Goal: Task Accomplishment & Management: Use online tool/utility

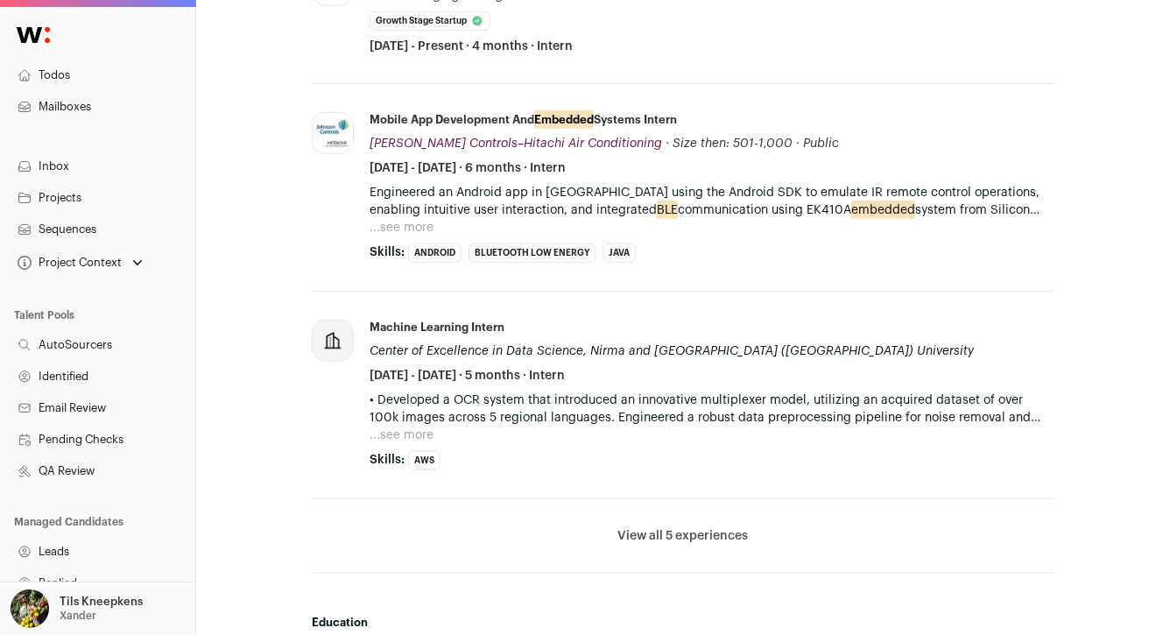
scroll to position [607, 0]
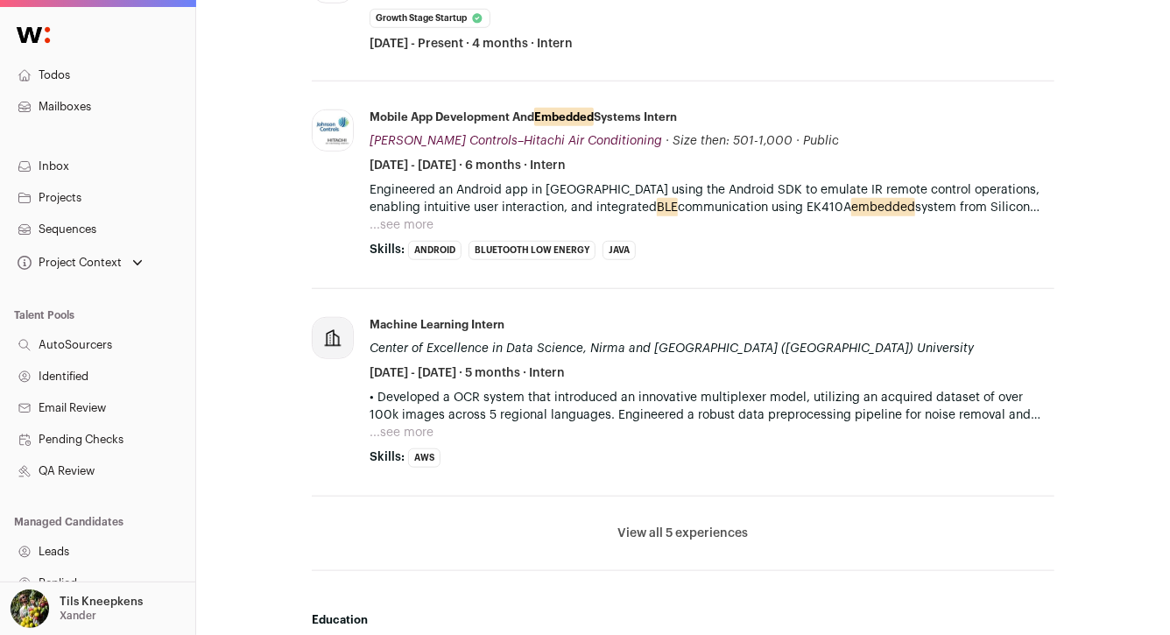
click at [661, 531] on button "View all 5 experiences" at bounding box center [683, 533] width 130 height 18
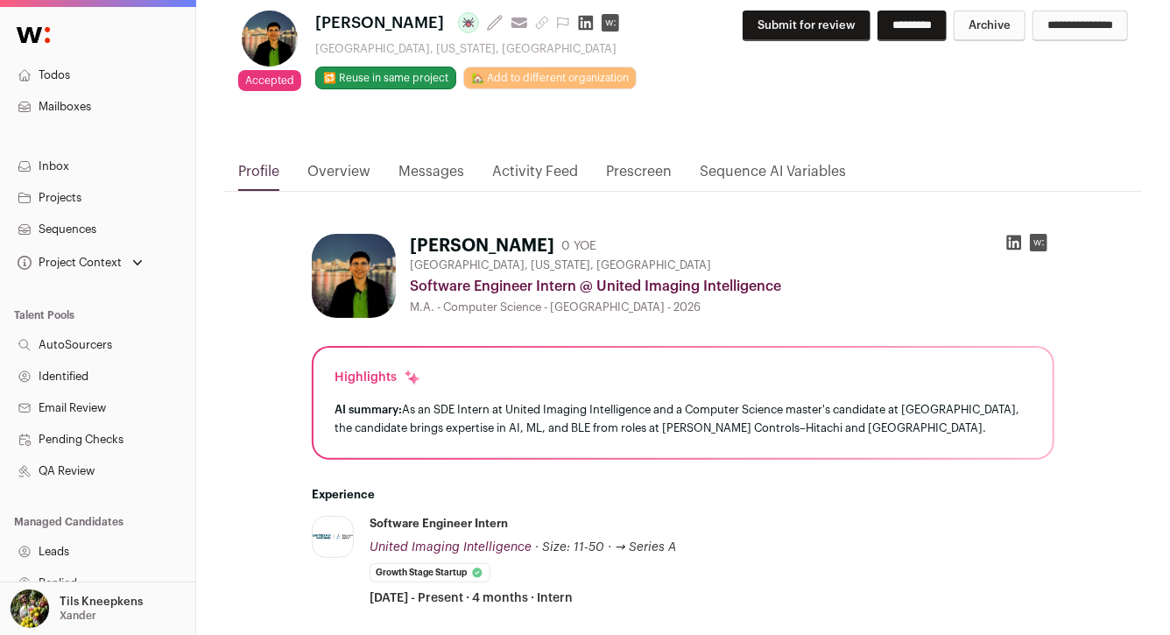
scroll to position [51, 0]
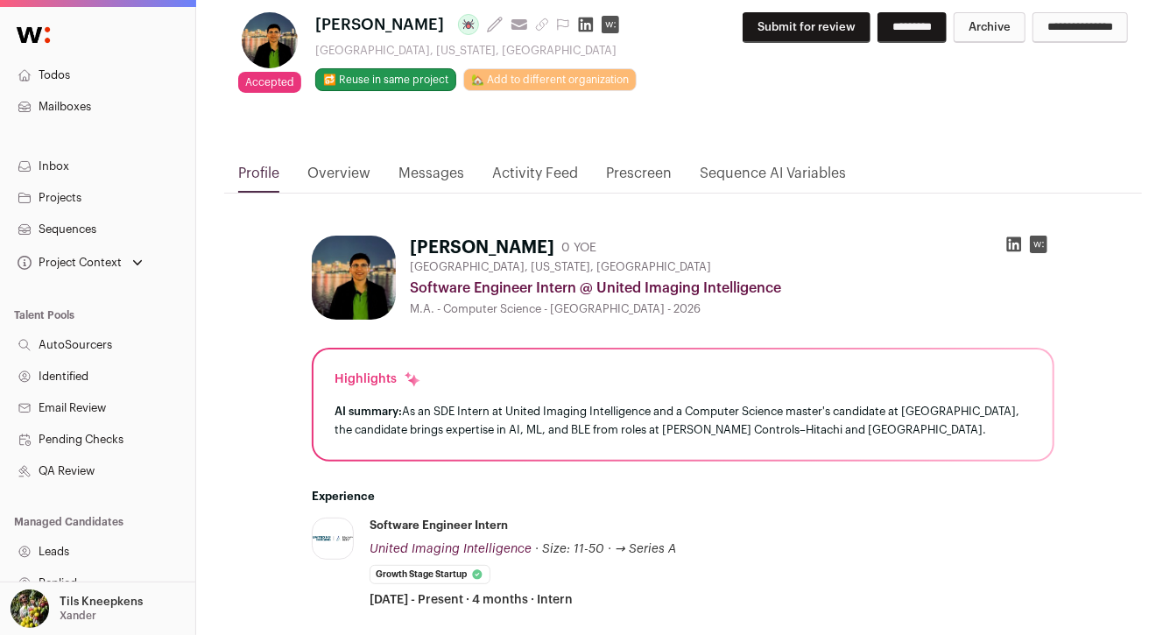
click at [799, 34] on button "Submit for review" at bounding box center [806, 27] width 128 height 31
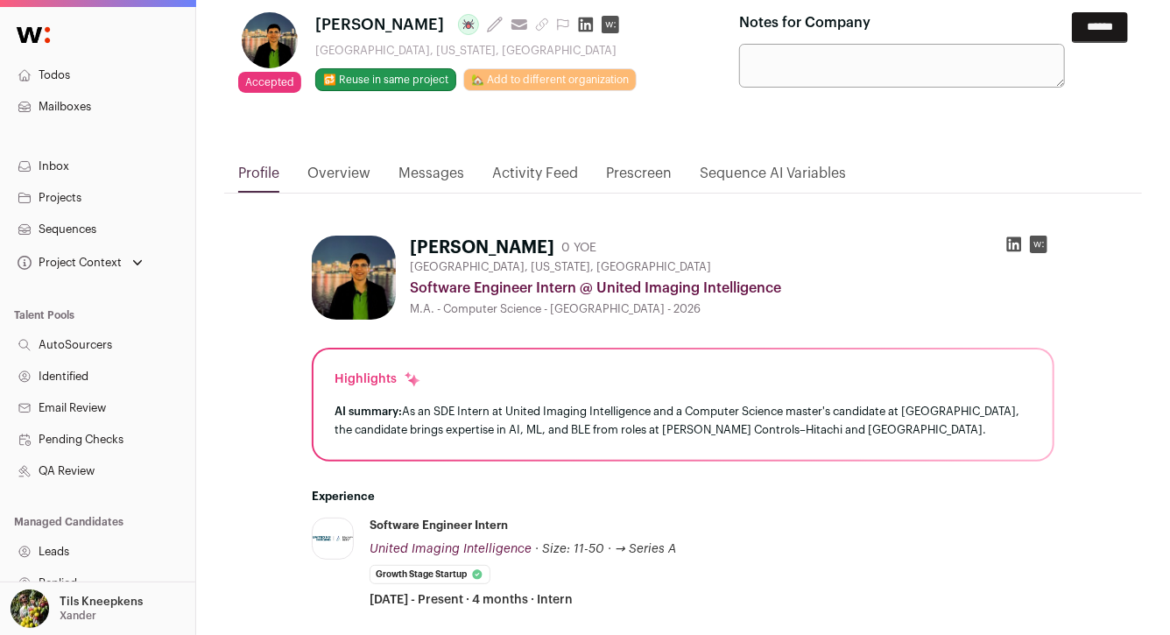
click at [1073, 32] on input "******" at bounding box center [1100, 27] width 56 height 31
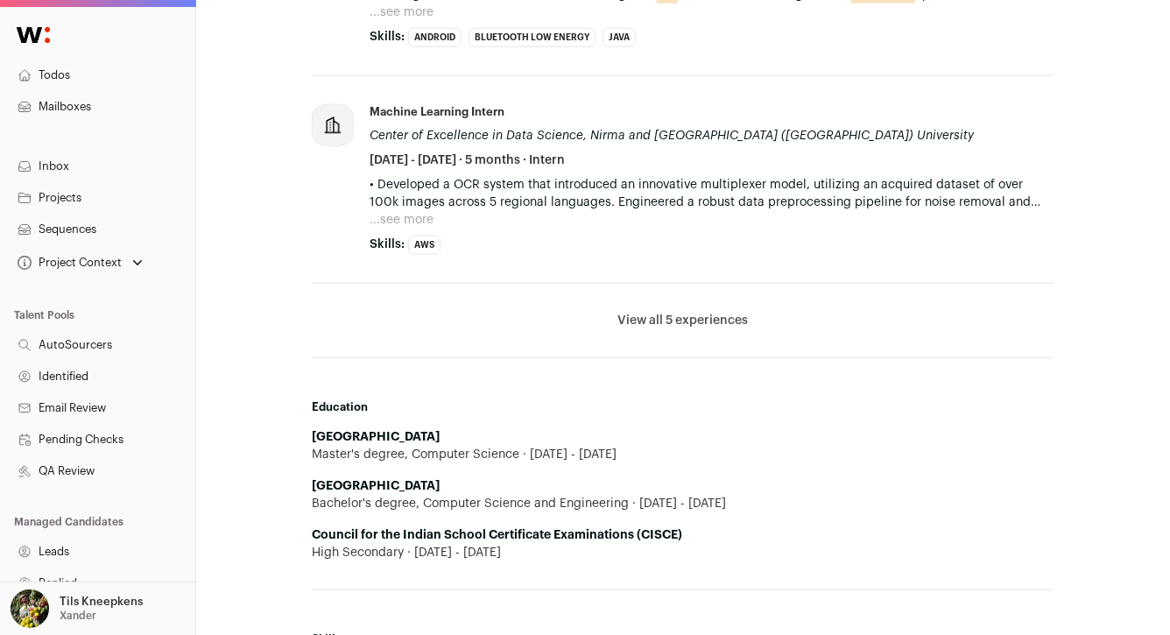
scroll to position [884, 0]
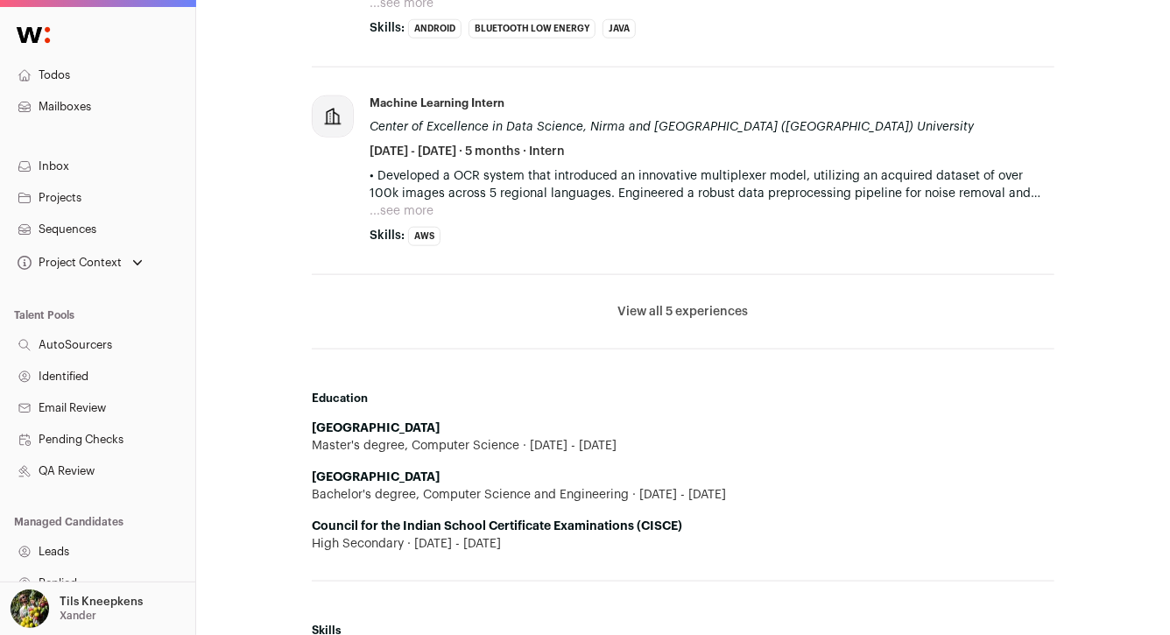
click at [677, 303] on button "View all 5 experiences" at bounding box center [683, 312] width 130 height 18
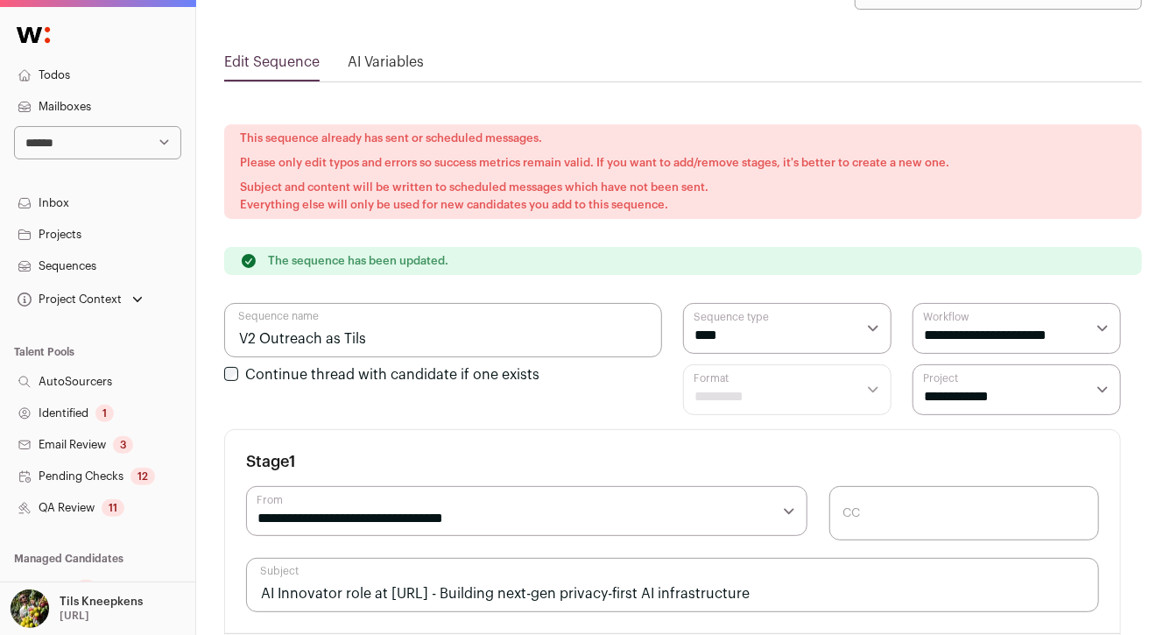
scroll to position [9, 0]
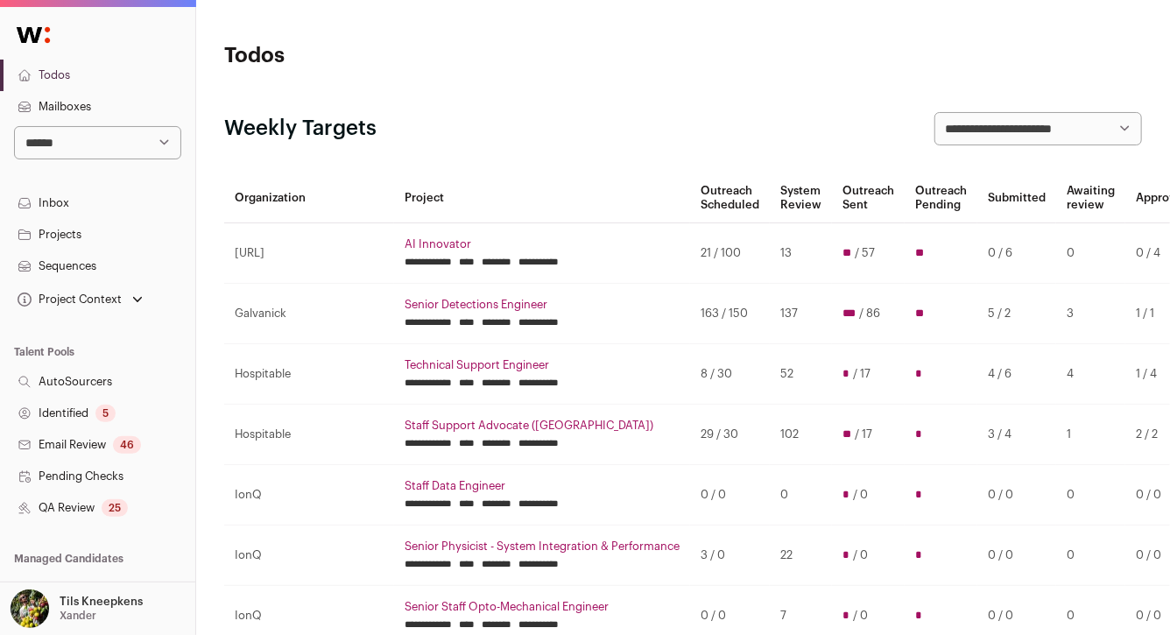
click at [90, 133] on select "**********" at bounding box center [97, 142] width 167 height 33
select select "*****"
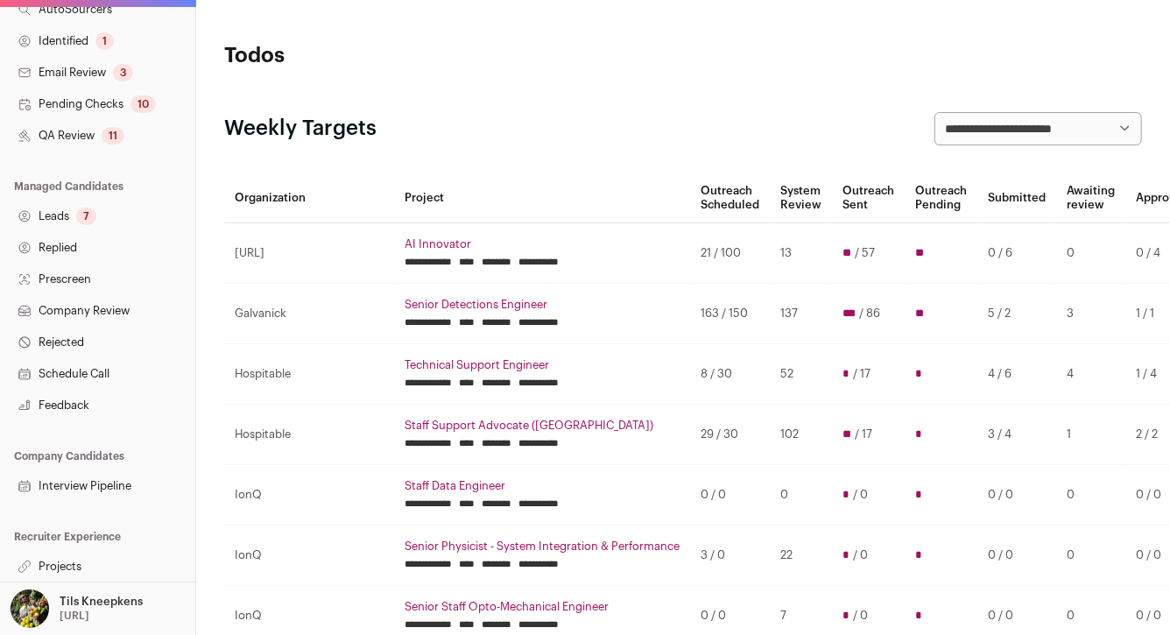
click at [86, 565] on link "Projects" at bounding box center [97, 567] width 195 height 32
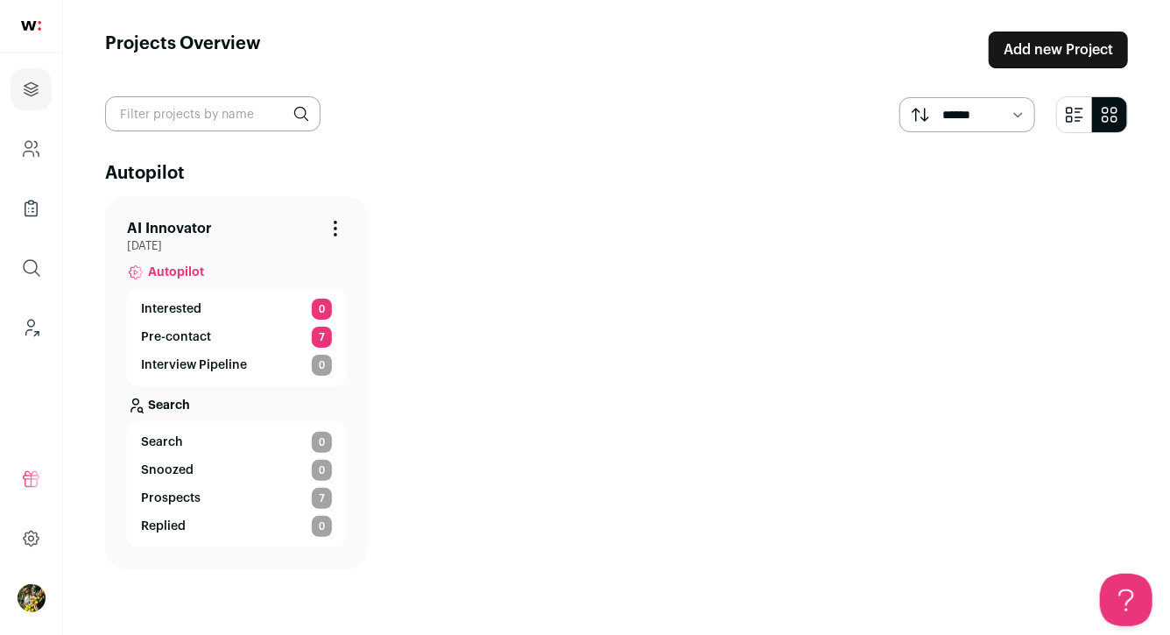
click at [178, 436] on span "Search" at bounding box center [162, 442] width 42 height 18
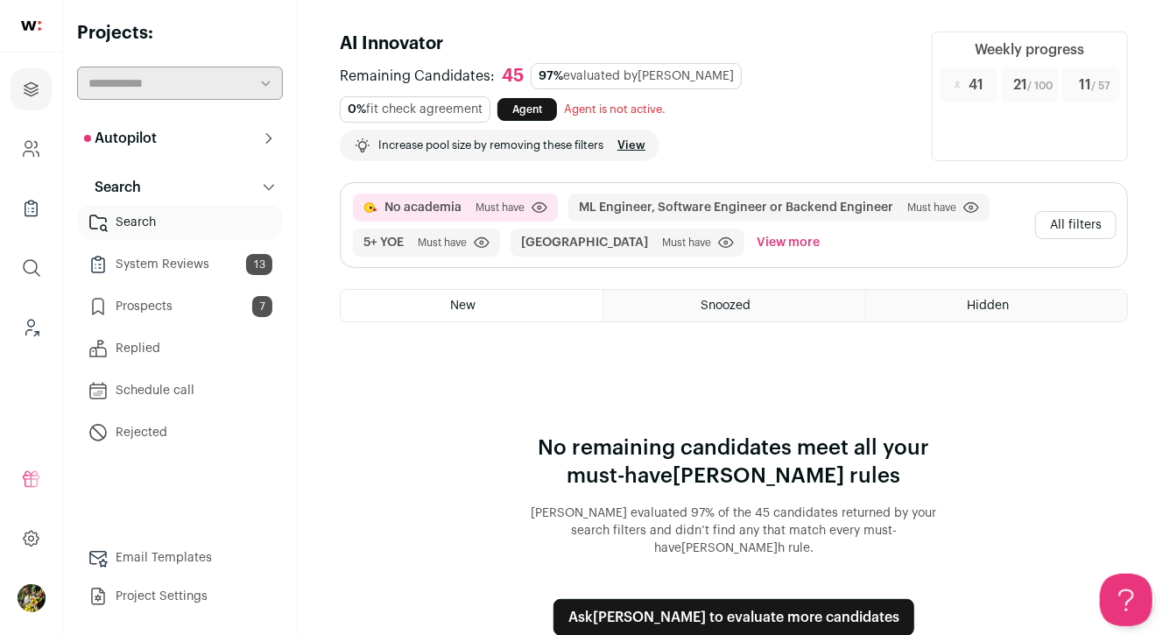
click at [1065, 219] on button "All filters" at bounding box center [1075, 225] width 81 height 28
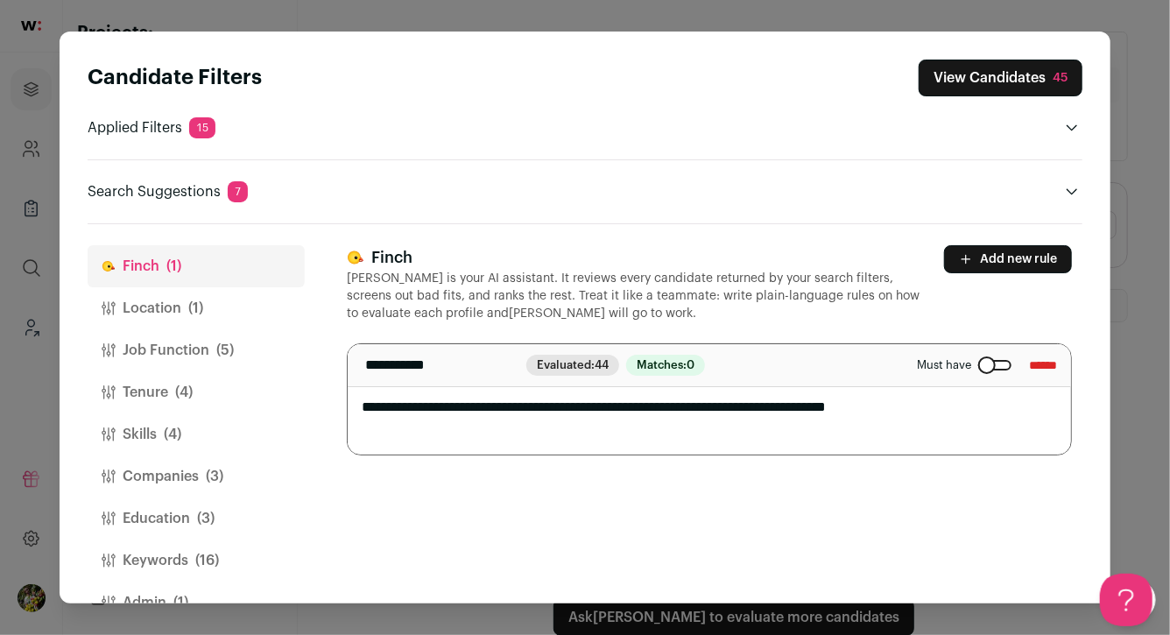
click at [252, 311] on button "Location (1)" at bounding box center [196, 308] width 217 height 42
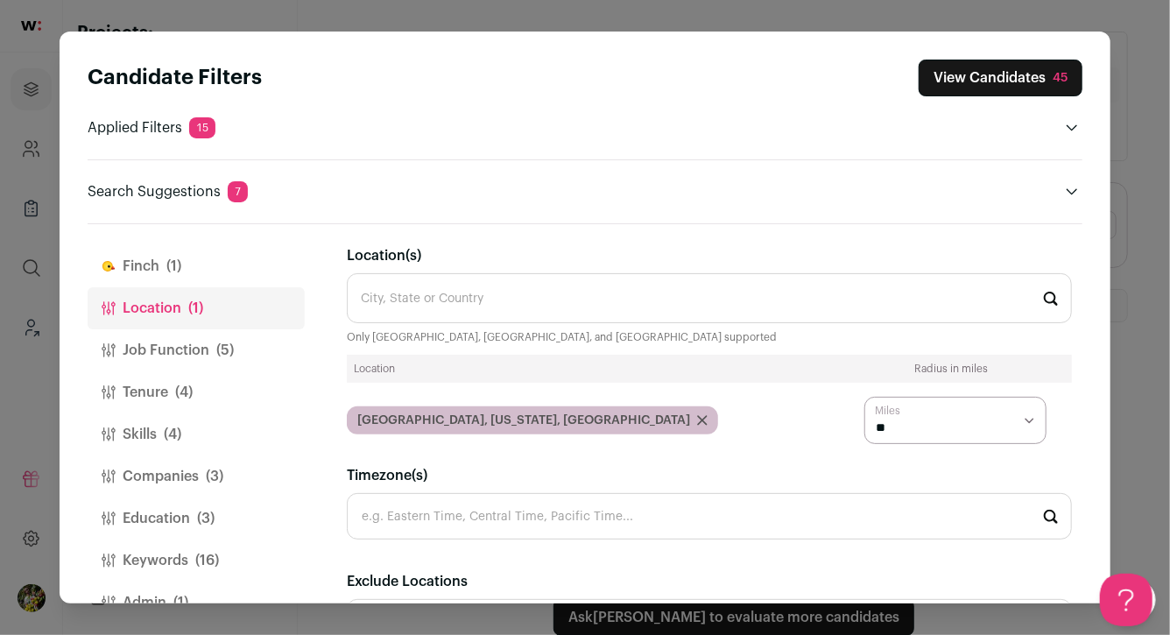
click at [226, 341] on span "(5)" at bounding box center [225, 350] width 18 height 21
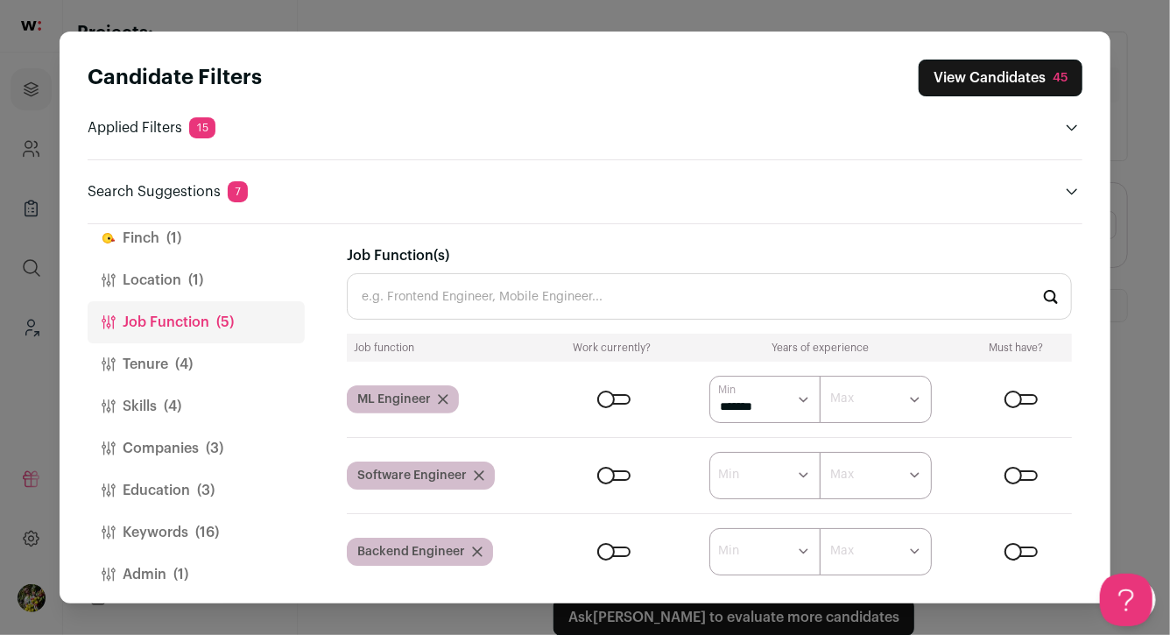
scroll to position [40, 0]
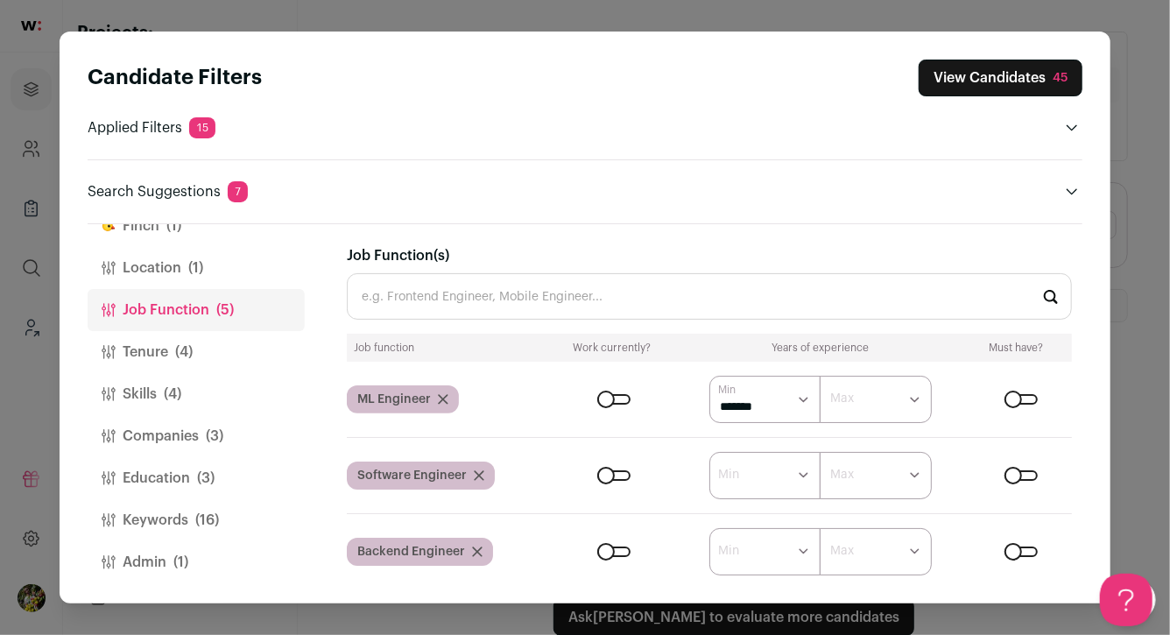
click at [208, 339] on button "Tenure (4)" at bounding box center [196, 352] width 217 height 42
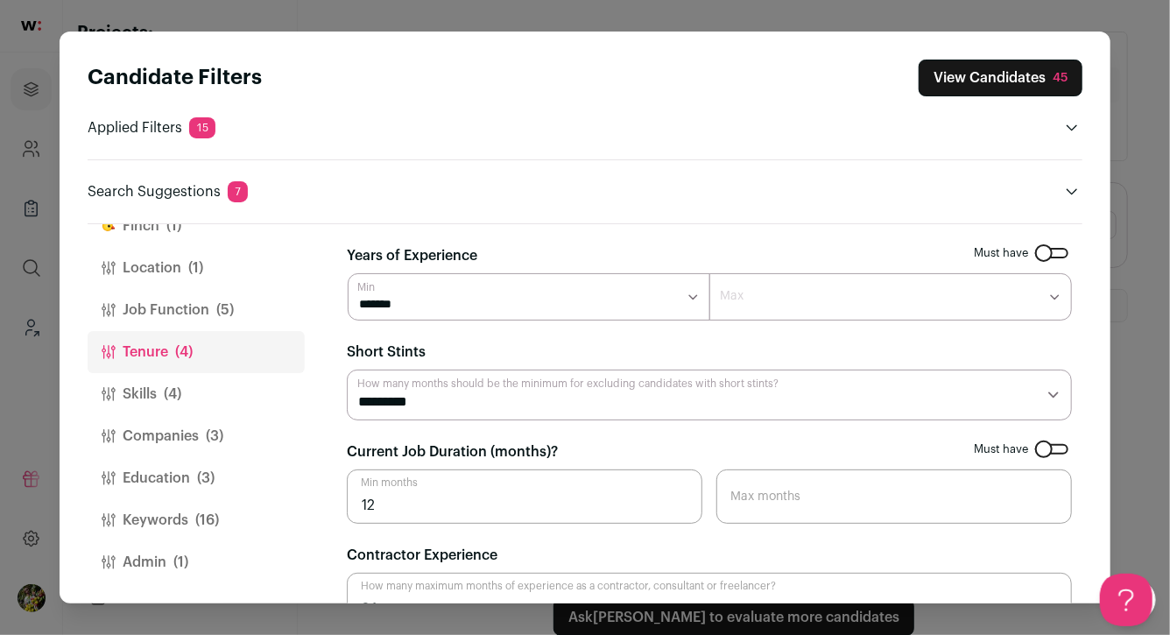
click at [196, 377] on button "Skills (4)" at bounding box center [196, 394] width 217 height 42
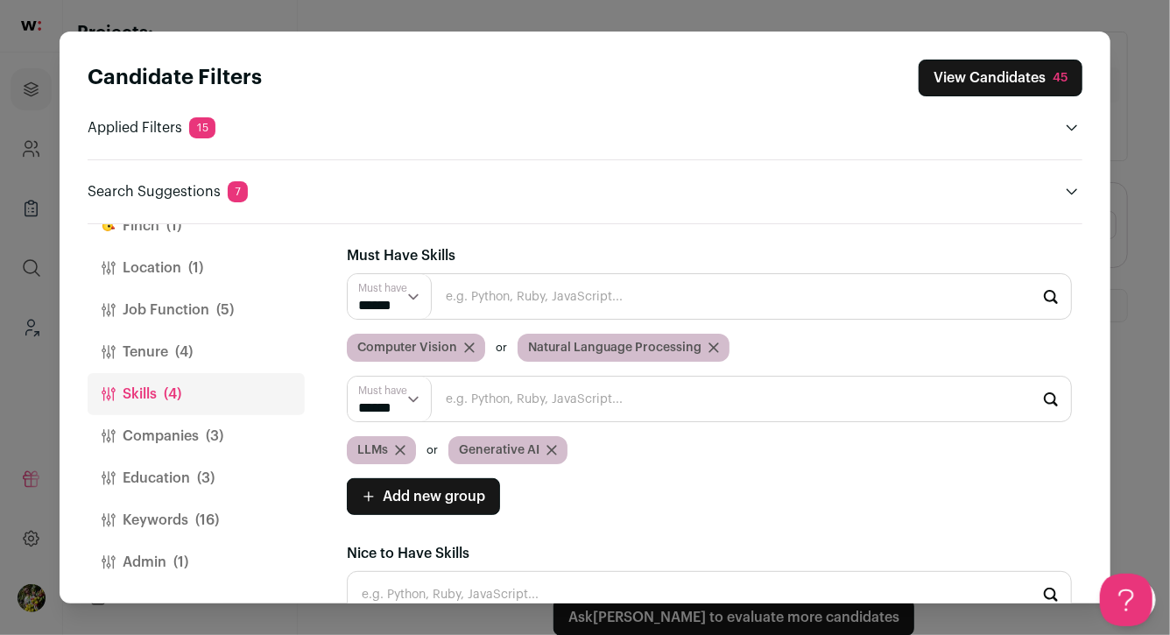
click at [544, 352] on span "Natural Language Processing" at bounding box center [614, 348] width 173 height 18
copy div "Natural Language Processing"
click at [535, 403] on input "Close modal via background" at bounding box center [709, 399] width 725 height 46
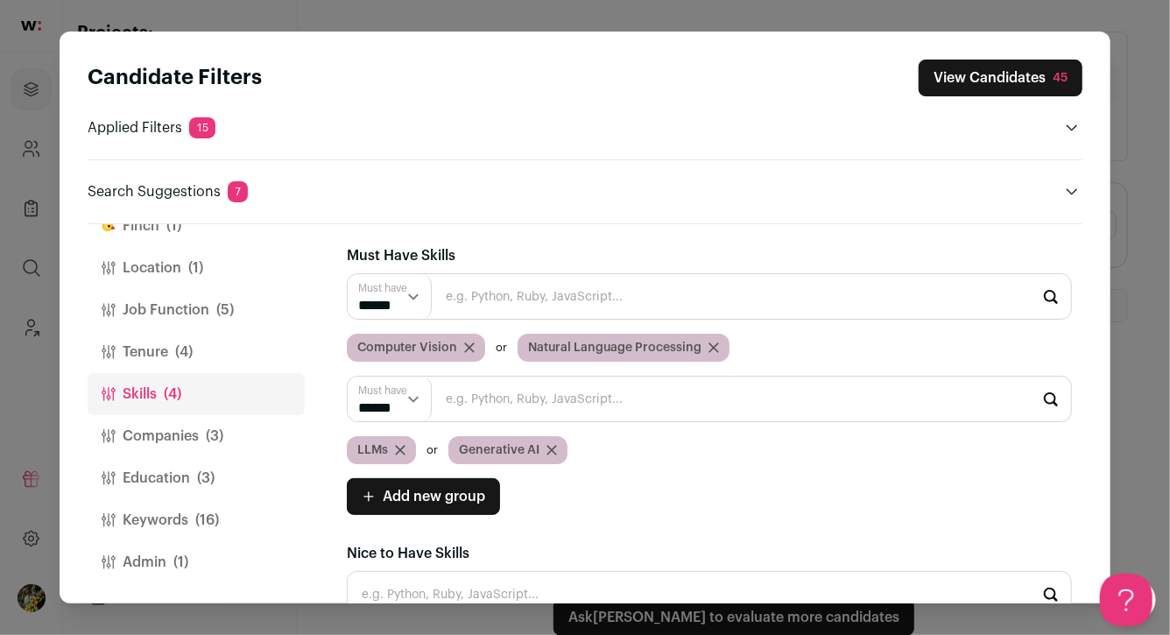
click at [711, 341] on div "Natural Language Processing" at bounding box center [623, 348] width 212 height 28
click at [709, 349] on icon "Close modal via background" at bounding box center [713, 347] width 9 height 9
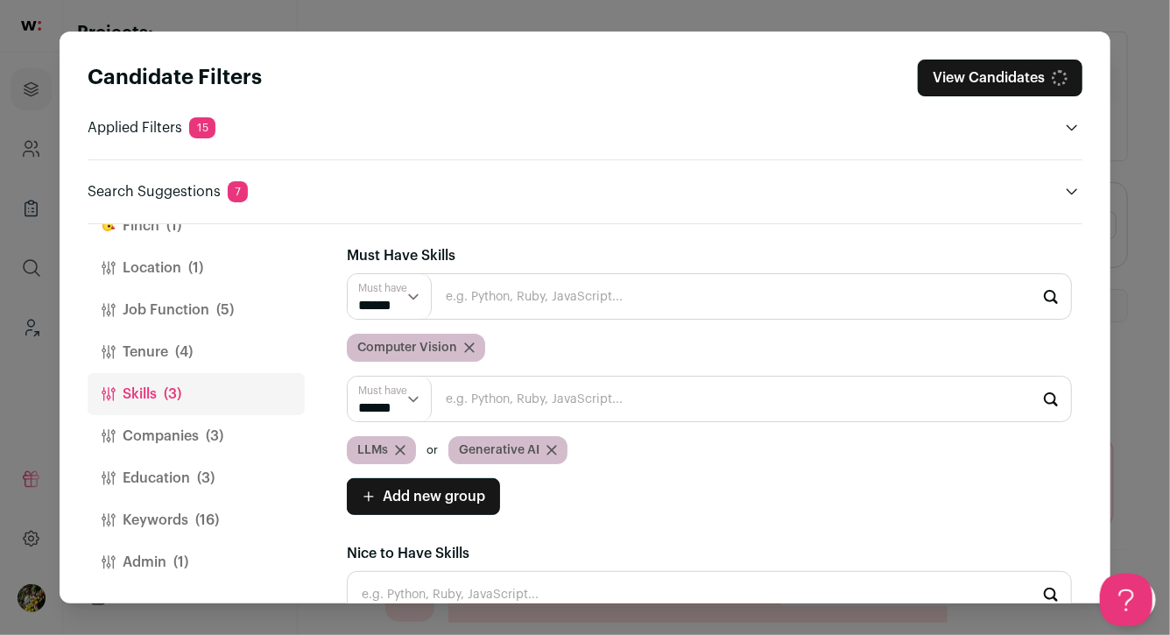
click at [675, 395] on input "Close modal via background" at bounding box center [709, 399] width 725 height 46
paste input "Natural Language Processing"
type input "Natural Language Processing"
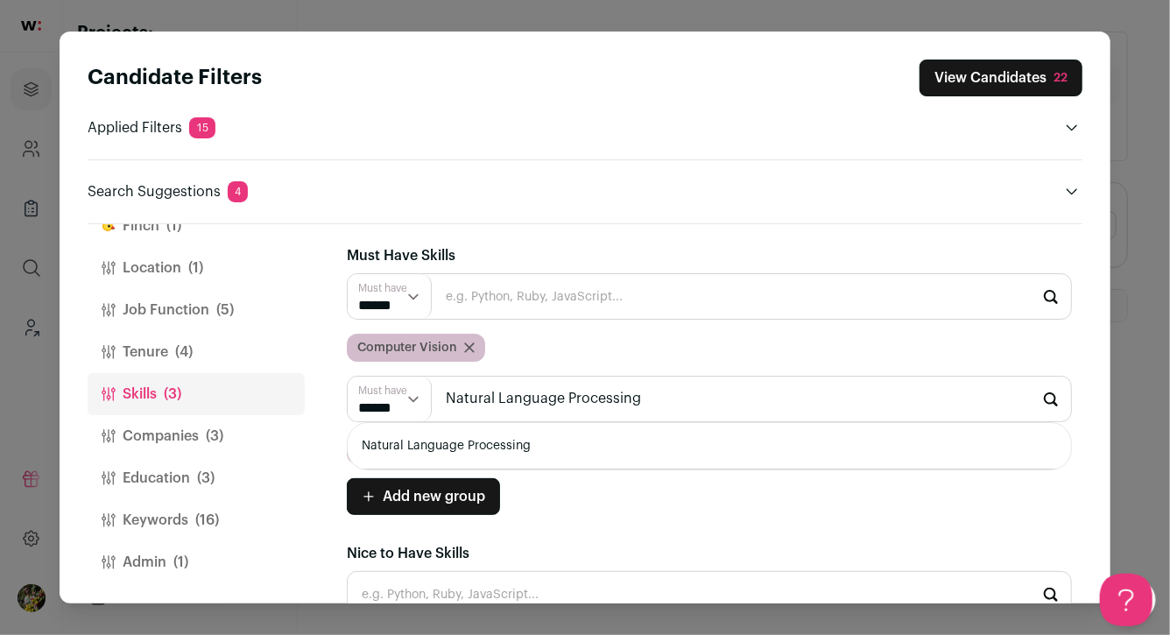
scroll to position [0, 0]
click at [440, 439] on li "Natural Language Processing" at bounding box center [709, 446] width 723 height 46
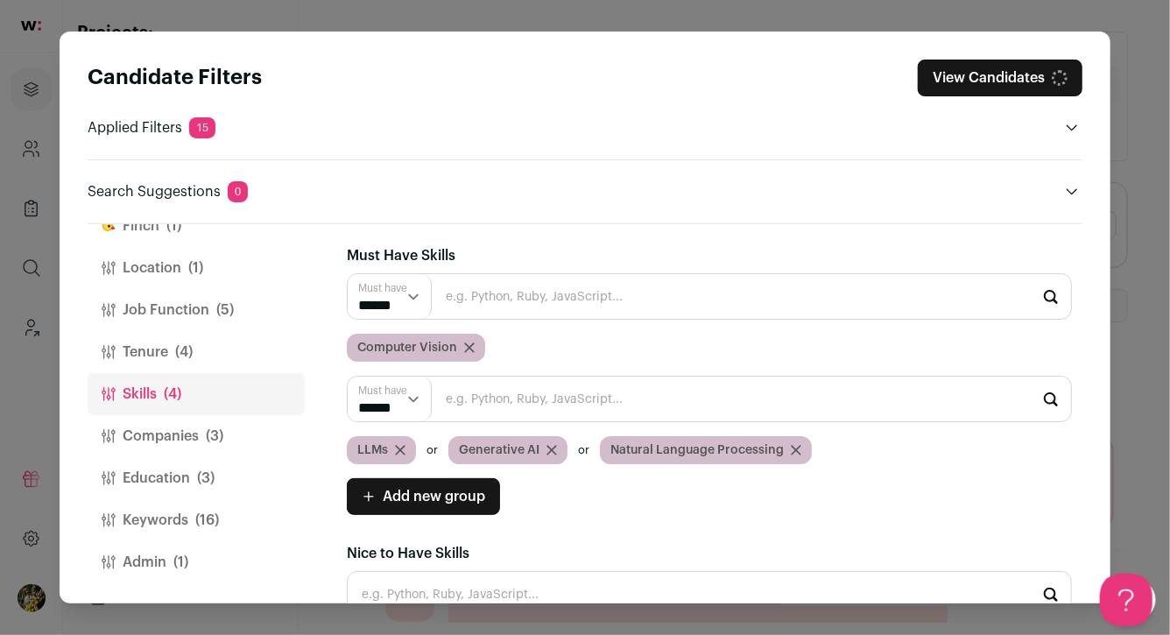
click at [421, 348] on span "Computer Vision" at bounding box center [407, 348] width 100 height 18
copy div "Computer Vision"
click at [467, 344] on icon "Close modal via background" at bounding box center [469, 347] width 11 height 11
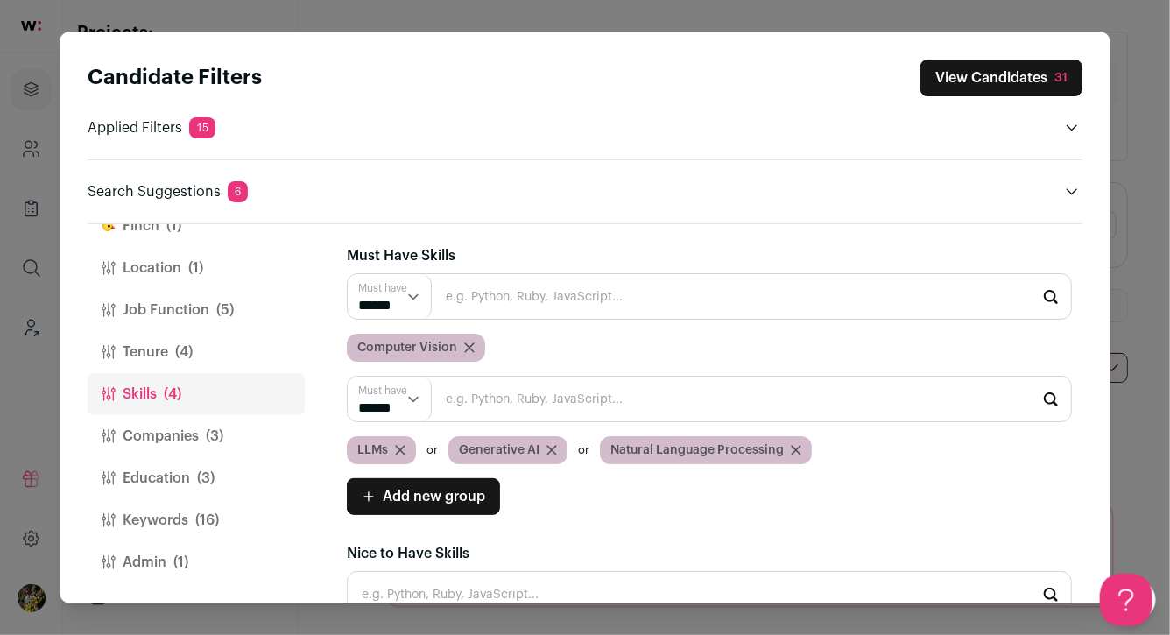
click at [462, 393] on input "Close modal via background" at bounding box center [709, 399] width 725 height 46
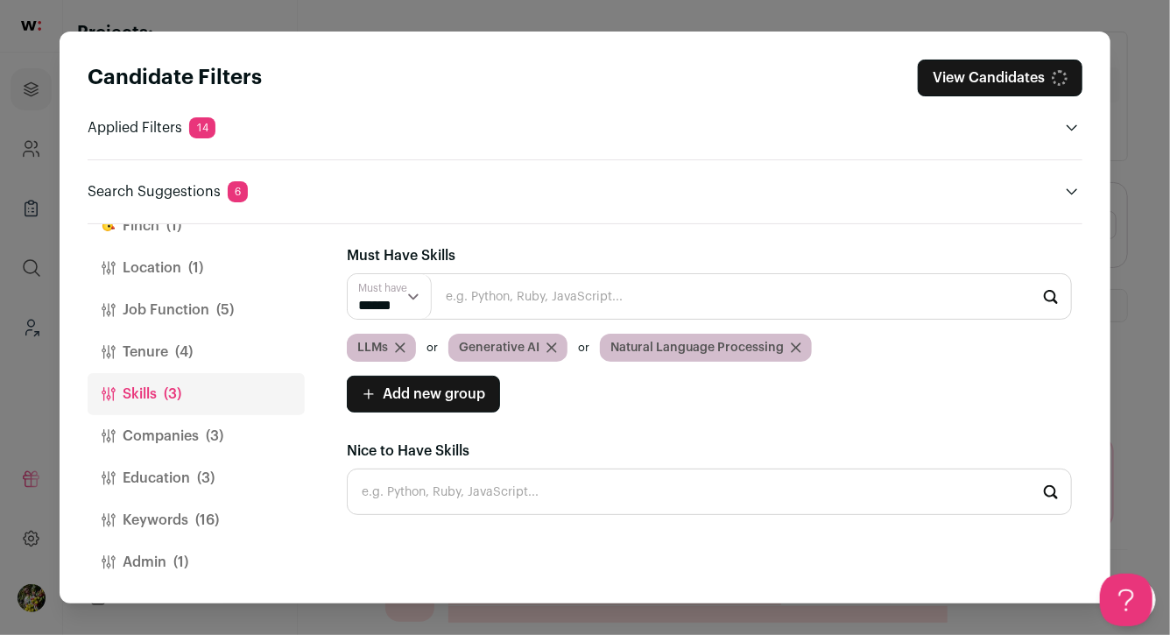
click at [524, 292] on input "Close modal via background" at bounding box center [709, 296] width 725 height 46
paste input "Computer Vision"
type input "Computer Vision"
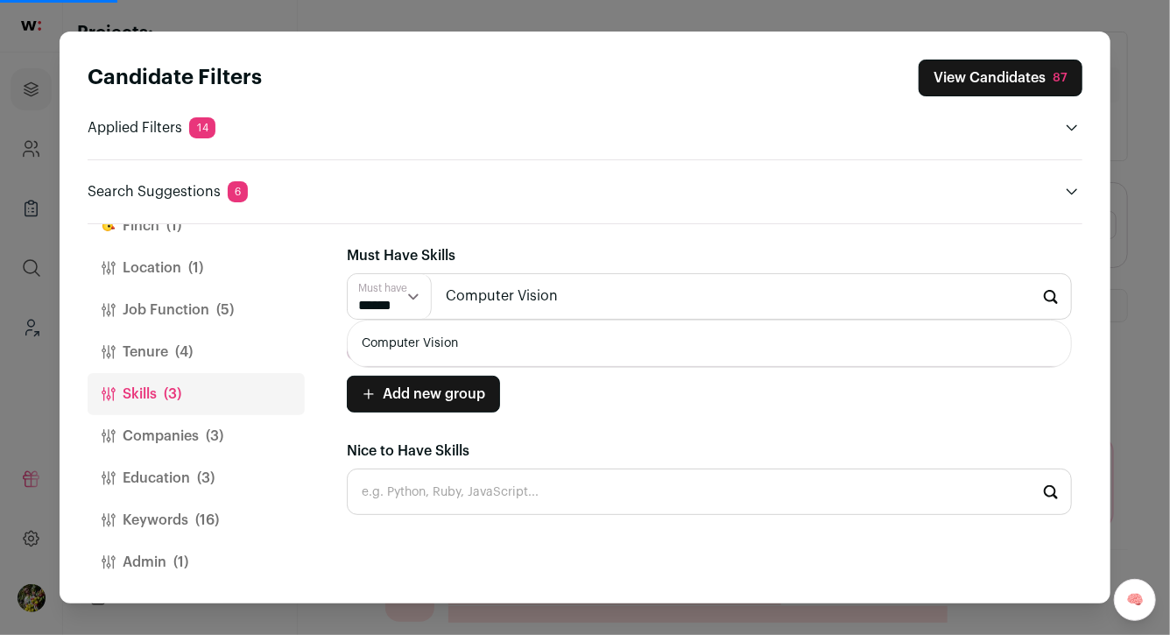
click at [421, 350] on li "Computer Vision" at bounding box center [709, 343] width 723 height 46
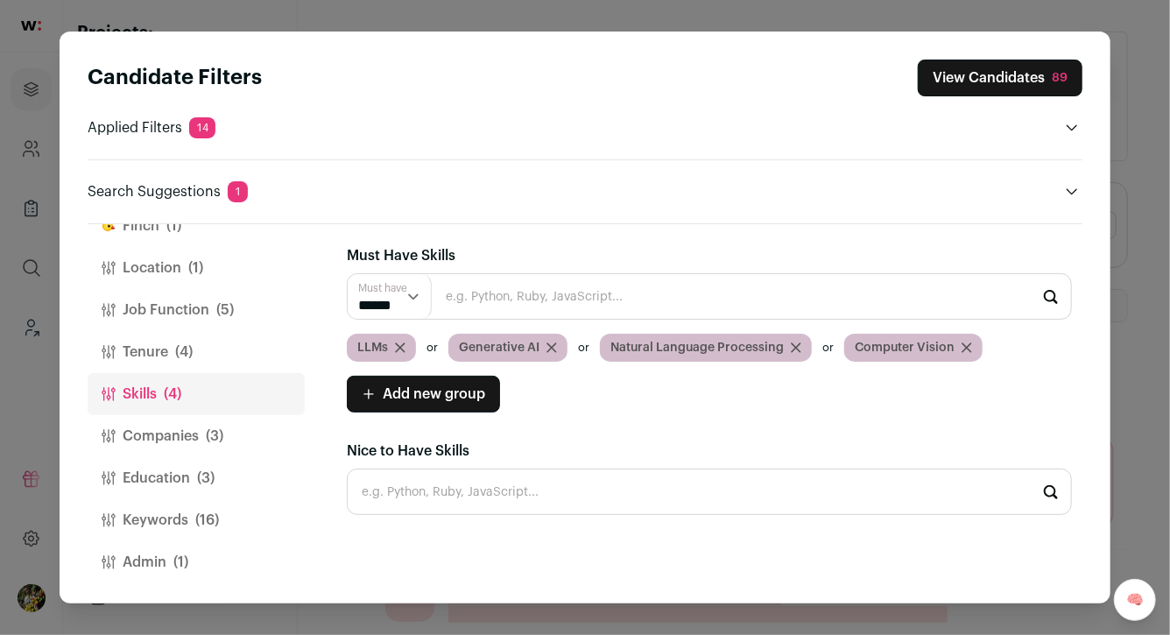
click at [186, 433] on button "Companies (3)" at bounding box center [196, 436] width 217 height 42
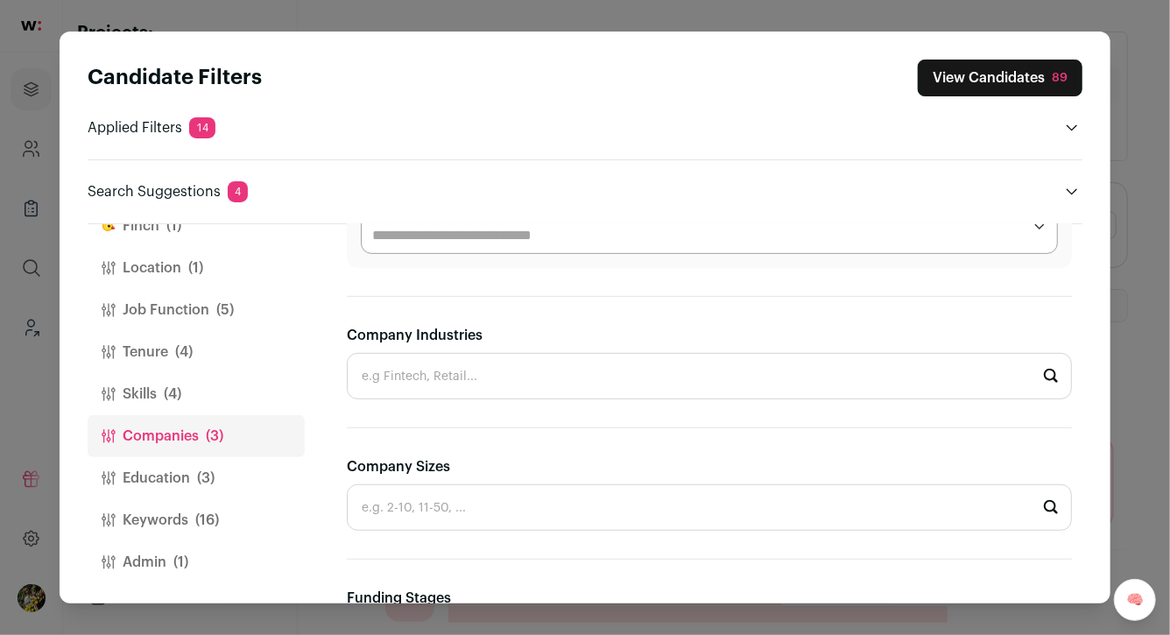
scroll to position [481, 0]
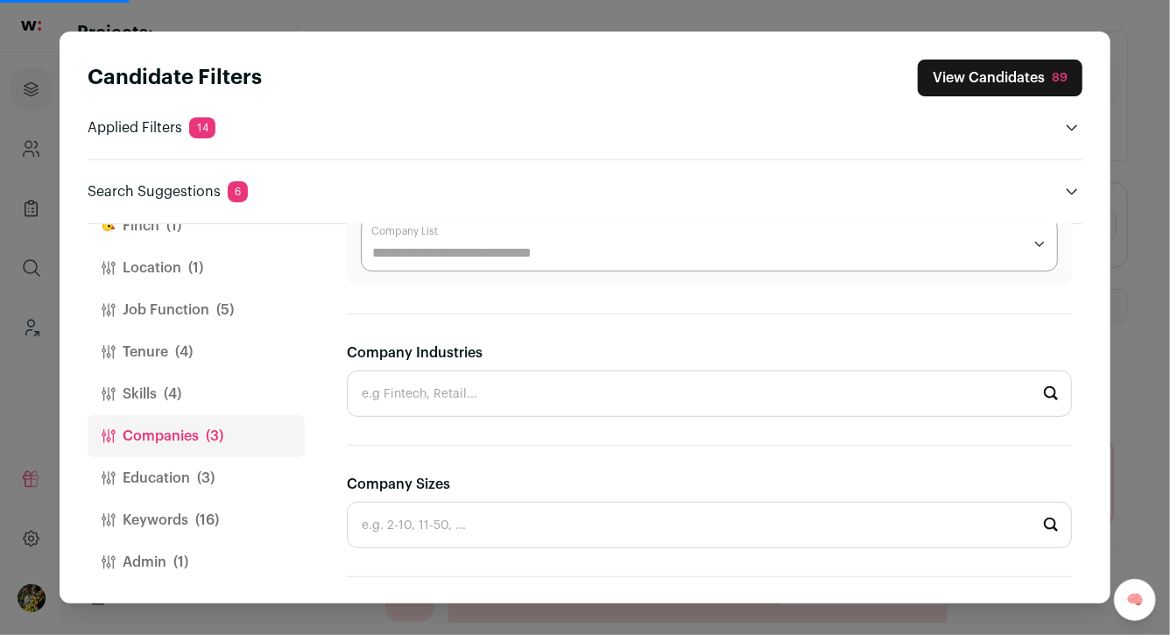
click at [467, 404] on input "Company Industries" at bounding box center [709, 393] width 725 height 46
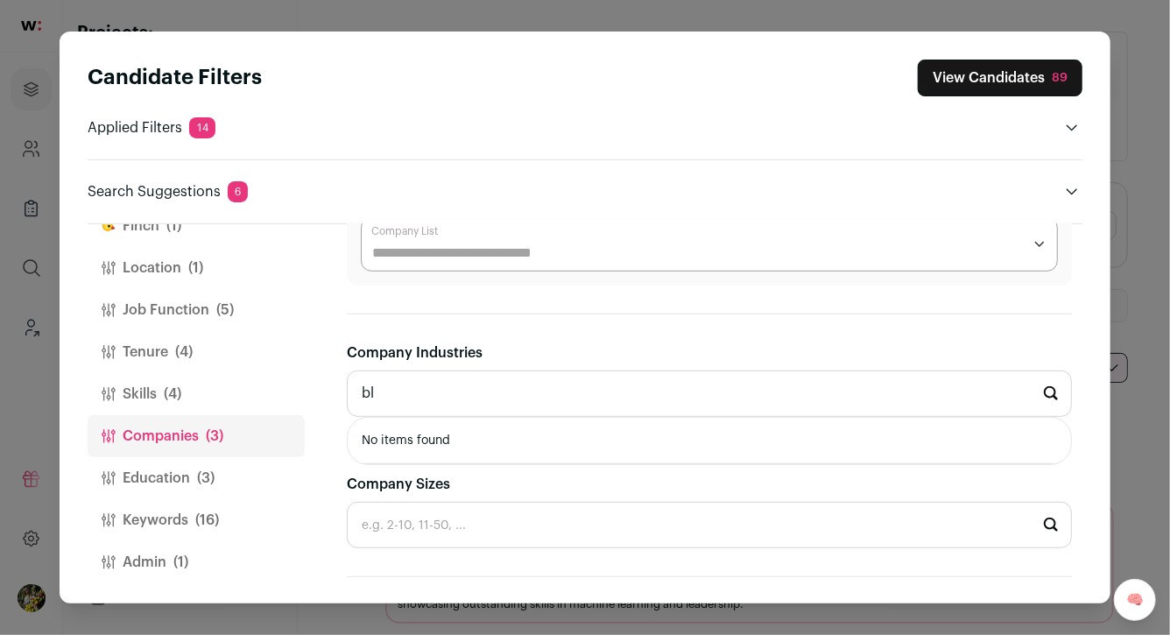
type input "b"
click at [188, 521] on button "Keywords (16)" at bounding box center [196, 520] width 217 height 42
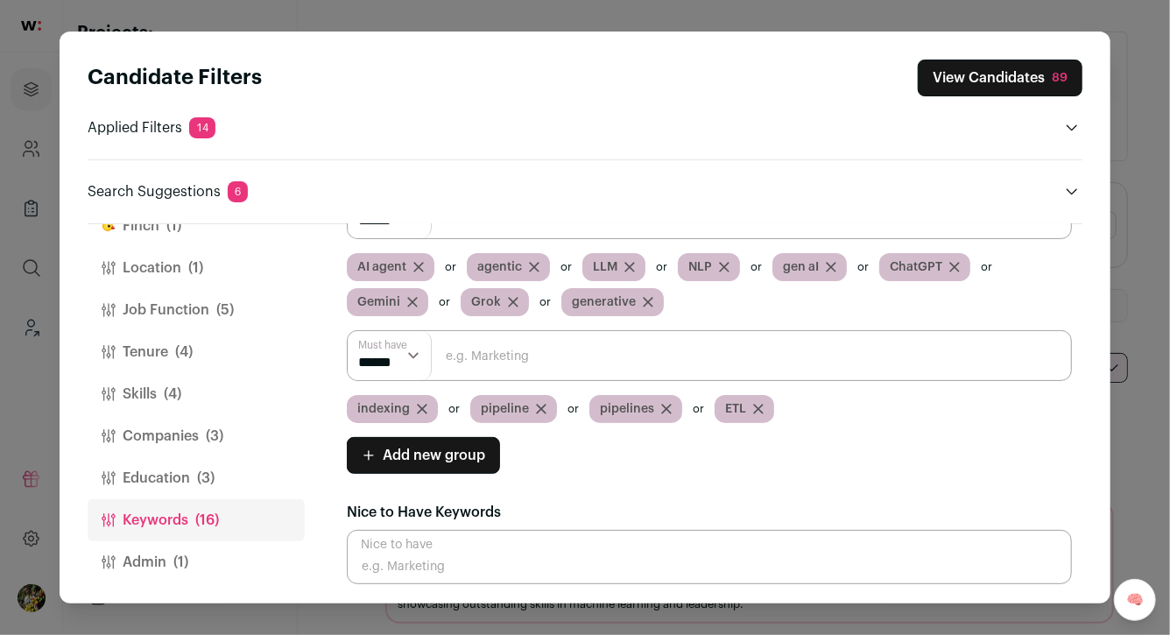
scroll to position [99, 0]
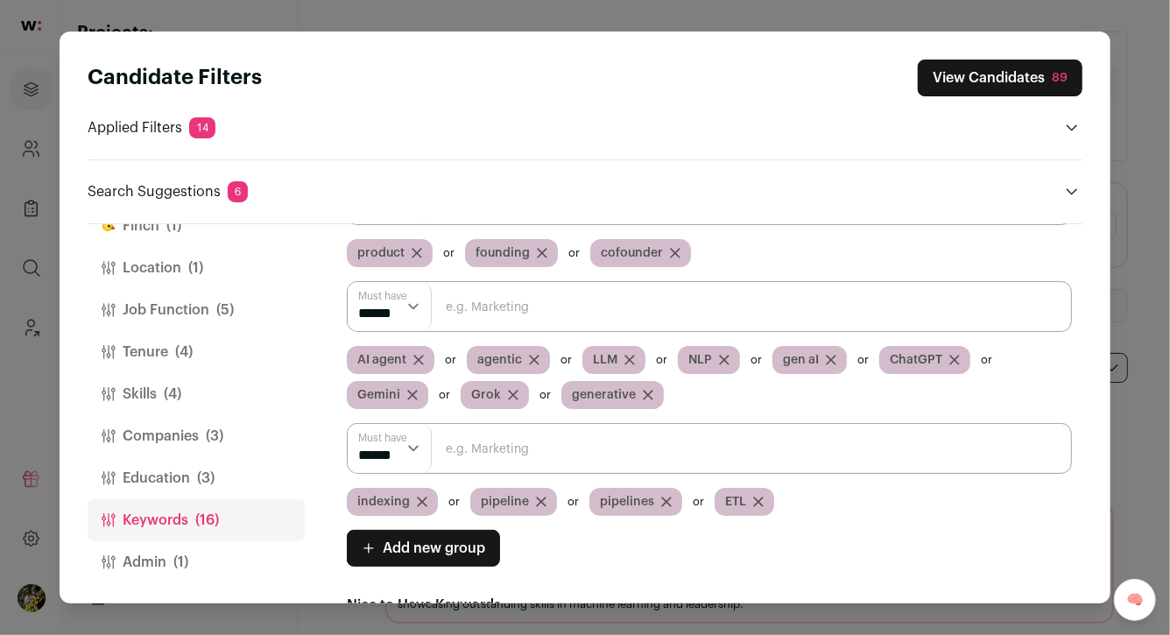
click at [454, 551] on span "Add new group" at bounding box center [434, 548] width 102 height 21
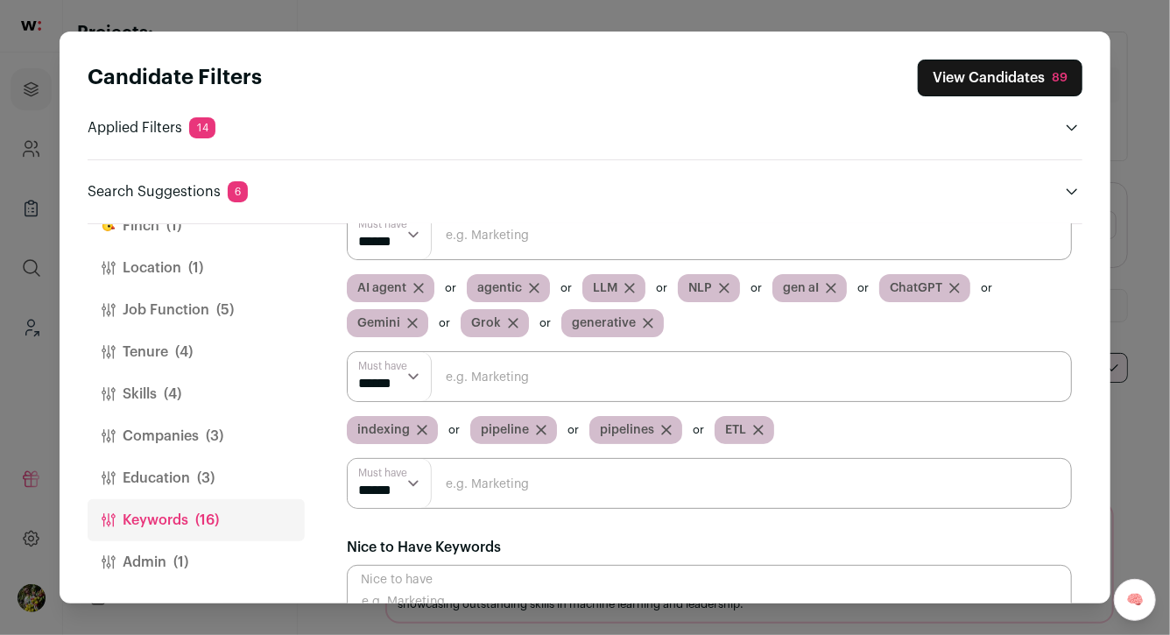
click at [488, 484] on input "Close modal via background" at bounding box center [709, 483] width 725 height 51
type input "blockchain"
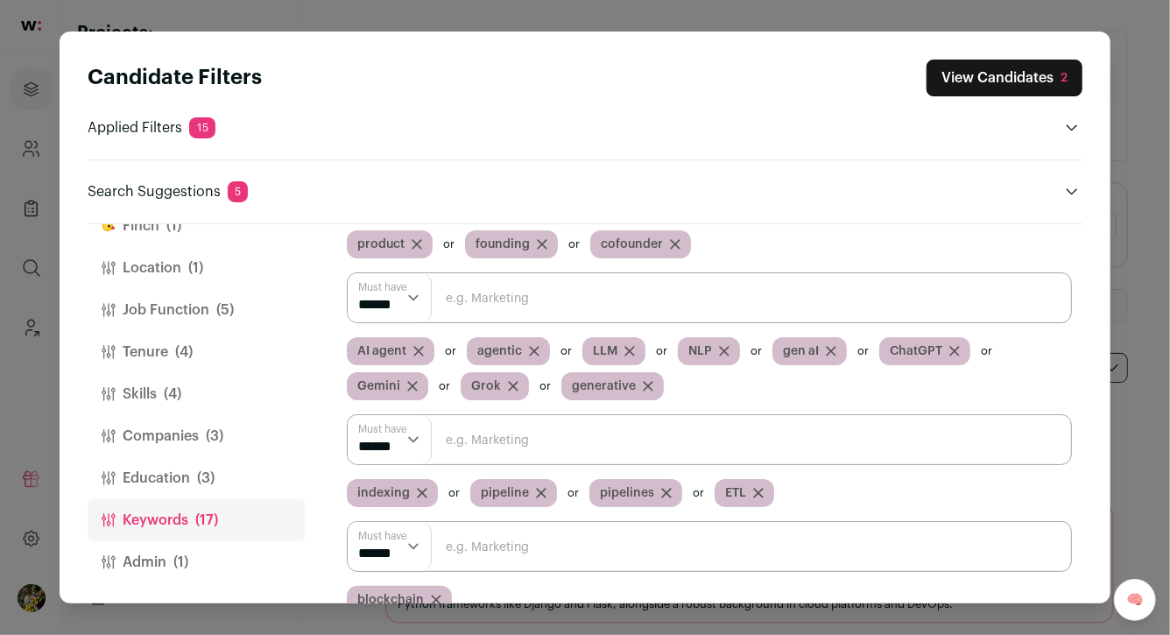
scroll to position [127, 0]
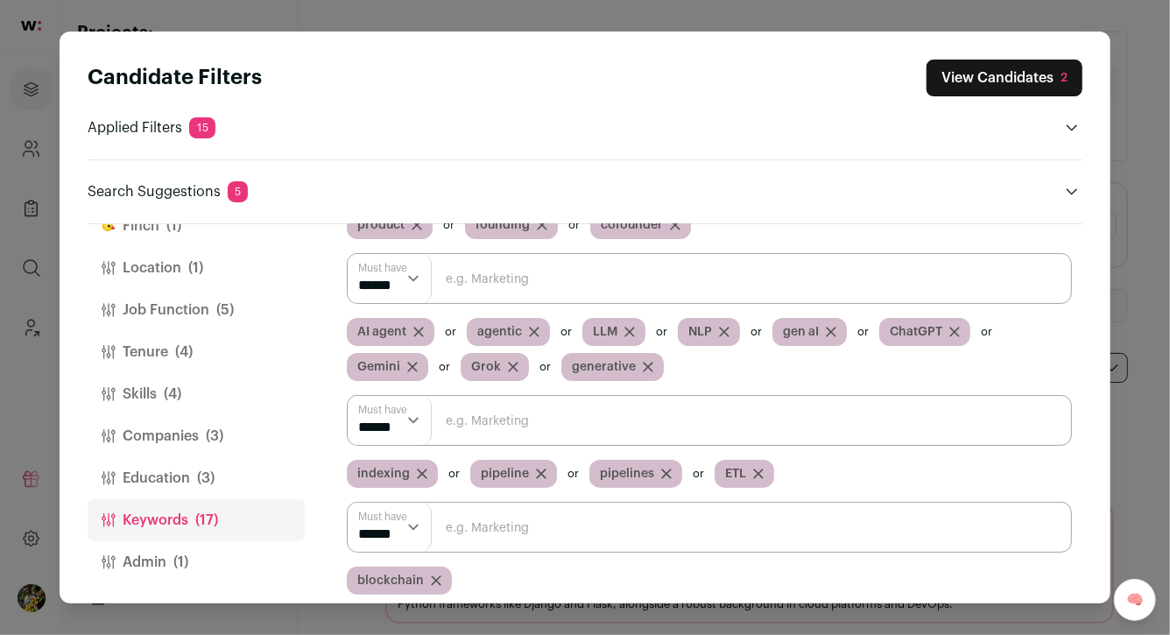
click at [431, 575] on icon "Close modal via background" at bounding box center [436, 580] width 11 height 11
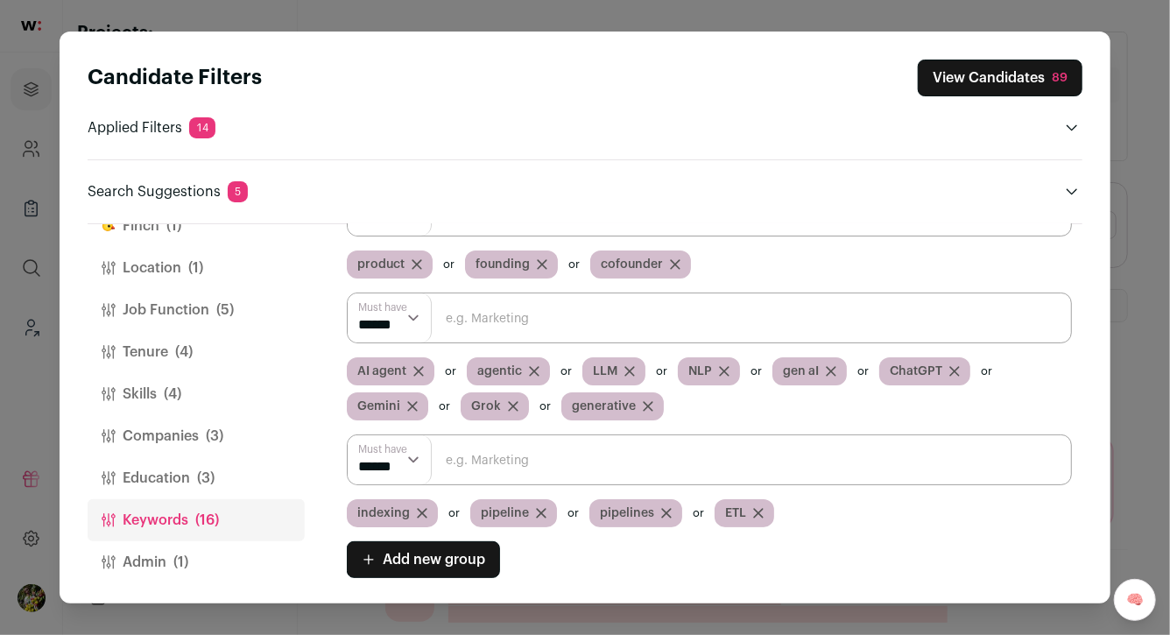
scroll to position [74, 0]
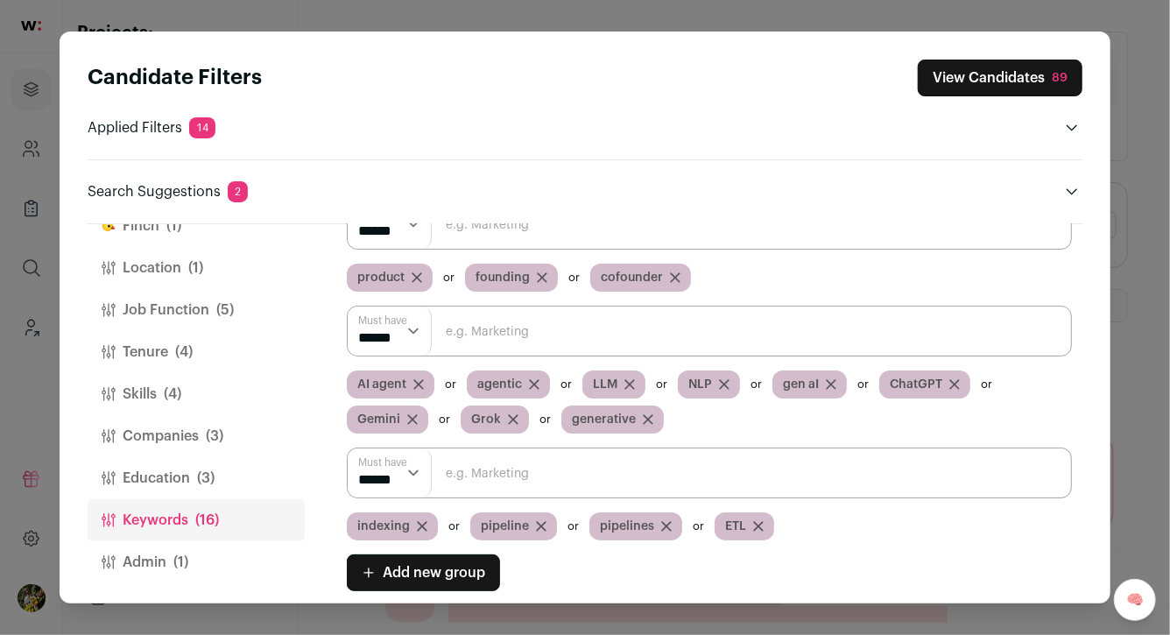
click at [986, 71] on button "View Candidates 89" at bounding box center [999, 78] width 165 height 37
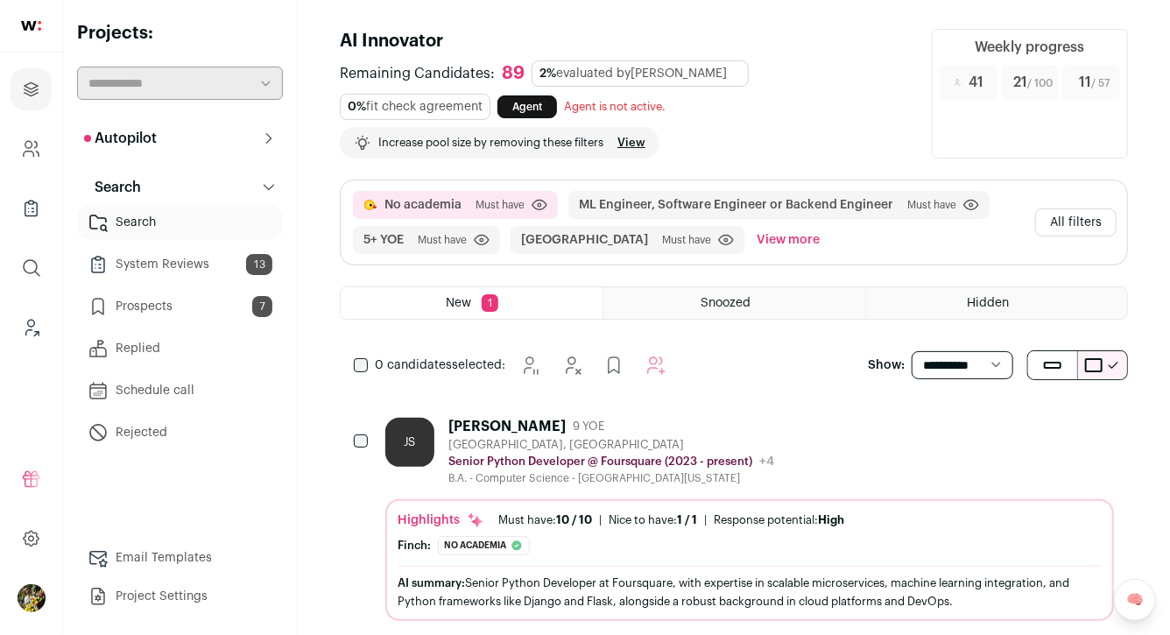
scroll to position [39, 0]
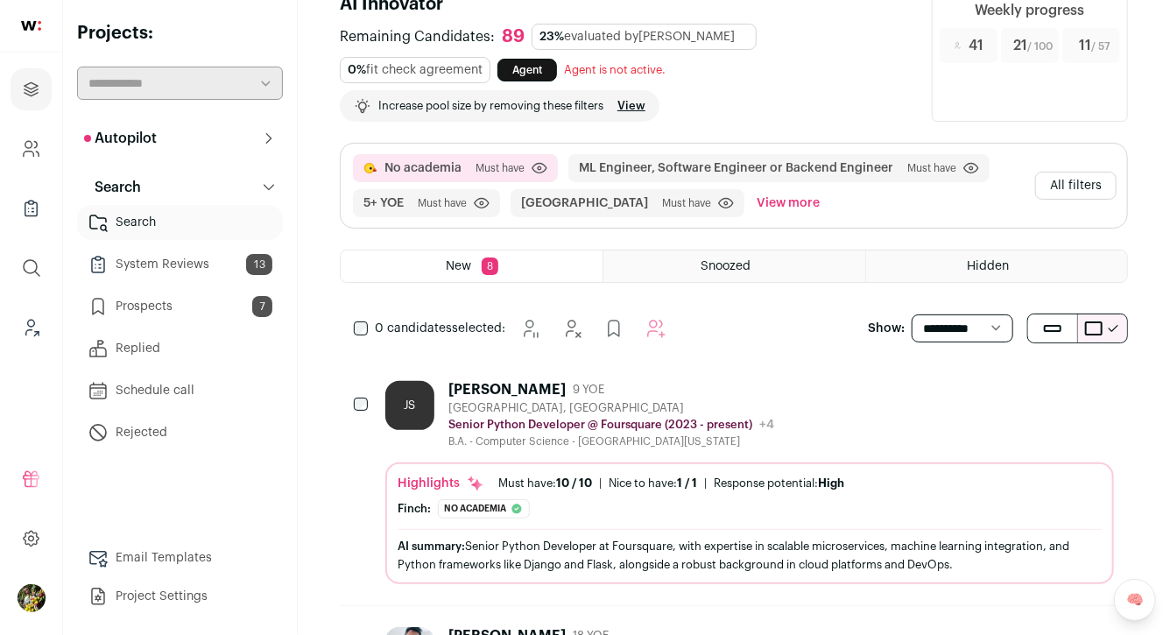
click at [641, 402] on div "[GEOGRAPHIC_DATA], [GEOGRAPHIC_DATA]" at bounding box center [611, 408] width 326 height 14
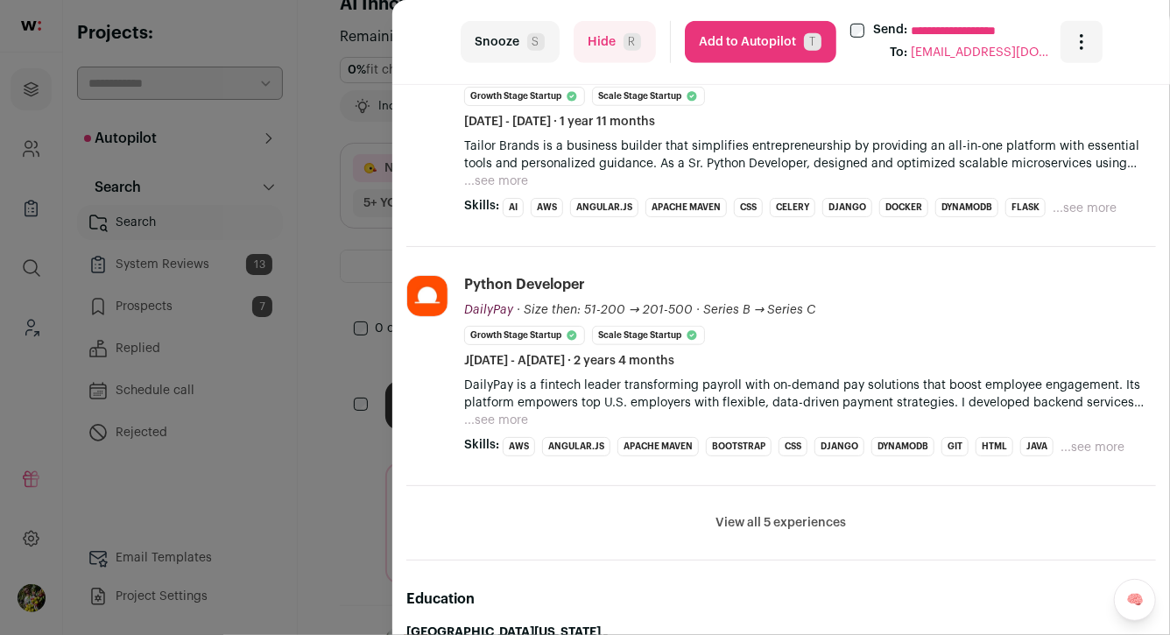
scroll to position [670, 0]
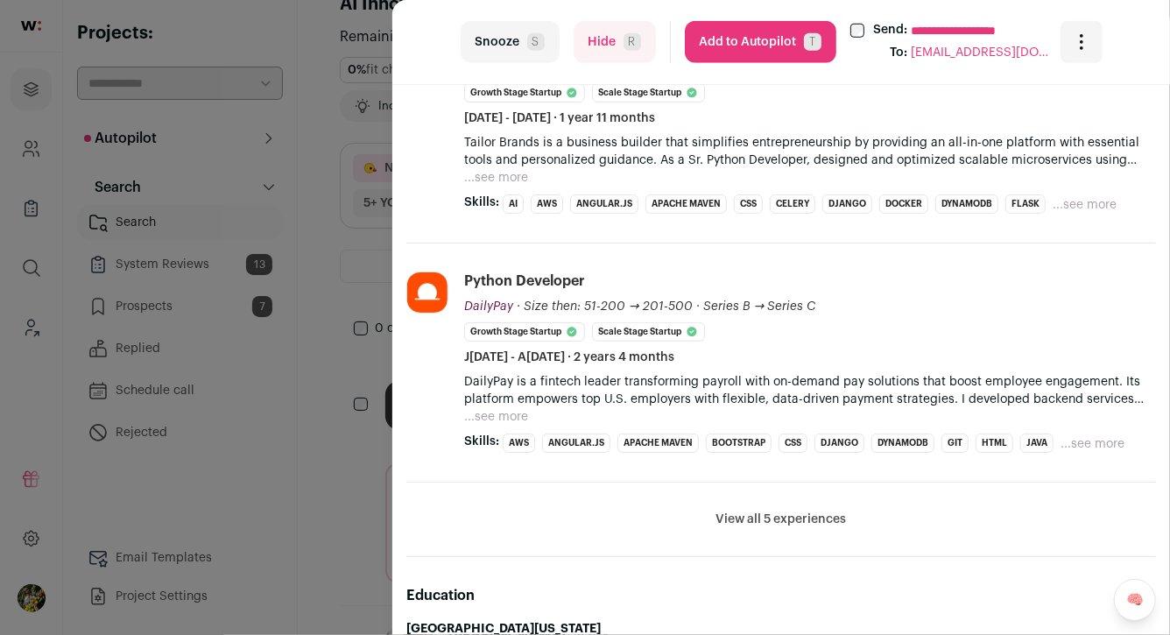
click at [488, 418] on button "...see more" at bounding box center [496, 417] width 64 height 18
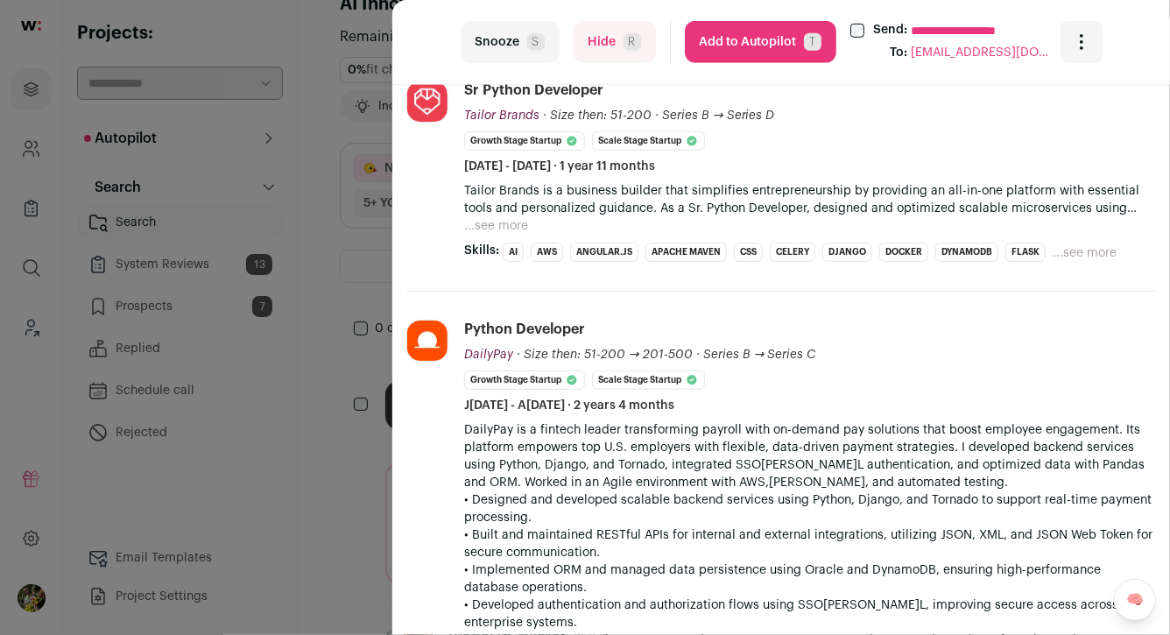
scroll to position [593, 0]
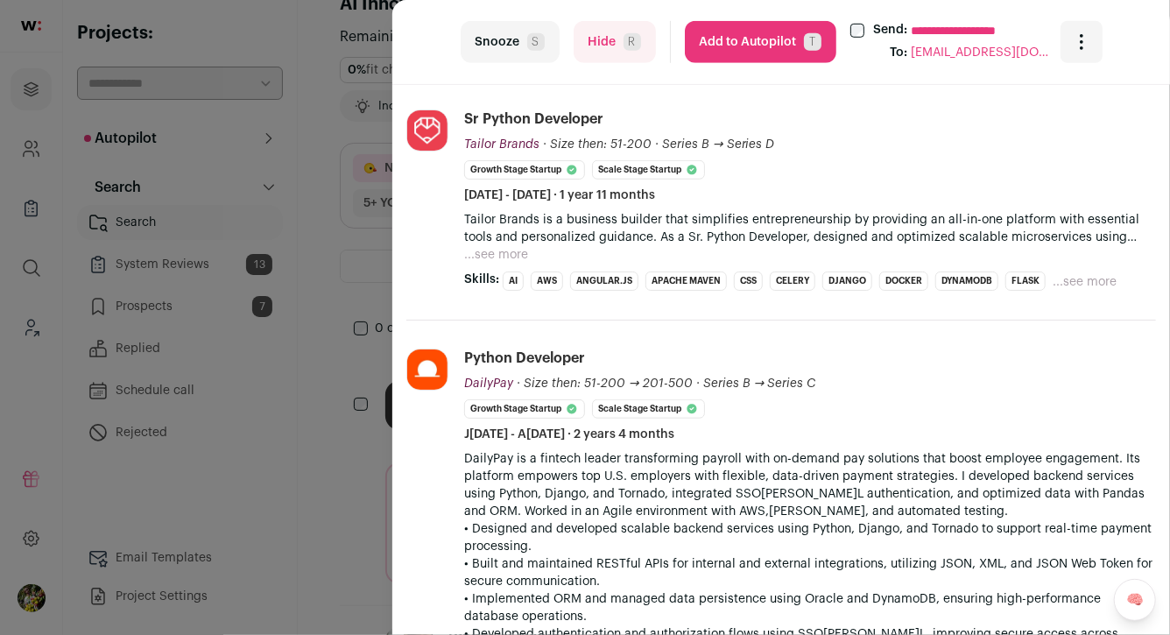
click at [514, 250] on button "...see more" at bounding box center [496, 255] width 64 height 18
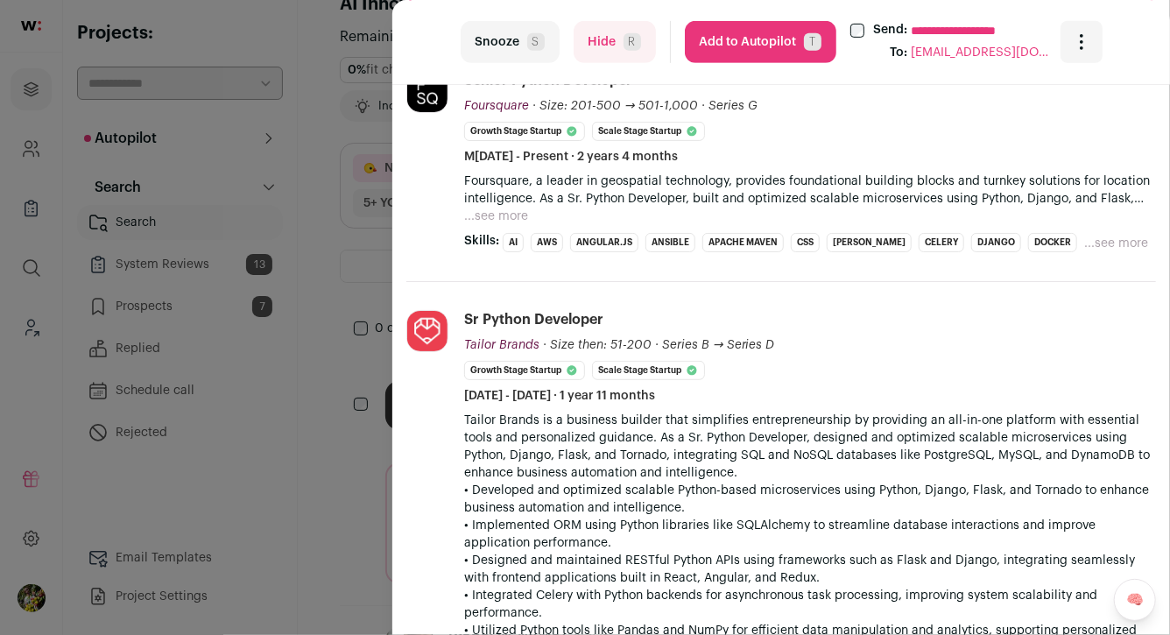
scroll to position [370, 0]
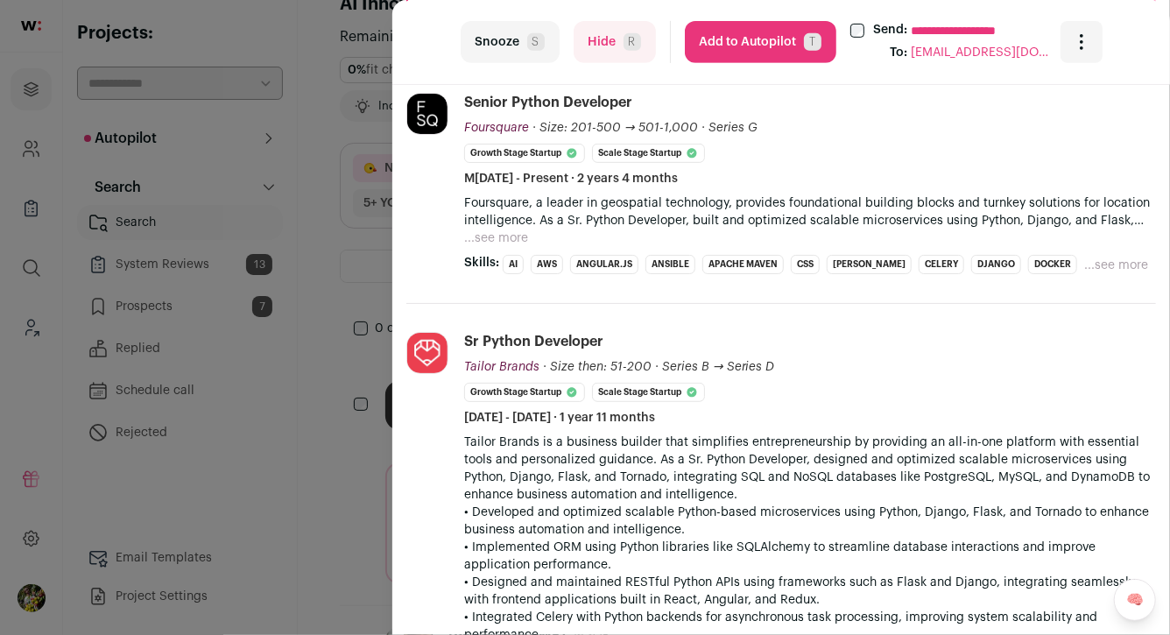
click at [511, 234] on button "...see more" at bounding box center [496, 238] width 64 height 18
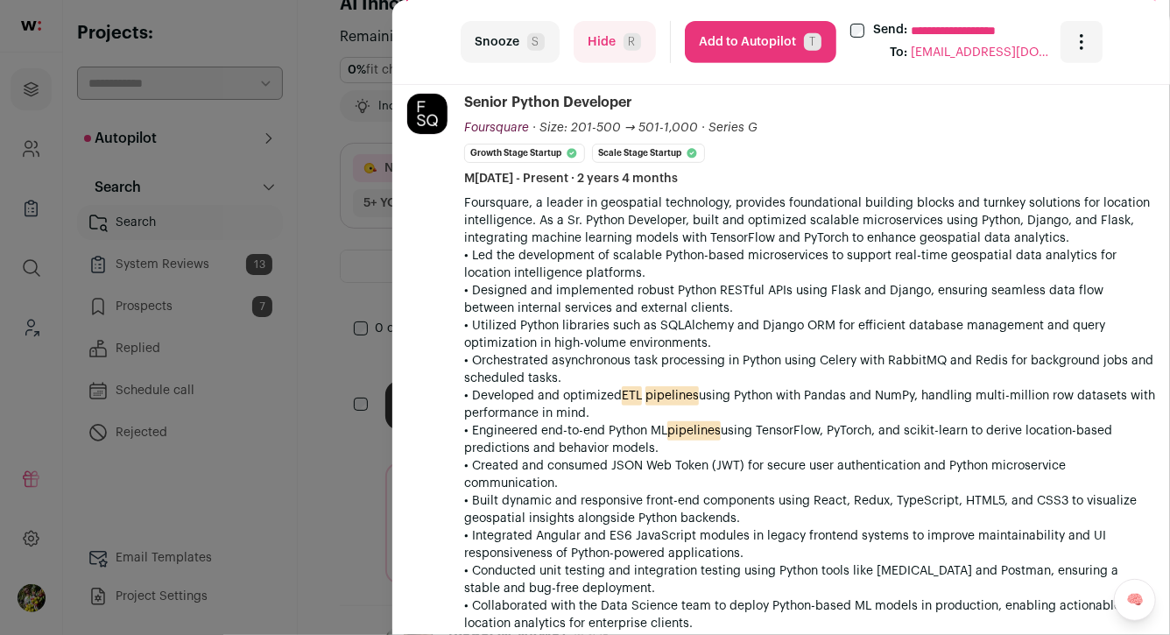
scroll to position [0, 0]
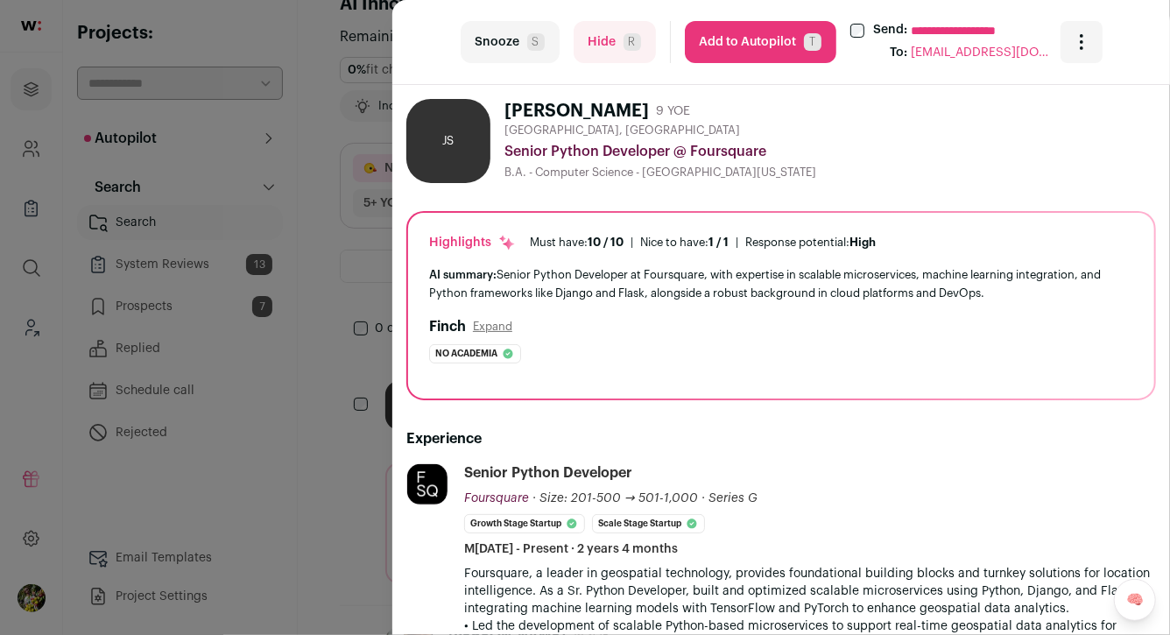
click at [601, 46] on button "Hide R" at bounding box center [614, 42] width 82 height 42
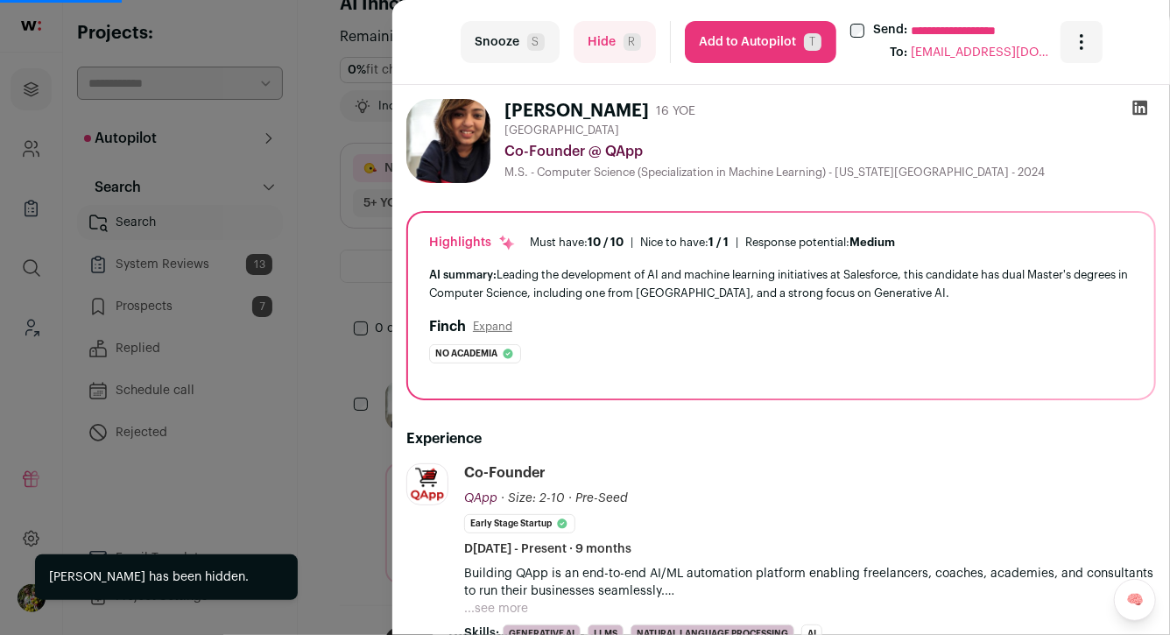
click at [382, 206] on div "**********" at bounding box center [585, 317] width 1170 height 635
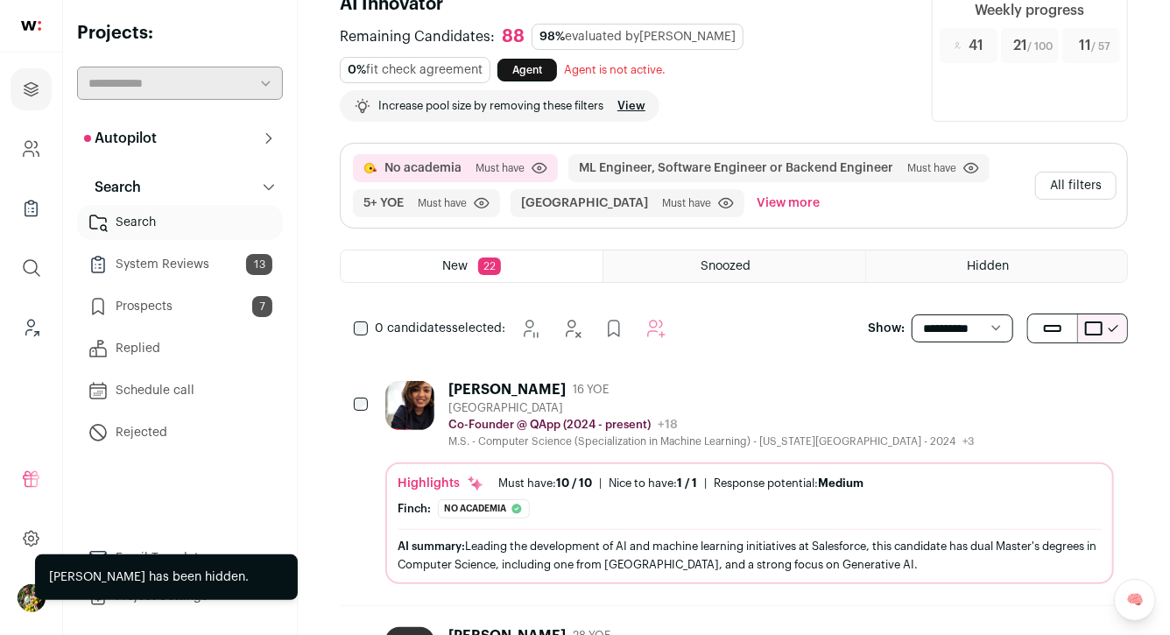
click at [952, 265] on div "Hidden" at bounding box center [996, 266] width 261 height 32
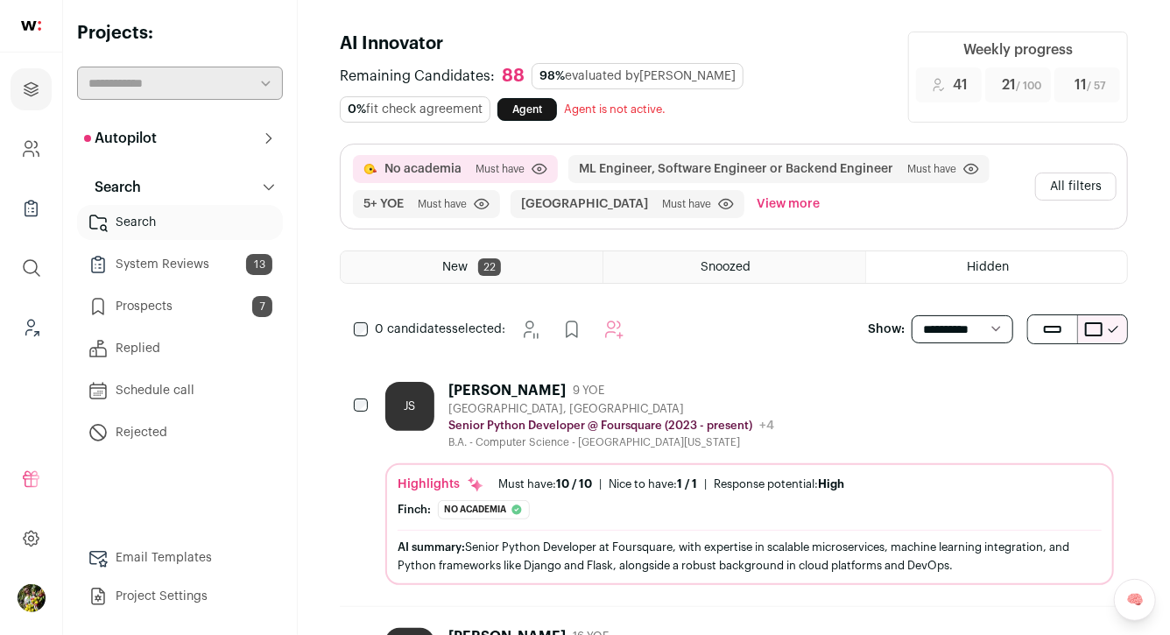
click at [621, 402] on div "[GEOGRAPHIC_DATA], [GEOGRAPHIC_DATA]" at bounding box center [611, 409] width 326 height 14
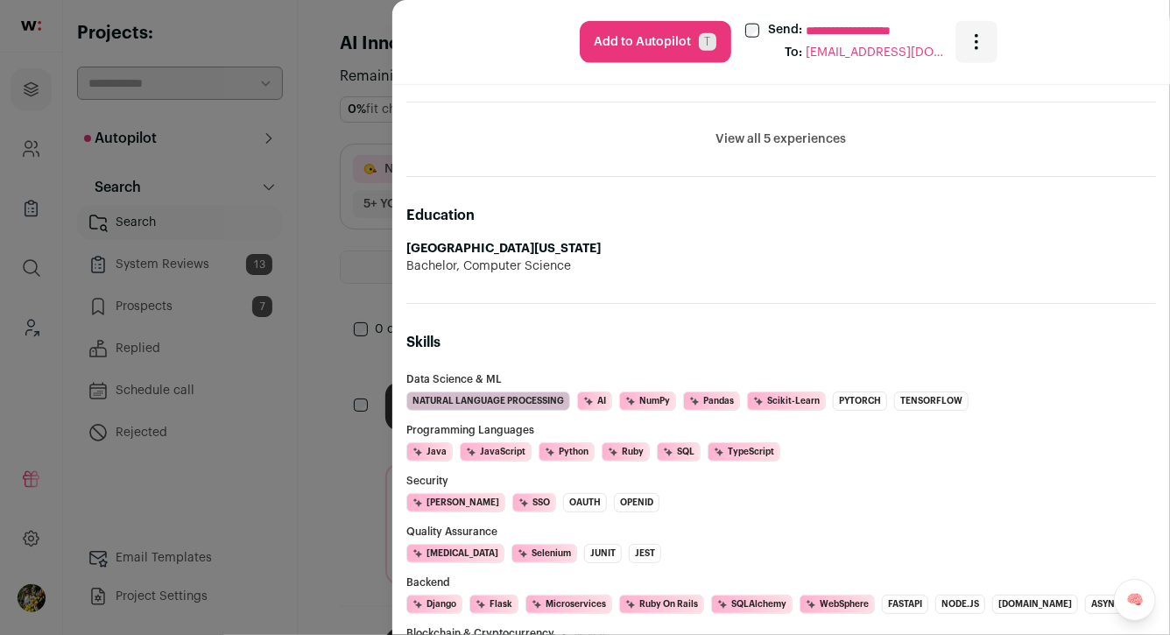
scroll to position [784, 0]
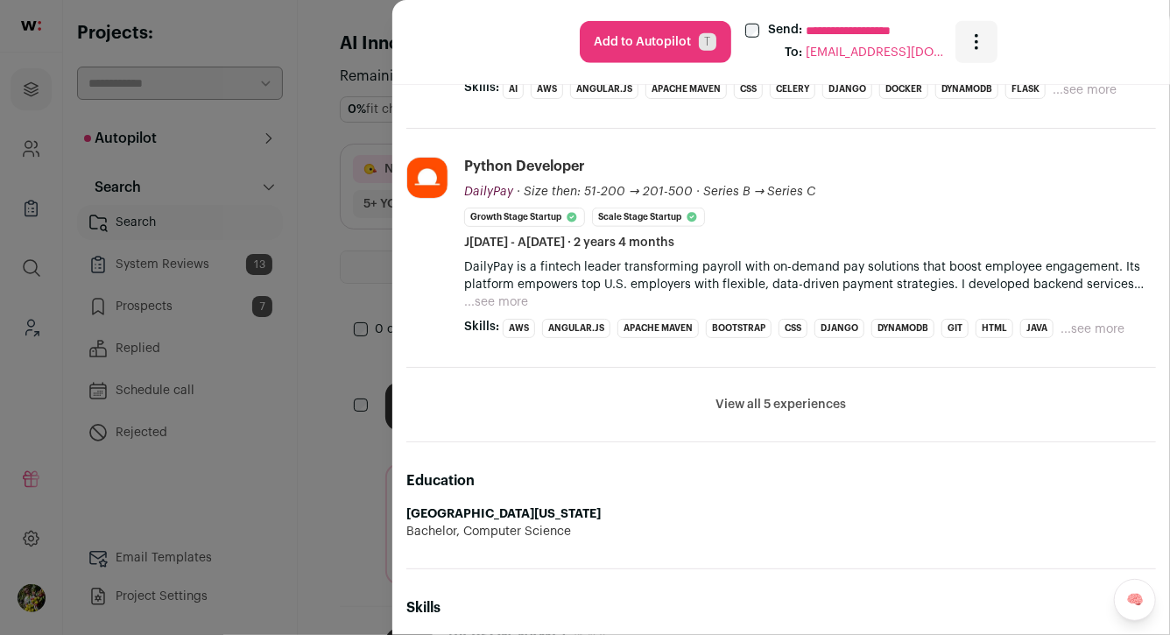
click at [752, 404] on button "View all 5 experiences" at bounding box center [781, 405] width 130 height 18
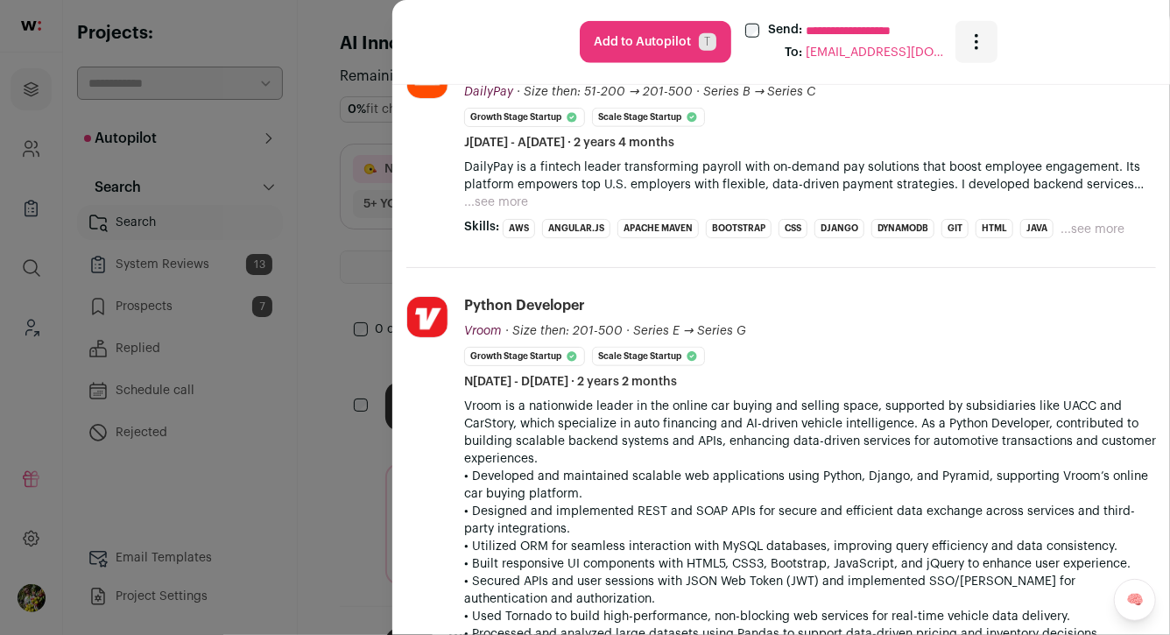
scroll to position [694, 0]
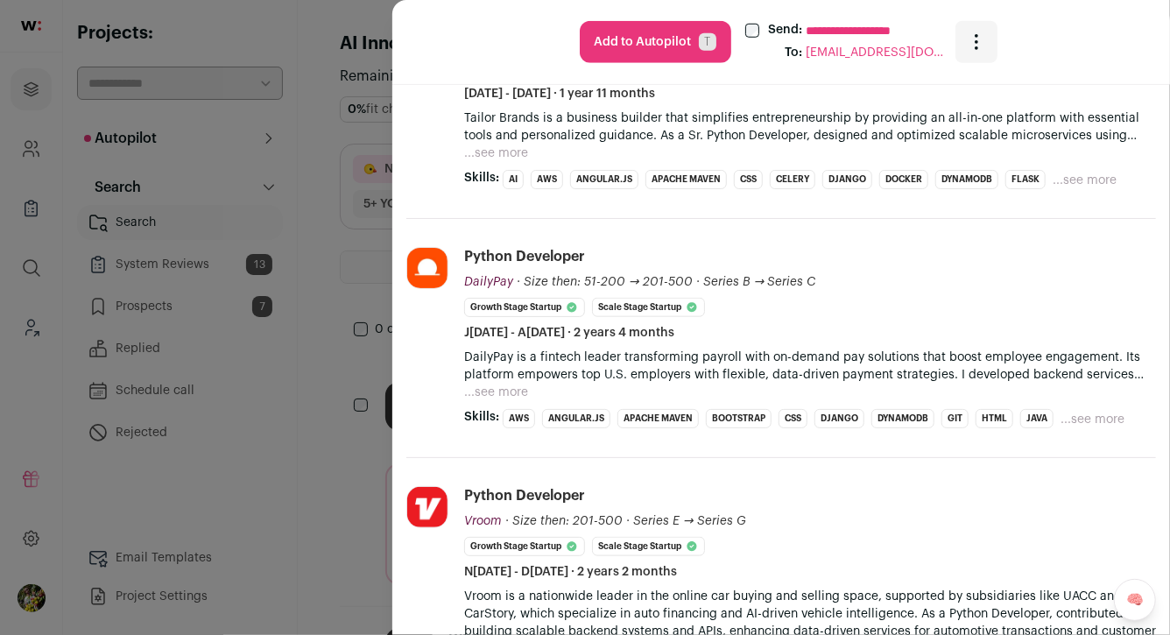
click at [518, 389] on button "...see more" at bounding box center [496, 392] width 64 height 18
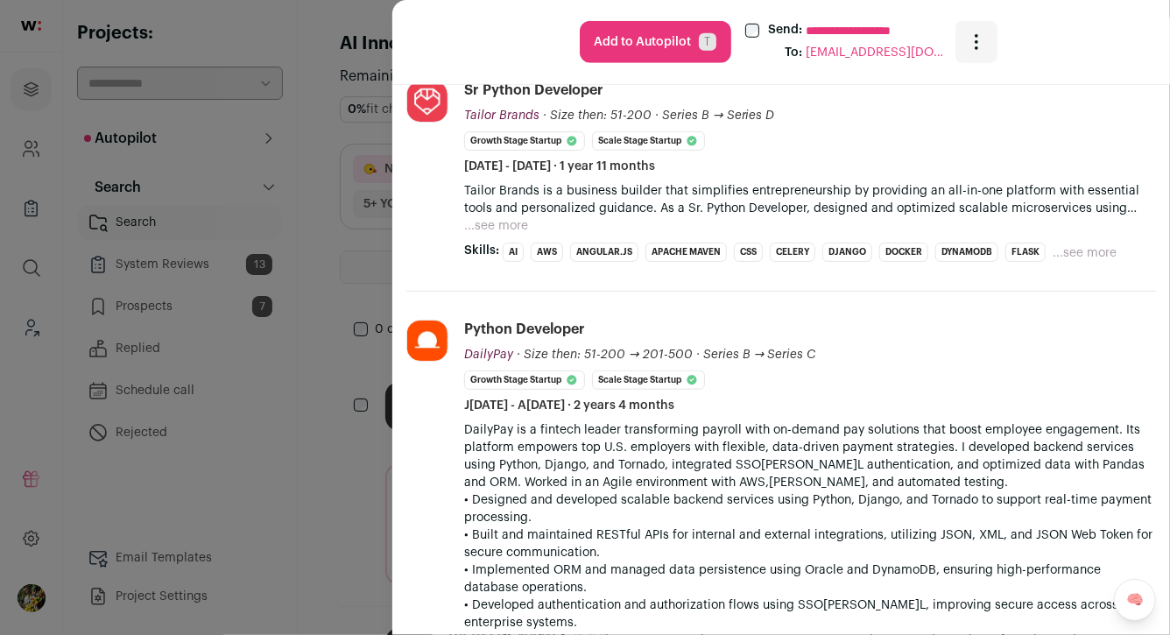
scroll to position [594, 0]
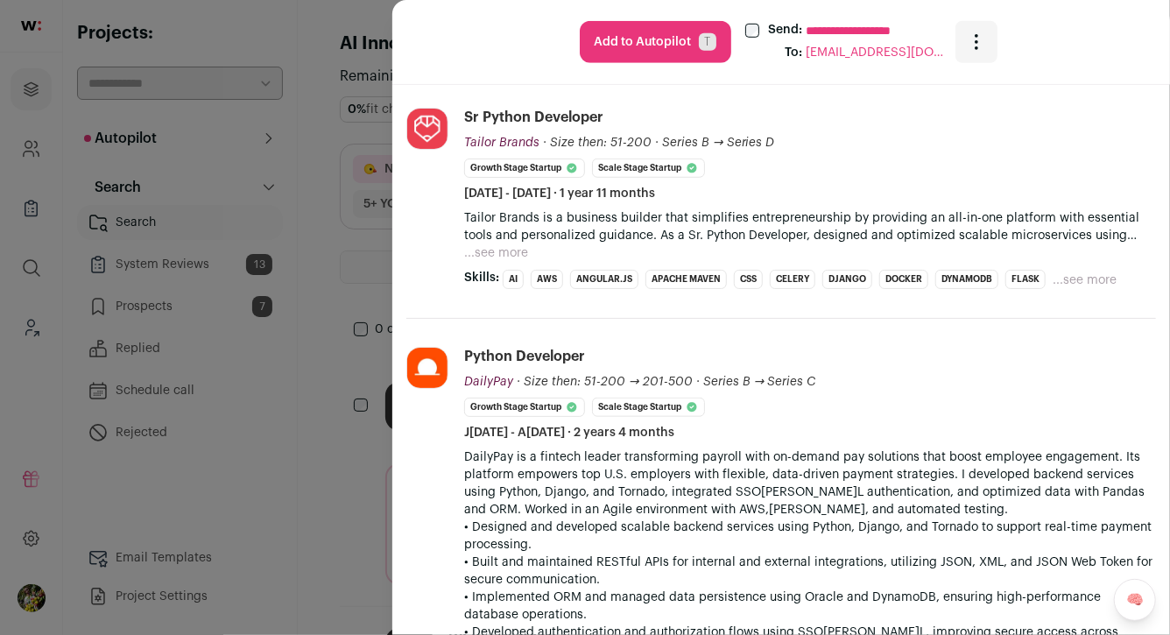
click at [513, 250] on button "...see more" at bounding box center [496, 253] width 64 height 18
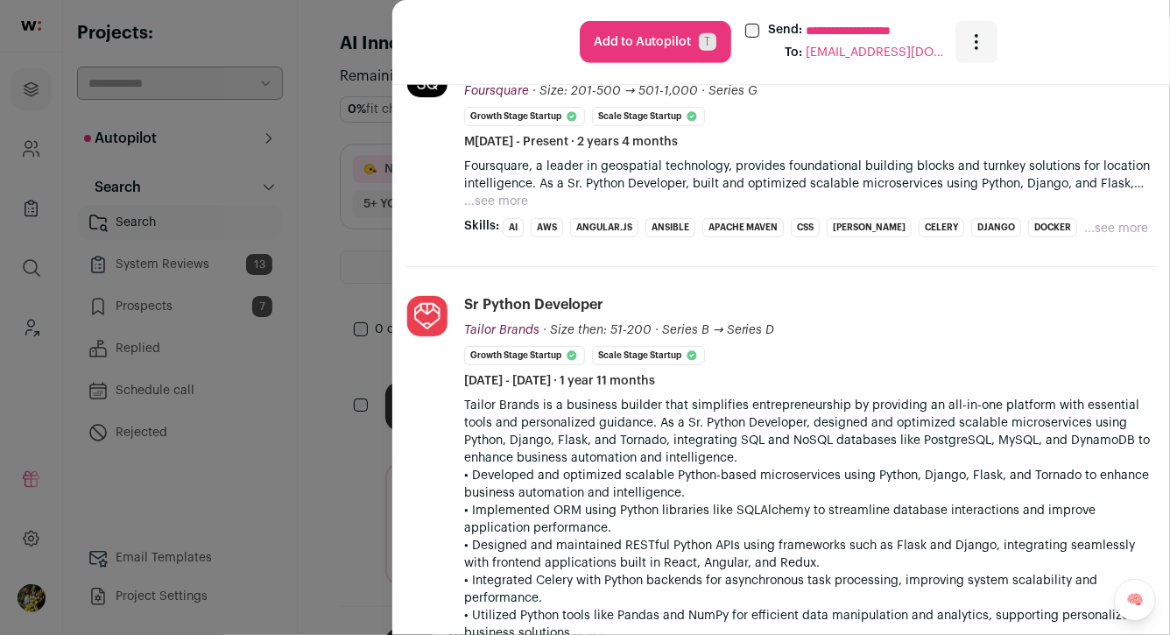
scroll to position [385, 0]
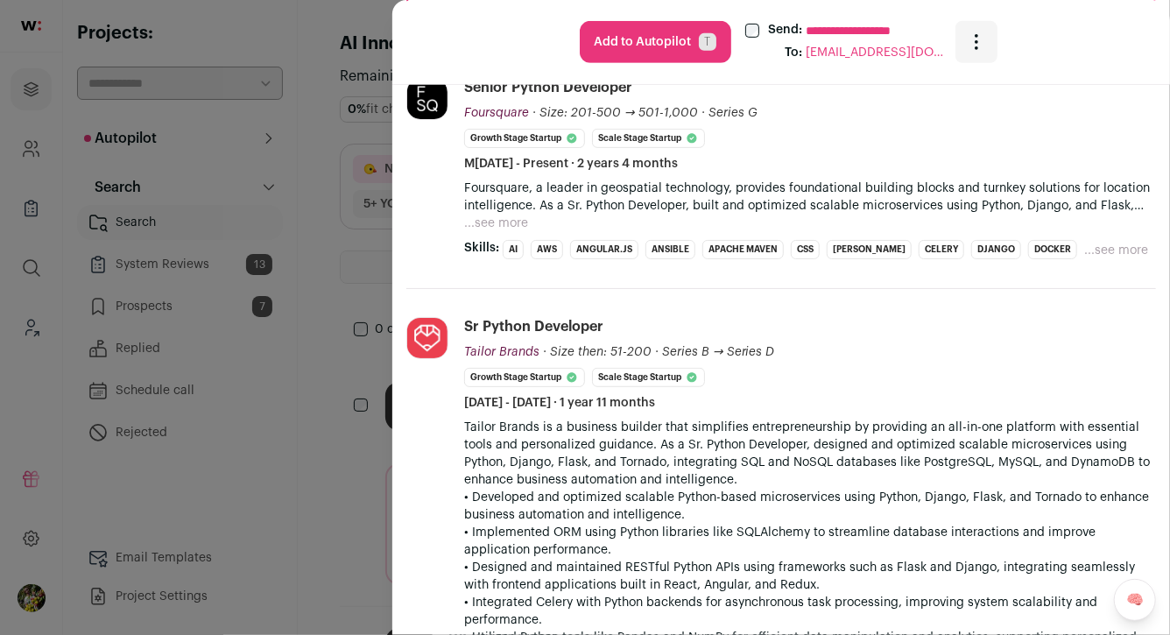
click at [513, 228] on button "...see more" at bounding box center [496, 223] width 64 height 18
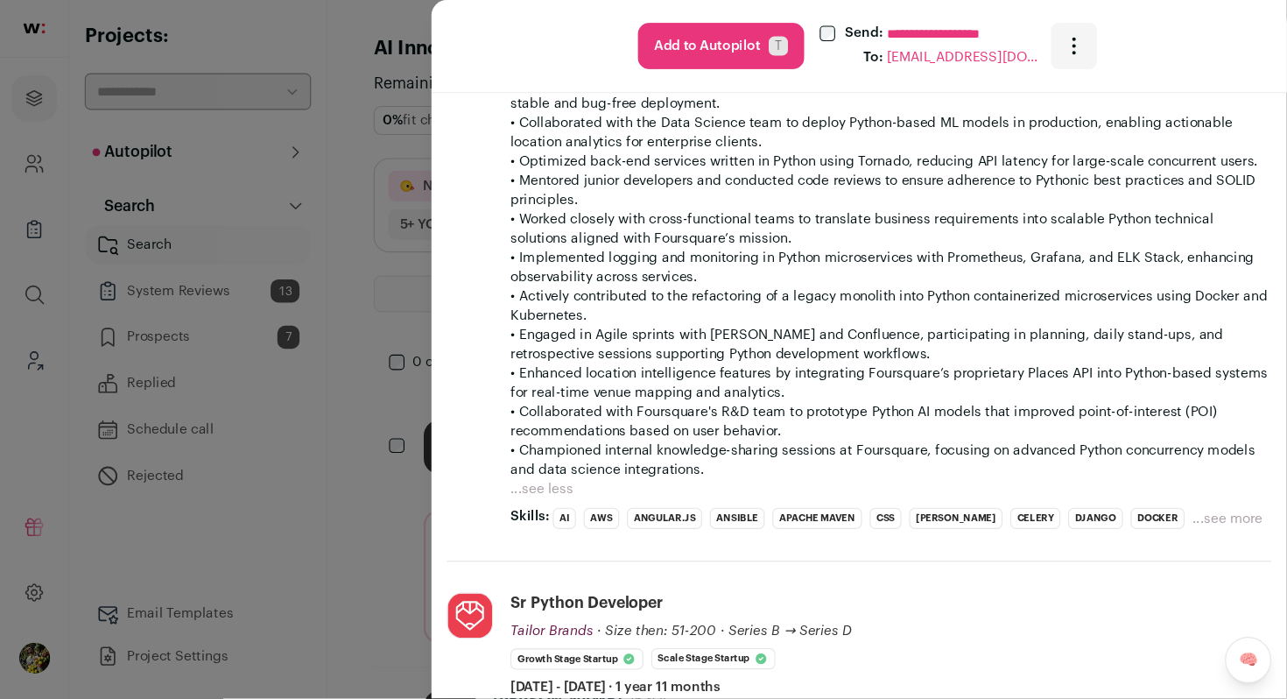
scroll to position [0, 0]
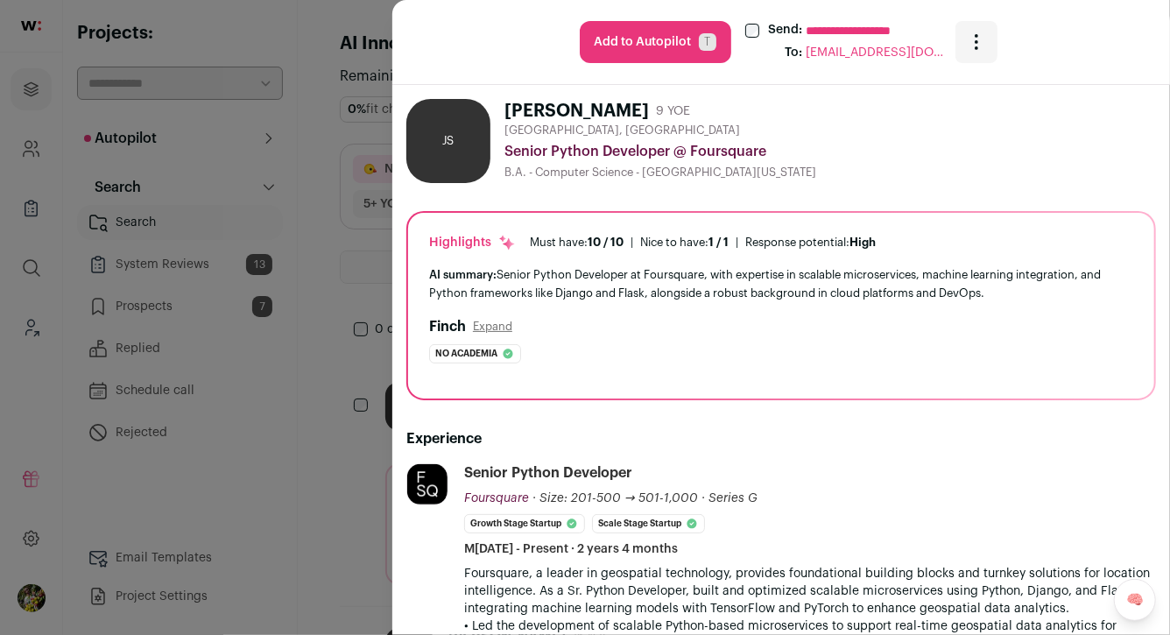
click at [980, 38] on icon "Open dropdown" at bounding box center [976, 42] width 21 height 21
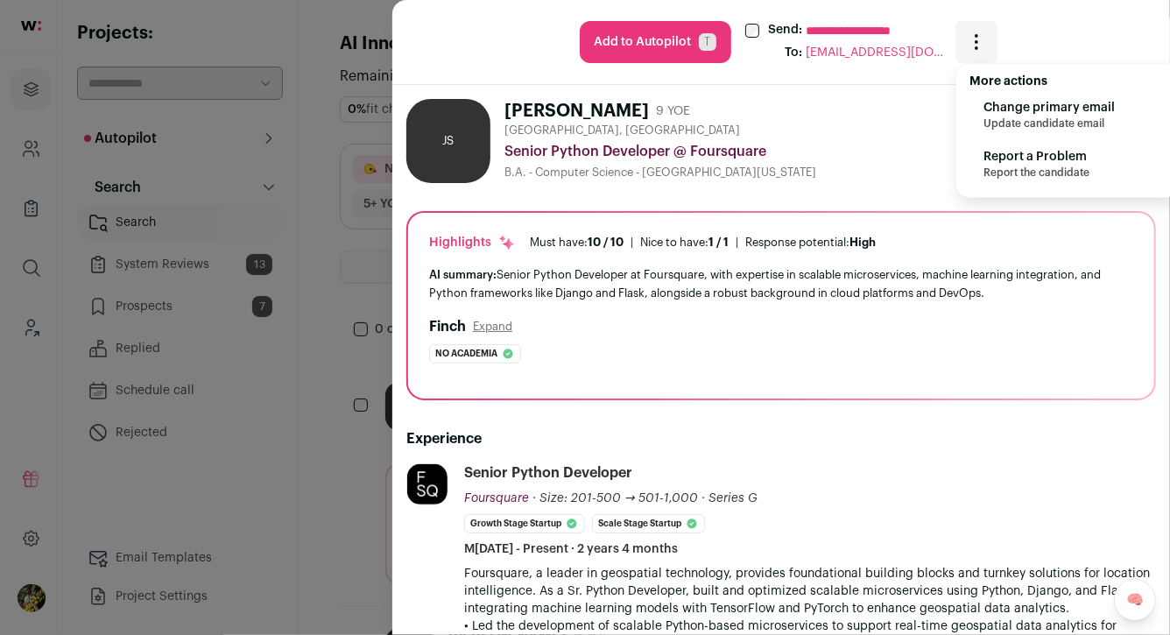
click at [1006, 166] on span "Report the candidate" at bounding box center [1066, 172] width 165 height 14
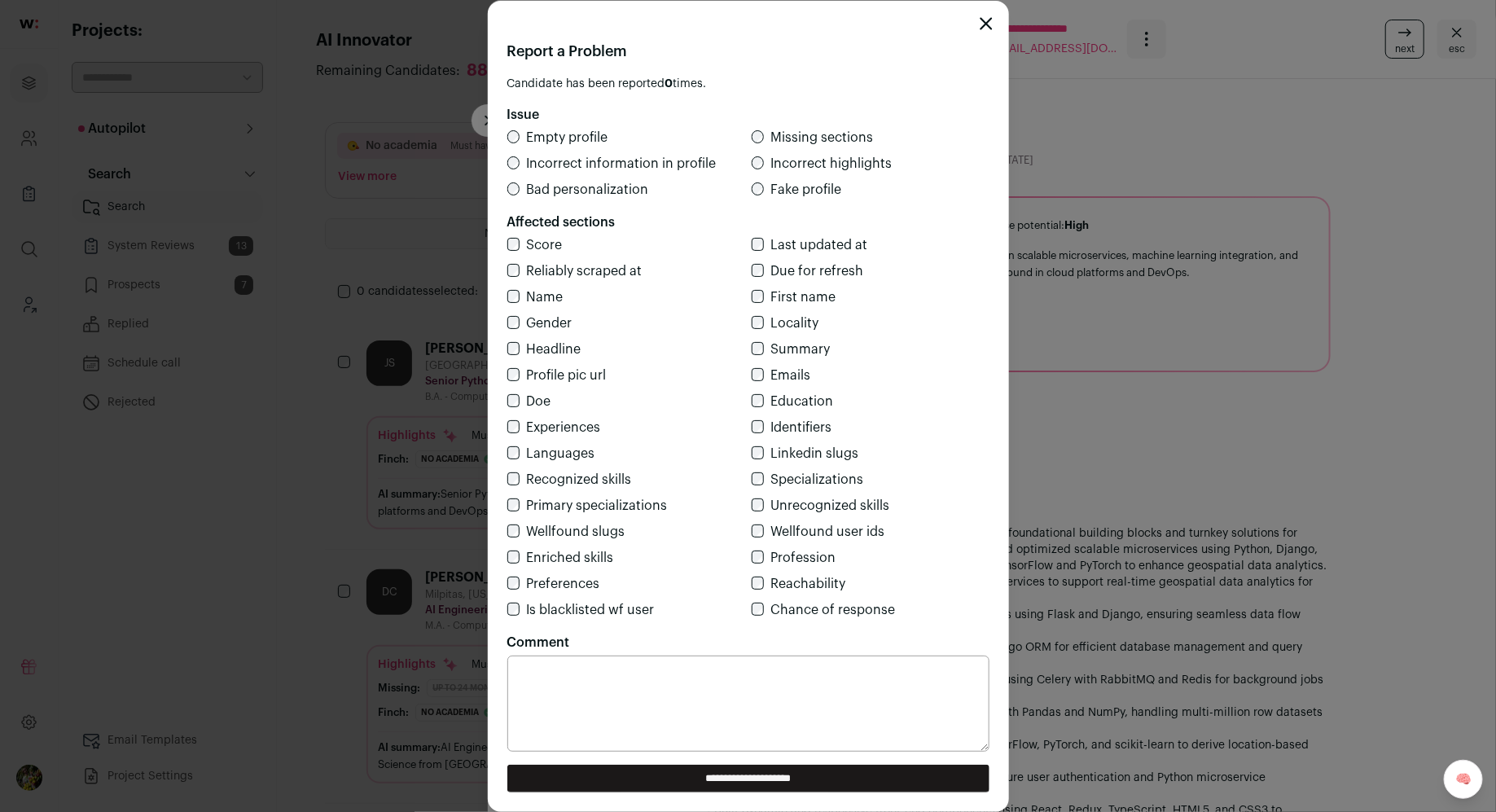
click at [901, 590] on input "**********" at bounding box center [748, 779] width 482 height 28
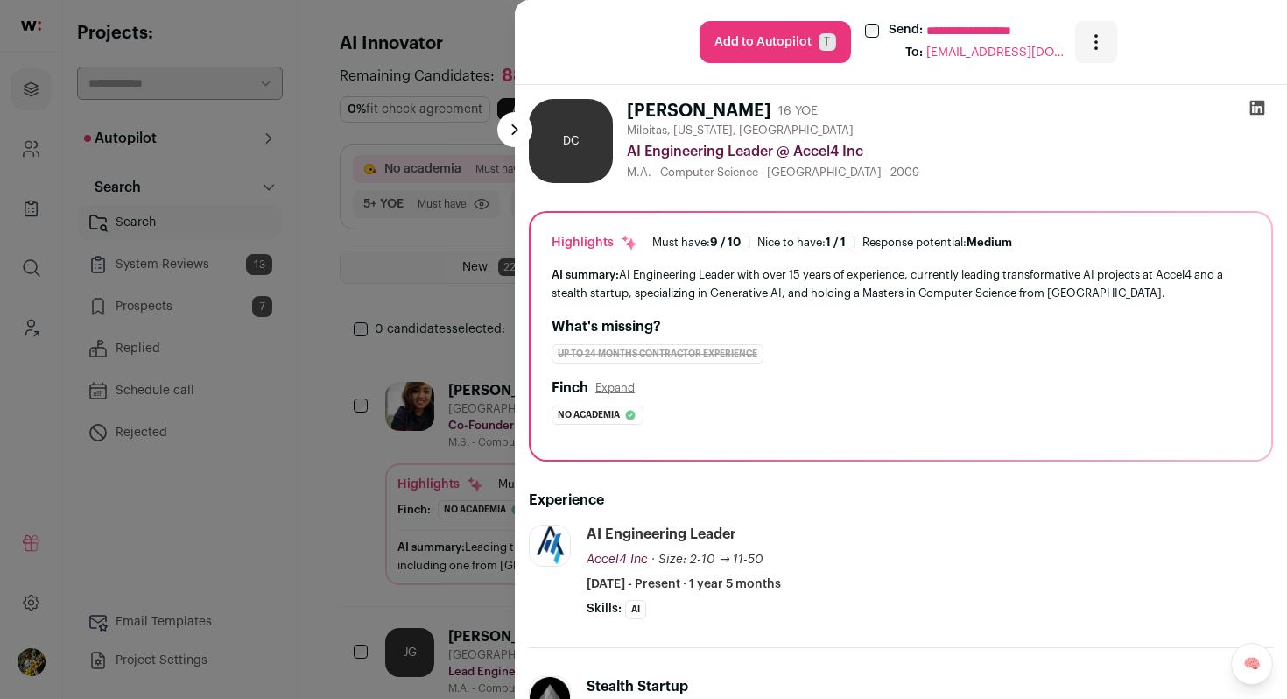
click at [371, 277] on div "**********" at bounding box center [643, 349] width 1287 height 699
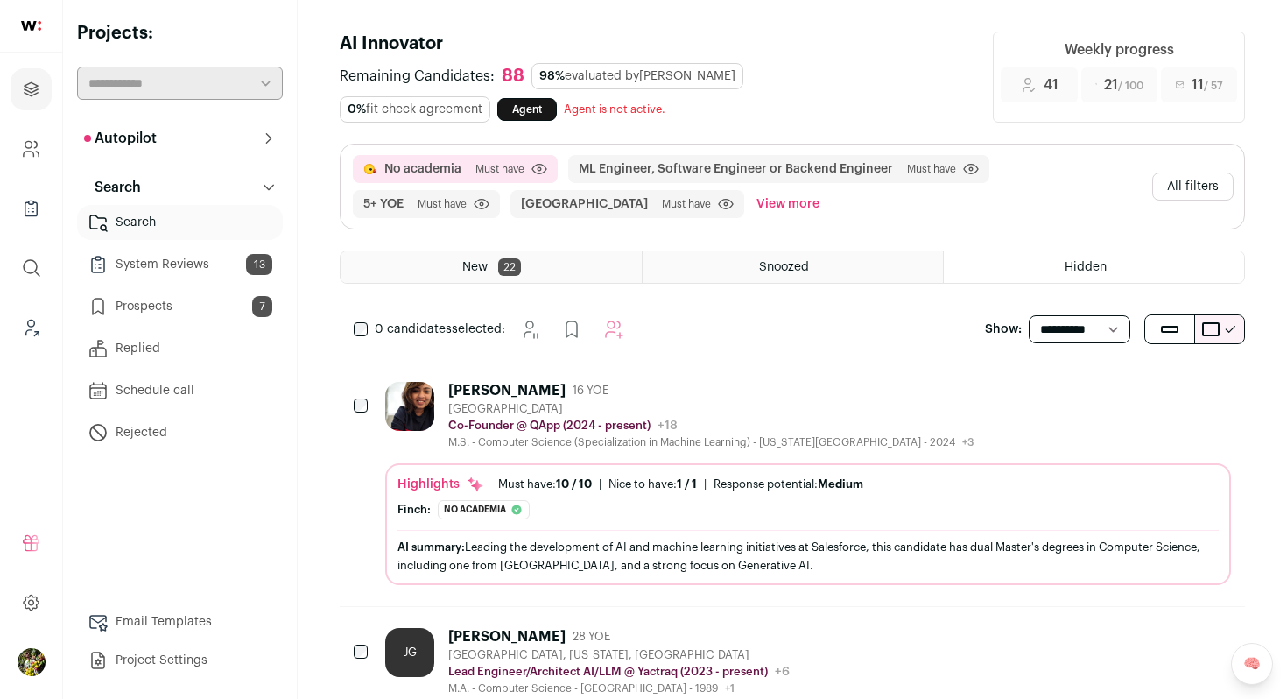
click at [753, 209] on button "View more" at bounding box center [788, 204] width 70 height 28
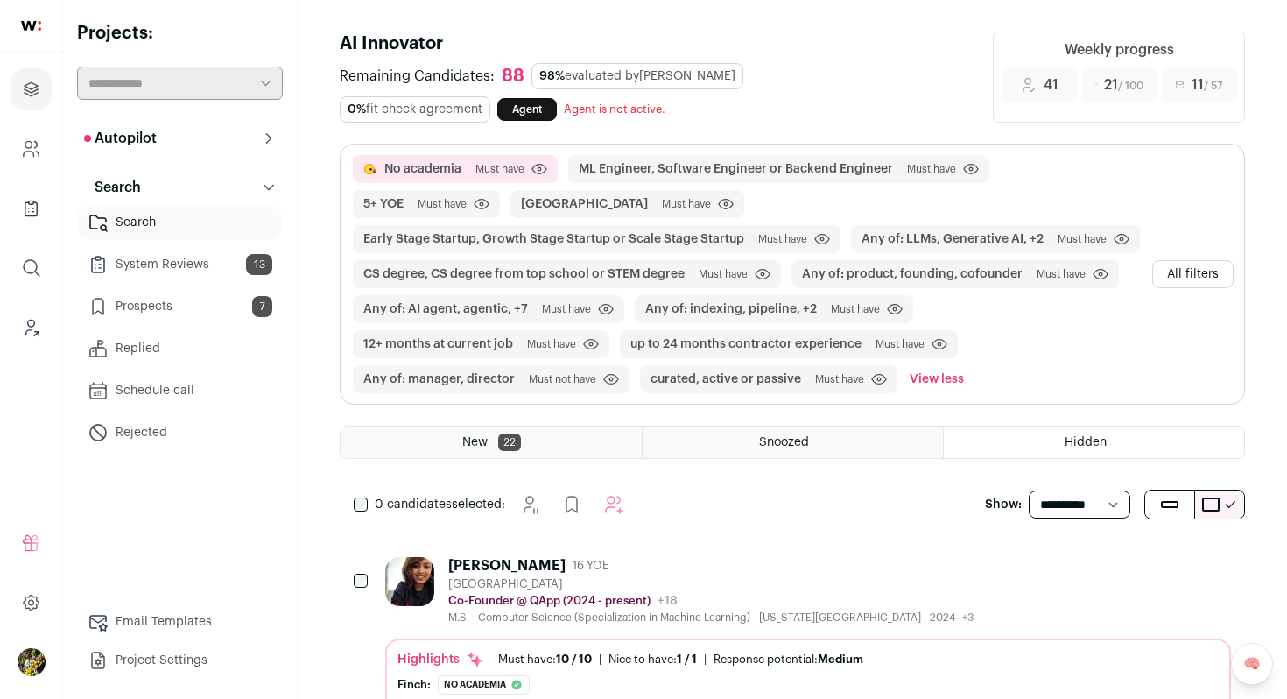
click at [1169, 272] on button "All filters" at bounding box center [1192, 274] width 81 height 28
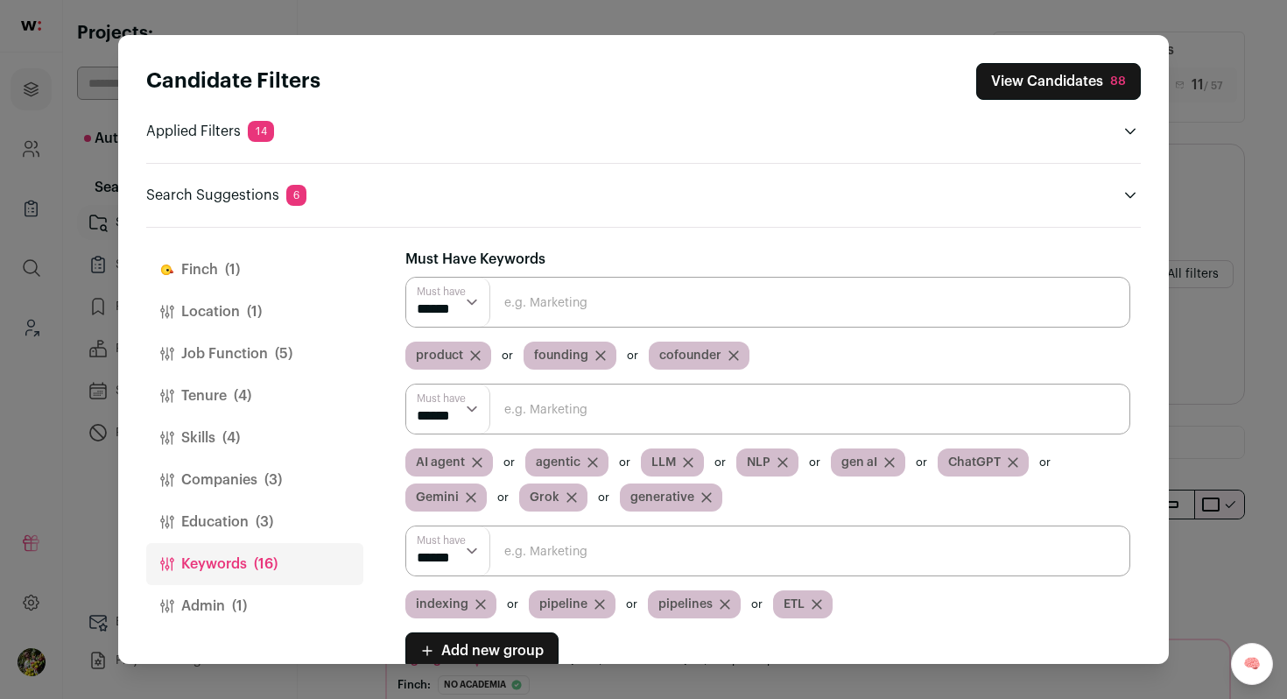
click at [696, 543] on input "Close modal via background" at bounding box center [767, 550] width 725 height 51
type input "ethereum"
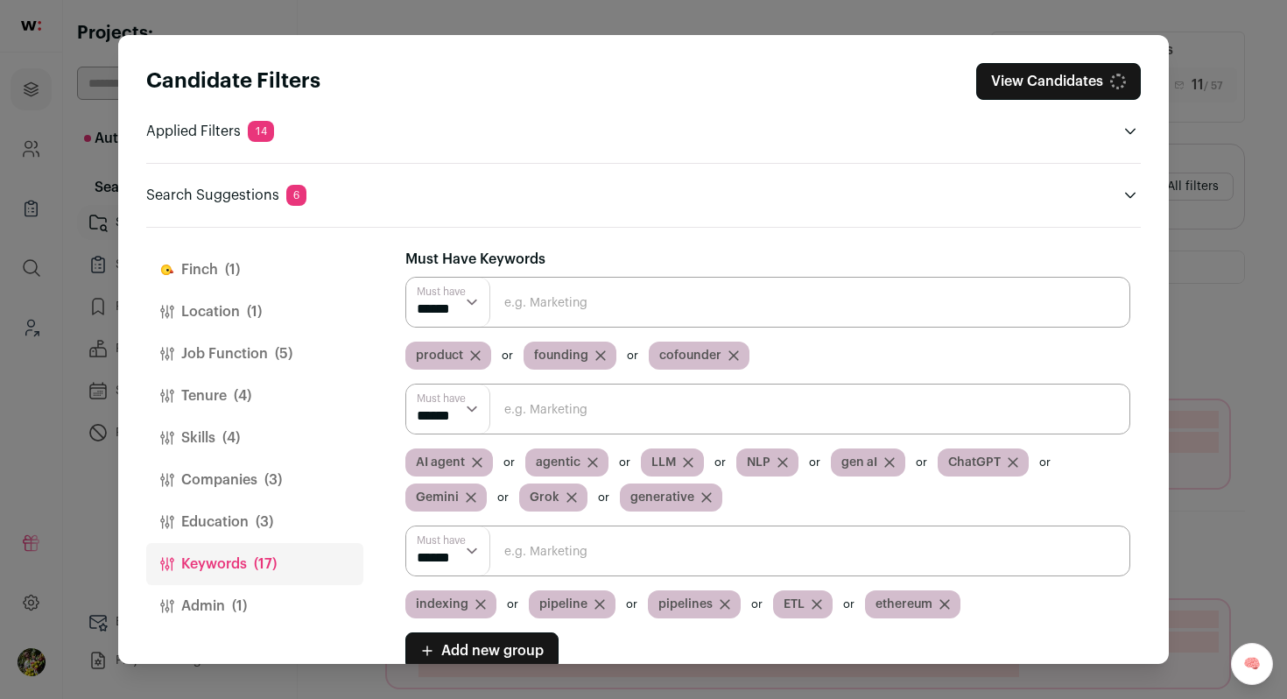
click at [683, 550] on input "Close modal via background" at bounding box center [767, 550] width 725 height 51
type input "blockchain"
click at [679, 547] on input "Close modal via background" at bounding box center [767, 550] width 725 height 51
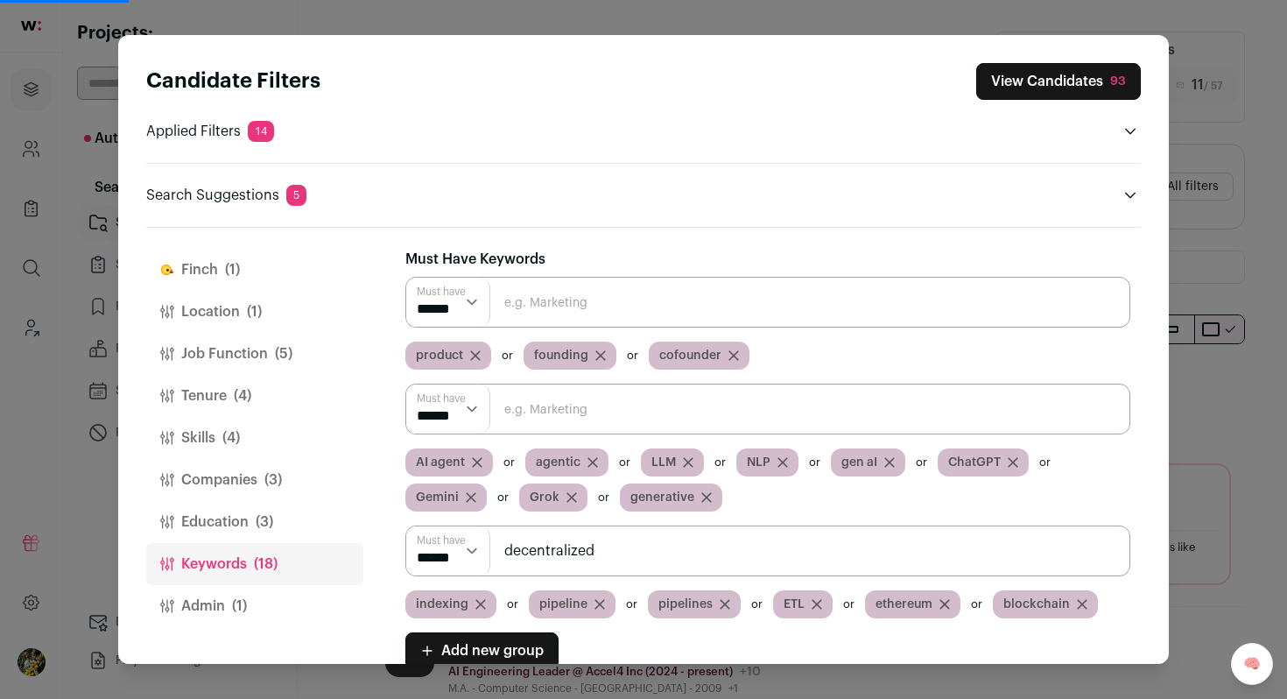
type input "decentralized"
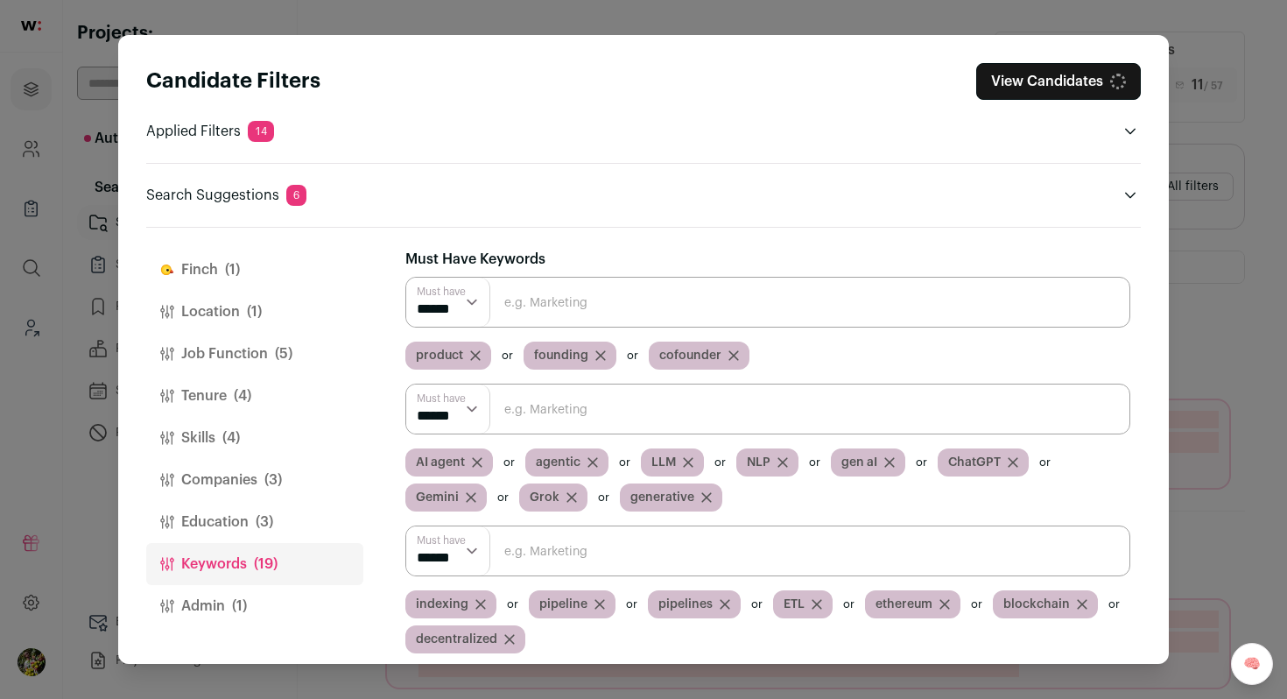
click at [679, 547] on input "Close modal via background" at bounding box center [767, 550] width 725 height 51
type input "bitcoin"
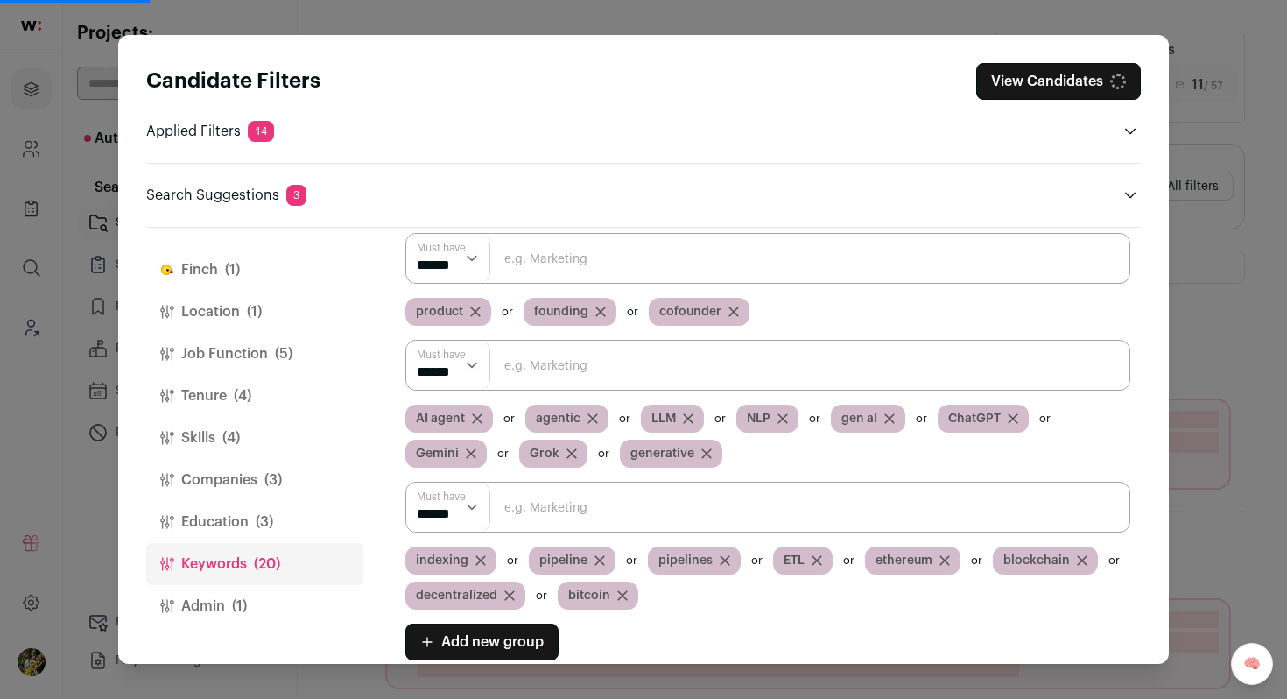
scroll to position [67, 0]
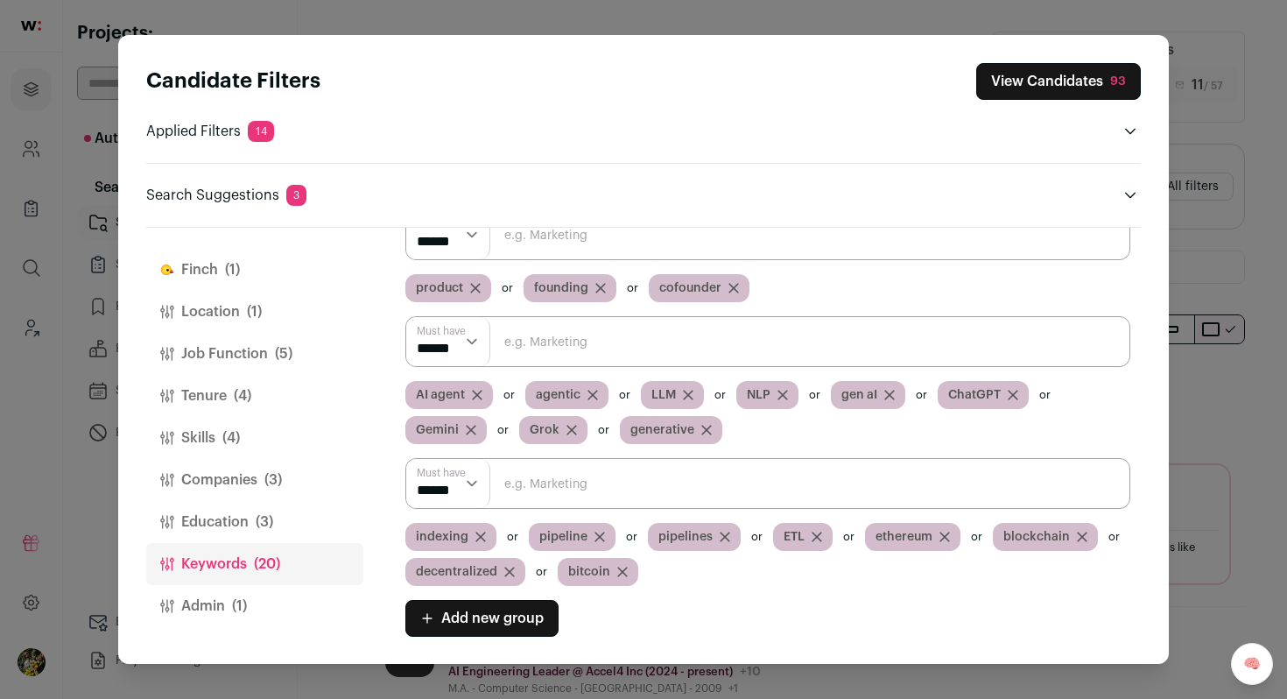
click at [697, 477] on input "Close modal via background" at bounding box center [767, 483] width 725 height 51
type input "crypto"
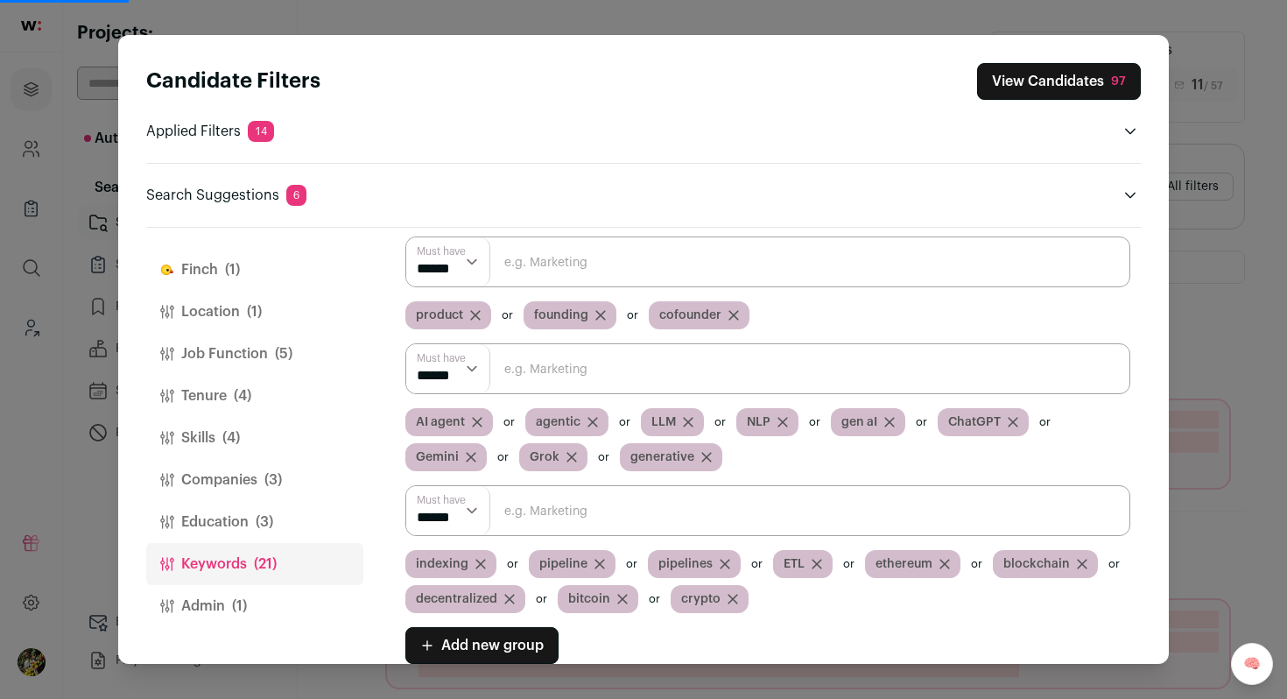
scroll to position [14, 0]
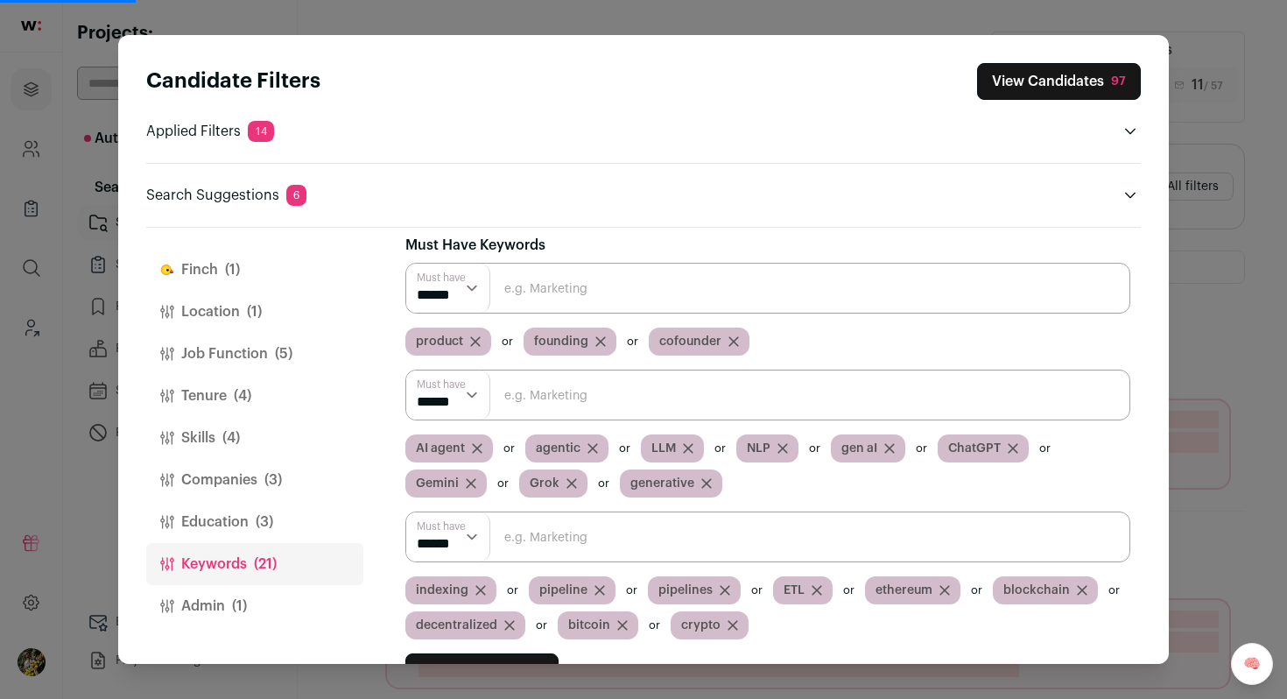
click at [1022, 86] on button "View Candidates 97" at bounding box center [1059, 81] width 164 height 37
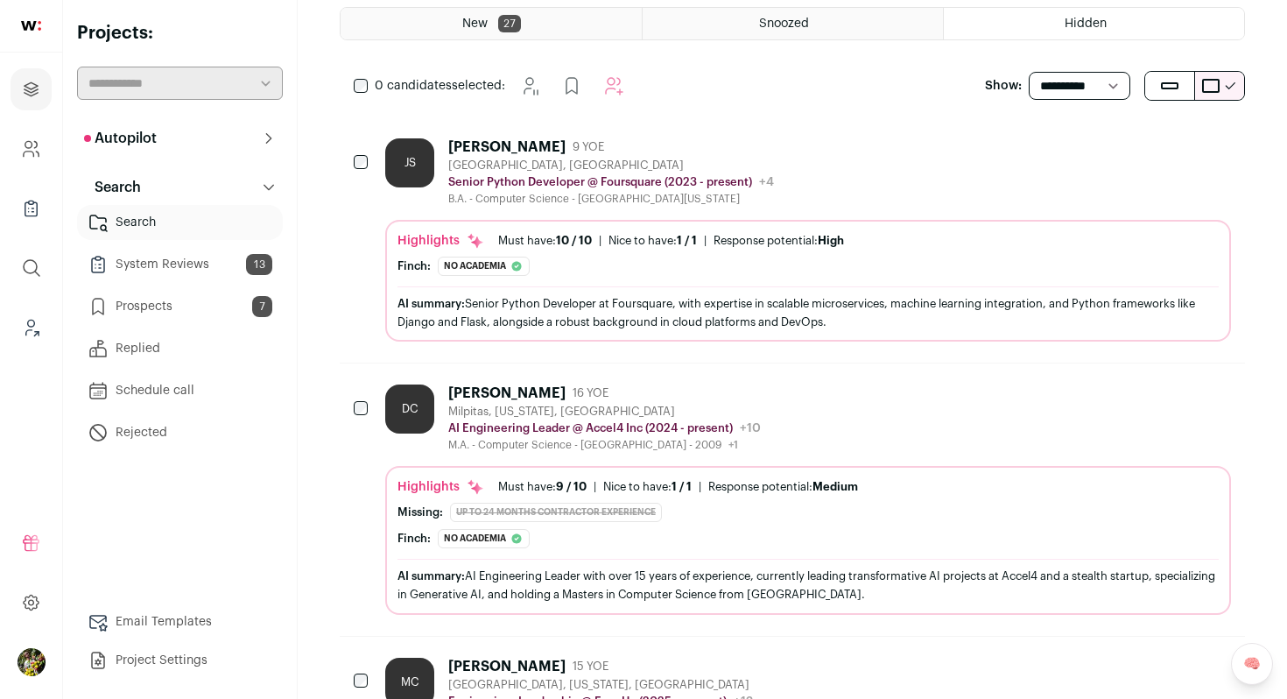
scroll to position [246, 0]
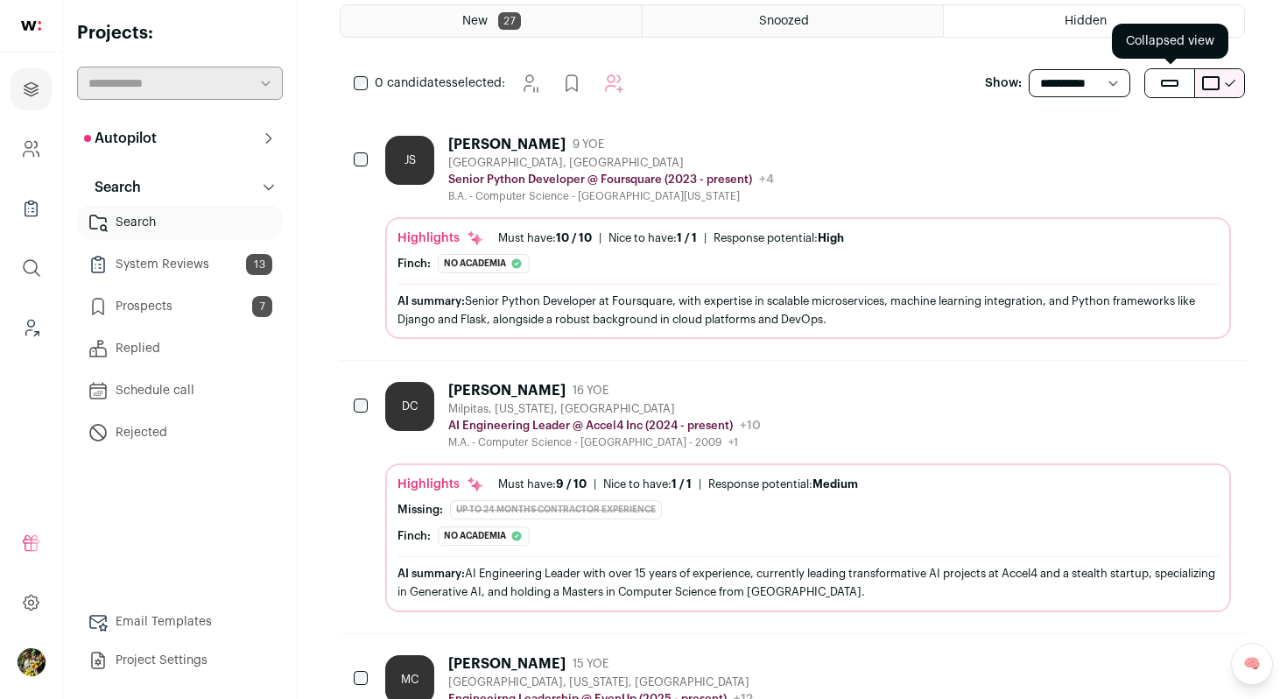
click at [1169, 88] on button "submit" at bounding box center [1169, 83] width 49 height 28
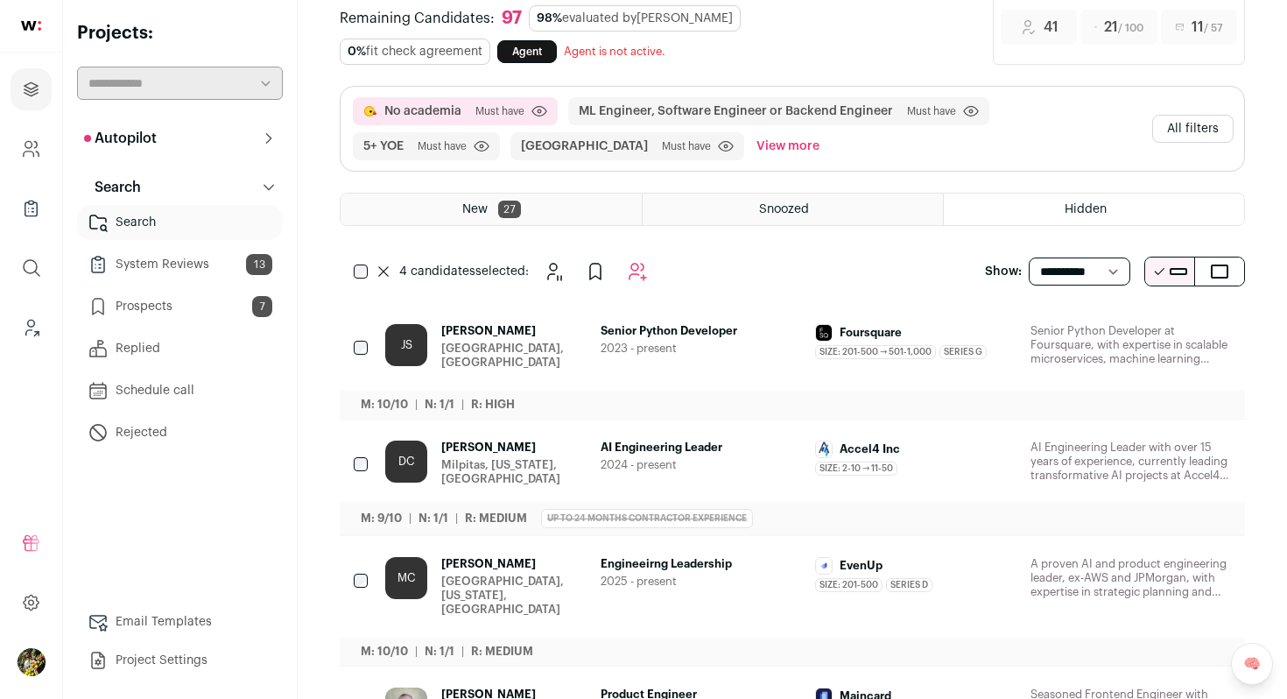
scroll to position [0, 0]
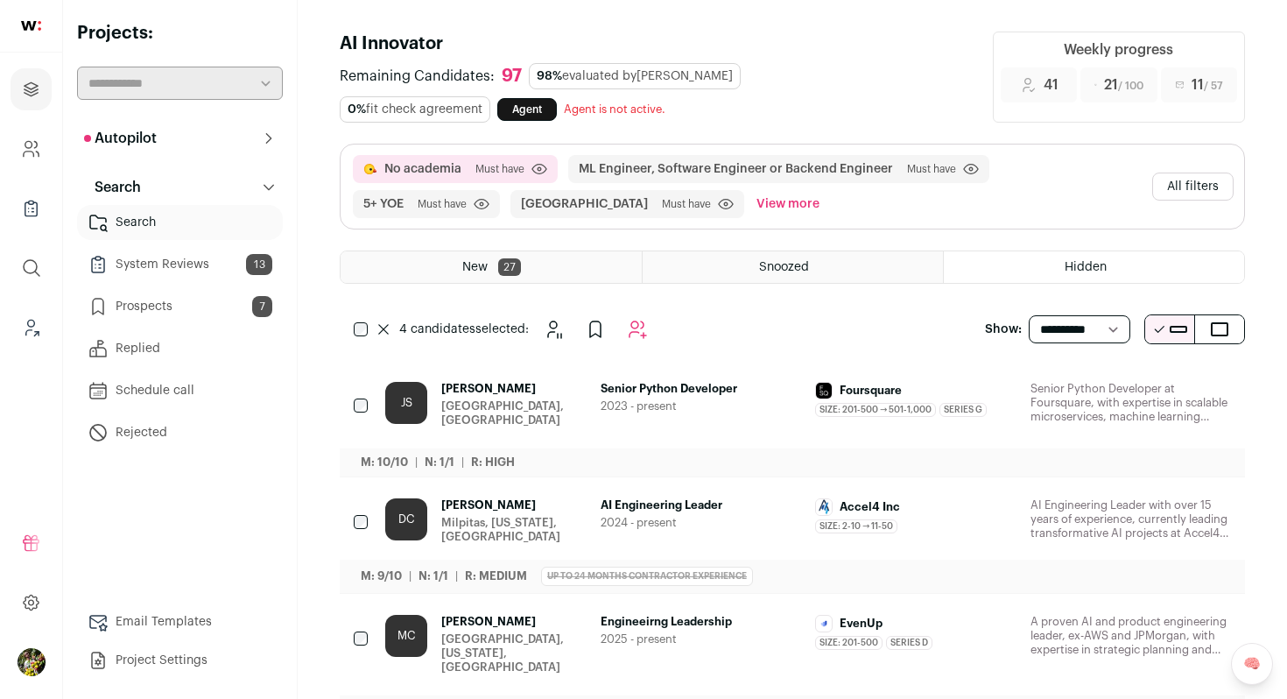
click at [1169, 182] on button "All filters" at bounding box center [1192, 186] width 81 height 28
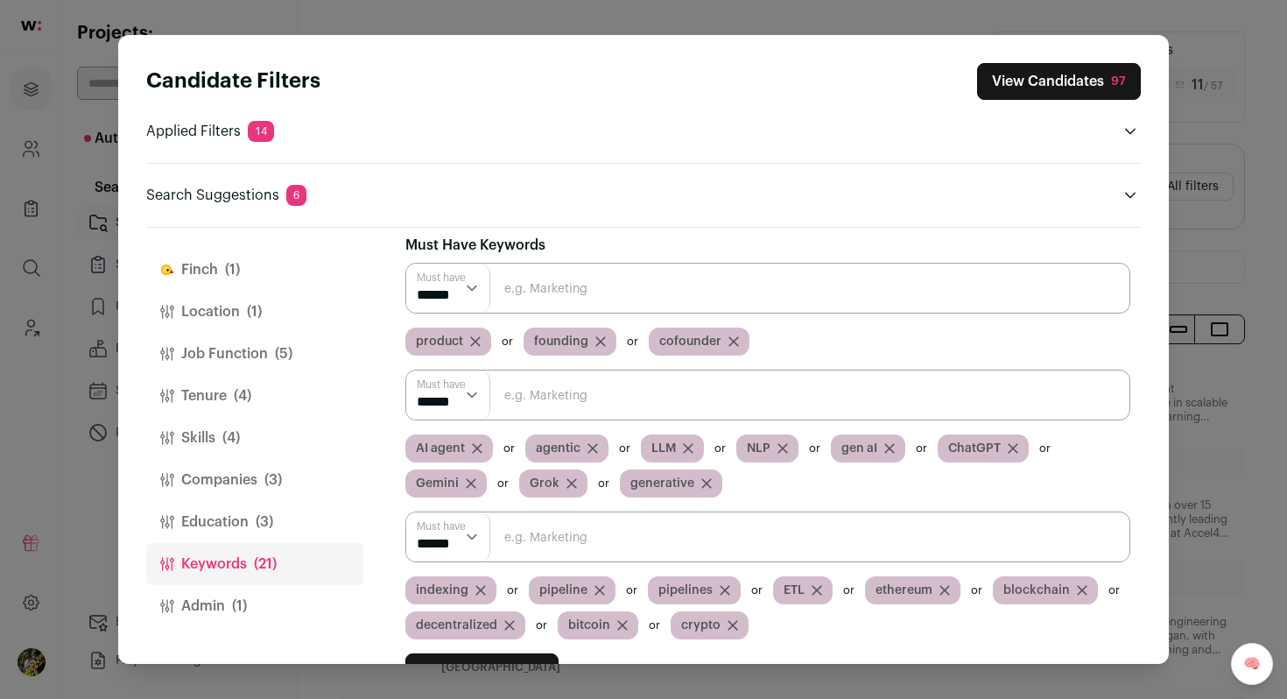
click at [270, 360] on button "Job Function (5)" at bounding box center [254, 354] width 217 height 42
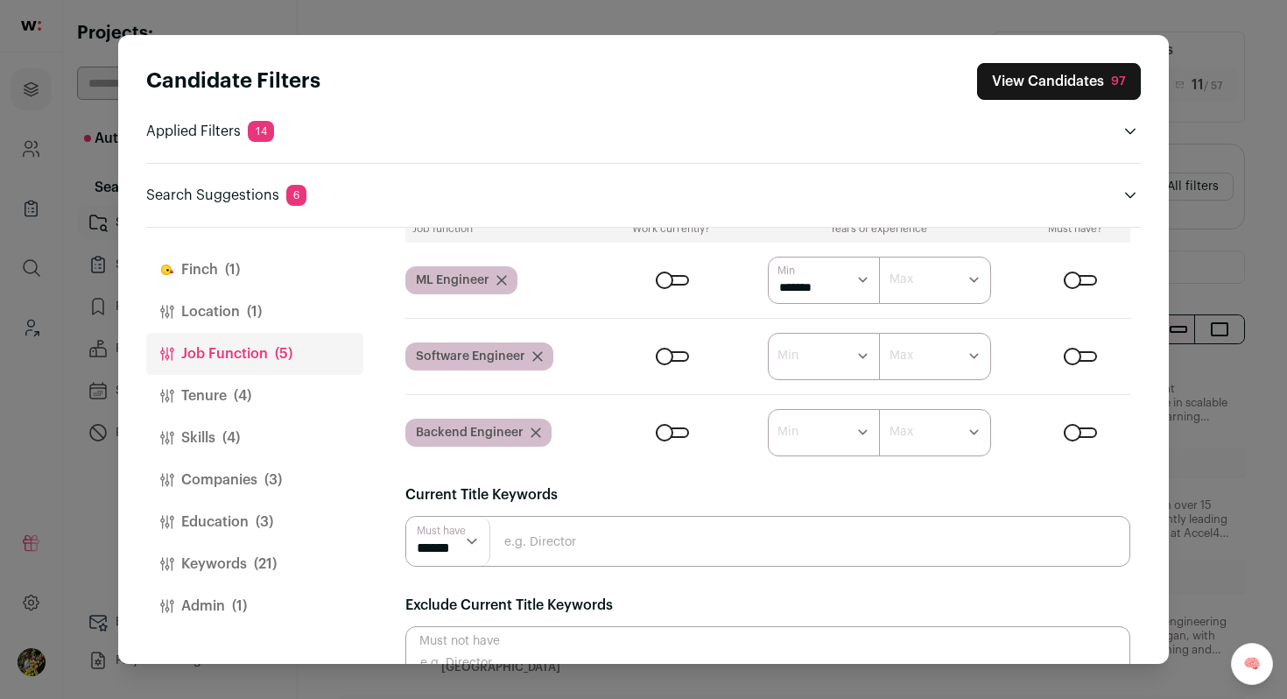
scroll to position [132, 0]
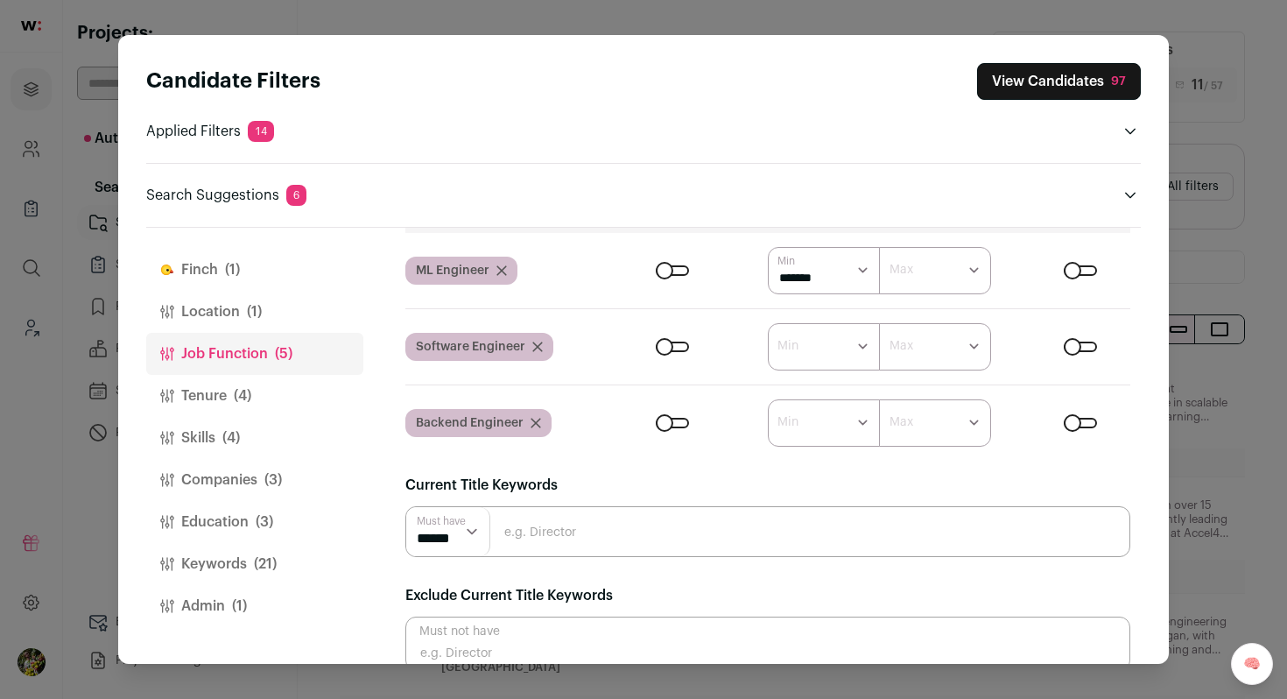
click at [581, 540] on input "Close modal via background" at bounding box center [767, 531] width 725 height 51
type input "l"
type input "e"
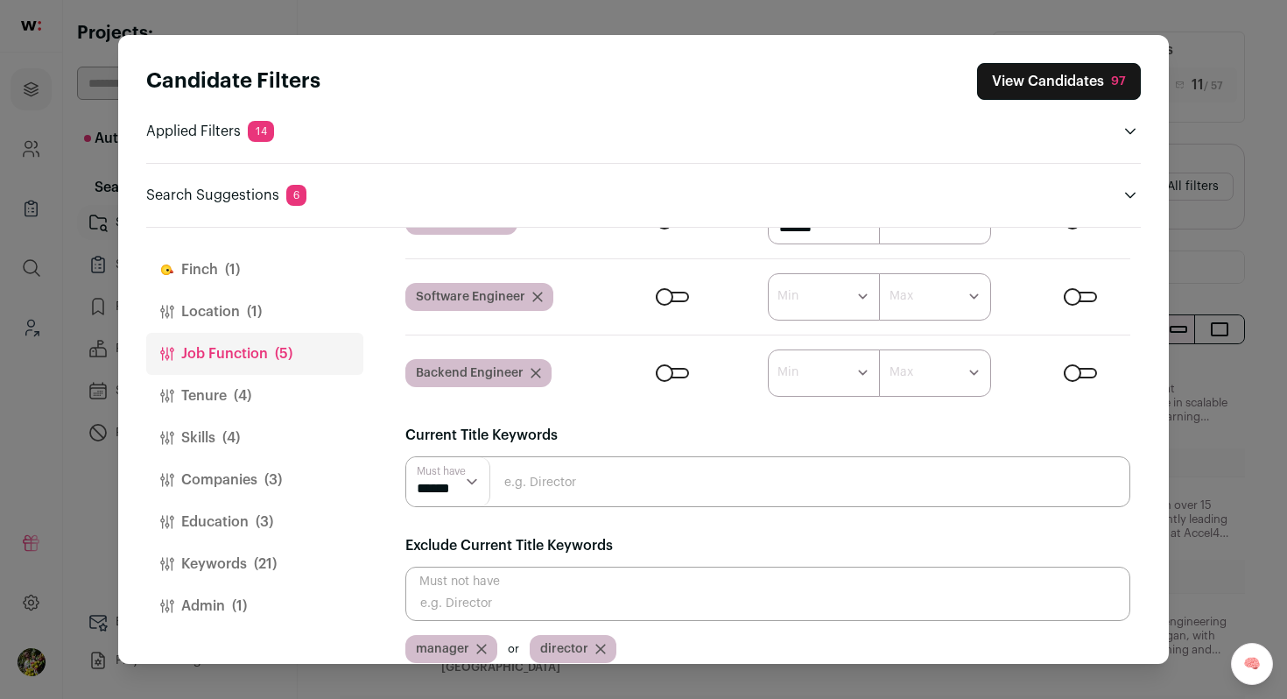
scroll to position [202, 0]
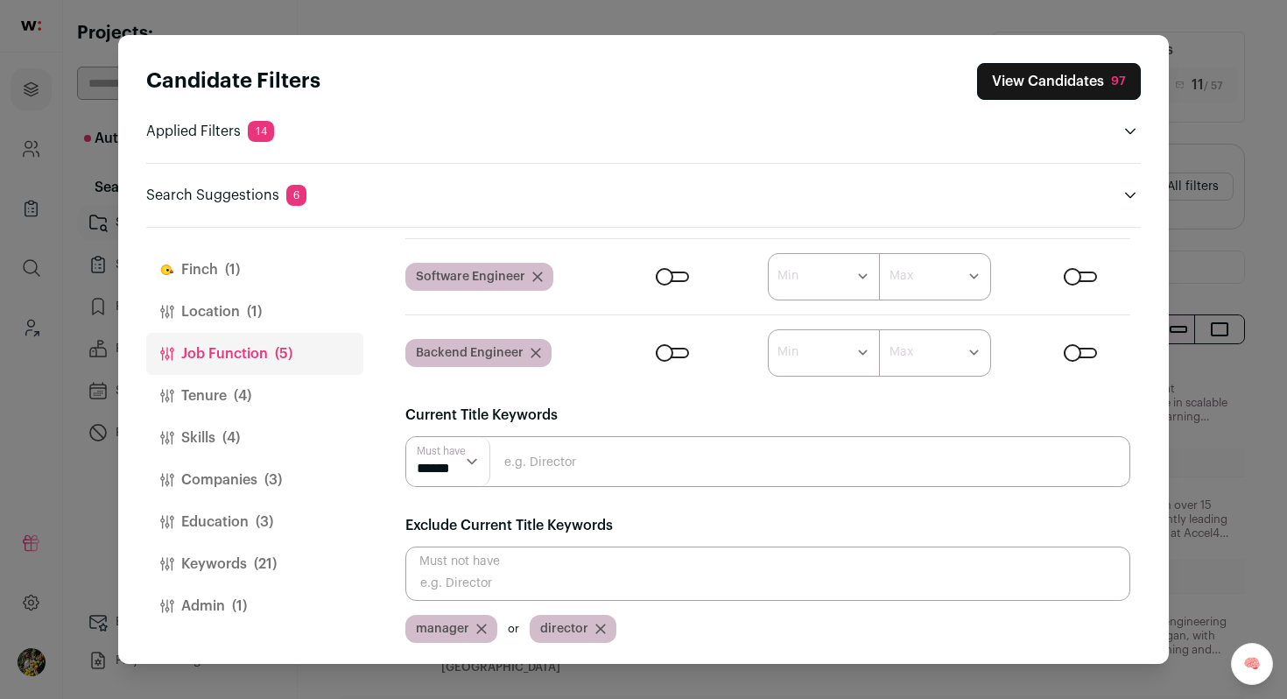
click at [556, 576] on input "Close modal via background" at bounding box center [767, 573] width 725 height 54
type input "leader"
click at [552, 581] on input "Close modal via background" at bounding box center [767, 573] width 725 height 54
type input "leadership"
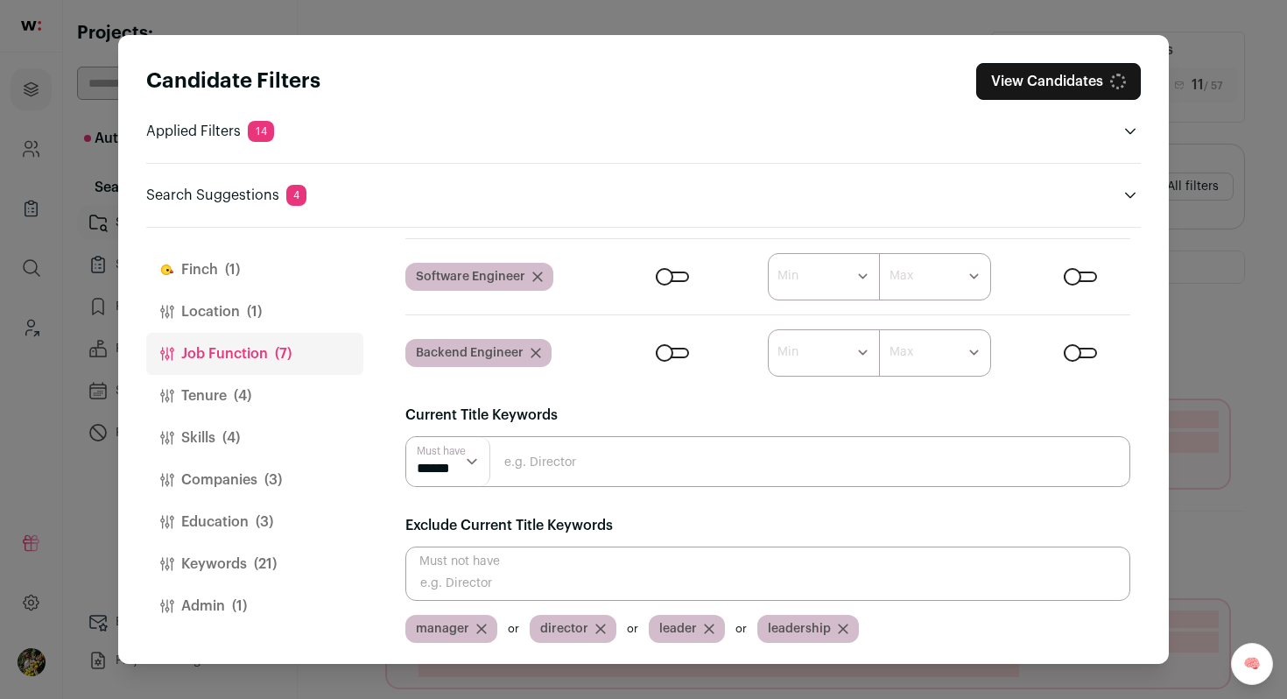
click at [559, 586] on input "Close modal via background" at bounding box center [767, 573] width 725 height 54
type input "vp"
click at [573, 570] on input "Close modal via background" at bounding box center [767, 573] width 725 height 54
type input "vice"
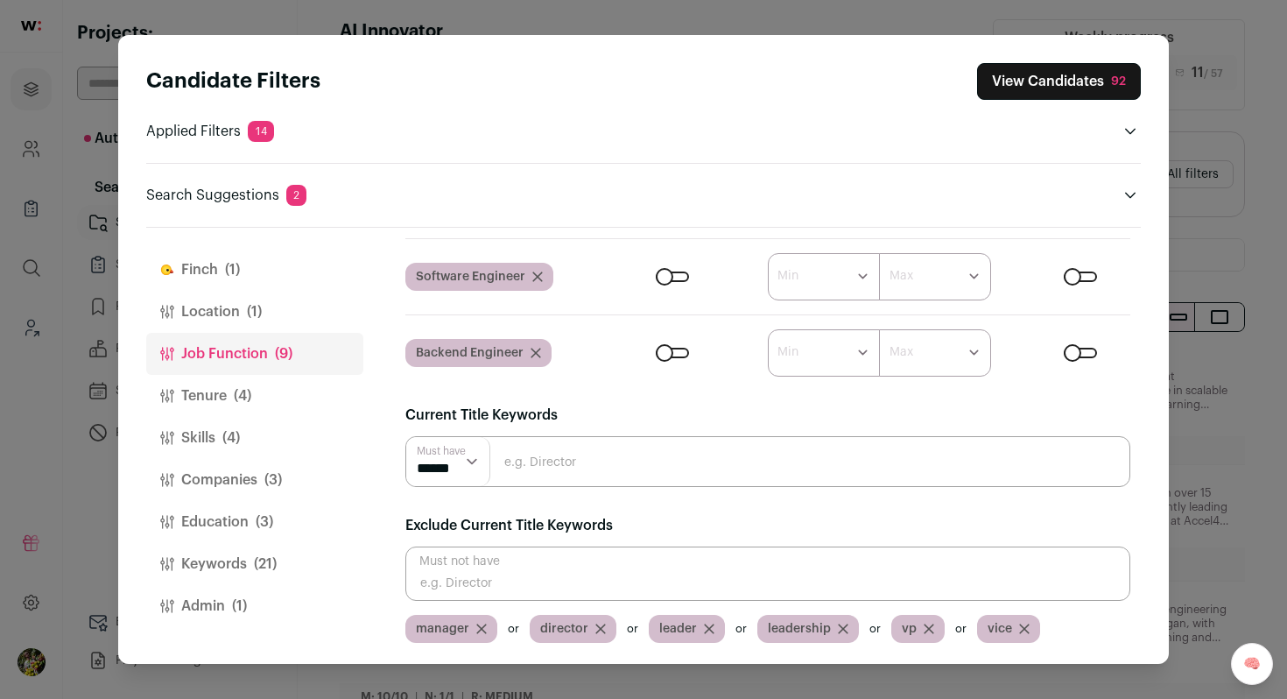
click at [1050, 82] on button "View Candidates 92" at bounding box center [1059, 81] width 164 height 37
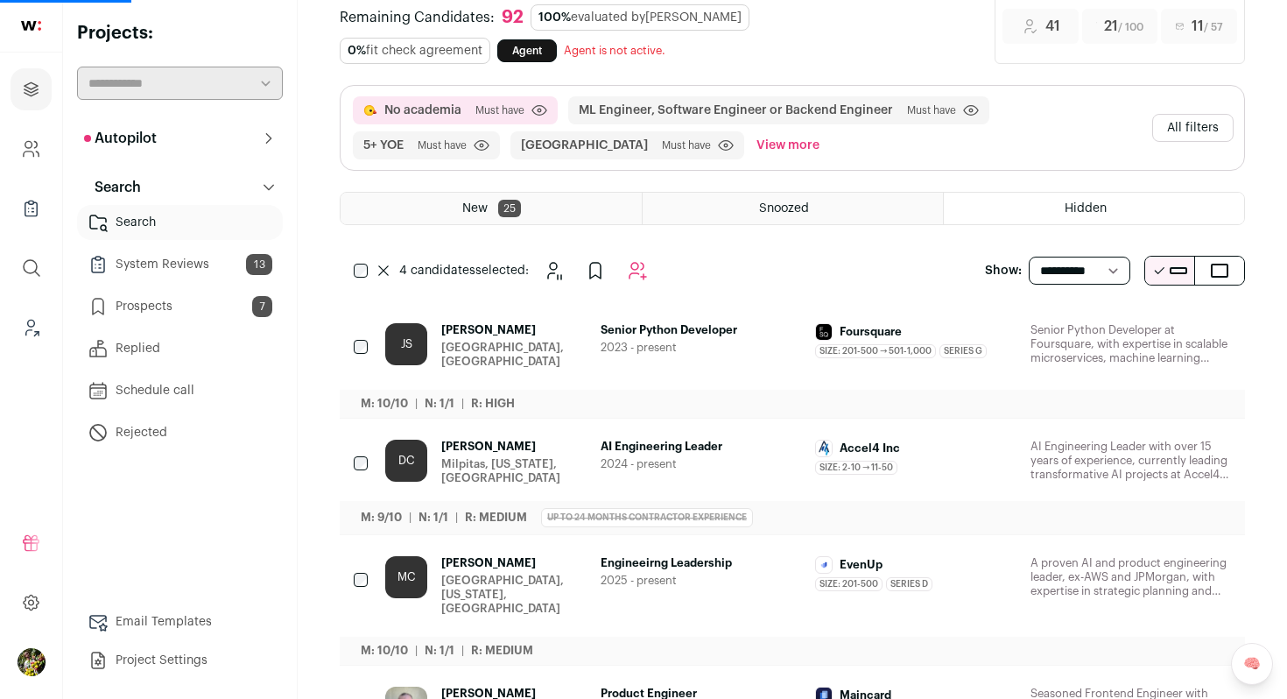
scroll to position [94, 0]
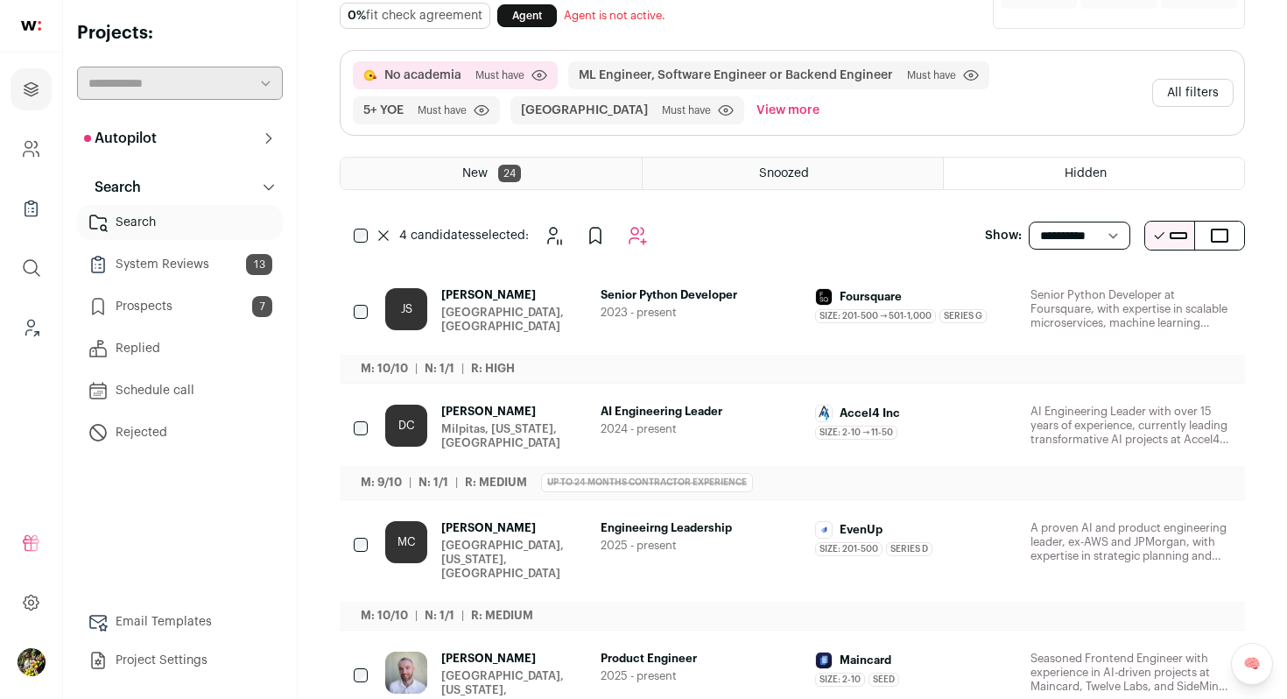
click at [383, 232] on icon at bounding box center [383, 235] width 11 height 11
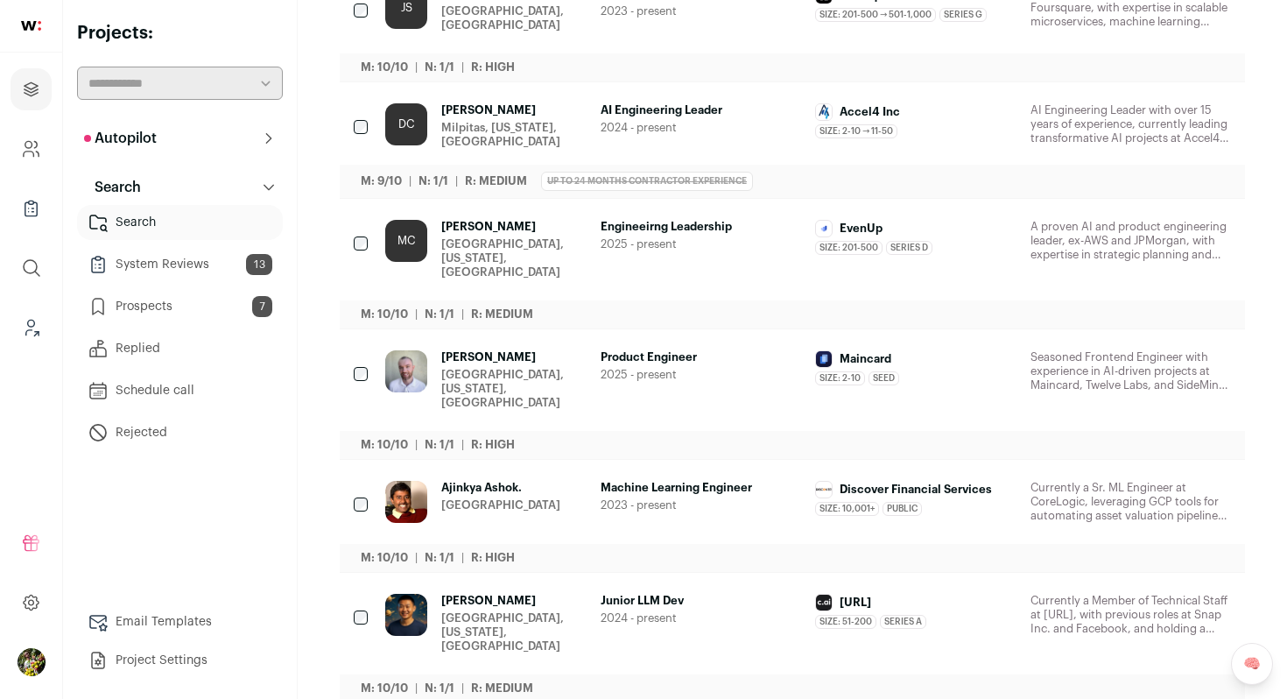
scroll to position [0, 0]
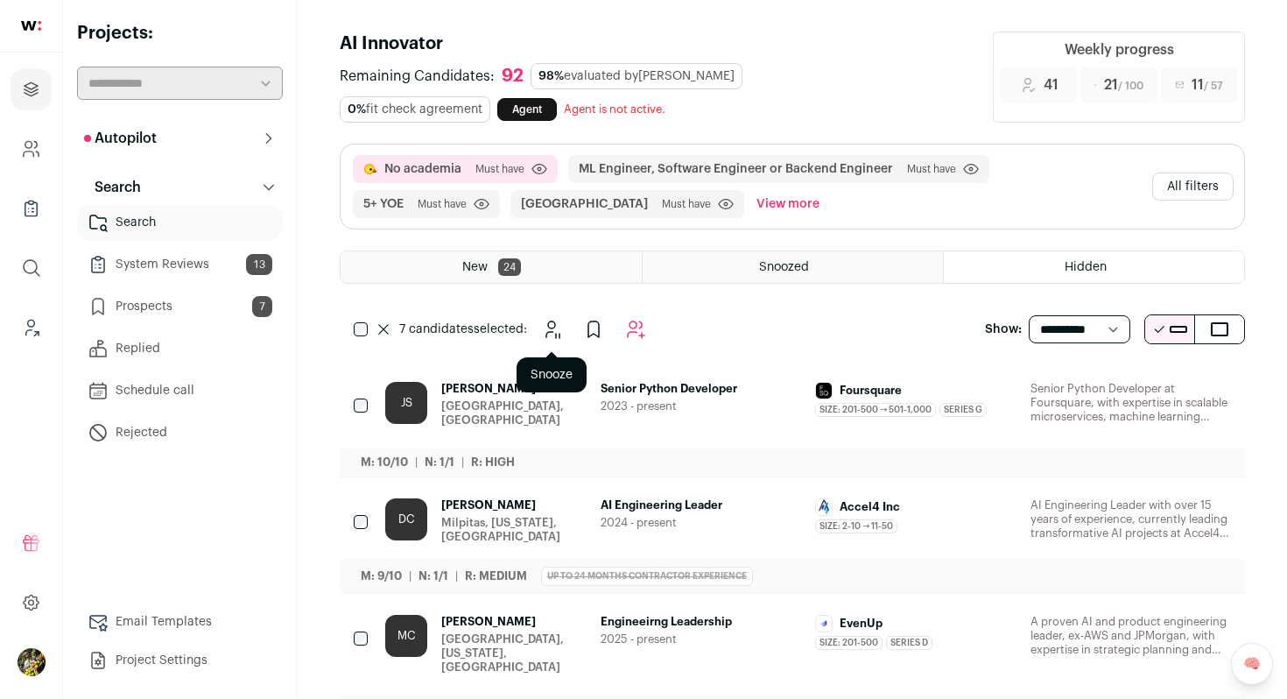
click at [559, 323] on icon "Snooze" at bounding box center [551, 329] width 21 height 21
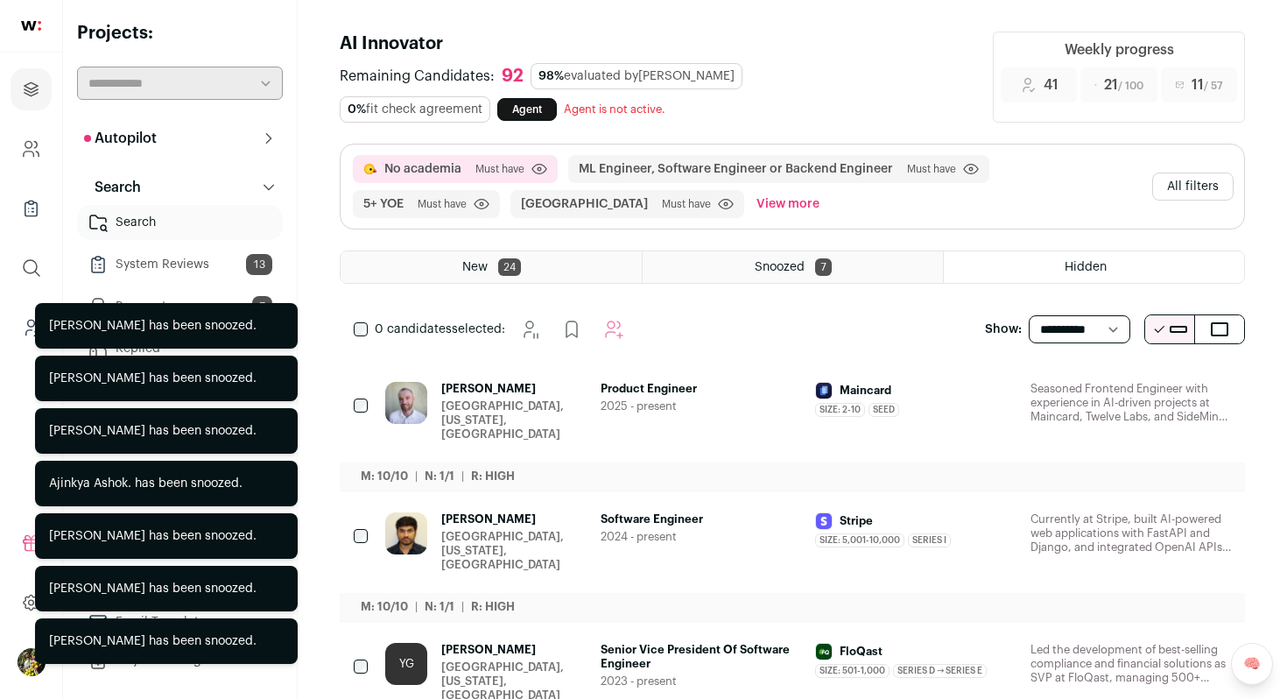
click at [1169, 196] on button "All filters" at bounding box center [1192, 186] width 81 height 28
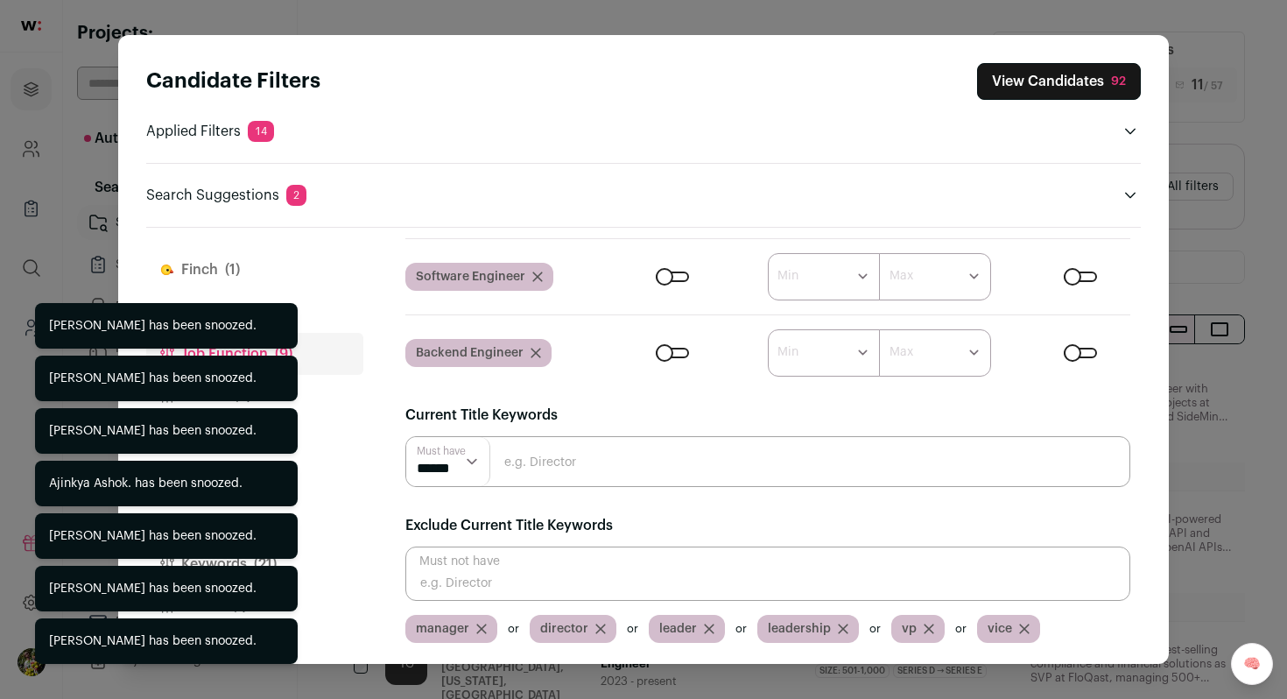
click at [379, 384] on div "Finch (1) Location (1) Job Function (9) Tenure (4) Skills (4) Companies (3) Edu…" at bounding box center [643, 446] width 995 height 436
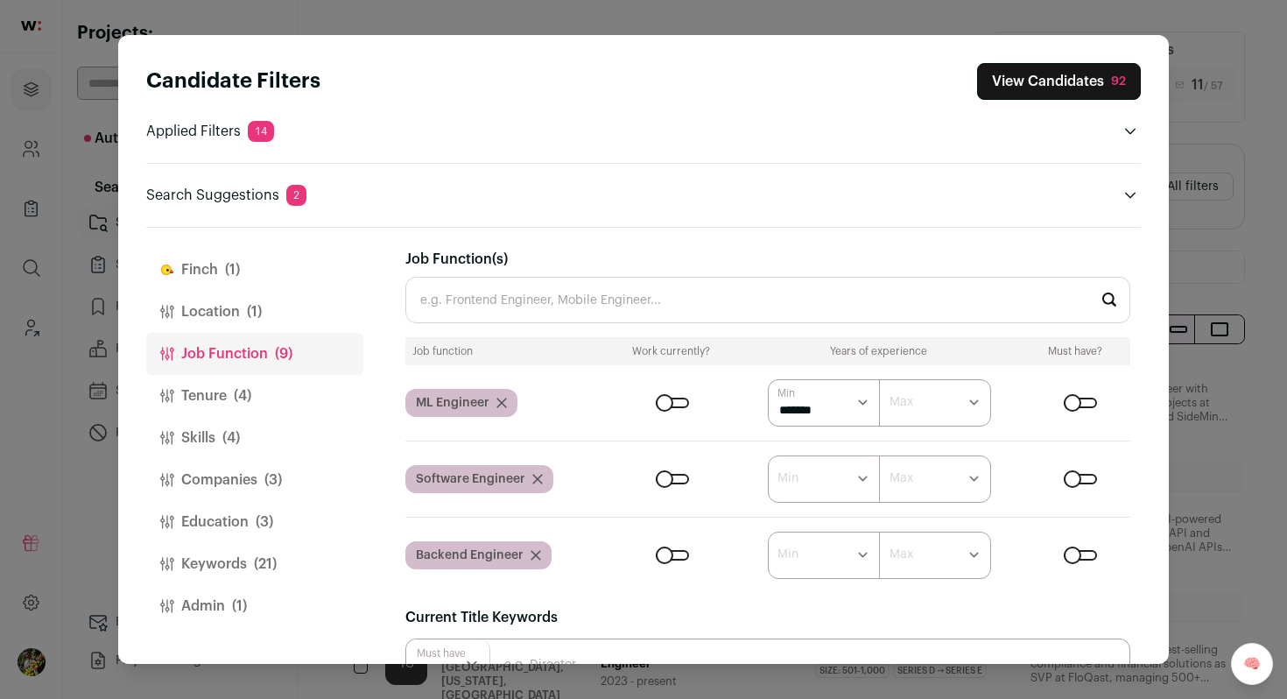
click at [282, 392] on button "Tenure (4)" at bounding box center [254, 396] width 217 height 42
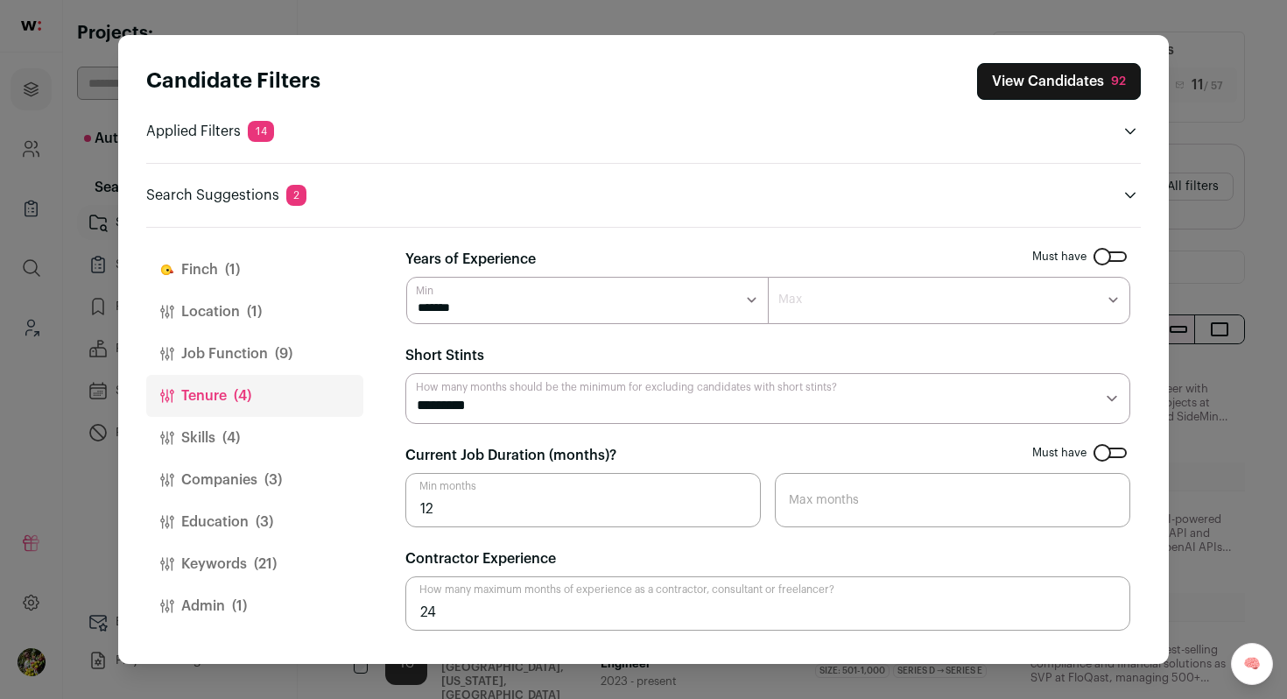
click at [1076, 74] on button "View Candidates 92" at bounding box center [1059, 81] width 164 height 37
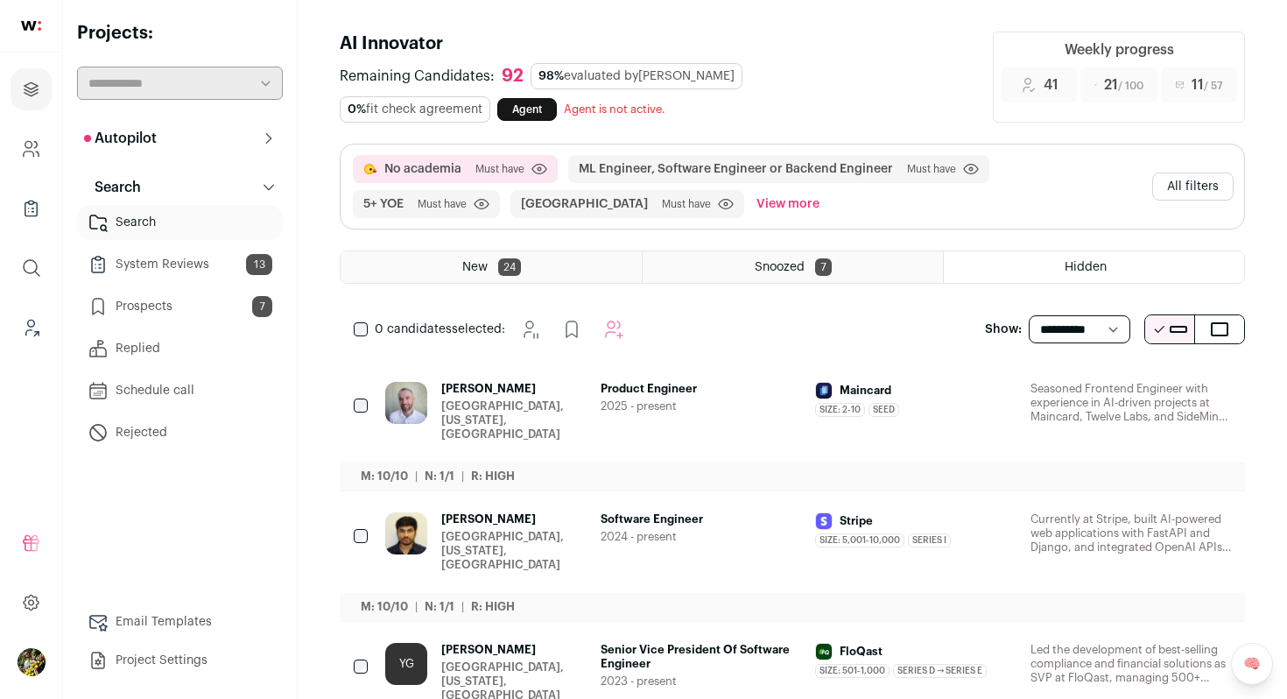
click at [1164, 179] on button "All filters" at bounding box center [1192, 186] width 81 height 28
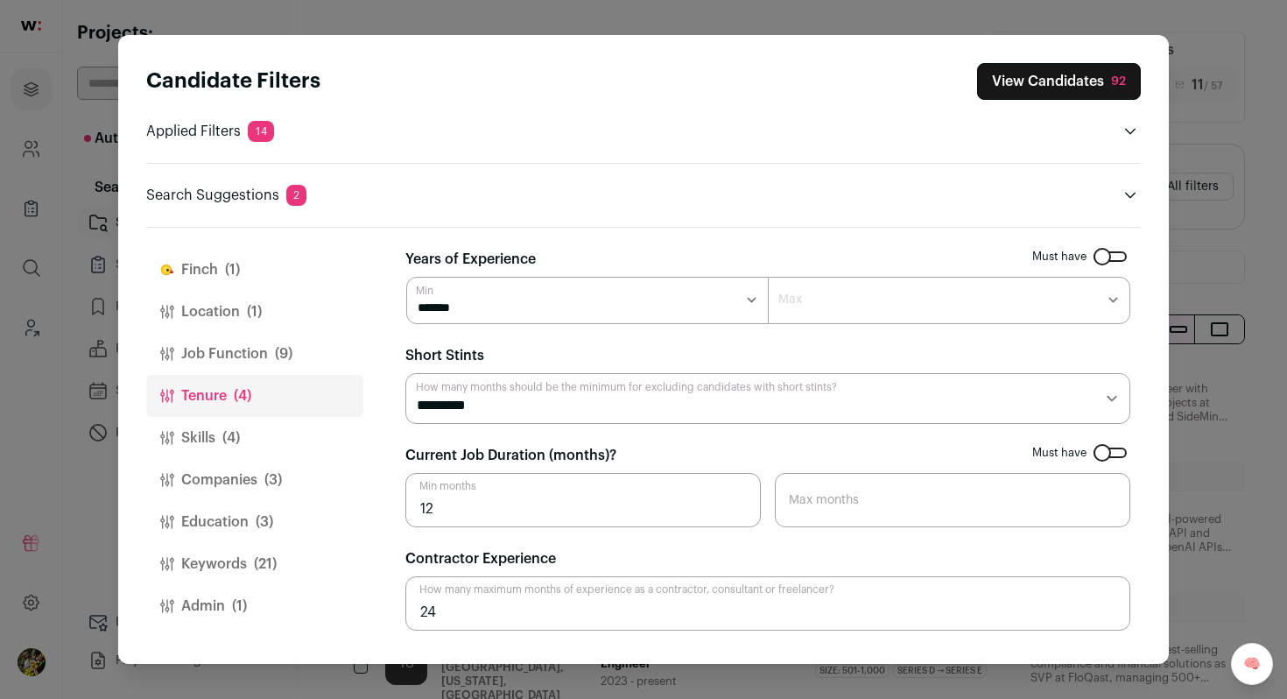
click at [222, 271] on button "Finch (1)" at bounding box center [254, 270] width 217 height 42
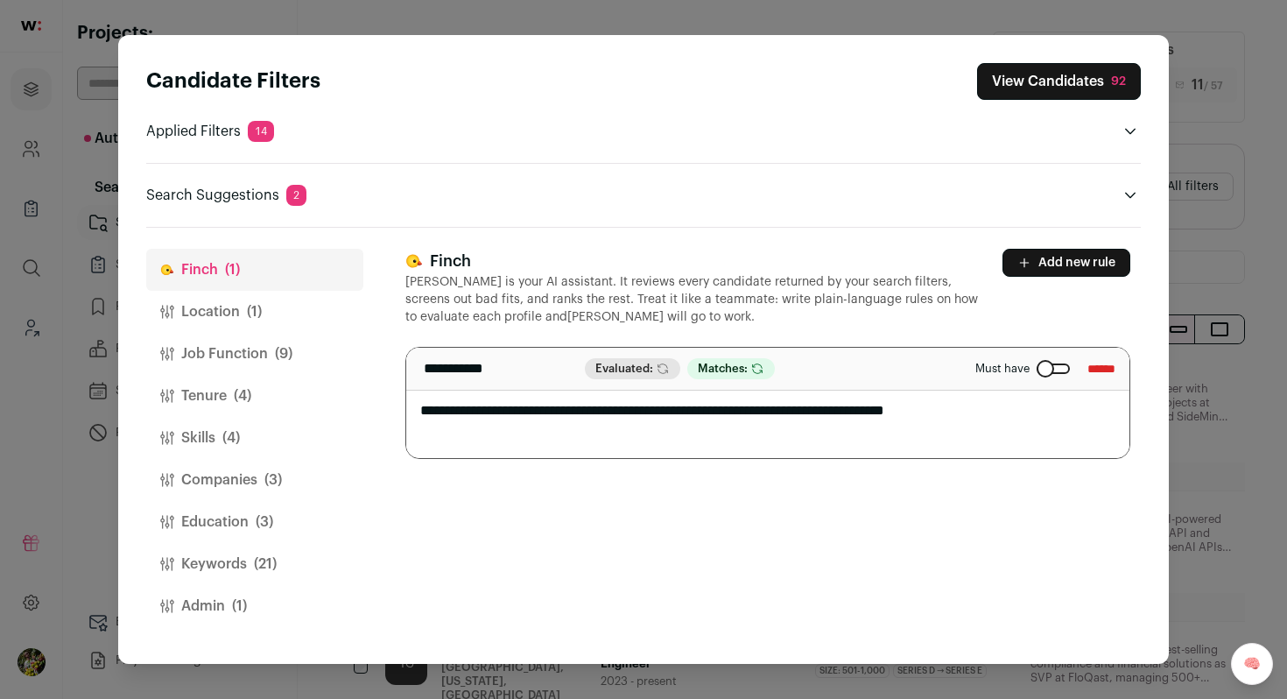
click at [1036, 263] on button "Add new rule" at bounding box center [1066, 263] width 128 height 28
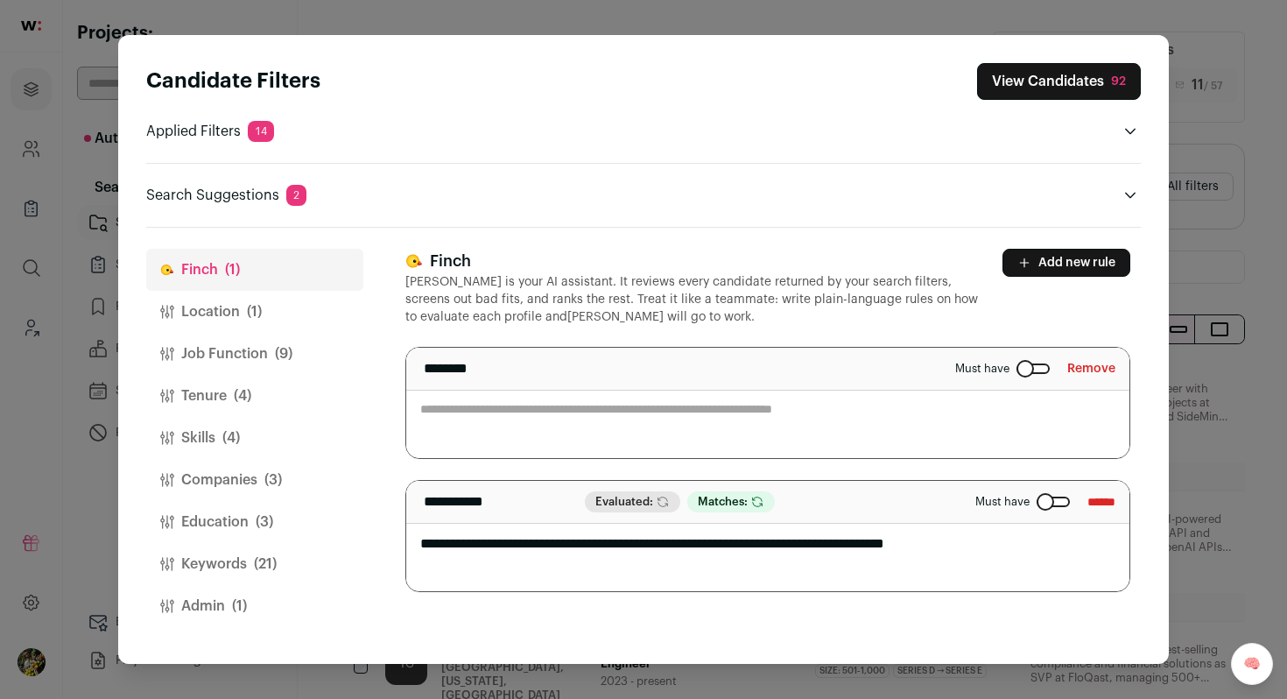
click at [739, 426] on textarea "Close modal via background" at bounding box center [767, 403] width 723 height 110
type textarea "**********"
click at [943, 326] on div "**********" at bounding box center [767, 420] width 725 height 343
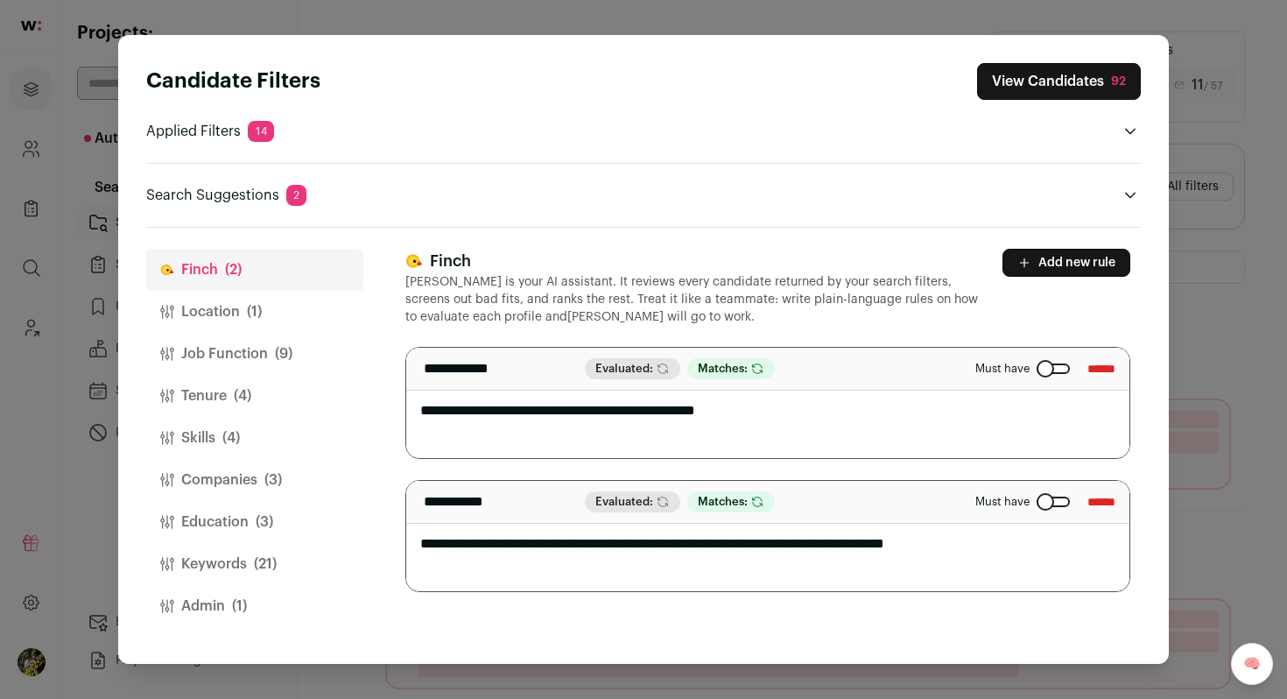
click at [1100, 88] on button "View Candidates 92" at bounding box center [1059, 81] width 164 height 37
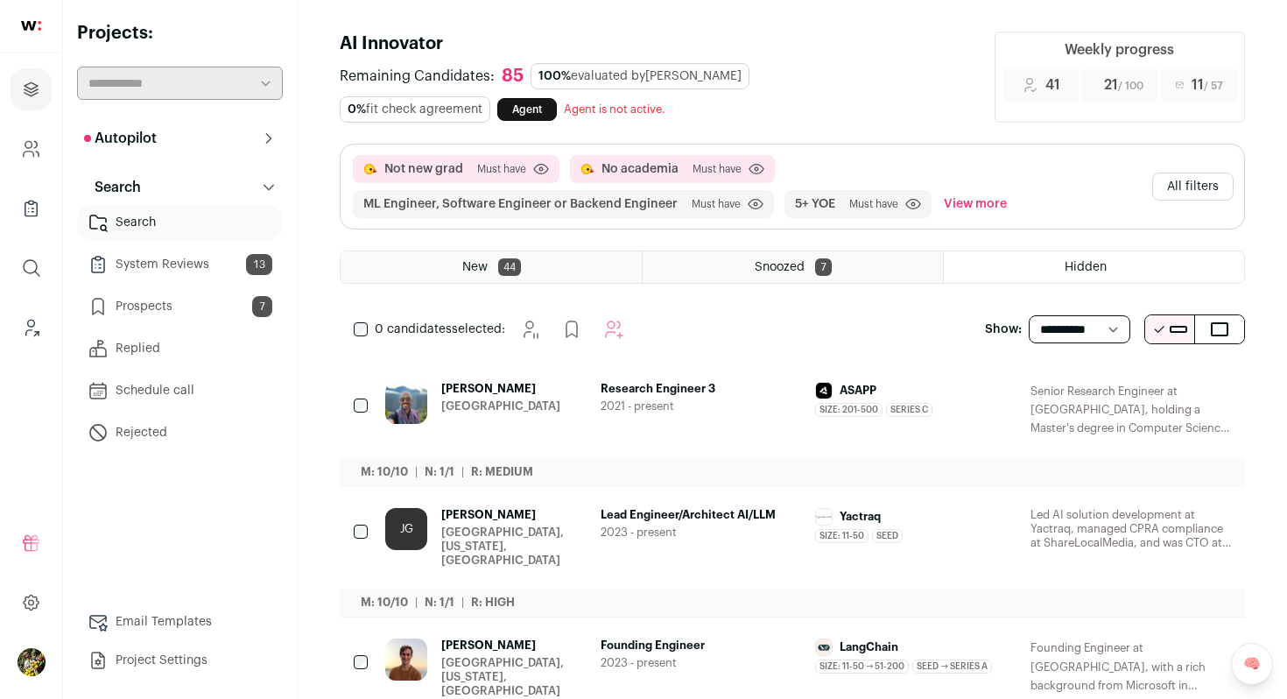
click at [1169, 191] on button "All filters" at bounding box center [1192, 186] width 81 height 28
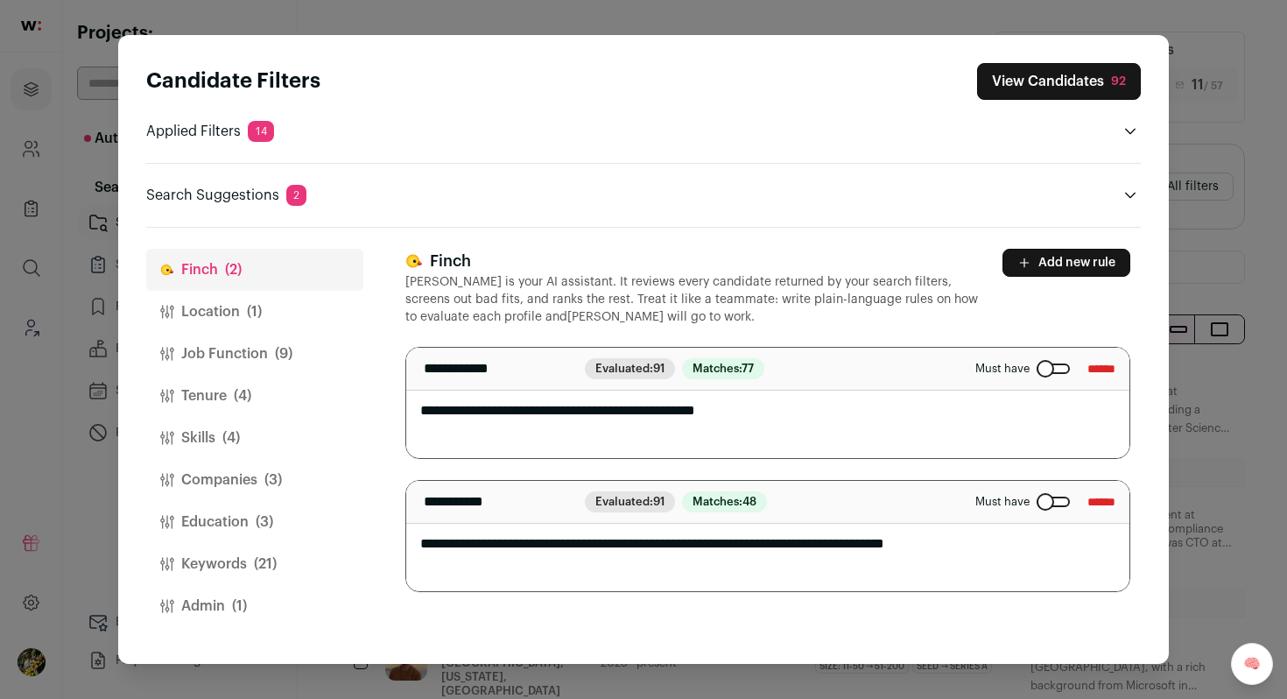
click at [260, 368] on button "Job Function (9)" at bounding box center [254, 354] width 217 height 42
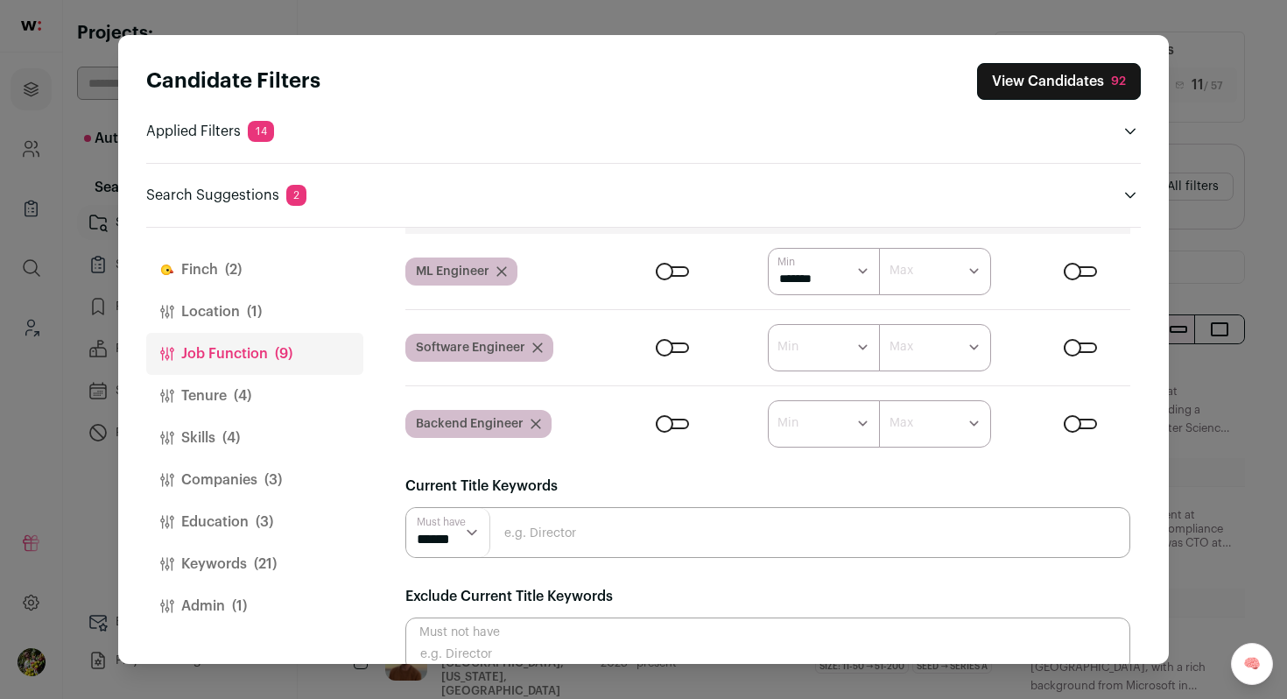
scroll to position [202, 0]
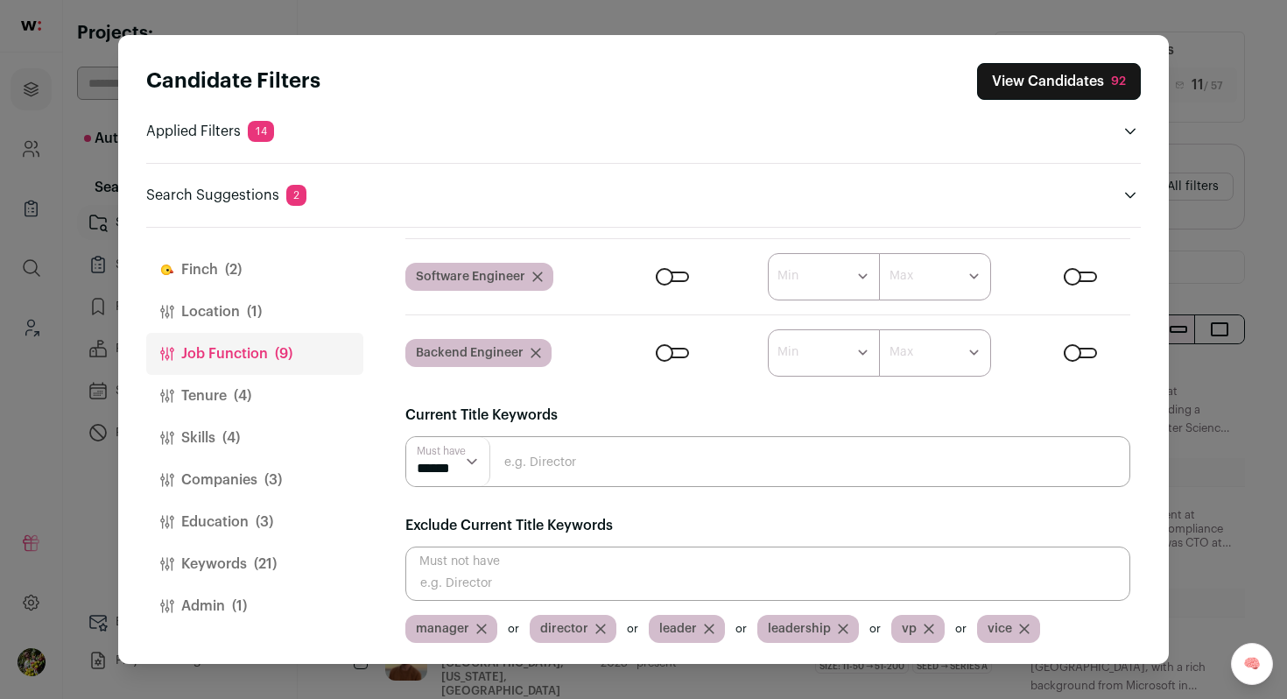
click at [505, 572] on input "Close modal via background" at bounding box center [767, 573] width 725 height 54
type input "research"
click at [1091, 84] on button "View Candidates 89" at bounding box center [1058, 81] width 165 height 37
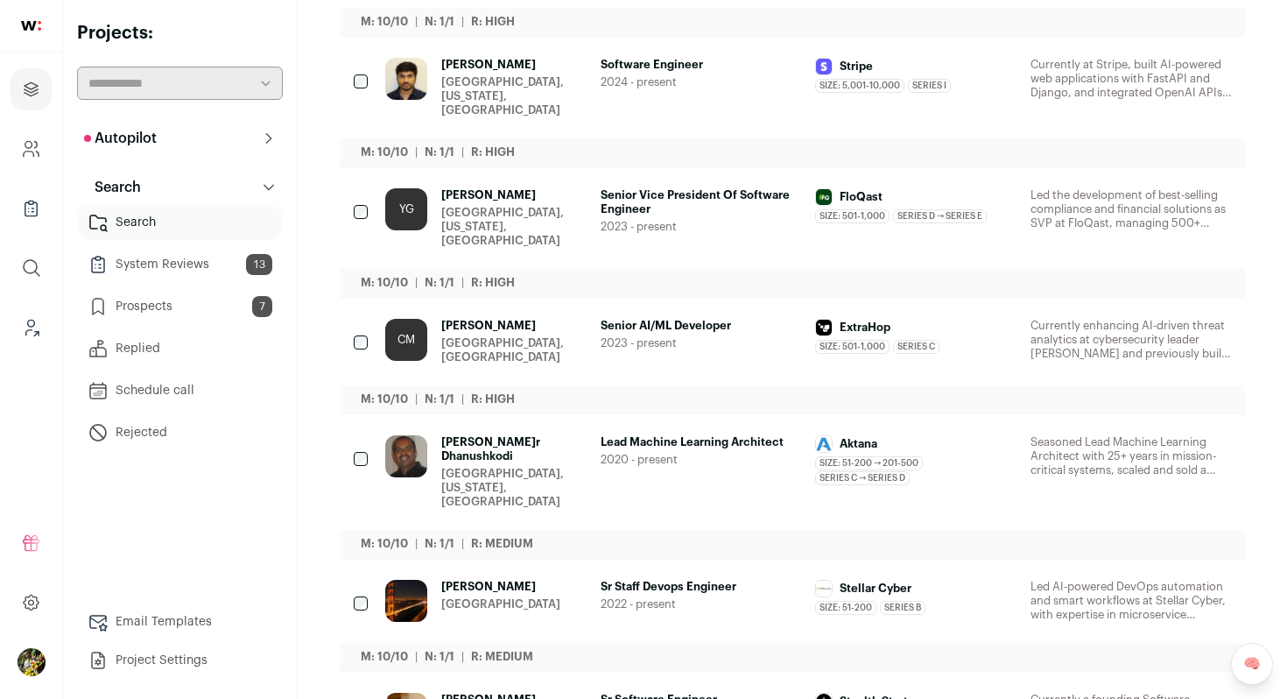
scroll to position [0, 0]
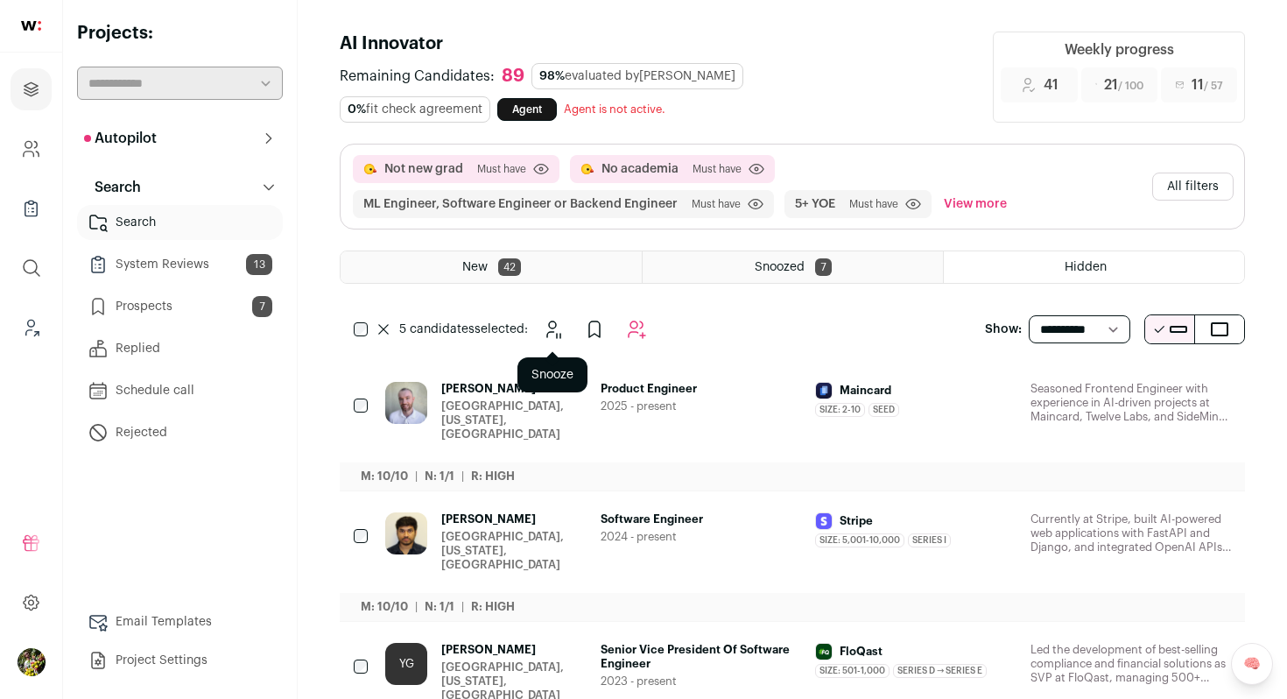
click at [564, 331] on button "Snooze" at bounding box center [552, 329] width 35 height 35
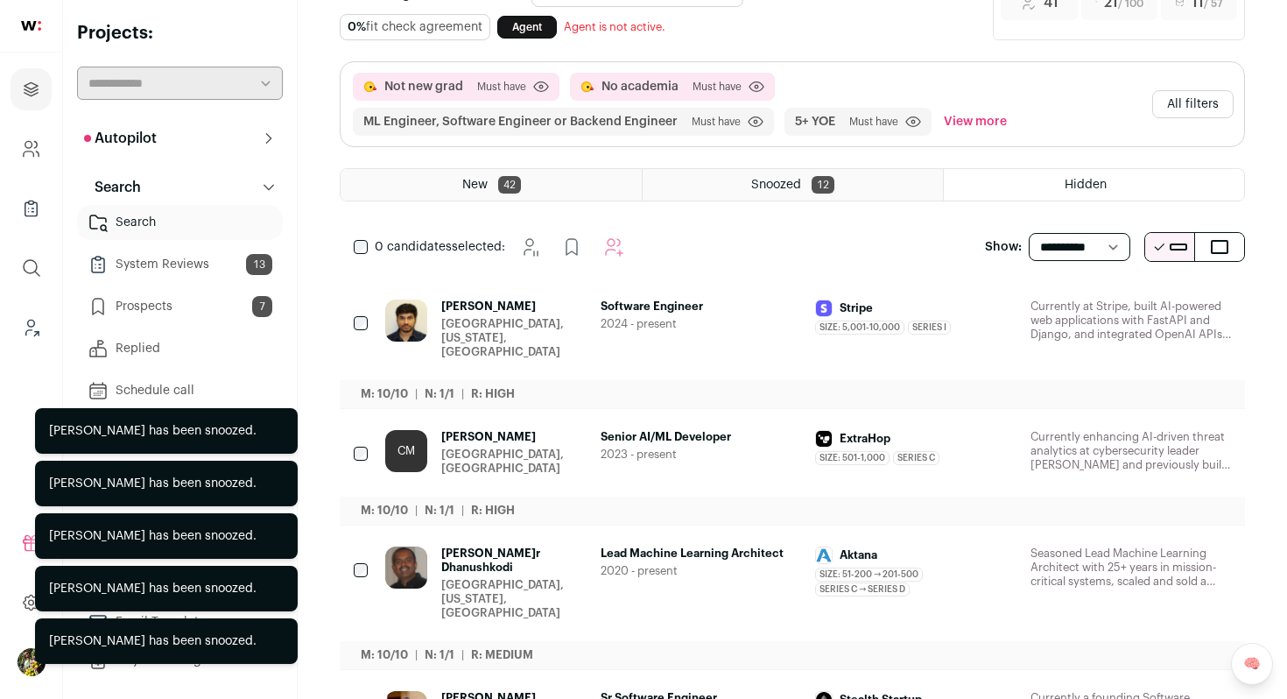
scroll to position [85, 0]
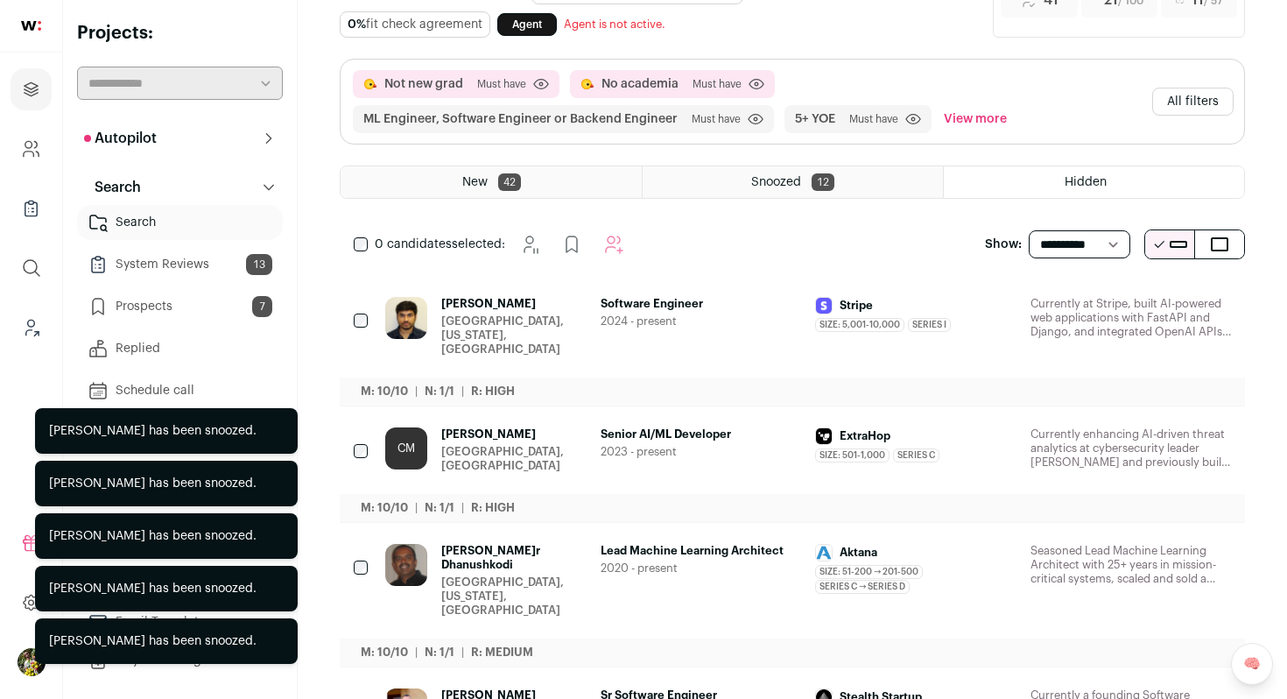
click at [557, 307] on span "[PERSON_NAME]" at bounding box center [513, 304] width 145 height 14
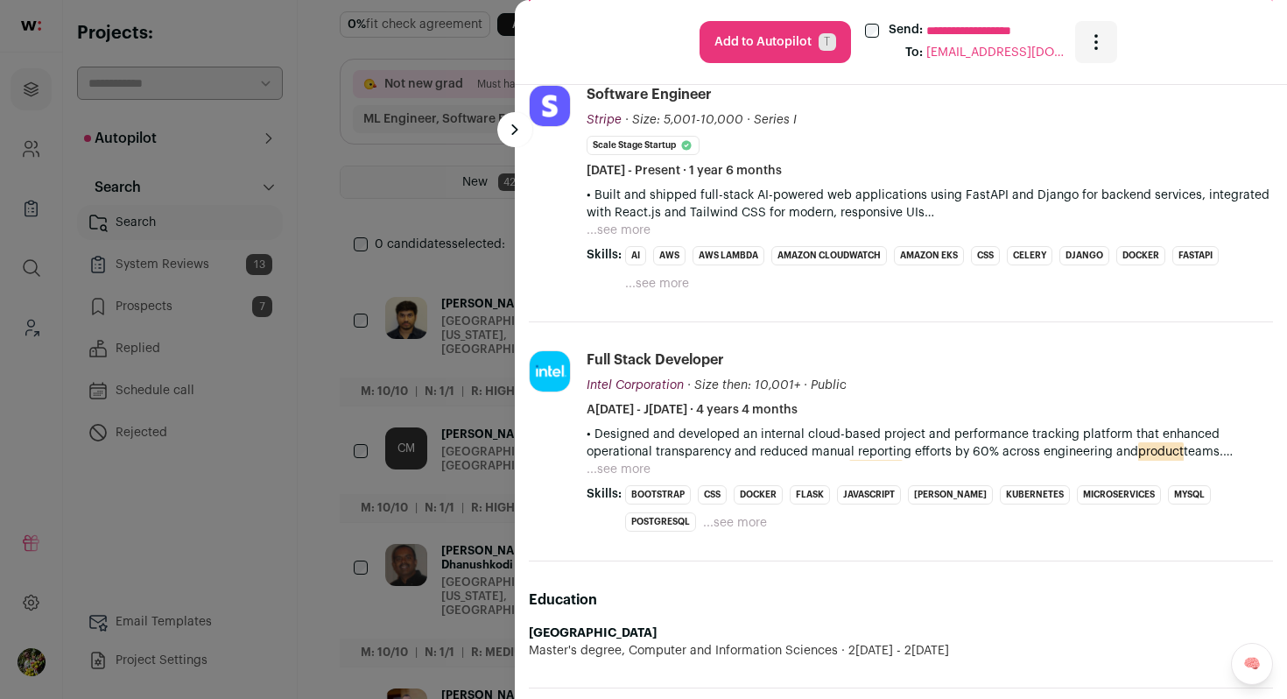
scroll to position [383, 0]
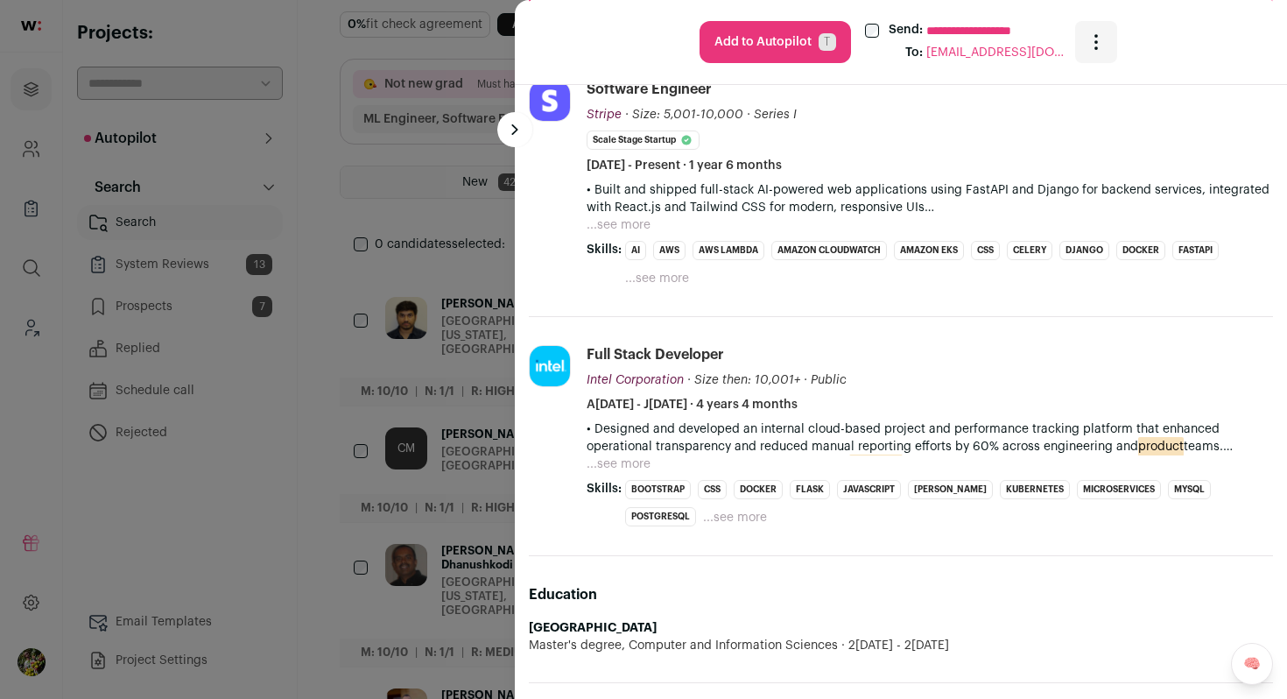
click at [624, 459] on button "...see more" at bounding box center [619, 464] width 64 height 18
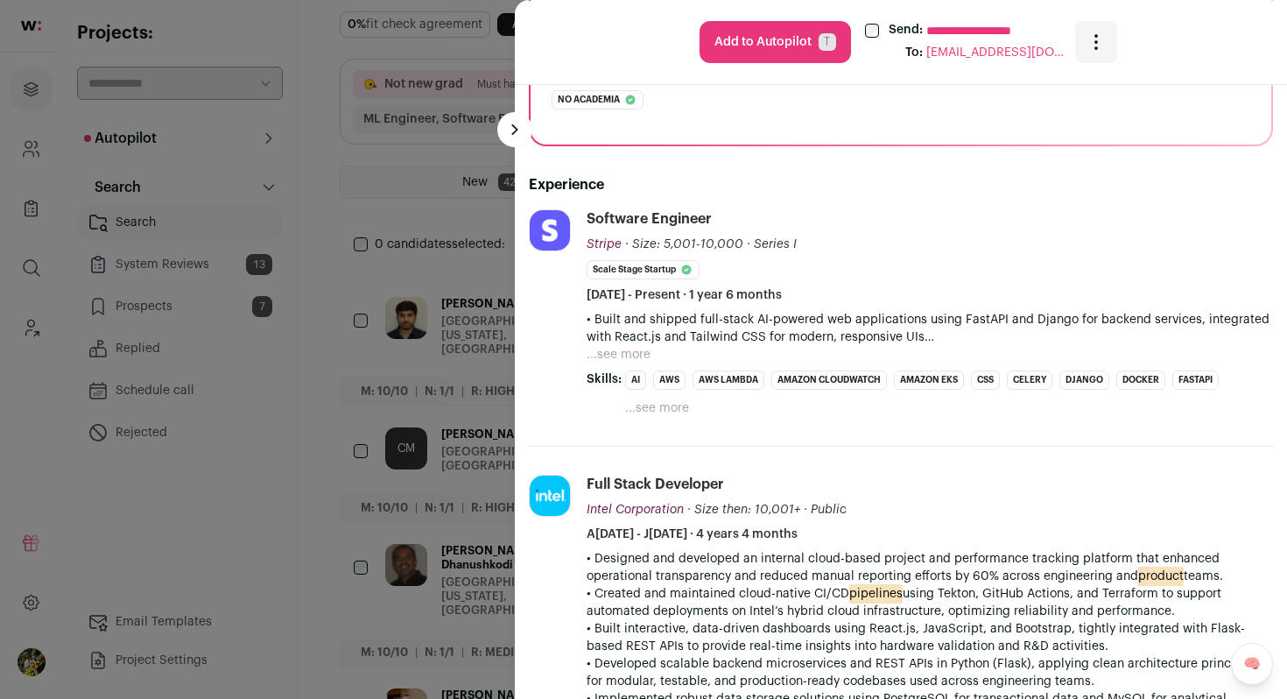
scroll to position [228, 0]
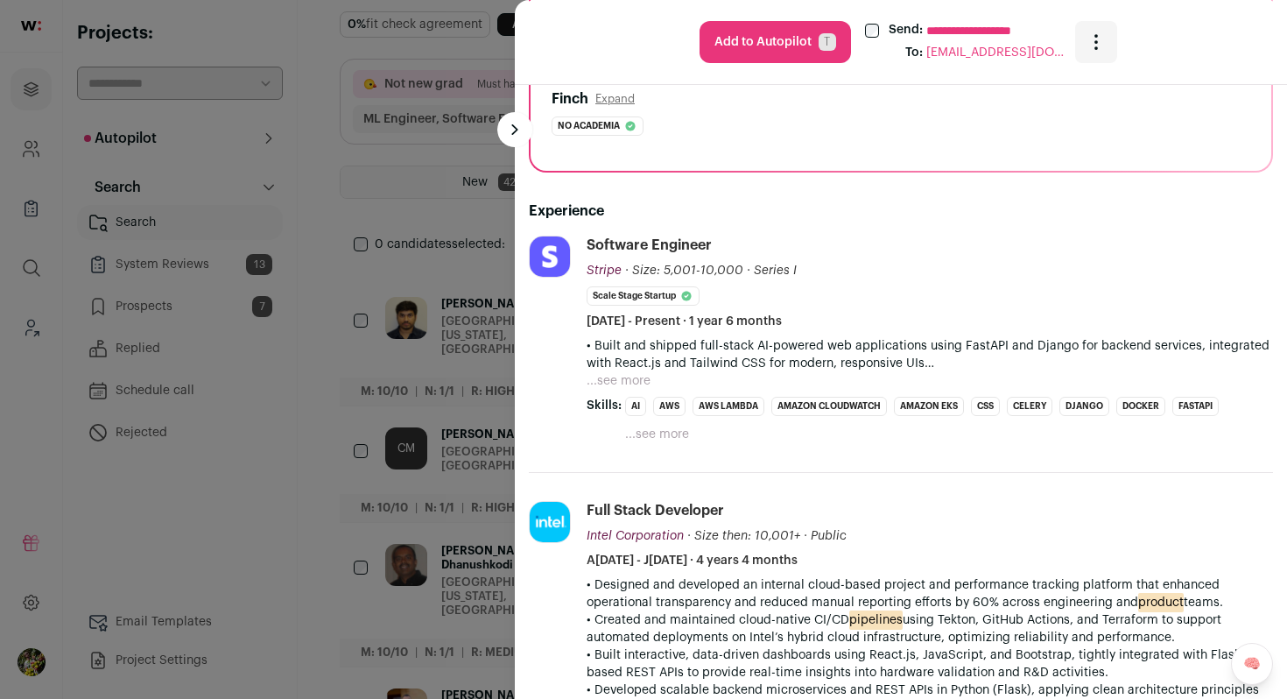
click at [650, 373] on div "• Built and shipped full-stack AI-powered web applications using FastAPI and Dj…" at bounding box center [930, 363] width 686 height 53
click at [643, 374] on button "...see more" at bounding box center [619, 381] width 64 height 18
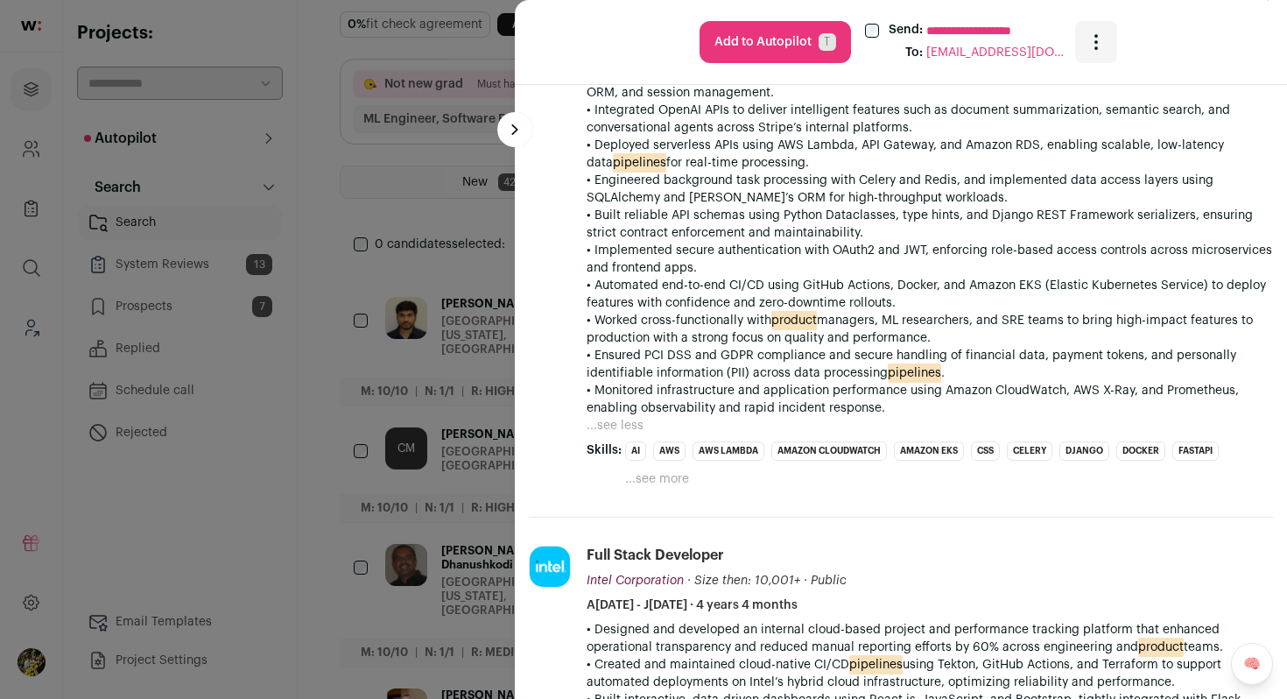
scroll to position [0, 0]
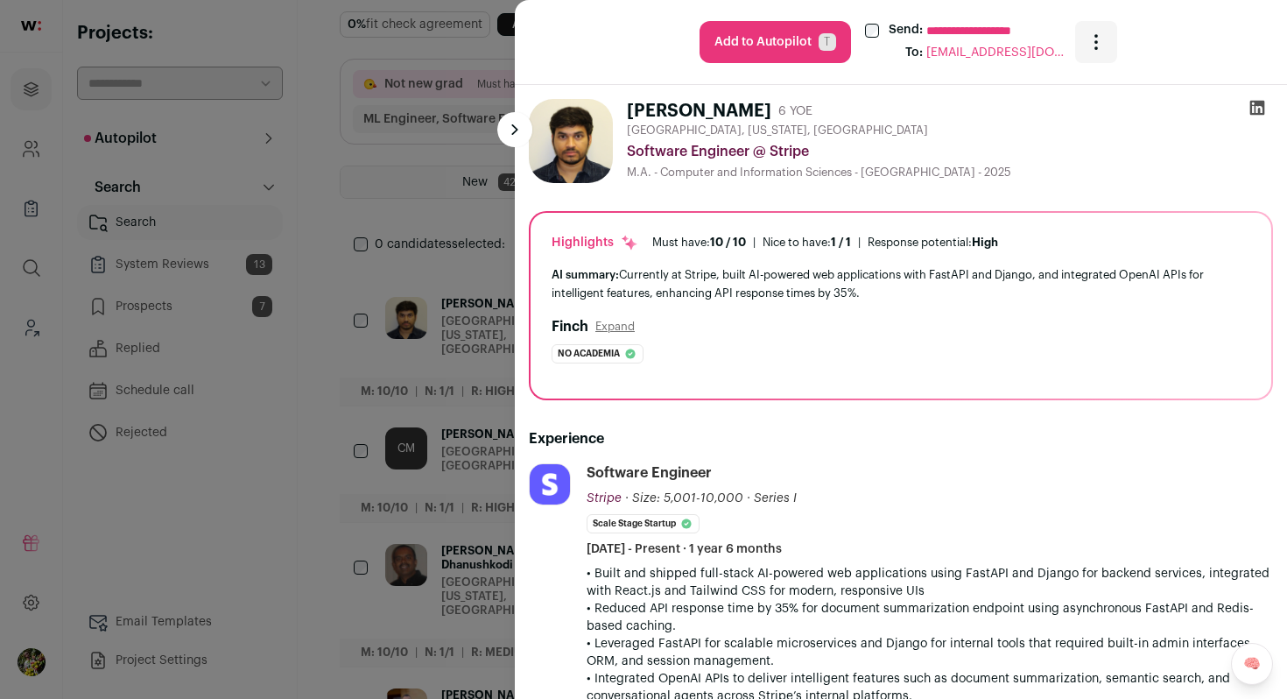
click at [1095, 41] on icon "Open dropdown" at bounding box center [1096, 42] width 2 height 2
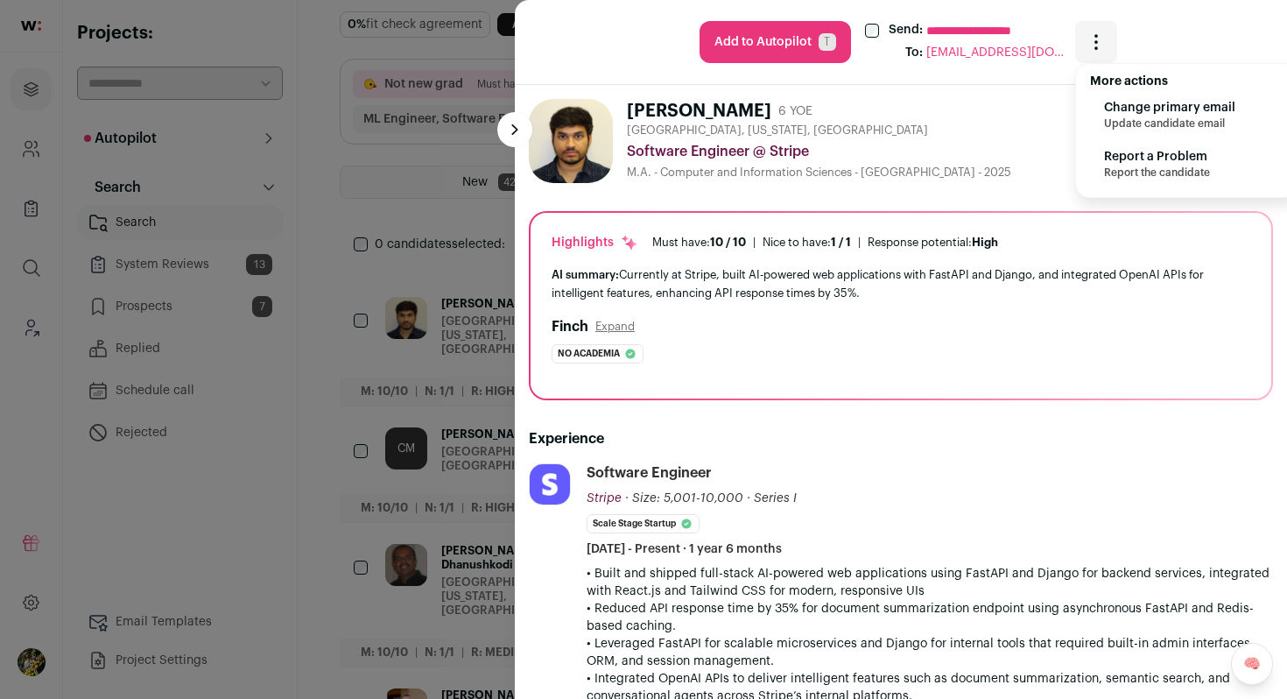
click at [1051, 124] on div "[GEOGRAPHIC_DATA], [US_STATE], [GEOGRAPHIC_DATA]" at bounding box center [950, 130] width 646 height 14
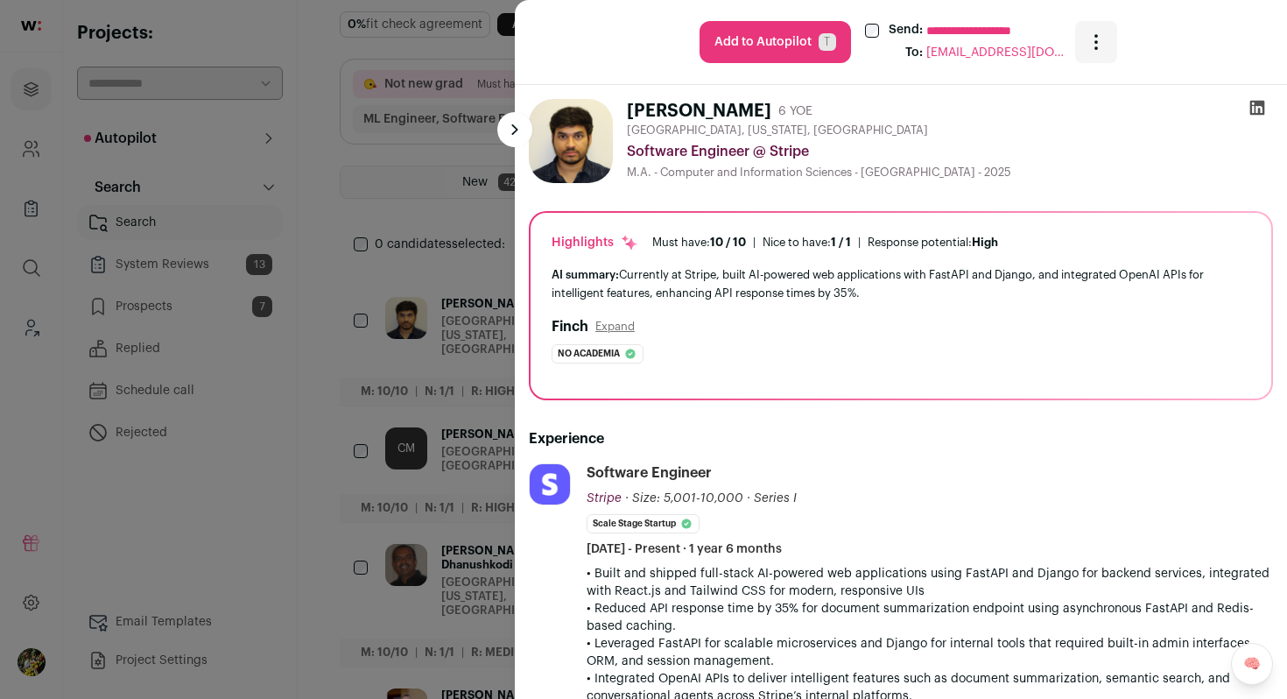
click at [872, 215] on div "Highlights Must have: 10 / 10 How many must haves have been fulfilled? | Nice t…" at bounding box center [901, 306] width 741 height 186
click at [580, 261] on div "Highlights Must have: 10 / 10 How many must haves have been fulfilled? | Nice t…" at bounding box center [901, 306] width 741 height 186
click at [651, 272] on div "AI summary: Currently at Stripe, built AI-powered web applications with FastAPI…" at bounding box center [901, 283] width 699 height 37
click at [441, 239] on div "**********" at bounding box center [643, 349] width 1287 height 699
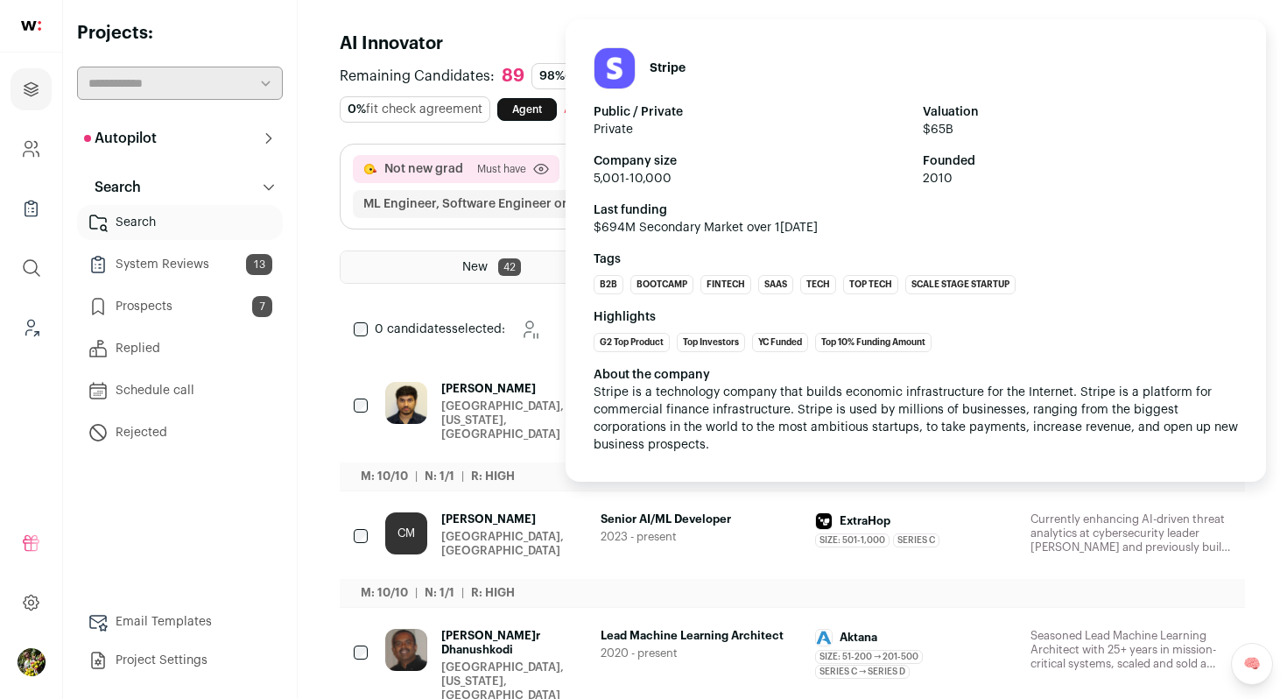
click at [542, 396] on span "[PERSON_NAME]" at bounding box center [513, 389] width 145 height 14
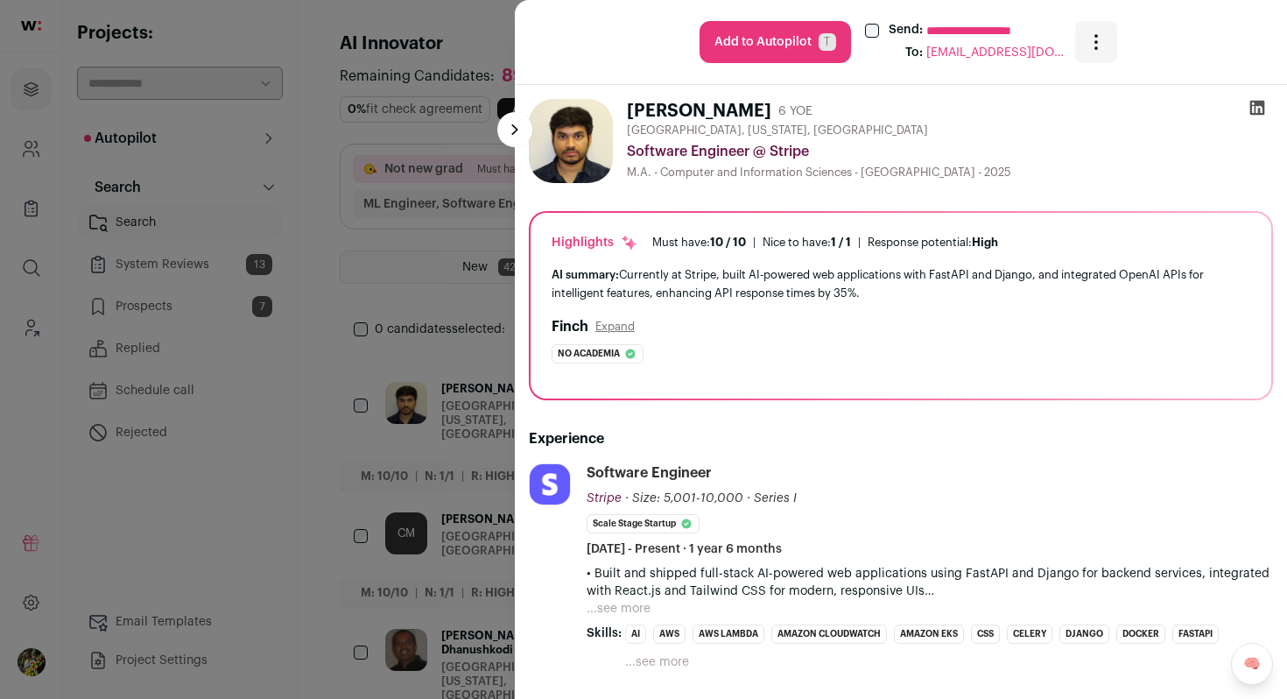
click at [1097, 45] on icon "Open dropdown" at bounding box center [1096, 42] width 21 height 21
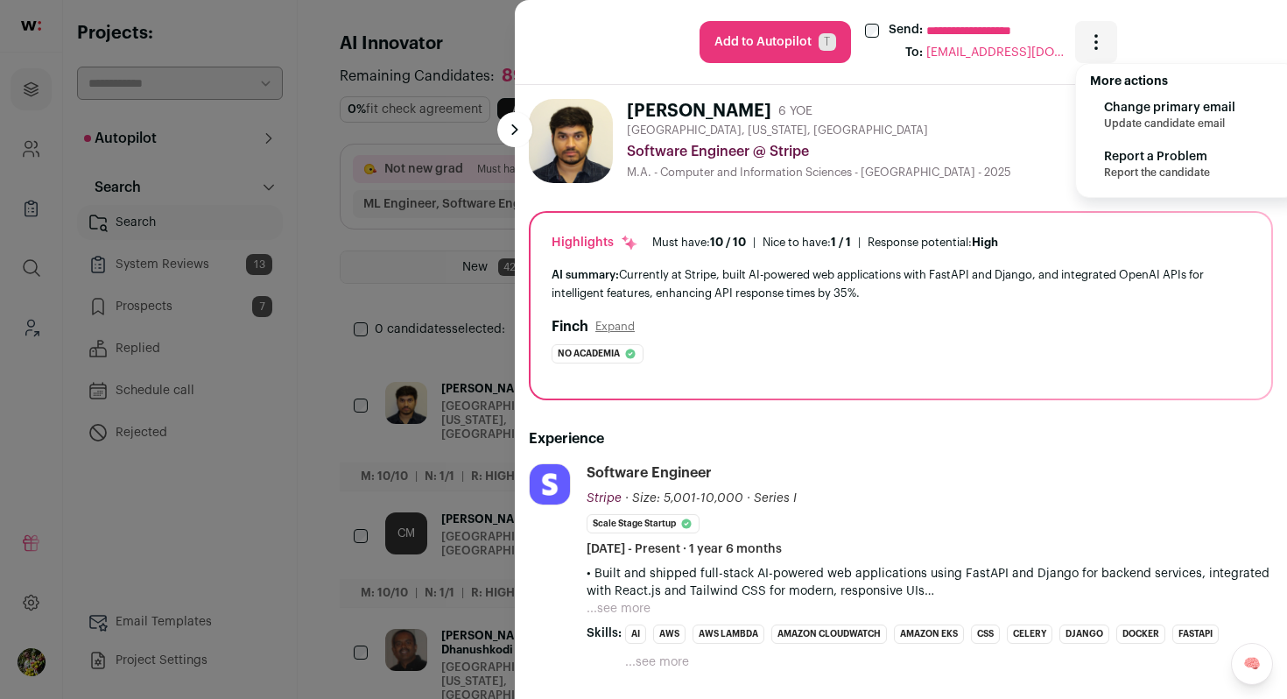
click at [403, 388] on div "**********" at bounding box center [643, 349] width 1287 height 699
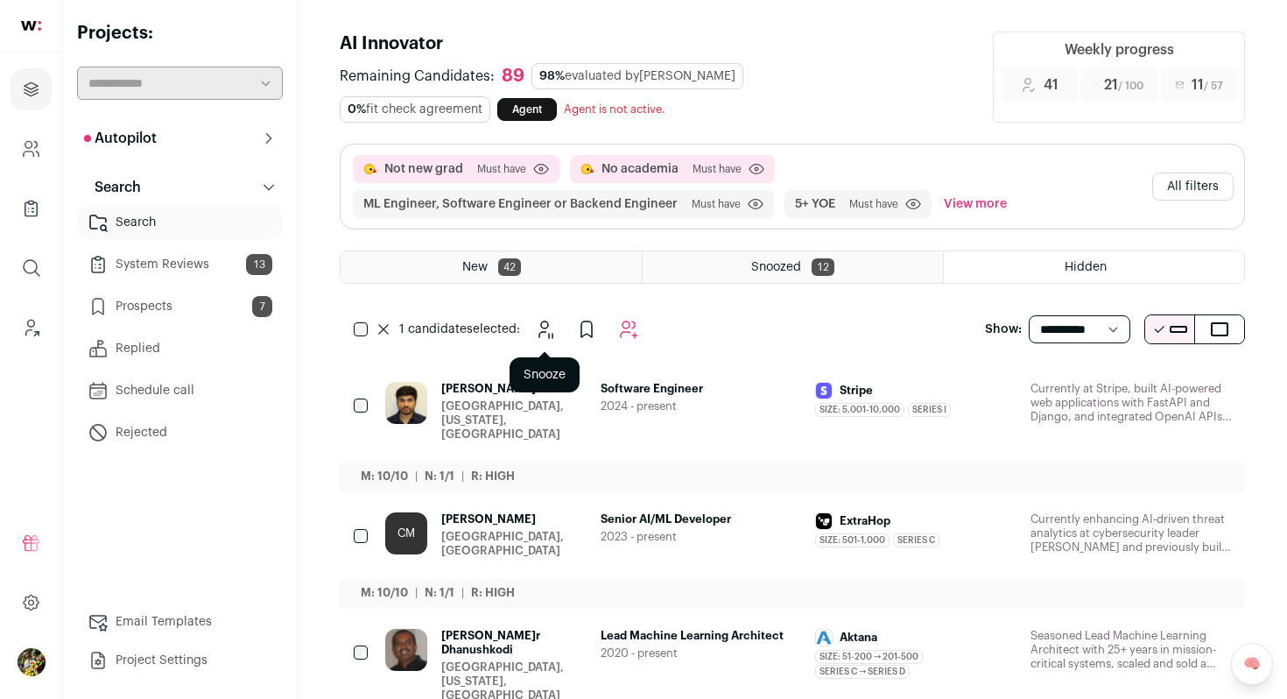
click at [554, 327] on icon "Snooze" at bounding box center [544, 329] width 21 height 21
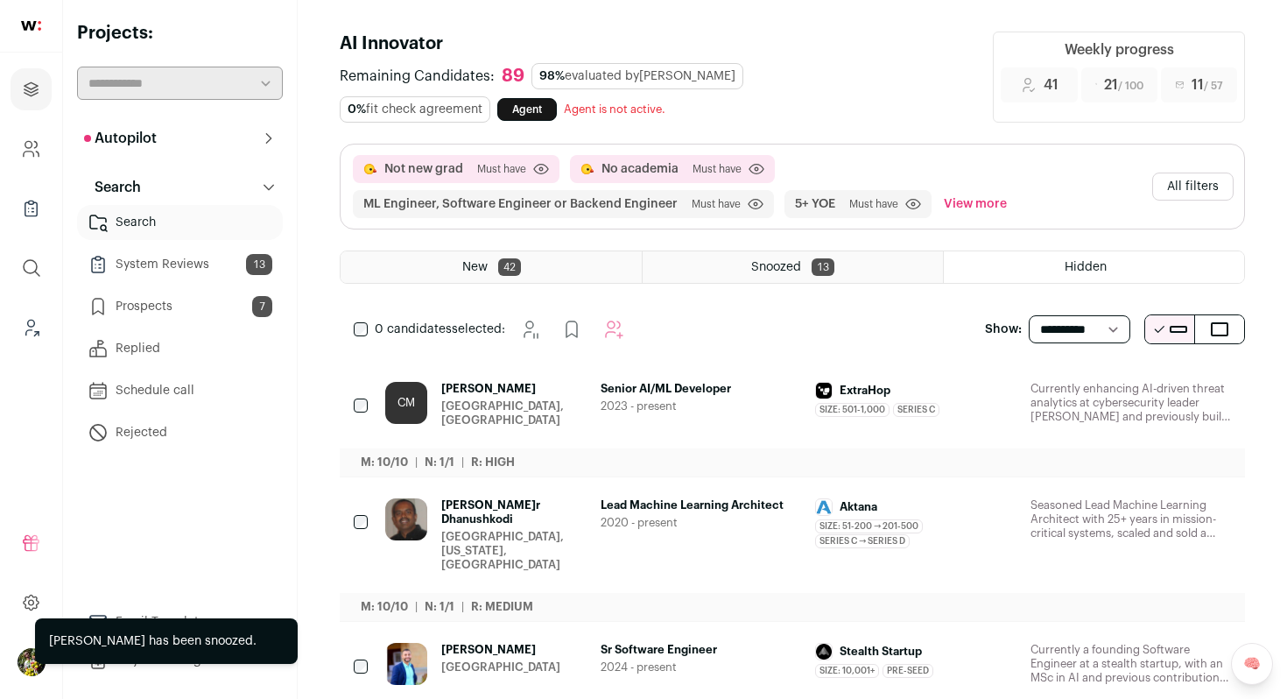
click at [567, 387] on div "CM Chris Morris San Francisco, CA" at bounding box center [485, 405] width 201 height 46
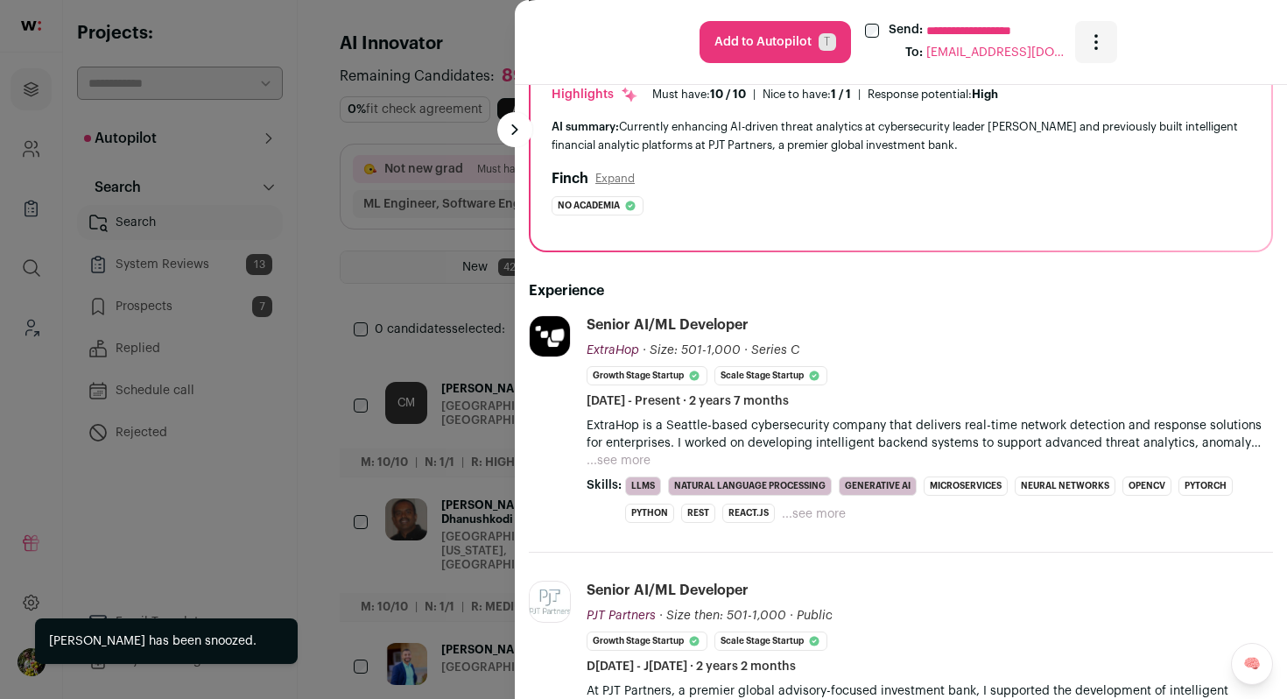
scroll to position [179, 0]
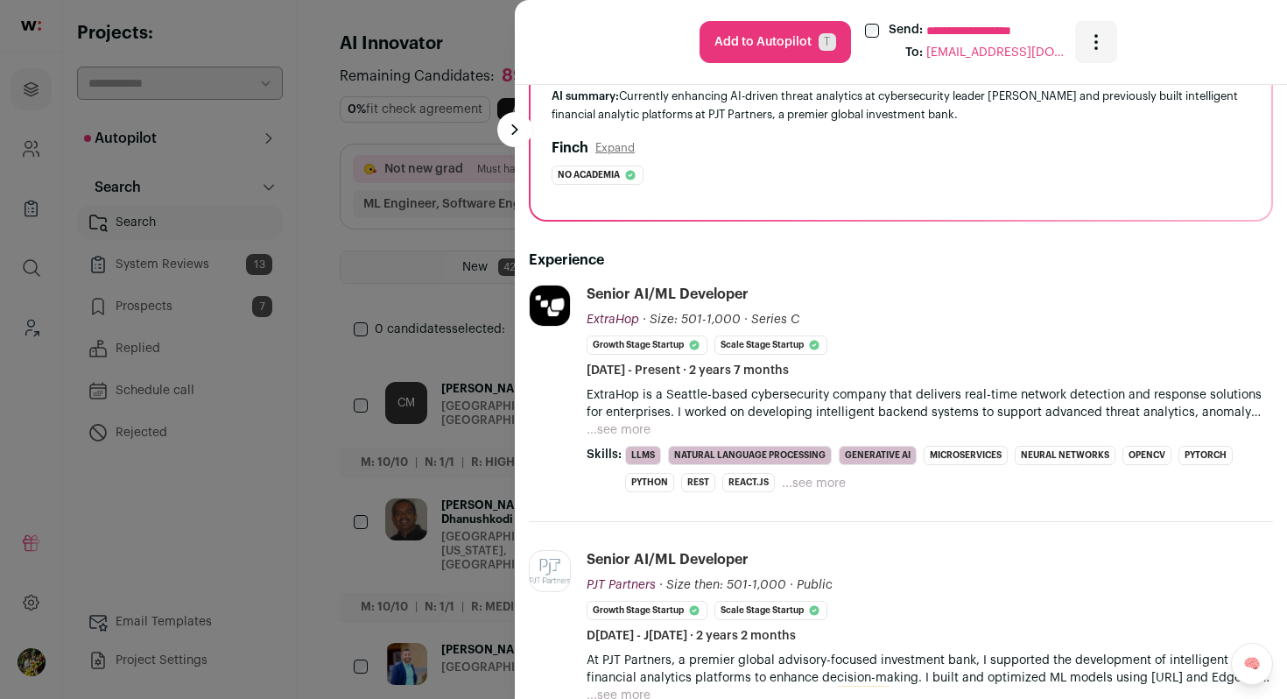
click at [611, 428] on button "...see more" at bounding box center [619, 430] width 64 height 18
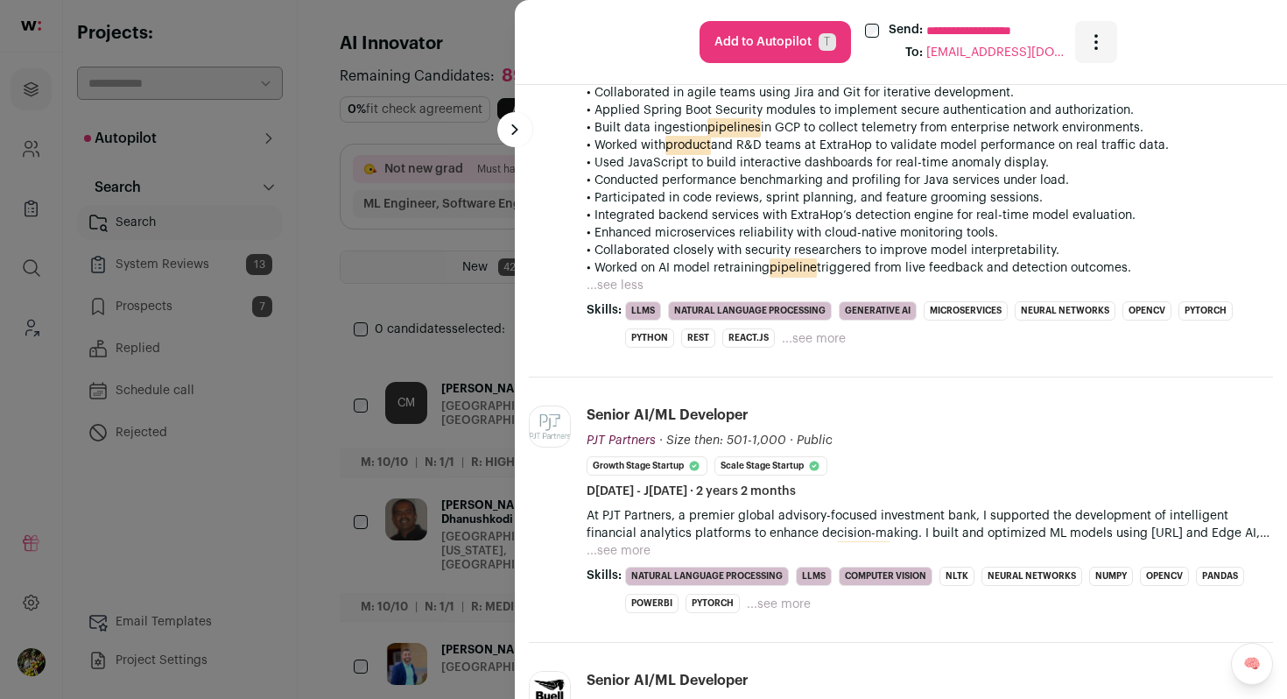
scroll to position [889, 0]
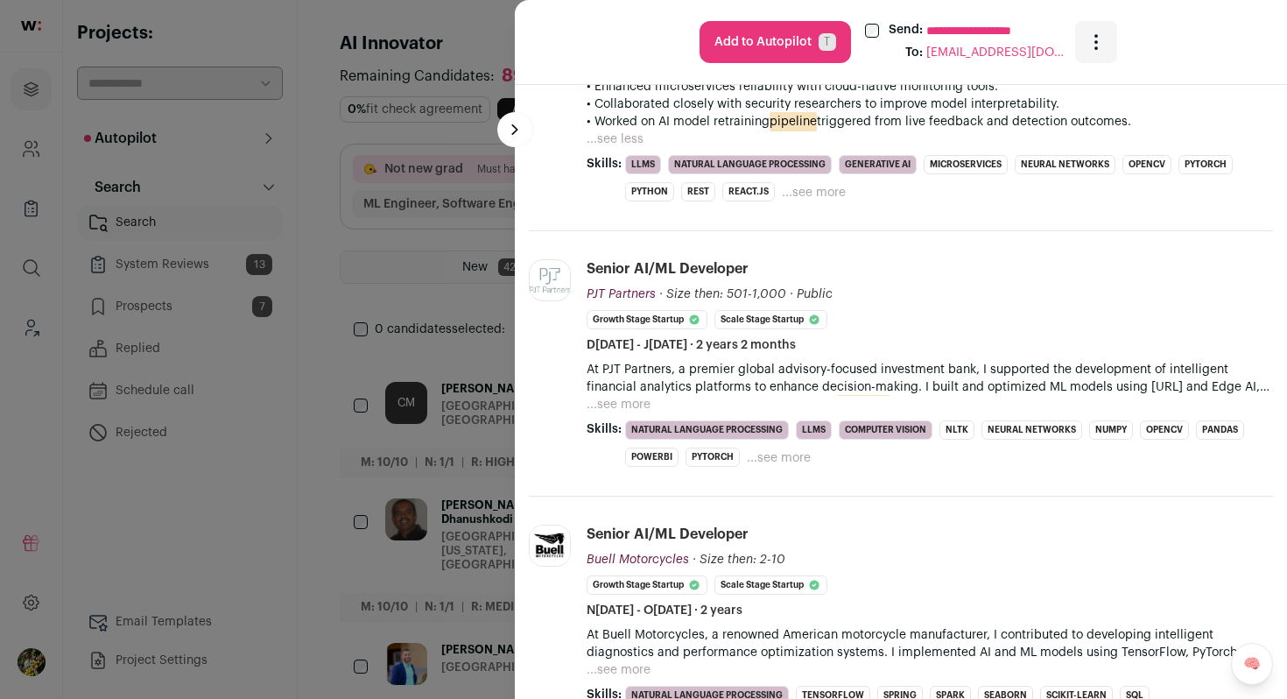
click at [792, 460] on button "...see more" at bounding box center [779, 458] width 64 height 18
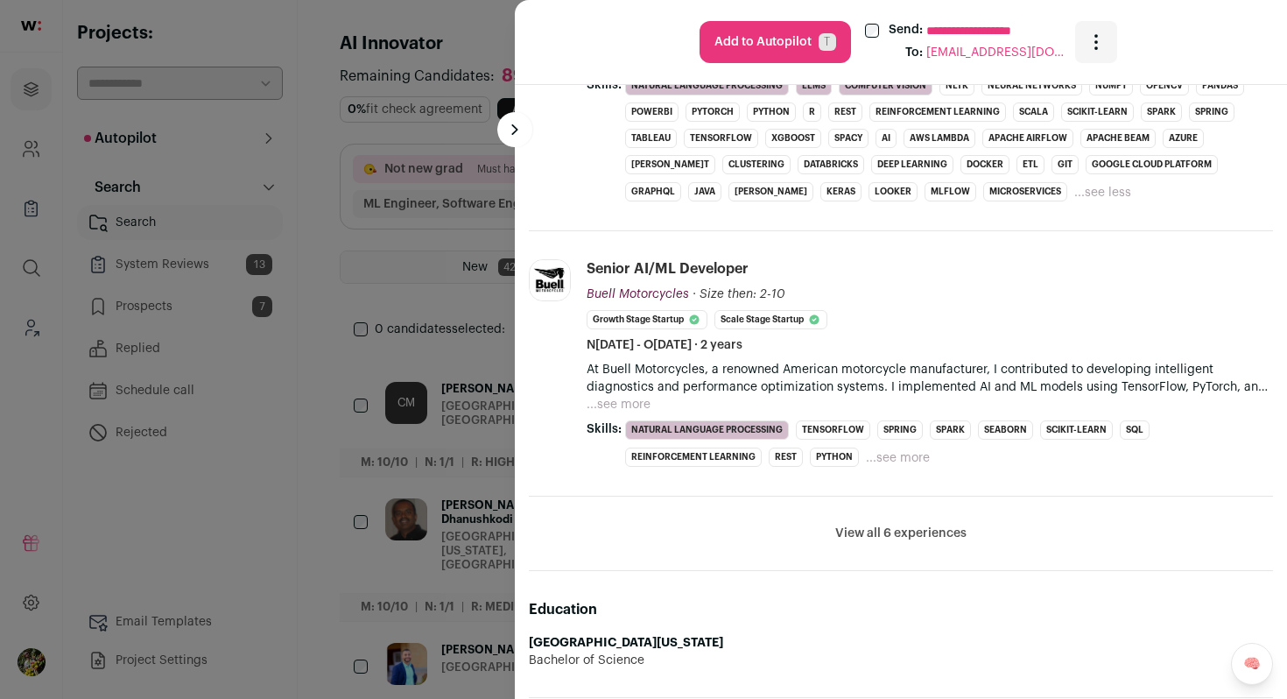
scroll to position [1241, 0]
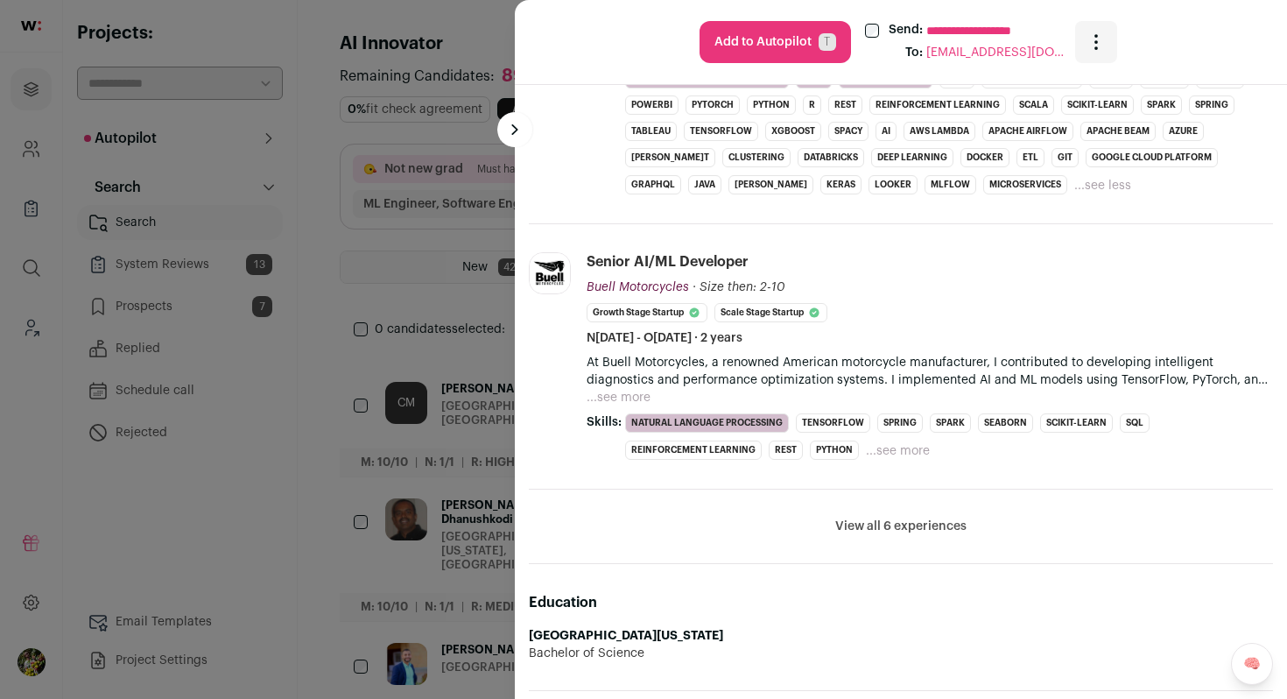
click at [891, 537] on li "View all 6 experiences View less" at bounding box center [901, 526] width 744 height 74
click at [893, 527] on button "View all 6 experiences" at bounding box center [900, 526] width 131 height 18
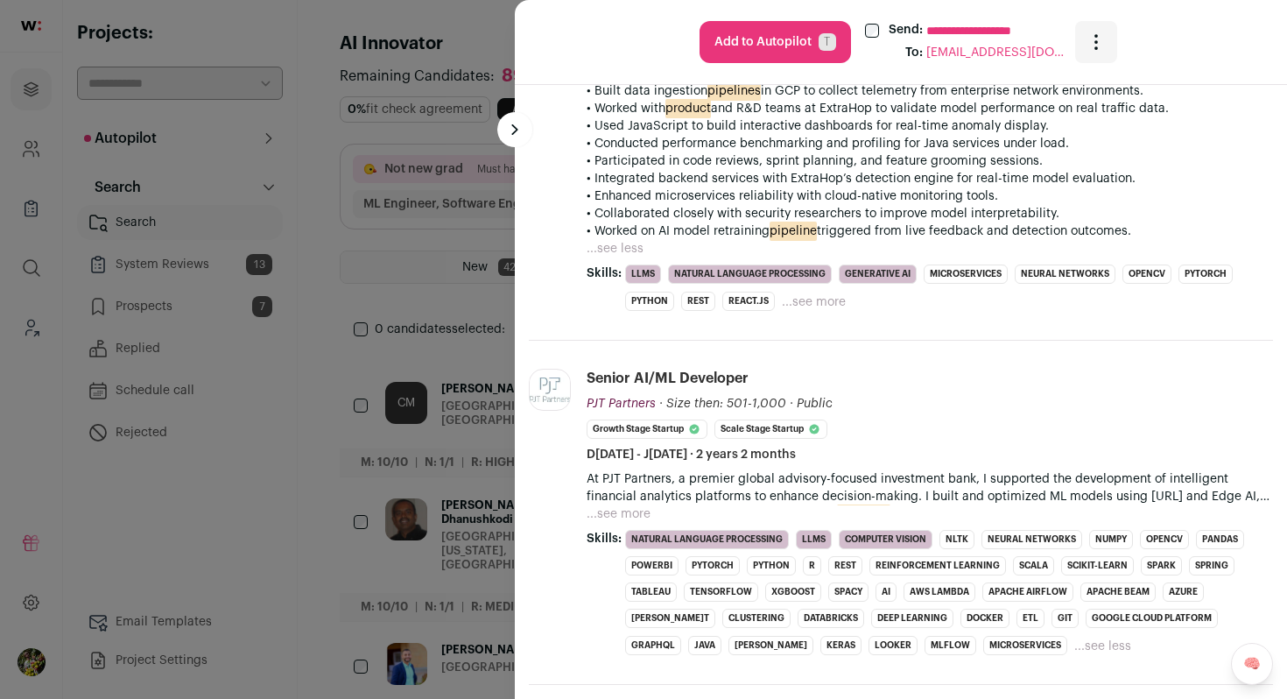
scroll to position [842, 0]
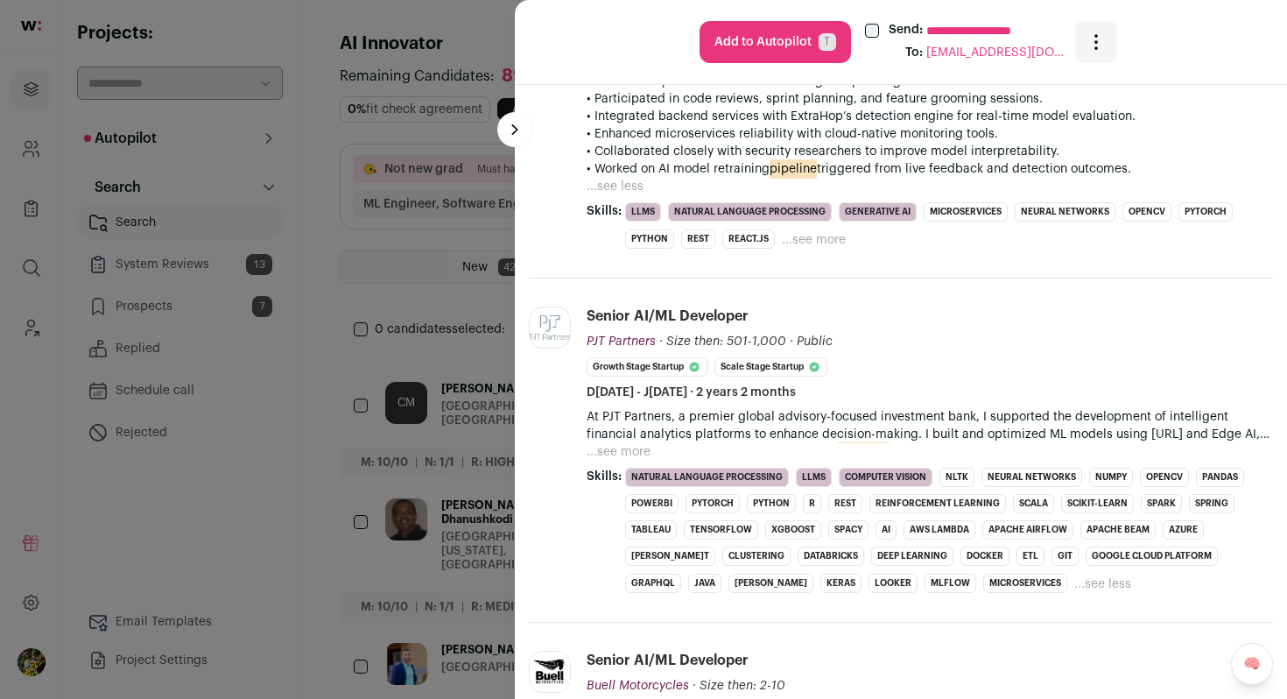
click at [611, 462] on li "Senior AI/ML Developer PJT Partners PJT Partners pjtpartners.com Add to company…" at bounding box center [930, 449] width 686 height 287
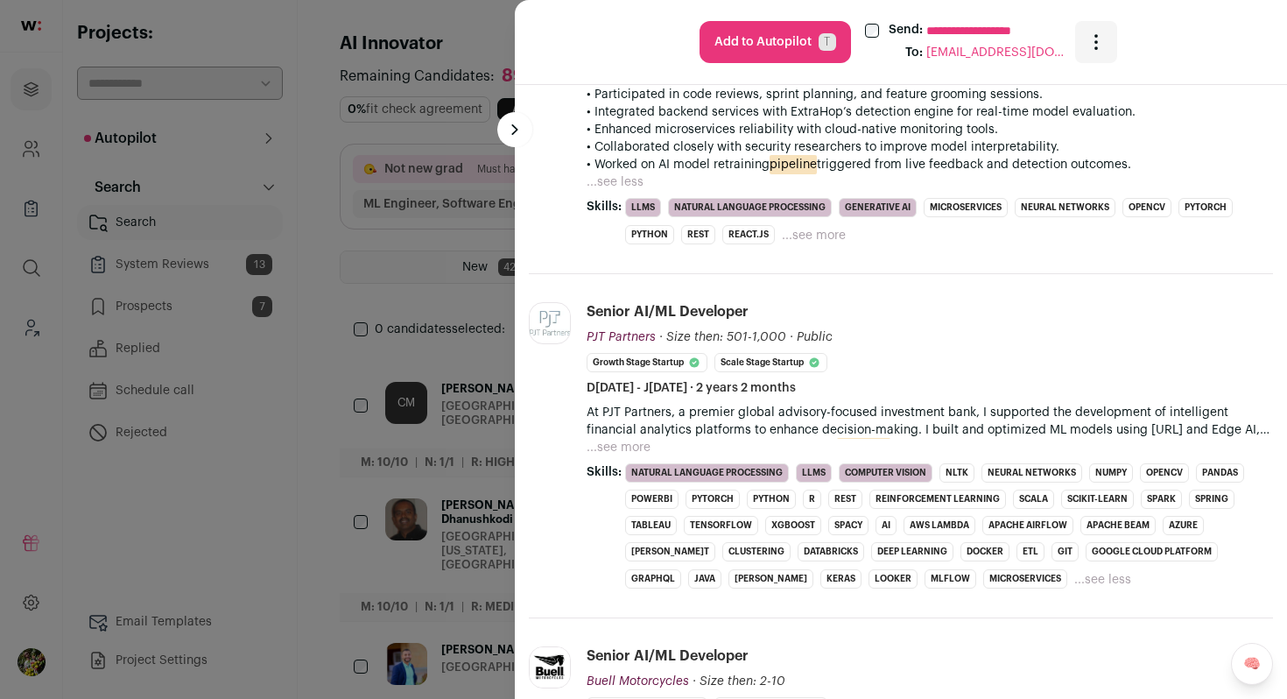
click at [620, 446] on button "...see more" at bounding box center [619, 448] width 64 height 18
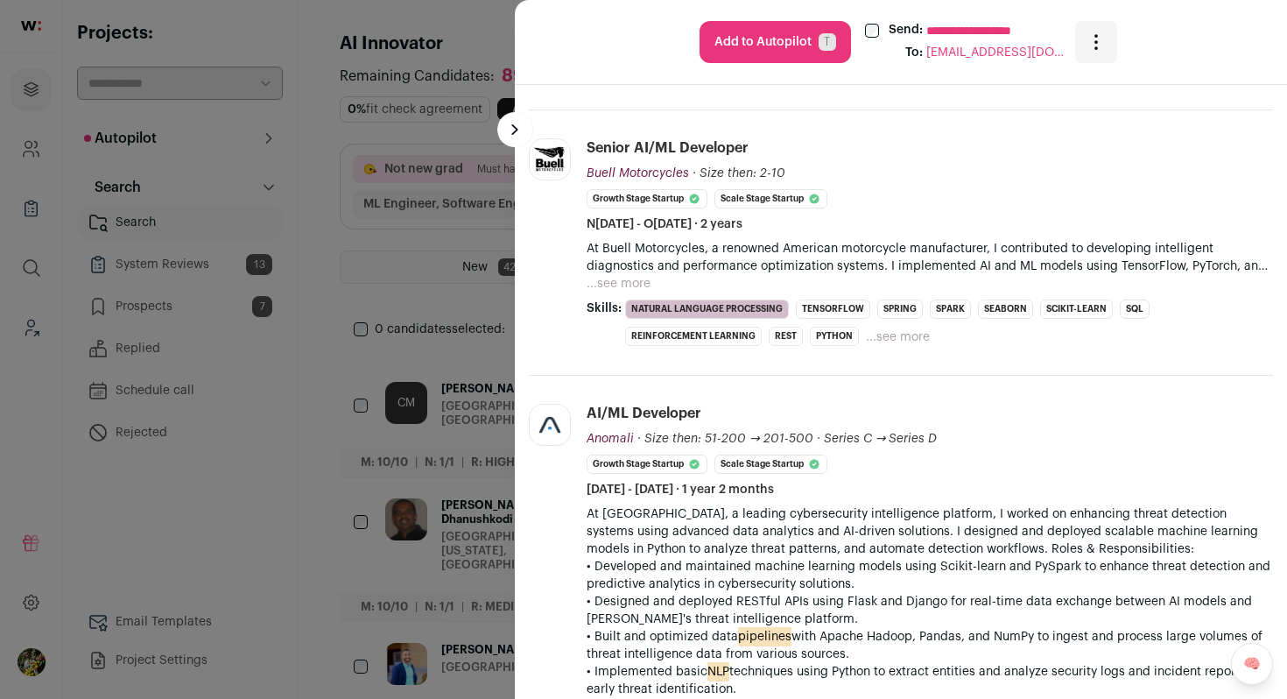
scroll to position [1815, 0]
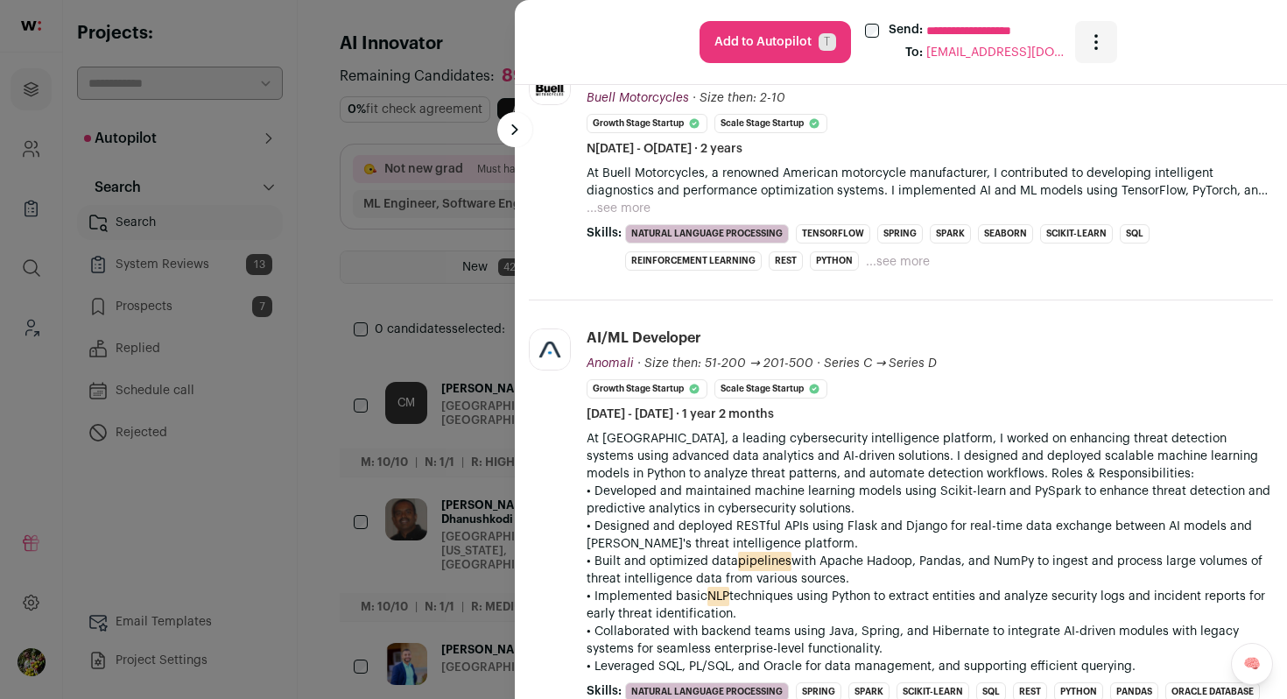
click at [619, 208] on button "...see more" at bounding box center [619, 209] width 64 height 18
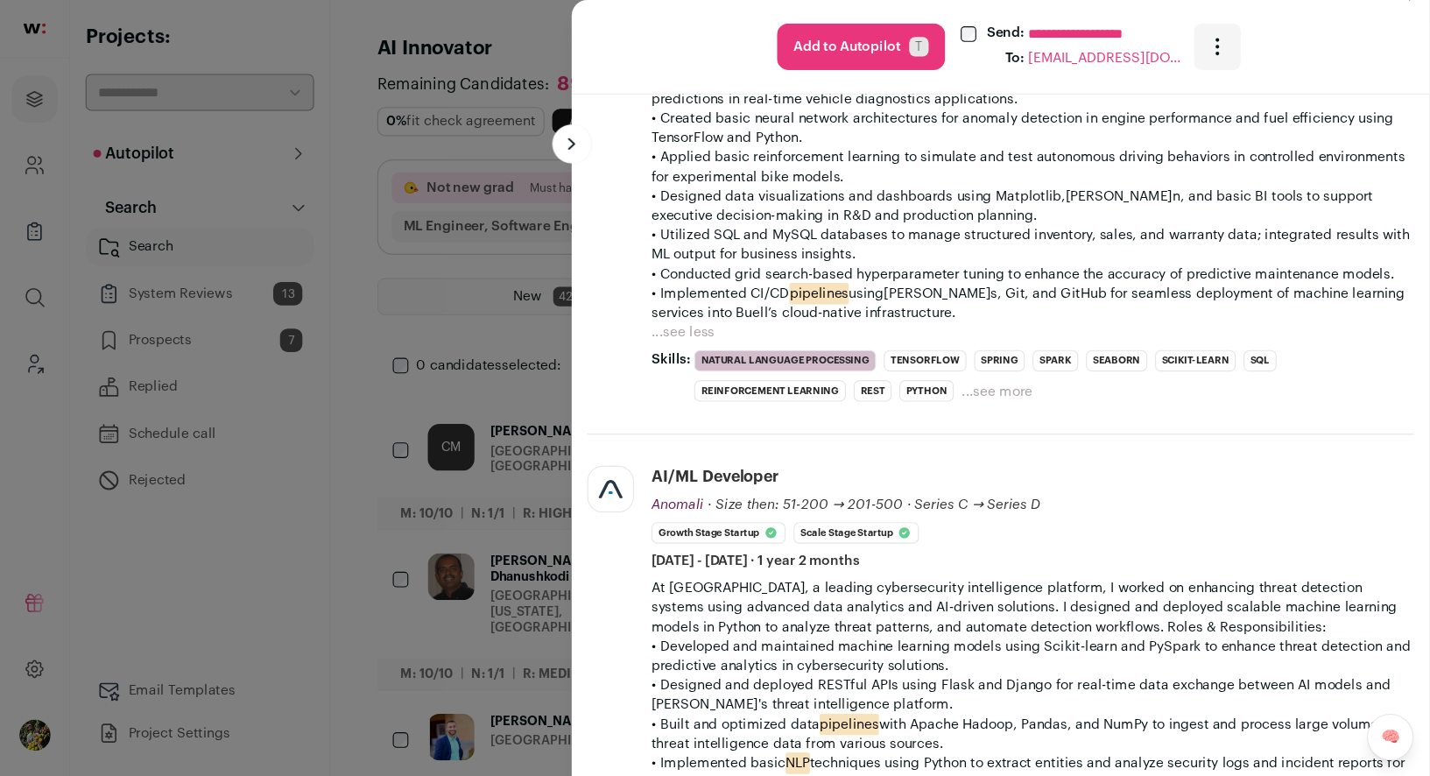
scroll to position [2345, 0]
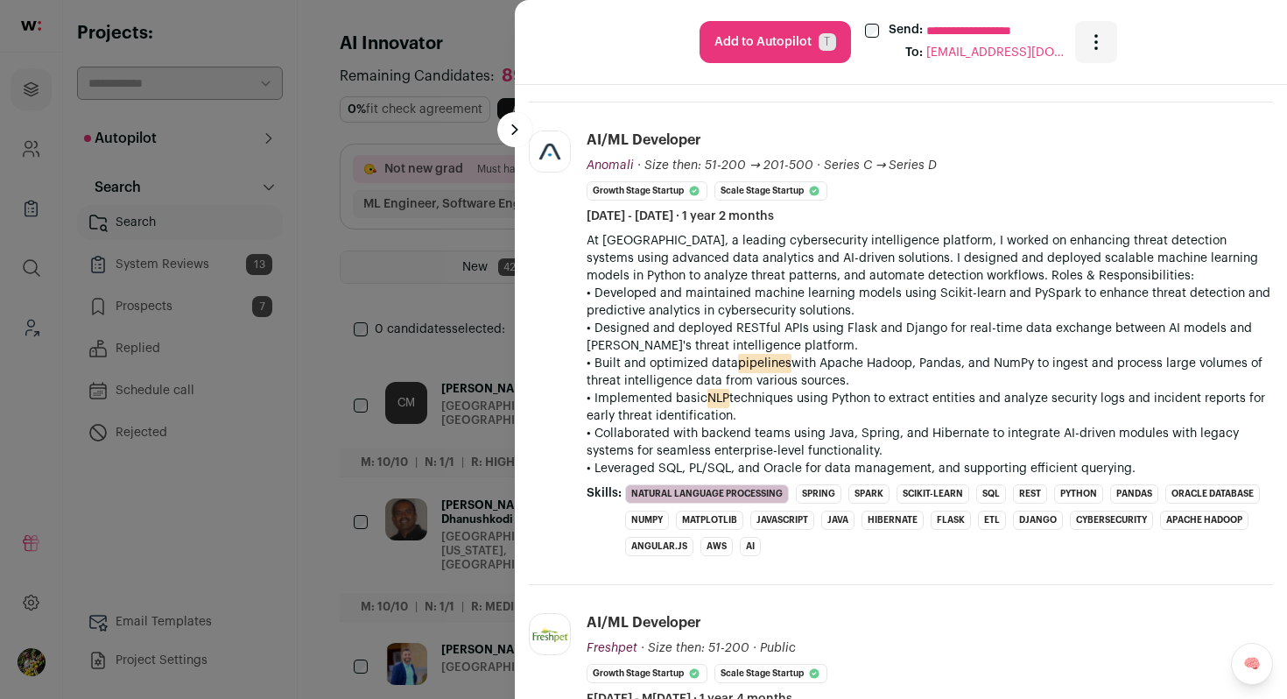
click at [1095, 43] on icon "Open dropdown" at bounding box center [1096, 42] width 2 height 2
click at [1128, 167] on span "Report the candidate" at bounding box center [1186, 172] width 165 height 14
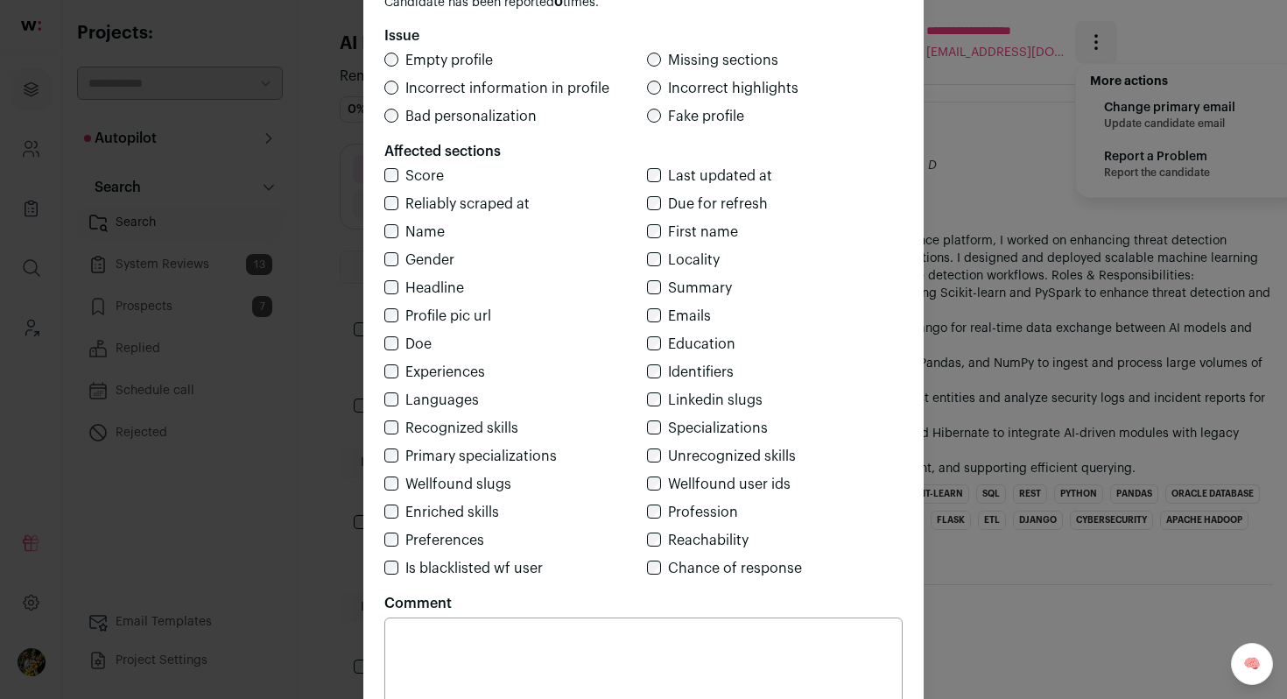
click at [732, 120] on span "Fake profile" at bounding box center [706, 116] width 76 height 14
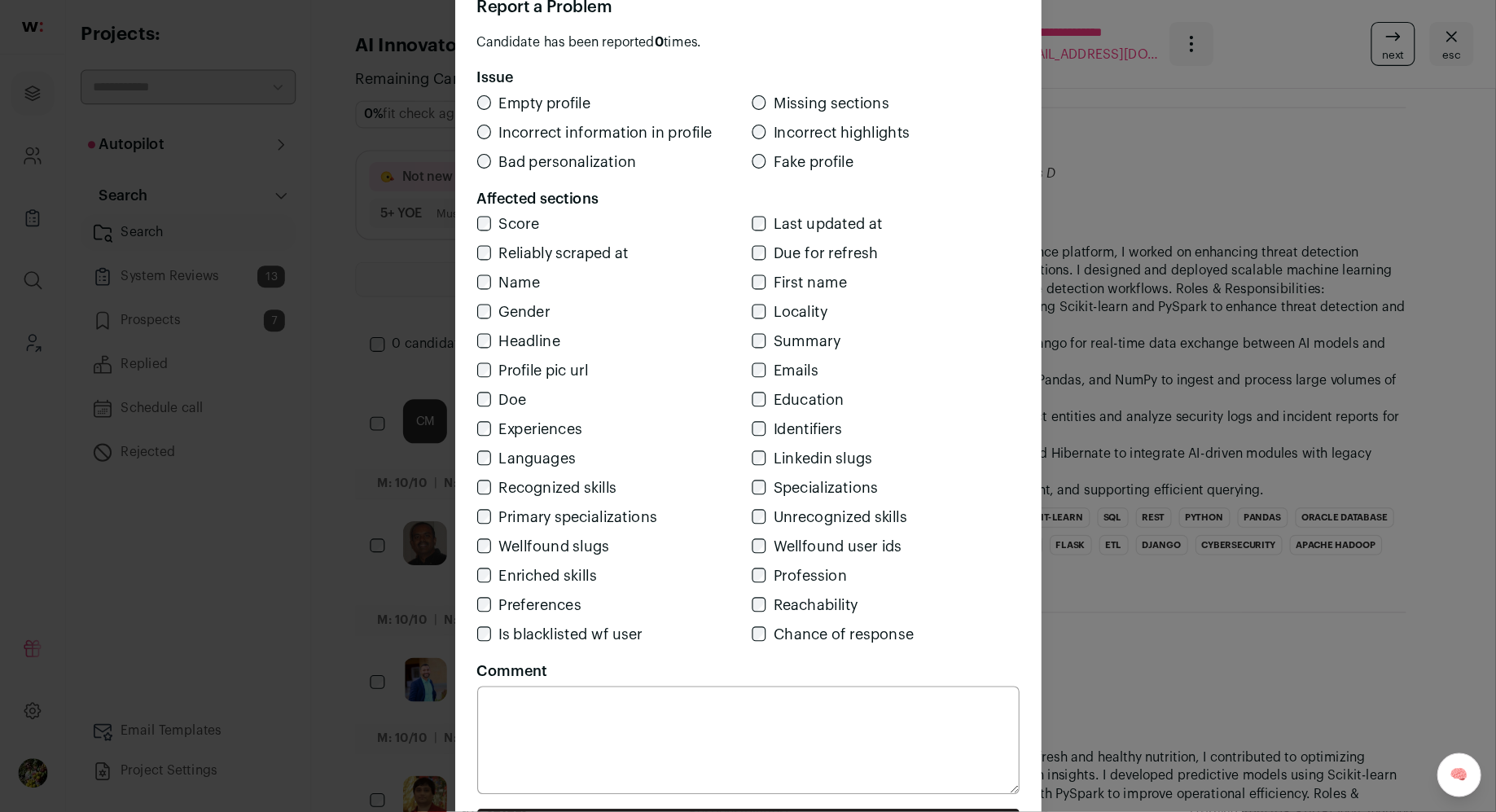
scroll to position [2180, 0]
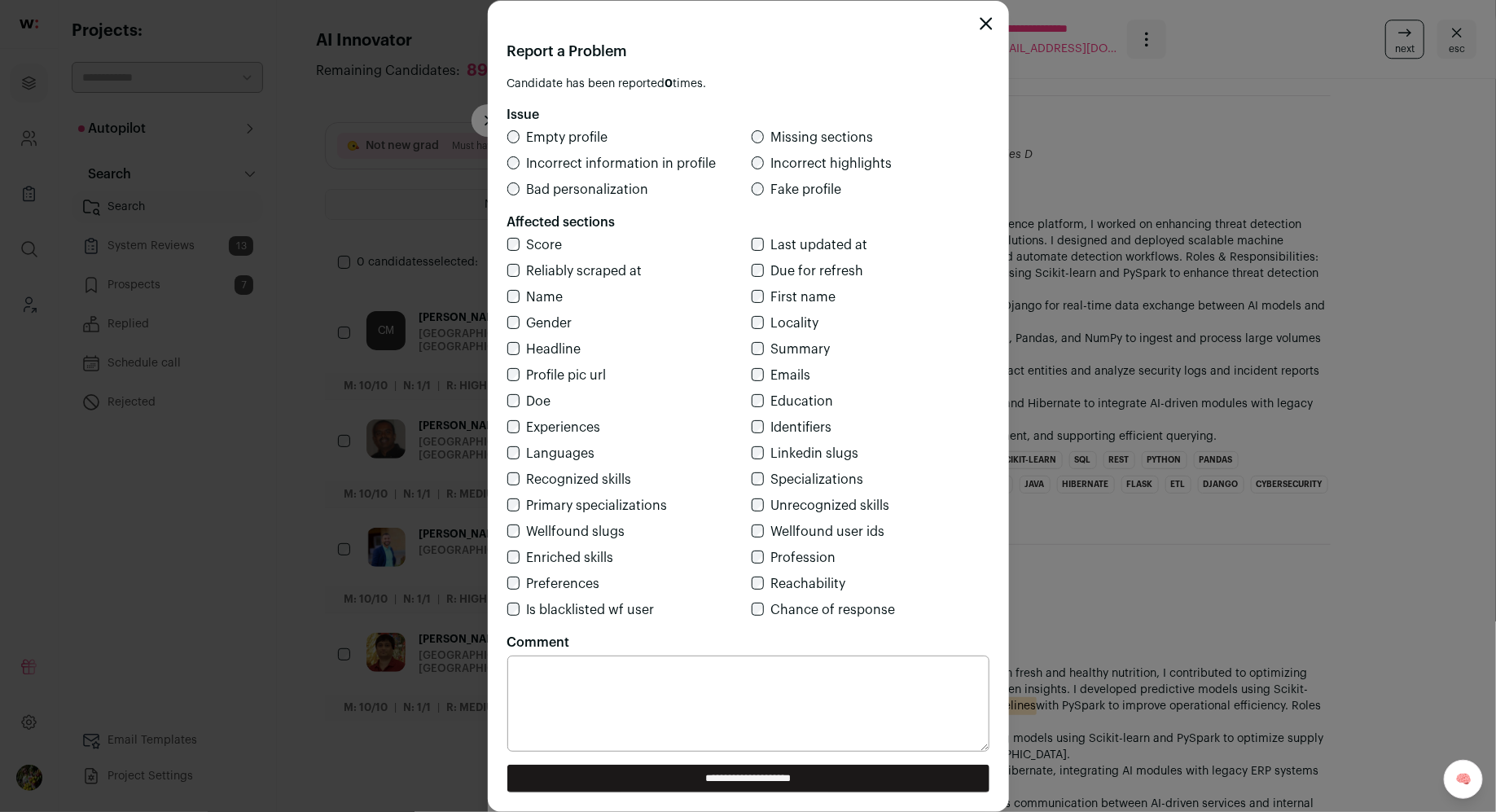
click at [848, 590] on input "**********" at bounding box center [748, 779] width 482 height 28
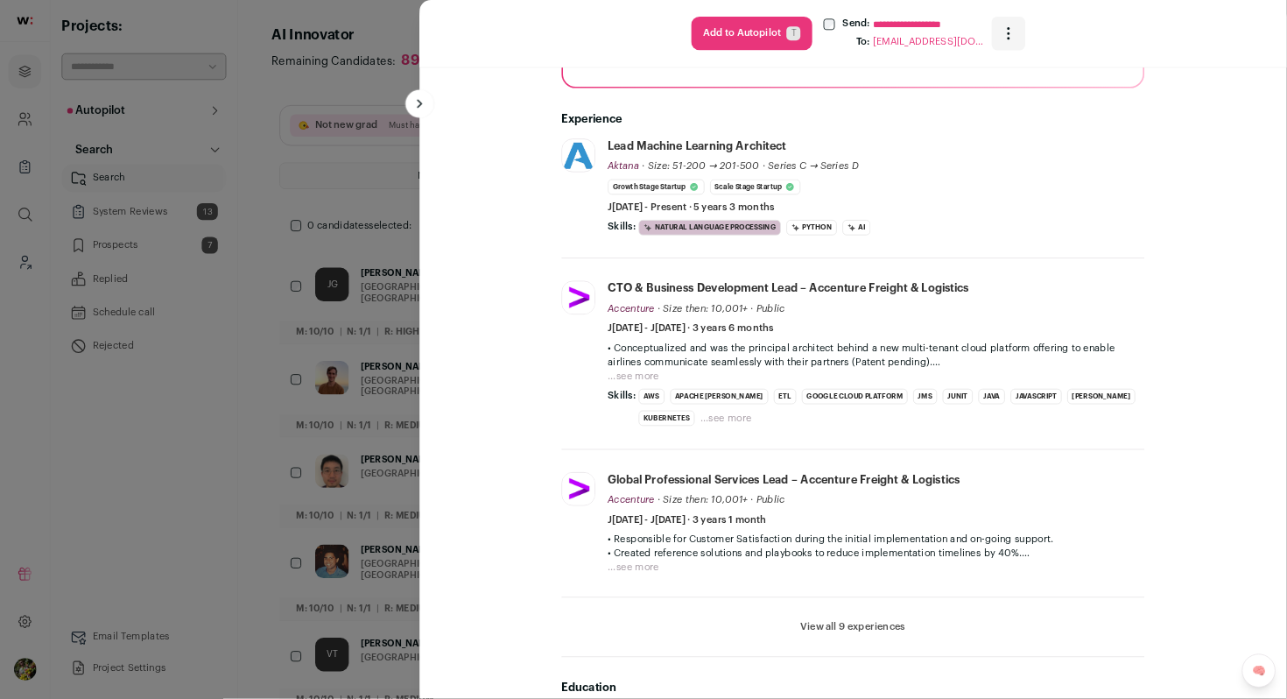
scroll to position [385, 0]
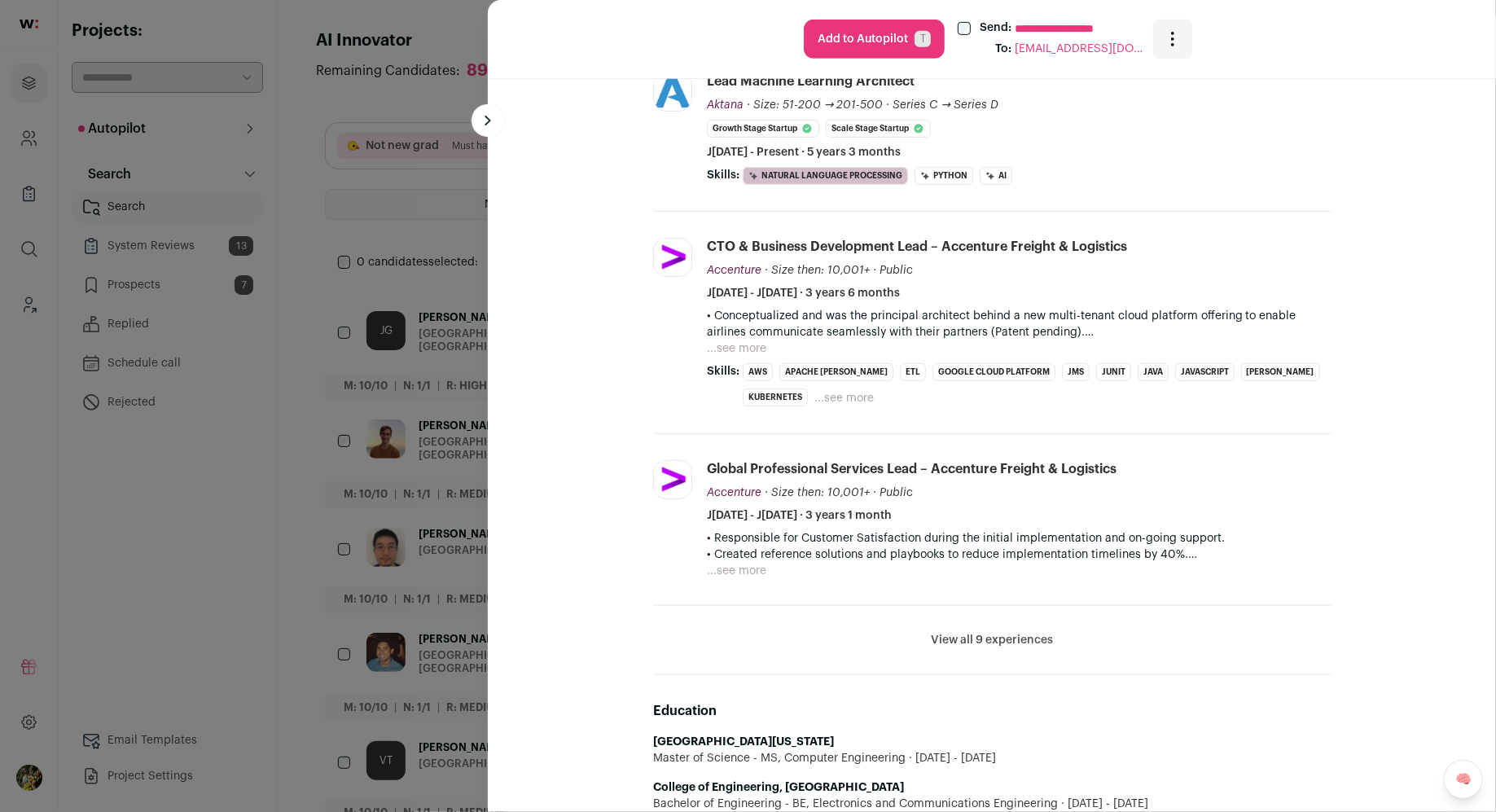
click at [1047, 590] on button "View all 9 experiences" at bounding box center [992, 640] width 122 height 17
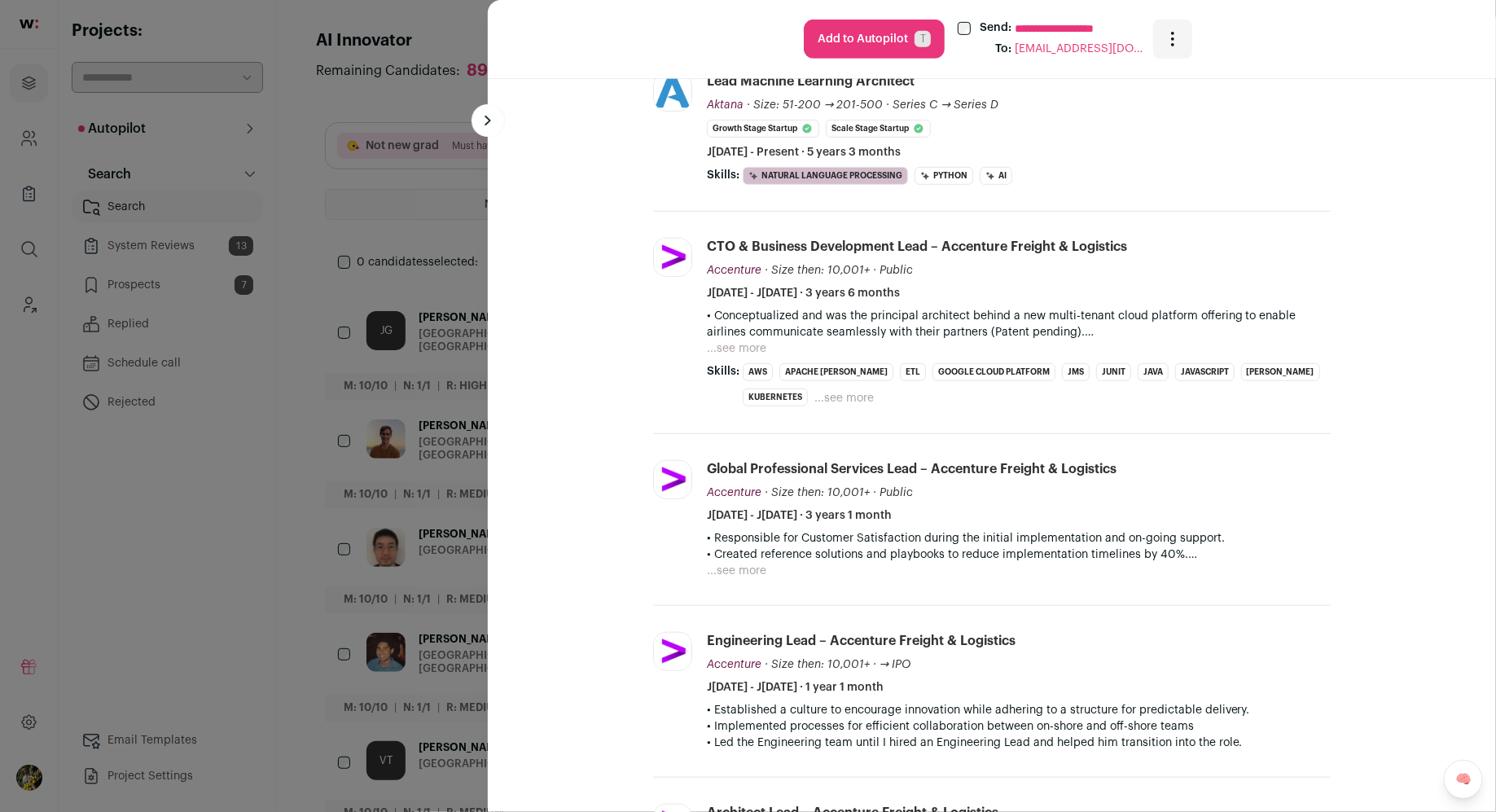
click at [477, 505] on div "**********" at bounding box center [748, 406] width 1496 height 812
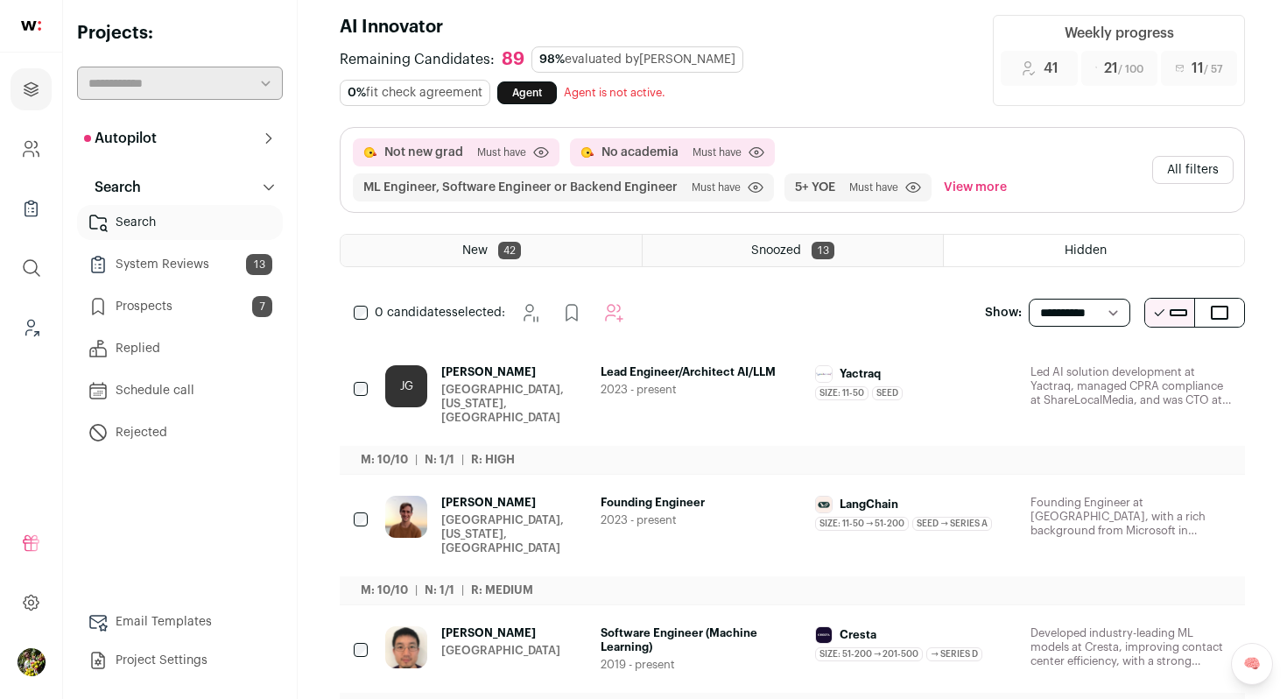
scroll to position [0, 0]
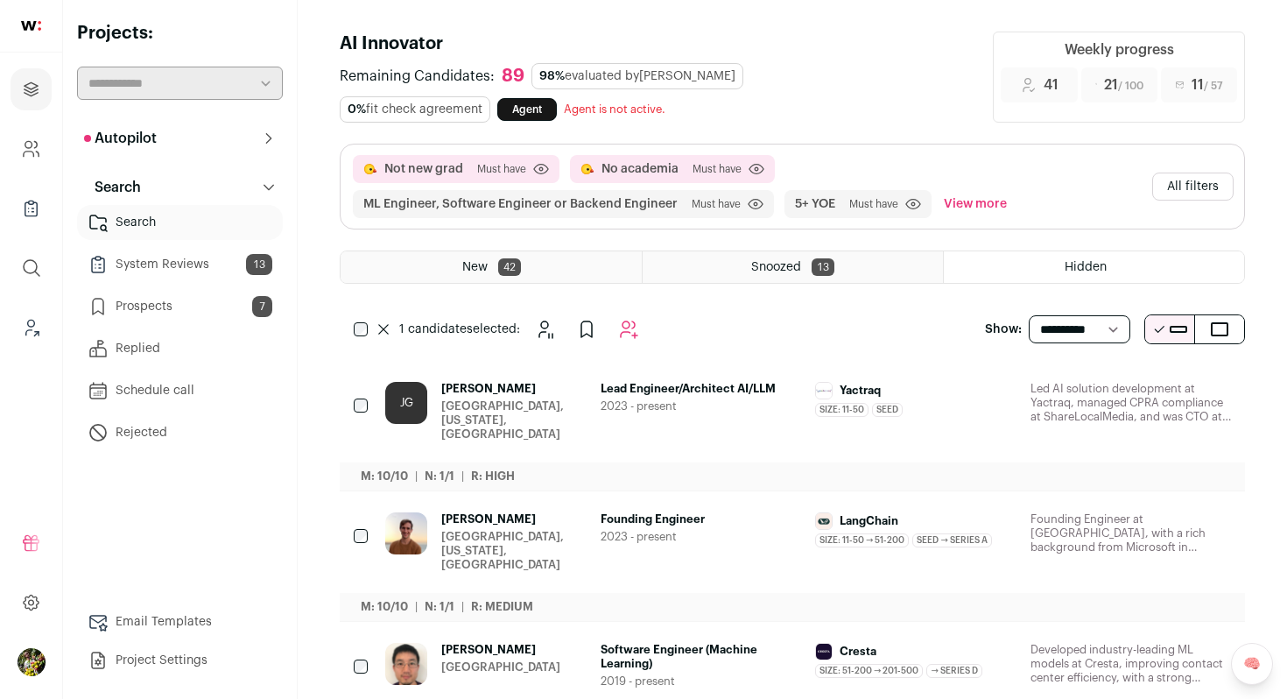
click at [626, 341] on button "Add to Autopilot" at bounding box center [628, 329] width 35 height 35
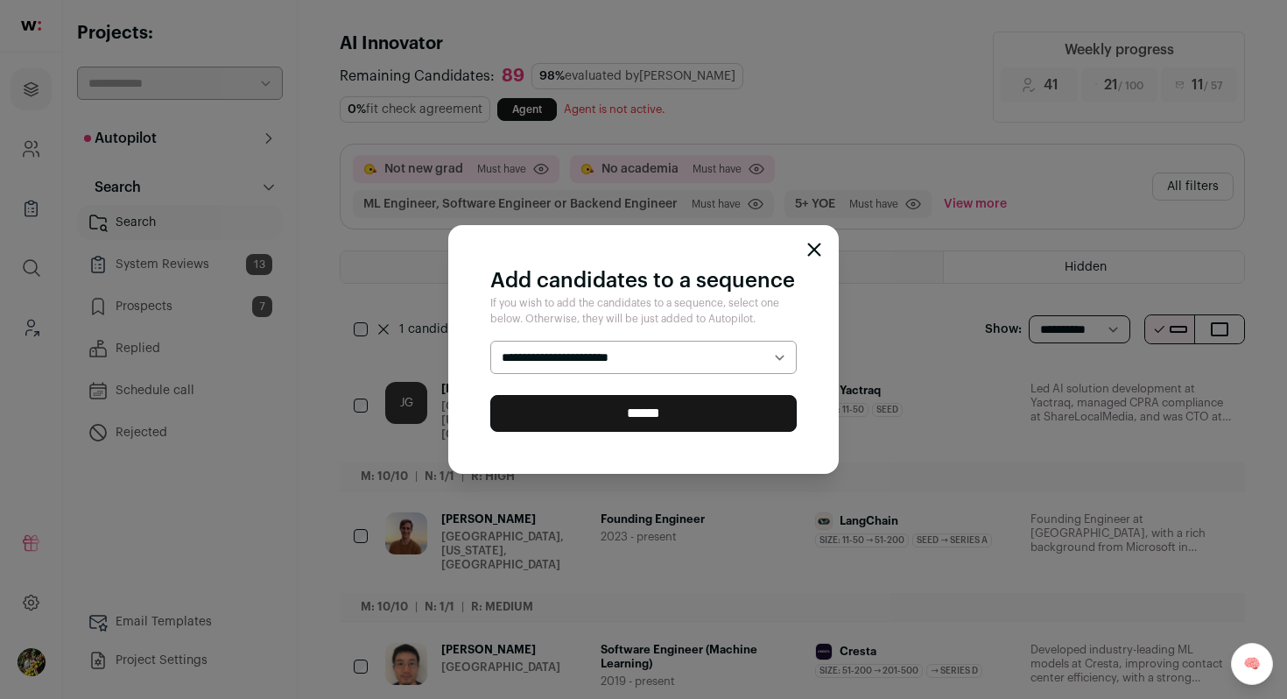
select select "*****"
click at [622, 408] on input "******" at bounding box center [643, 413] width 306 height 37
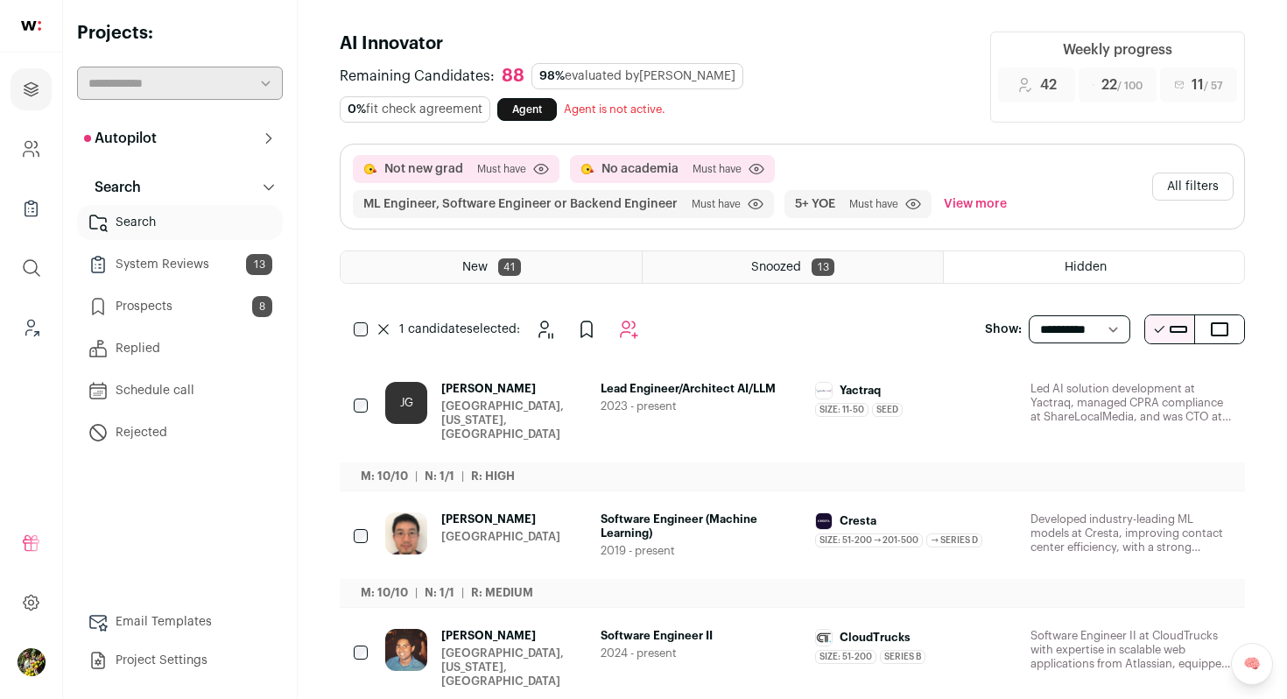
click at [552, 391] on span "Jan Gerritsen" at bounding box center [513, 389] width 145 height 14
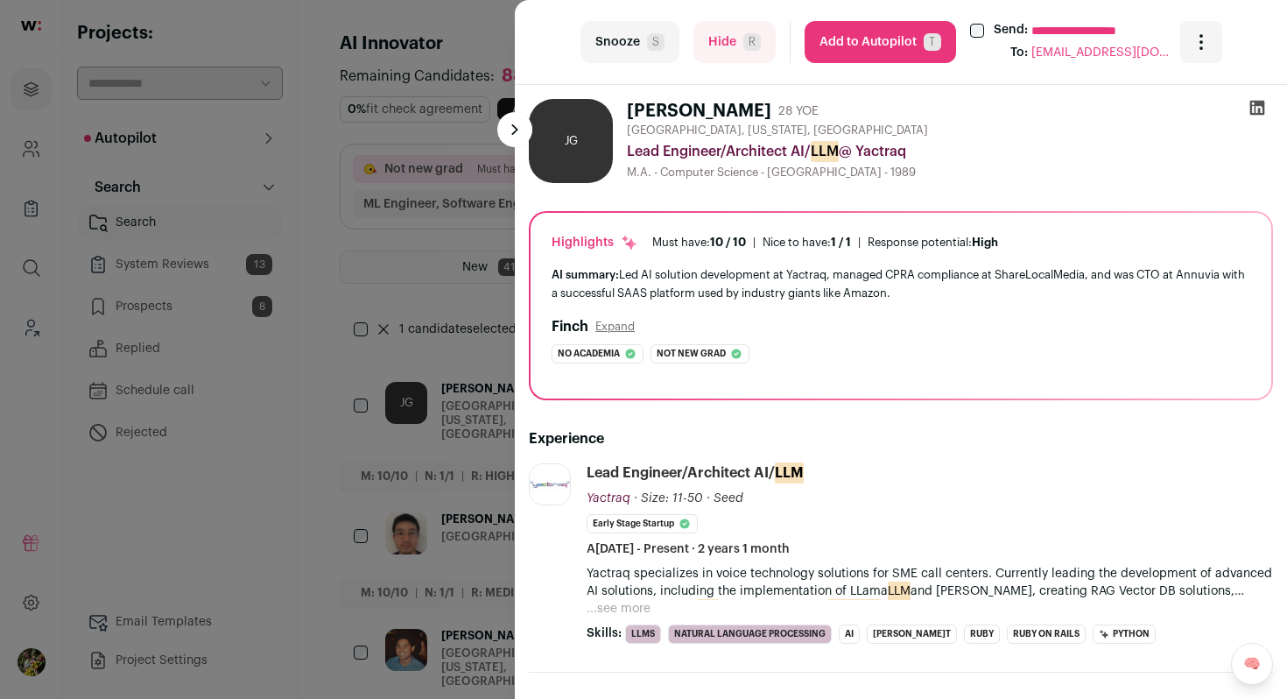
click at [464, 103] on div "**********" at bounding box center [643, 349] width 1287 height 699
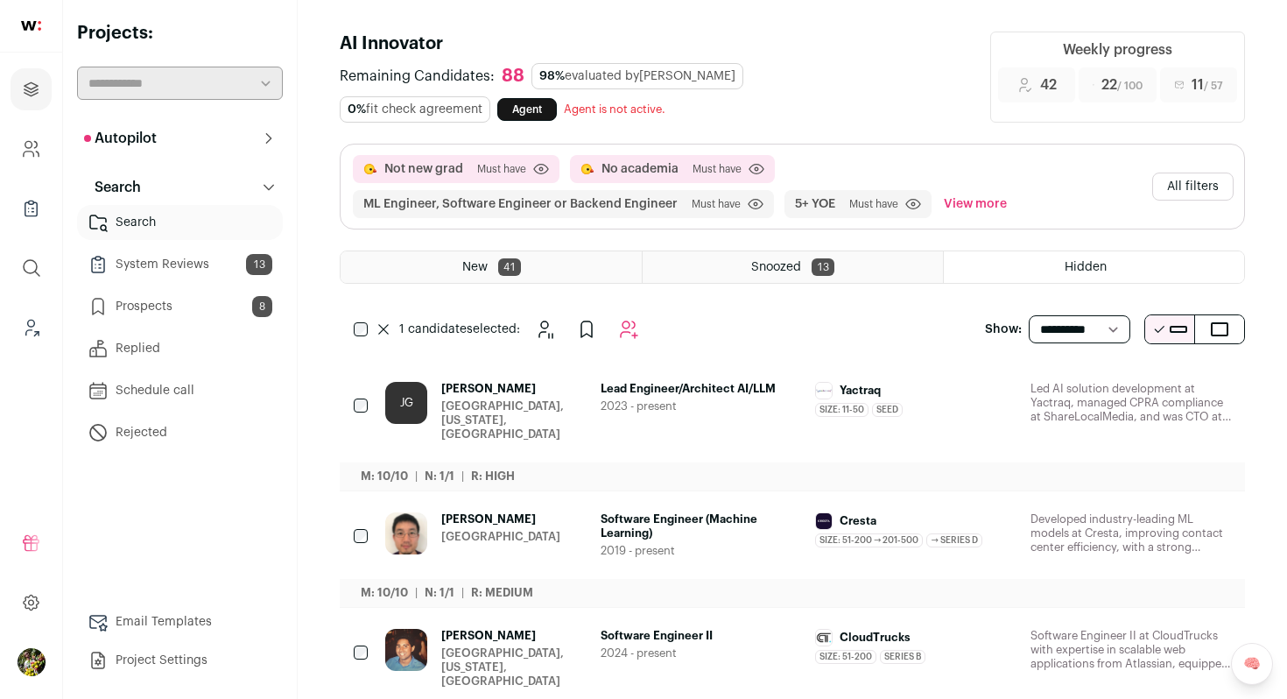
click at [383, 330] on icon at bounding box center [383, 329] width 9 height 9
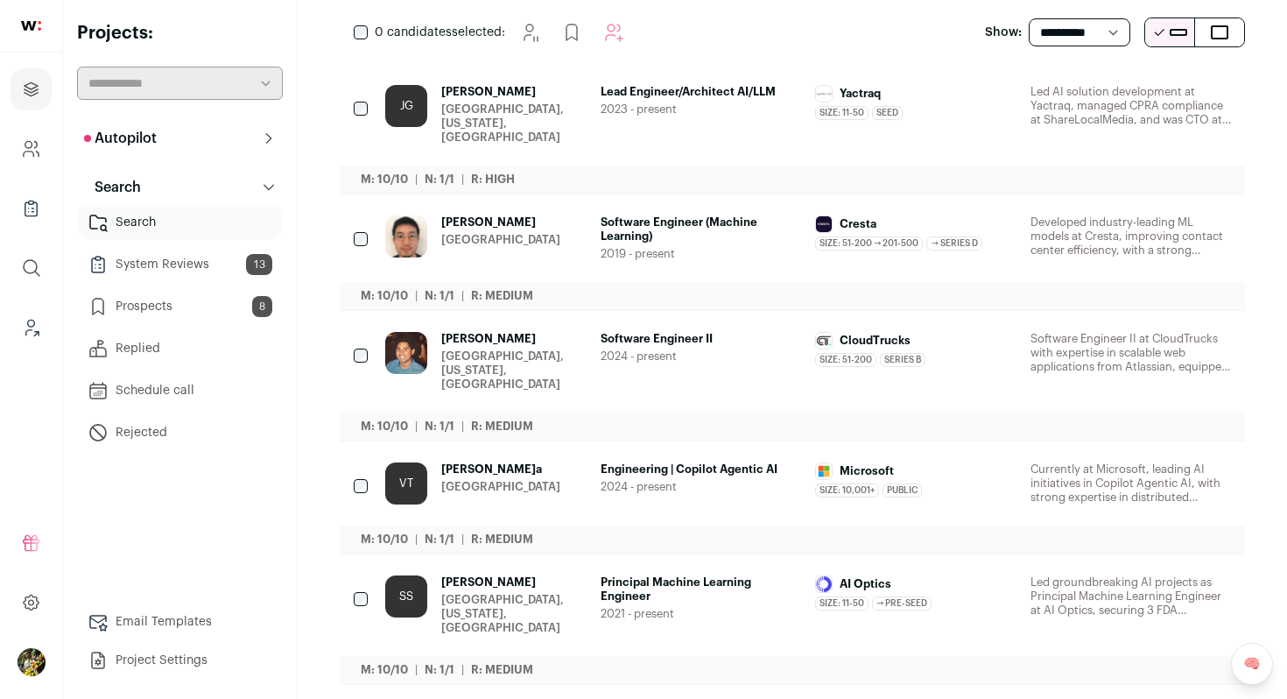
scroll to position [271, 0]
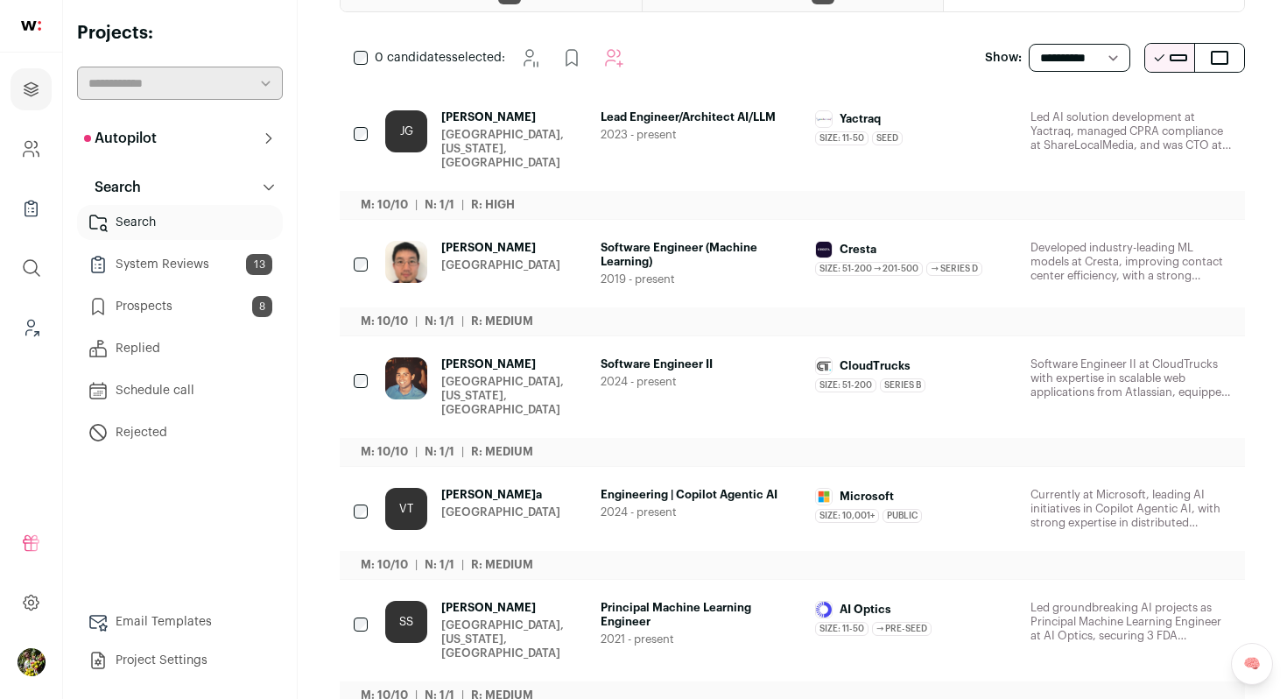
click at [604, 375] on span "2024 - present" at bounding box center [701, 382] width 201 height 14
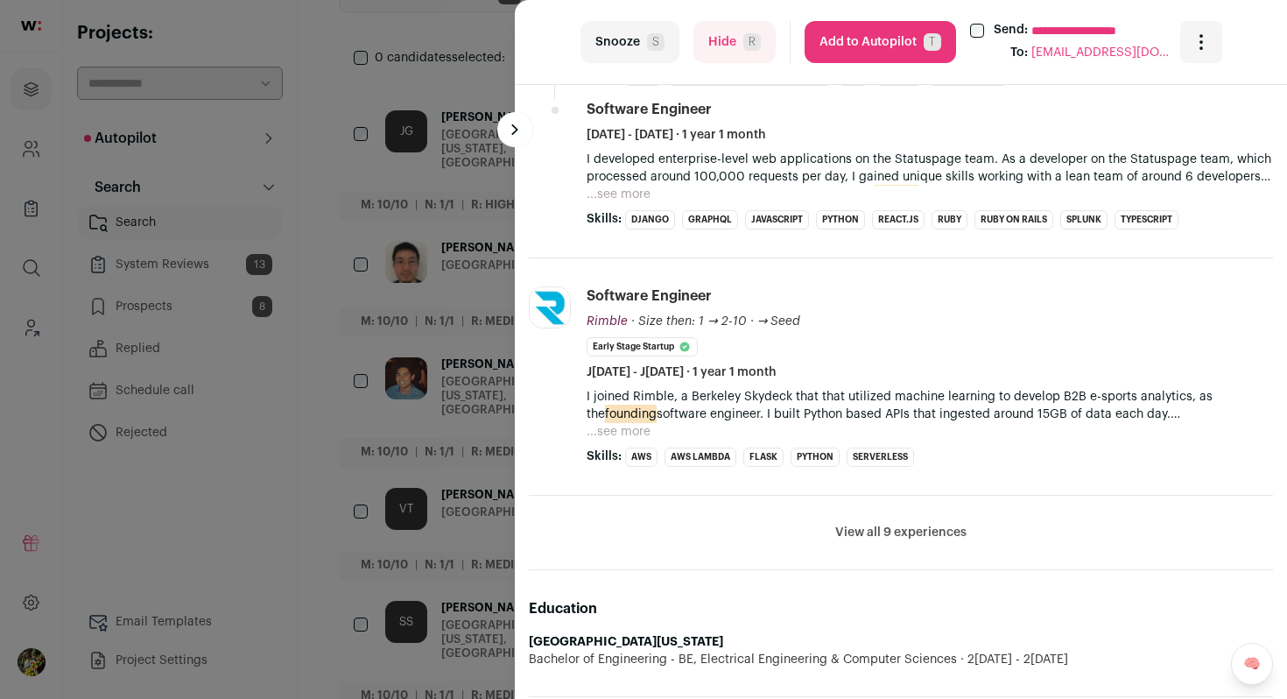
scroll to position [903, 0]
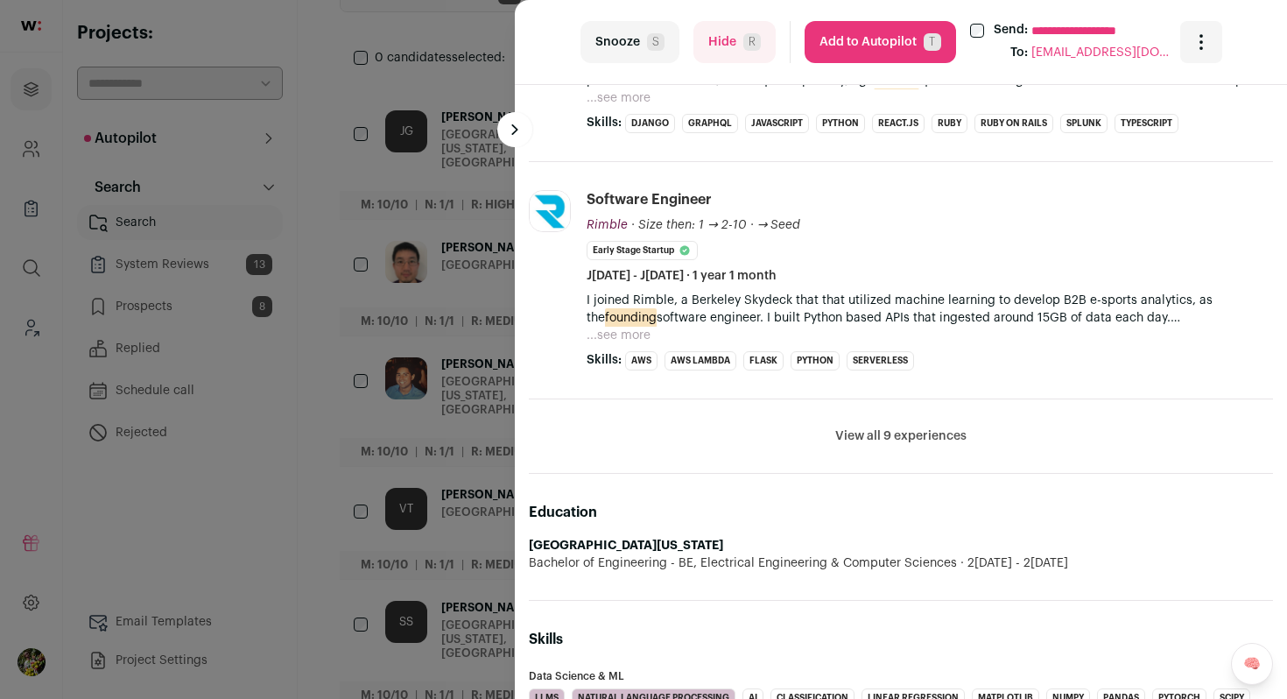
click at [403, 219] on div "**********" at bounding box center [643, 349] width 1287 height 699
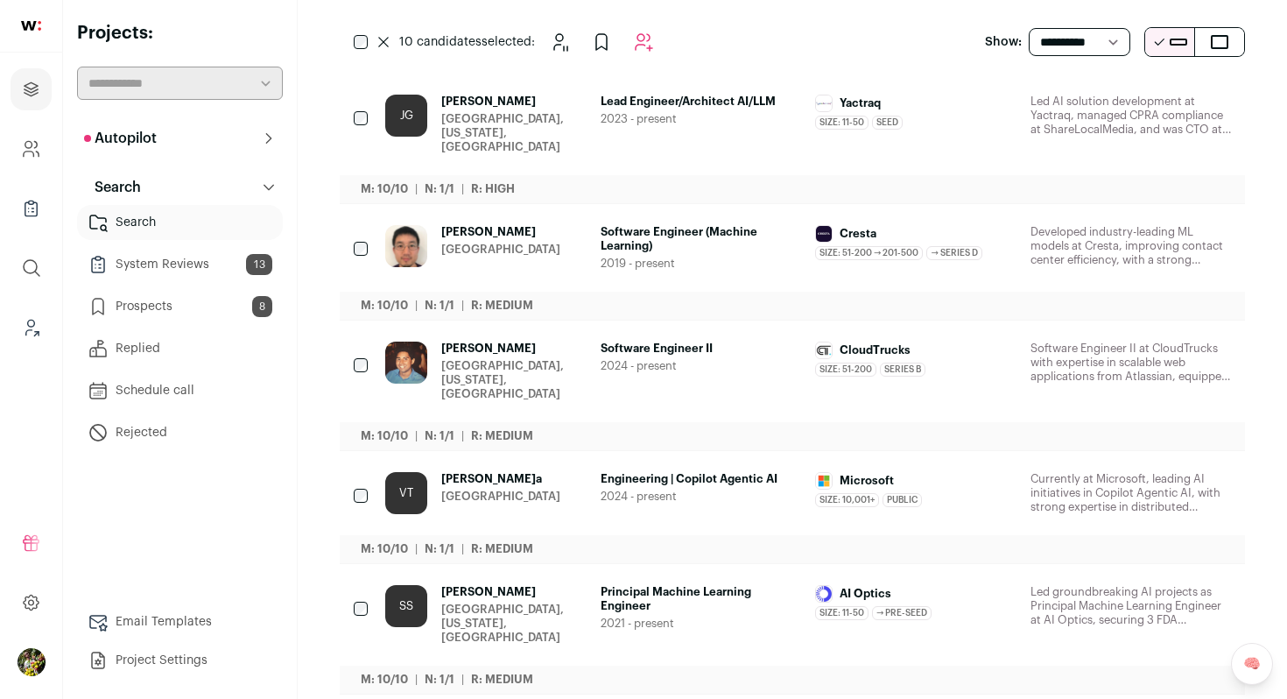
scroll to position [0, 0]
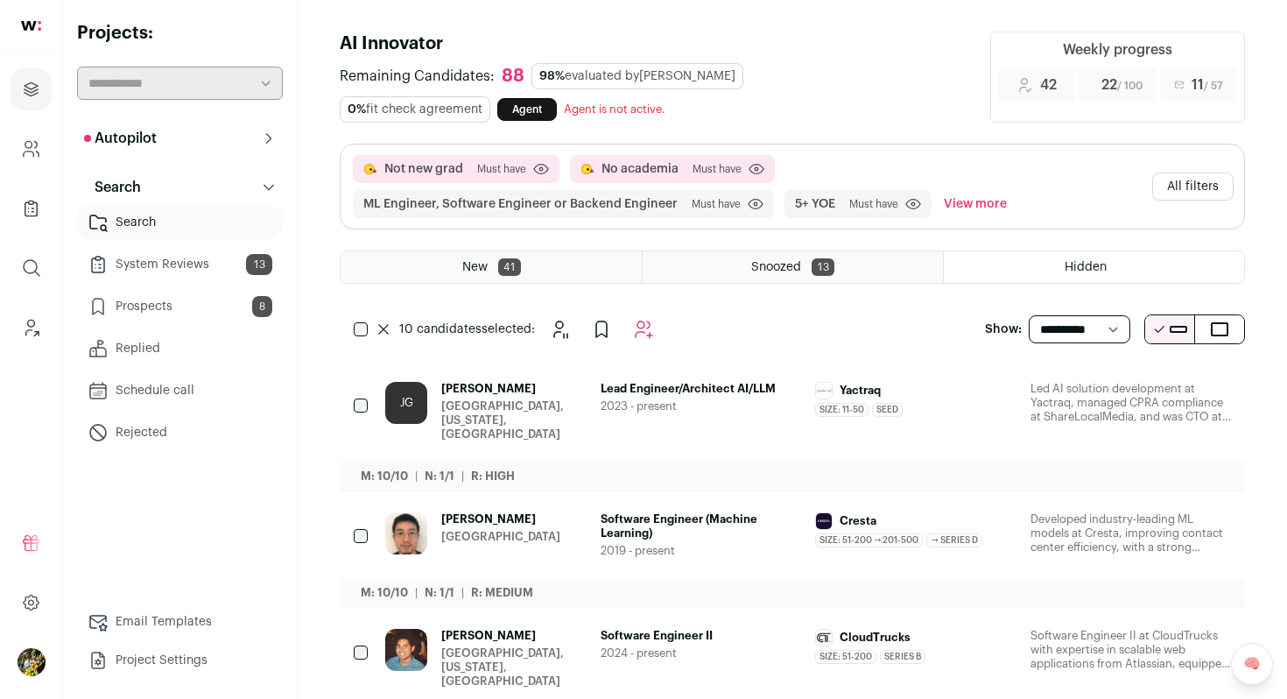
click at [647, 325] on icon "Add to Autopilot" at bounding box center [643, 329] width 21 height 21
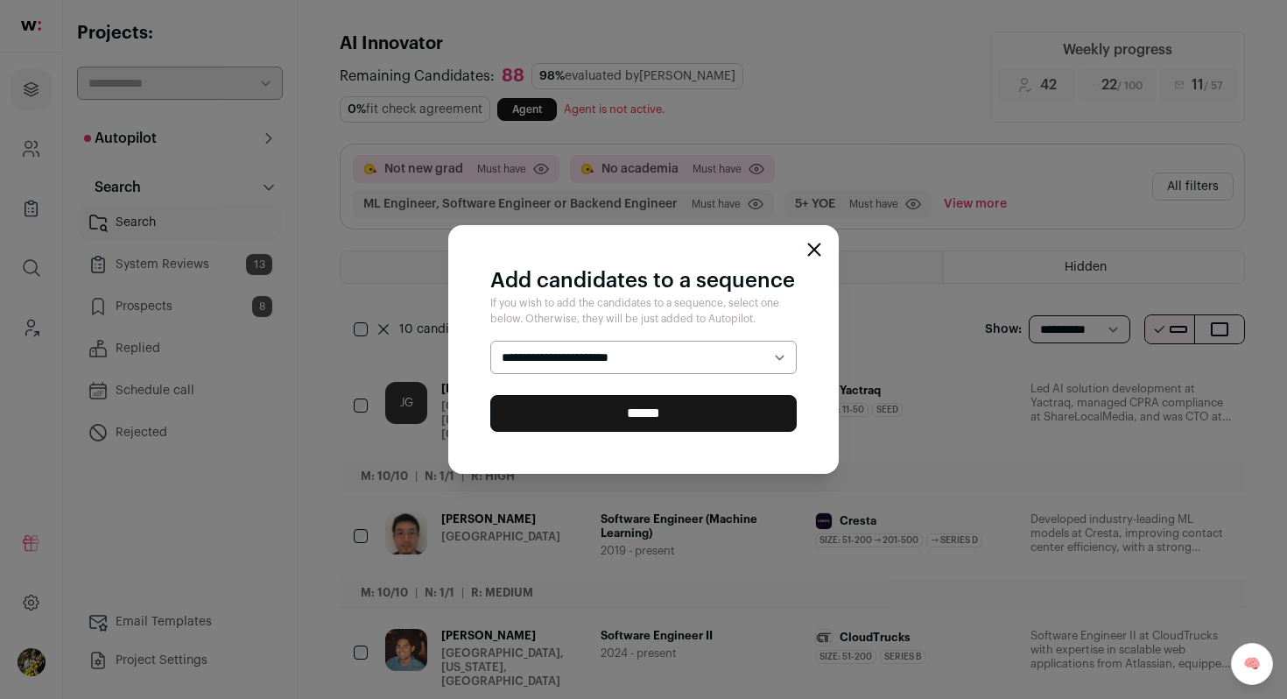
select select "*****"
click at [639, 407] on input "******" at bounding box center [643, 413] width 306 height 37
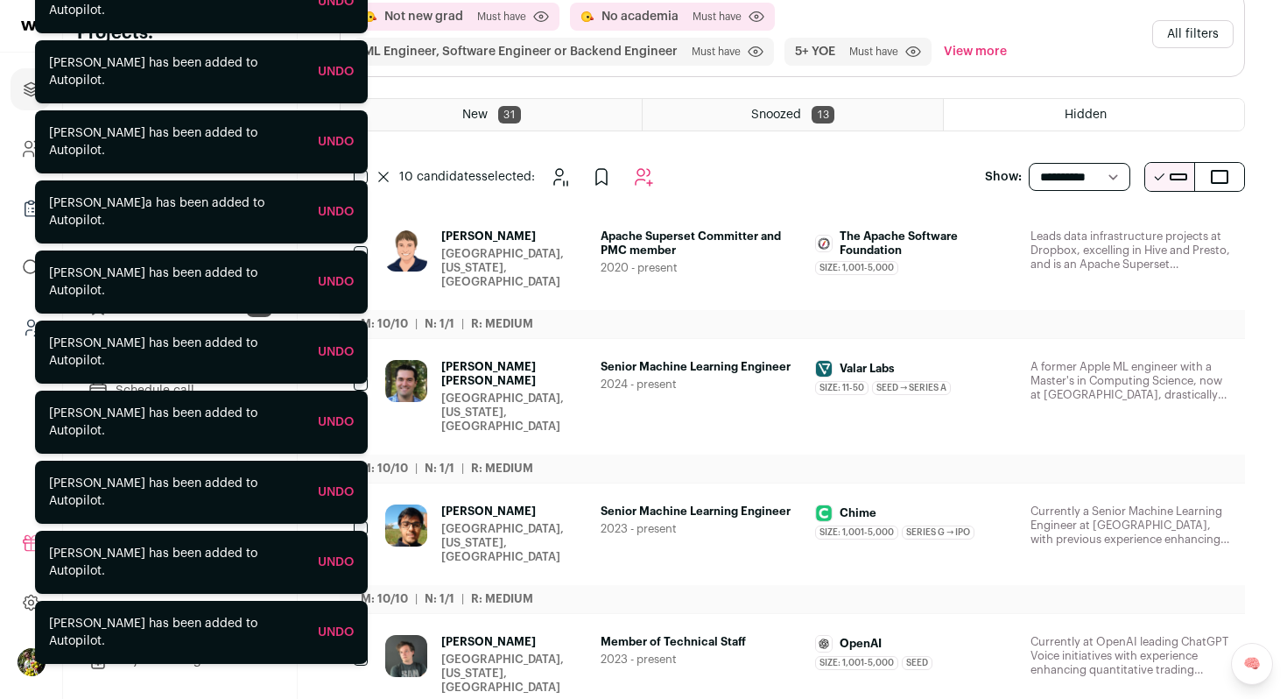
scroll to position [163, 0]
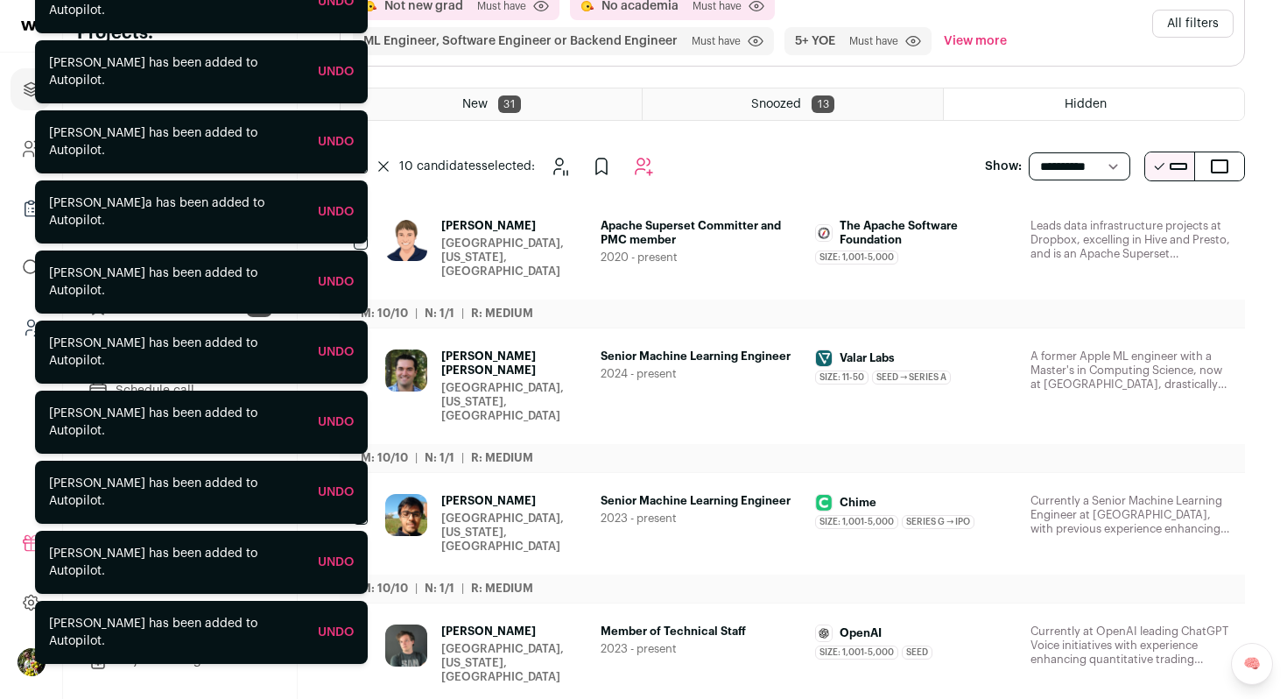
click at [793, 235] on span "Apache Superset Committer and PMC member" at bounding box center [701, 233] width 201 height 28
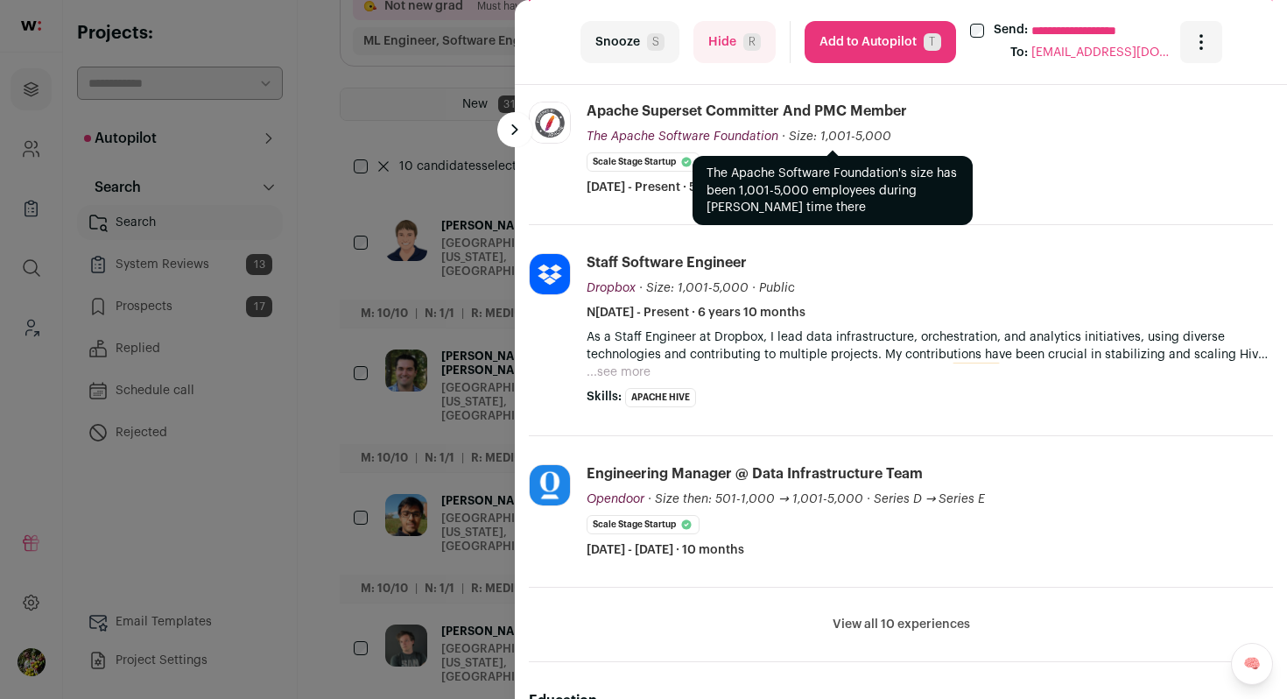
scroll to position [387, 0]
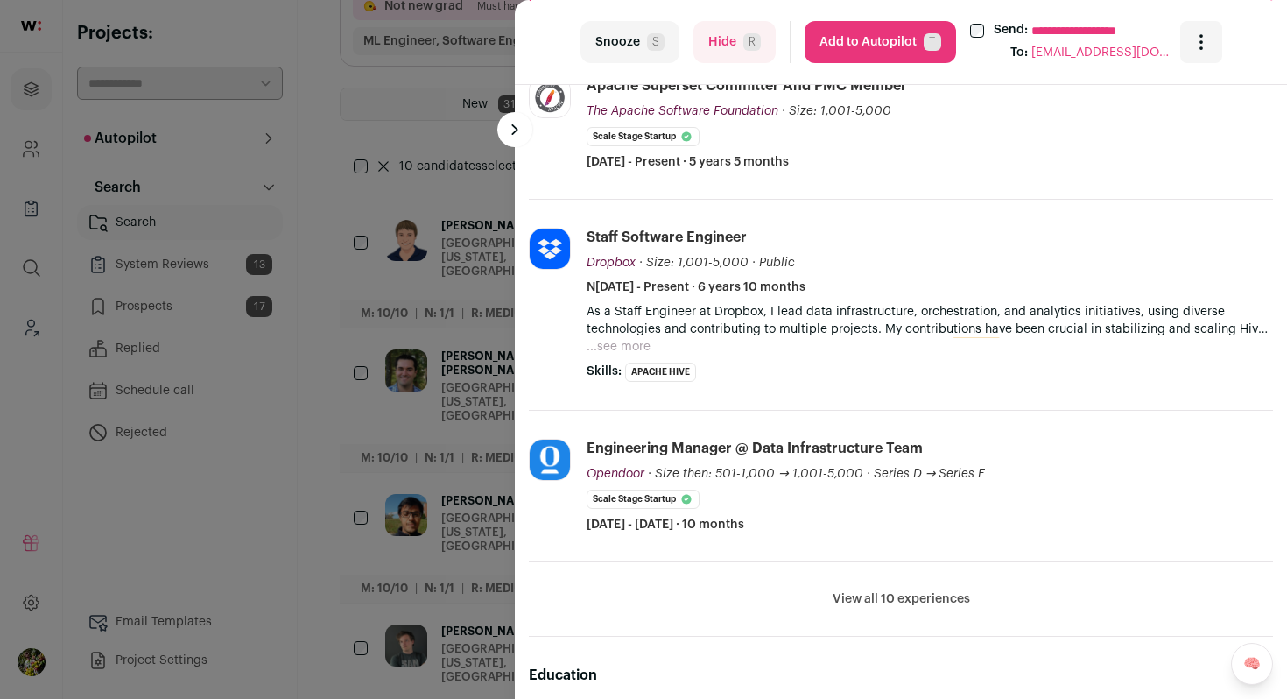
click at [639, 341] on button "...see more" at bounding box center [619, 347] width 64 height 18
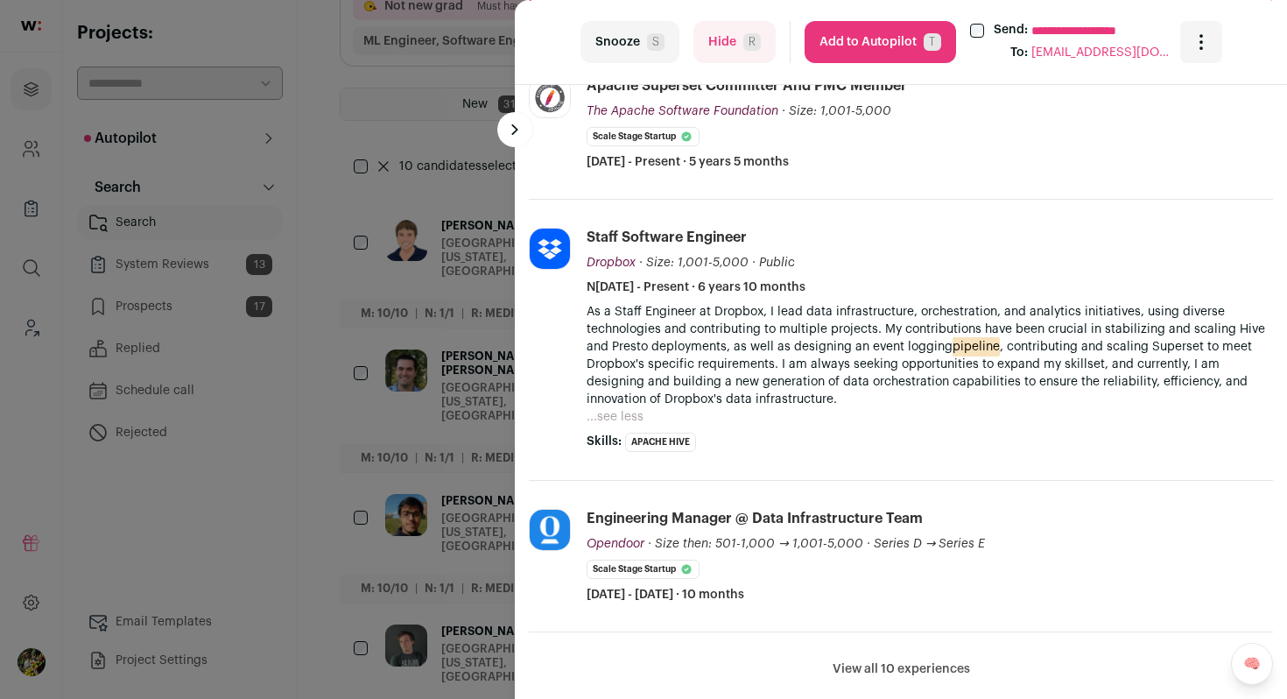
click at [515, 422] on div "Bogdan Kyryliuk 12 YOE Sunnyvale, California, United States Apache Superset Com…" at bounding box center [901, 548] width 772 height 1701
click at [478, 419] on div "**********" at bounding box center [643, 349] width 1287 height 699
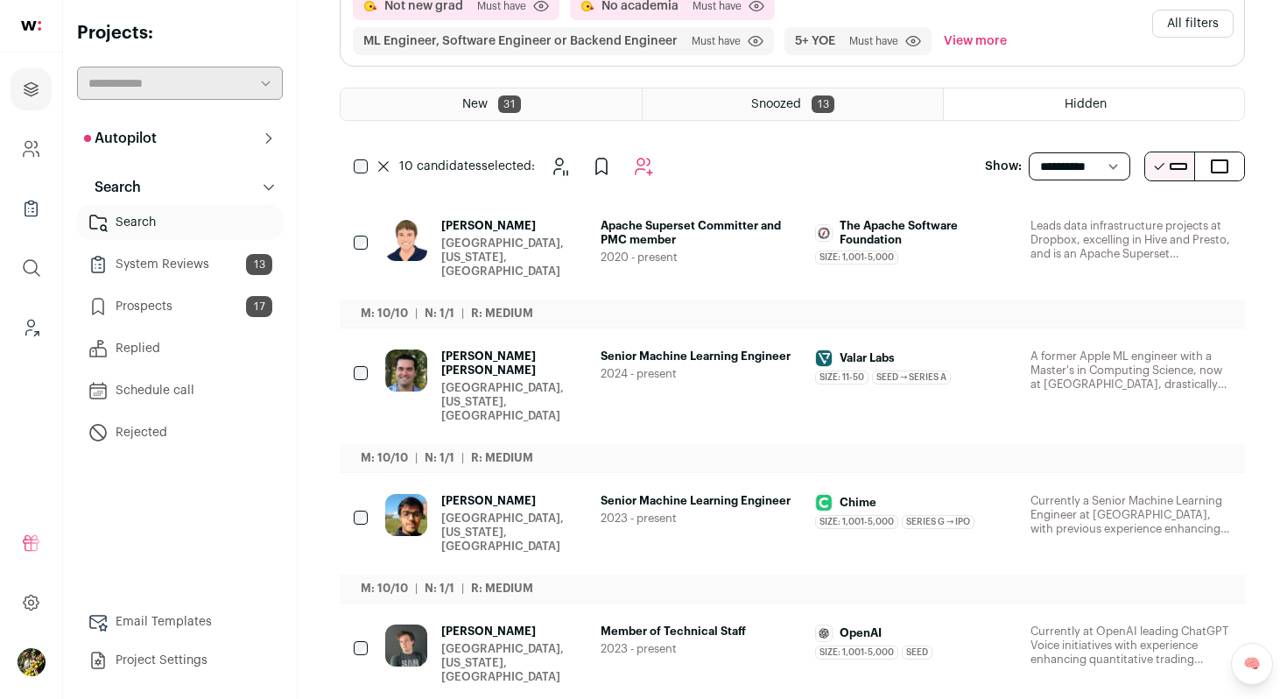
click at [1169, 21] on button "All filters" at bounding box center [1192, 24] width 81 height 28
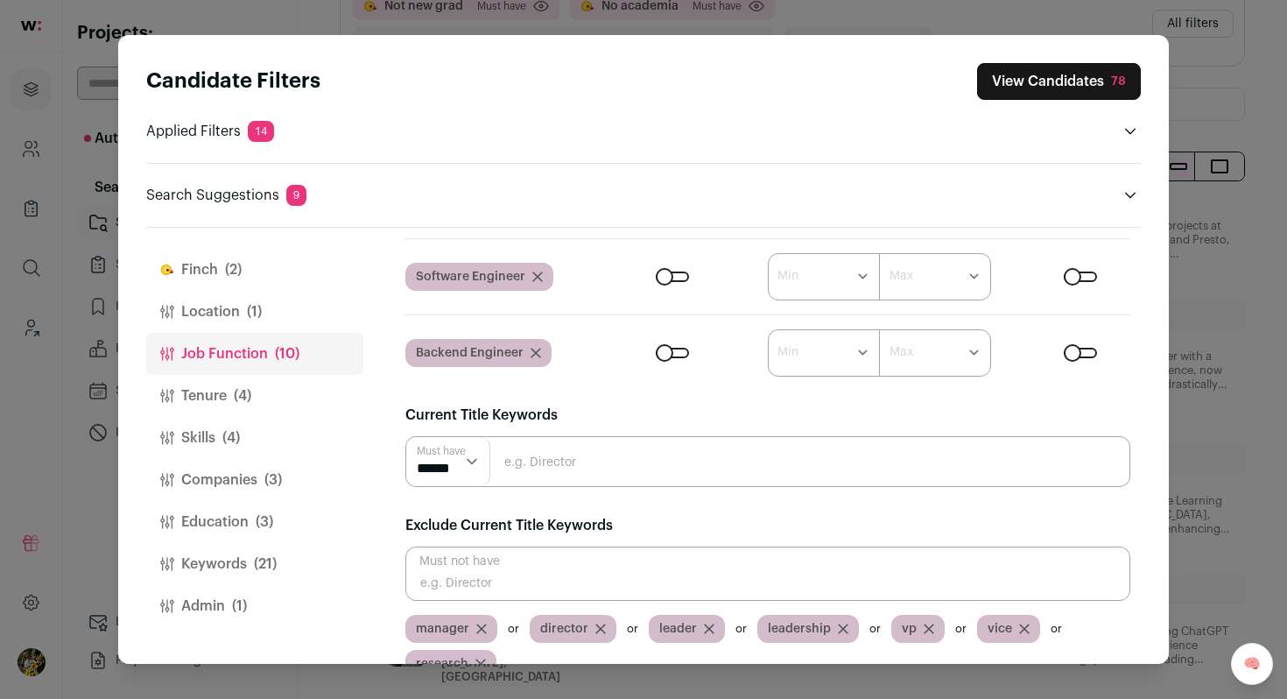
scroll to position [237, 0]
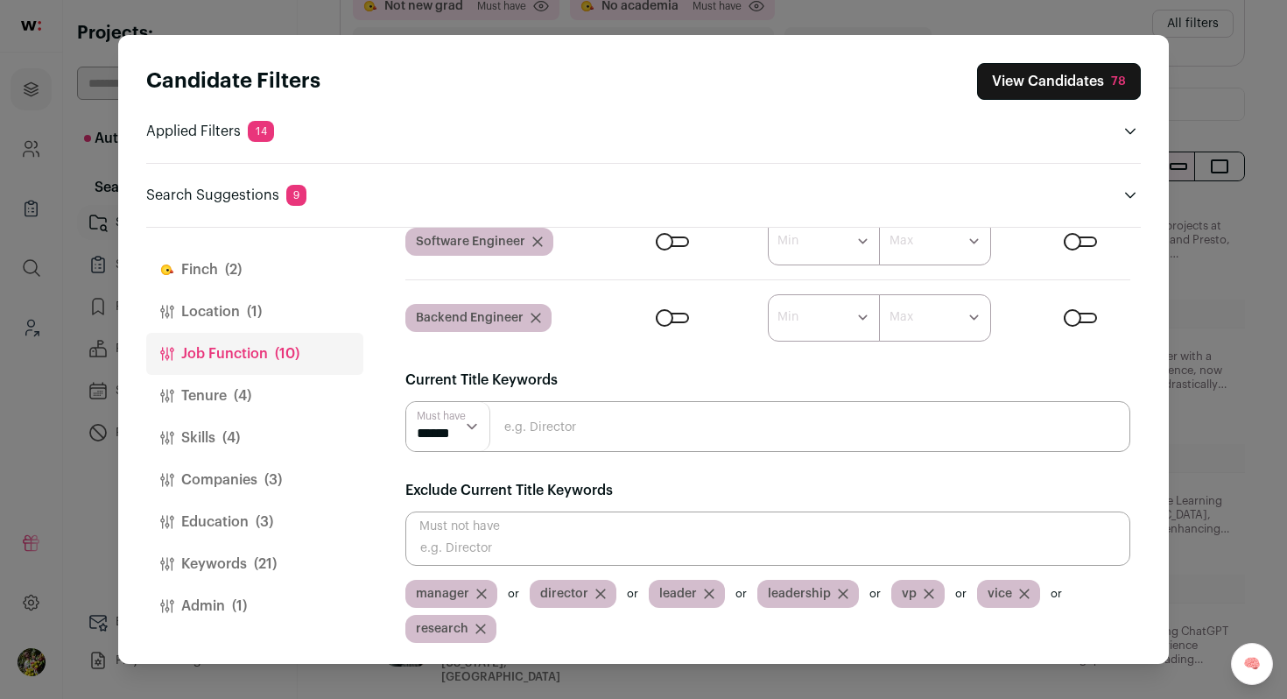
click at [259, 545] on button "Keywords (21)" at bounding box center [254, 564] width 217 height 42
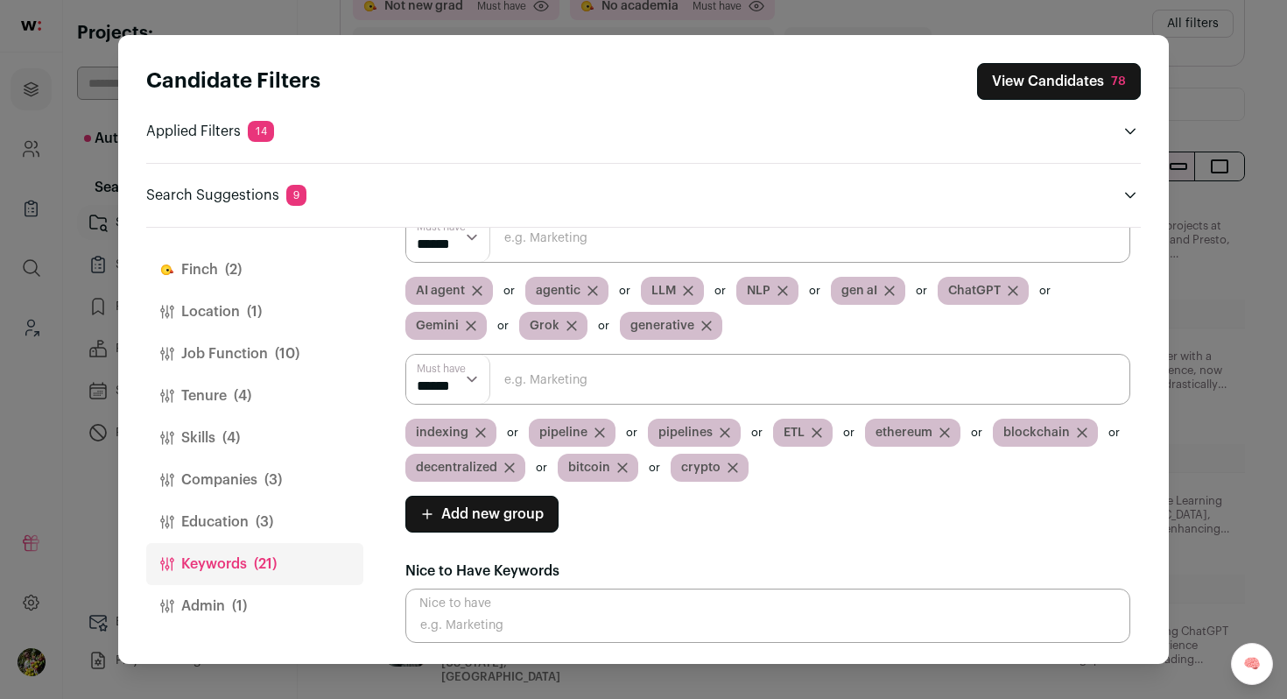
click at [479, 428] on icon "Close modal via background" at bounding box center [480, 432] width 11 height 11
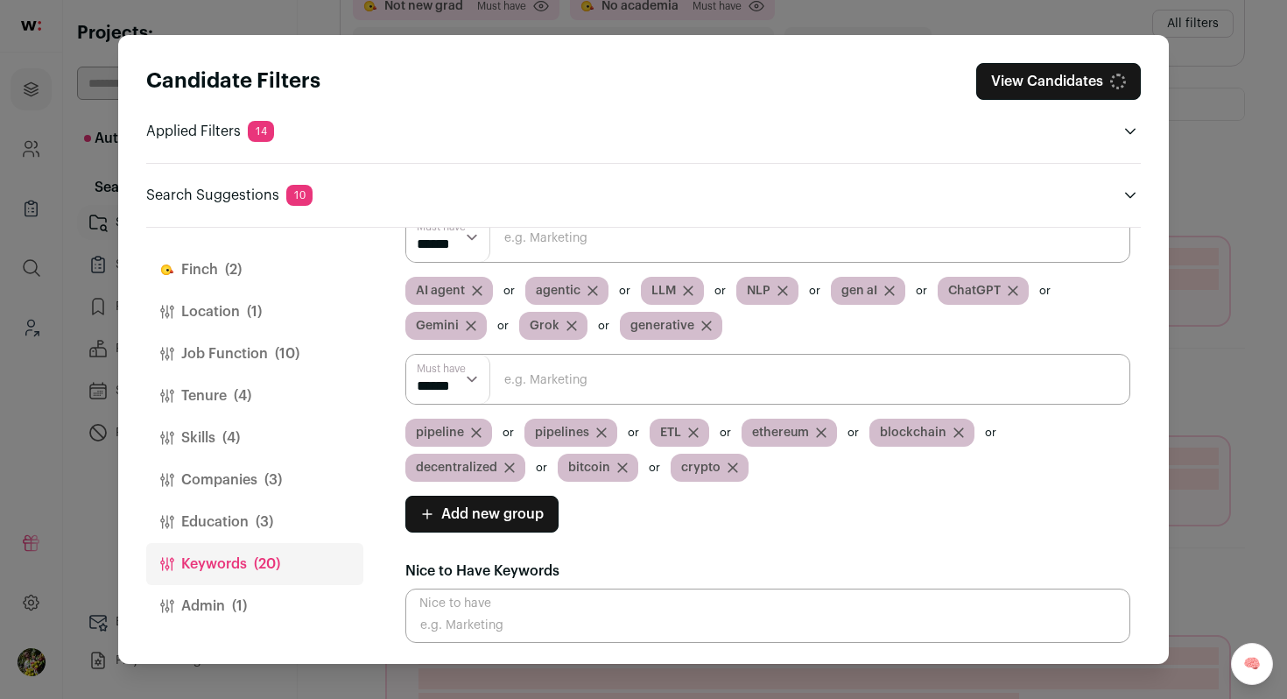
click at [477, 429] on icon "Close modal via background" at bounding box center [476, 432] width 9 height 9
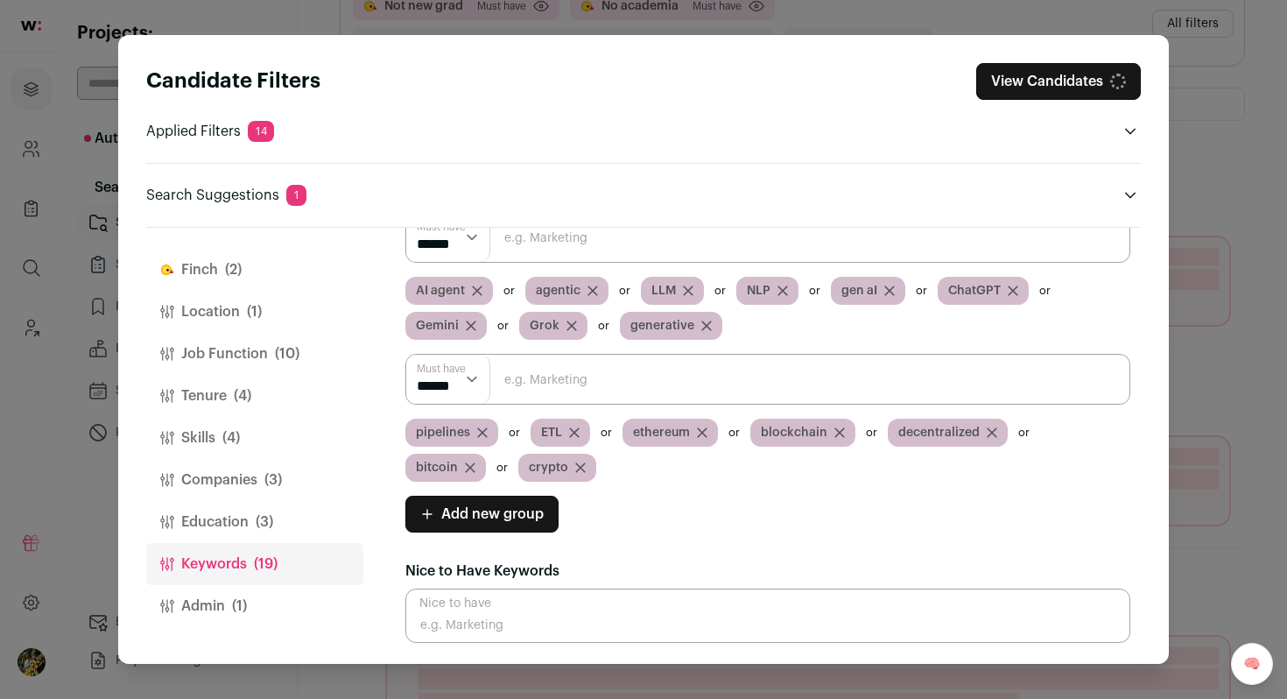
click at [478, 429] on icon "Close modal via background" at bounding box center [482, 432] width 9 height 9
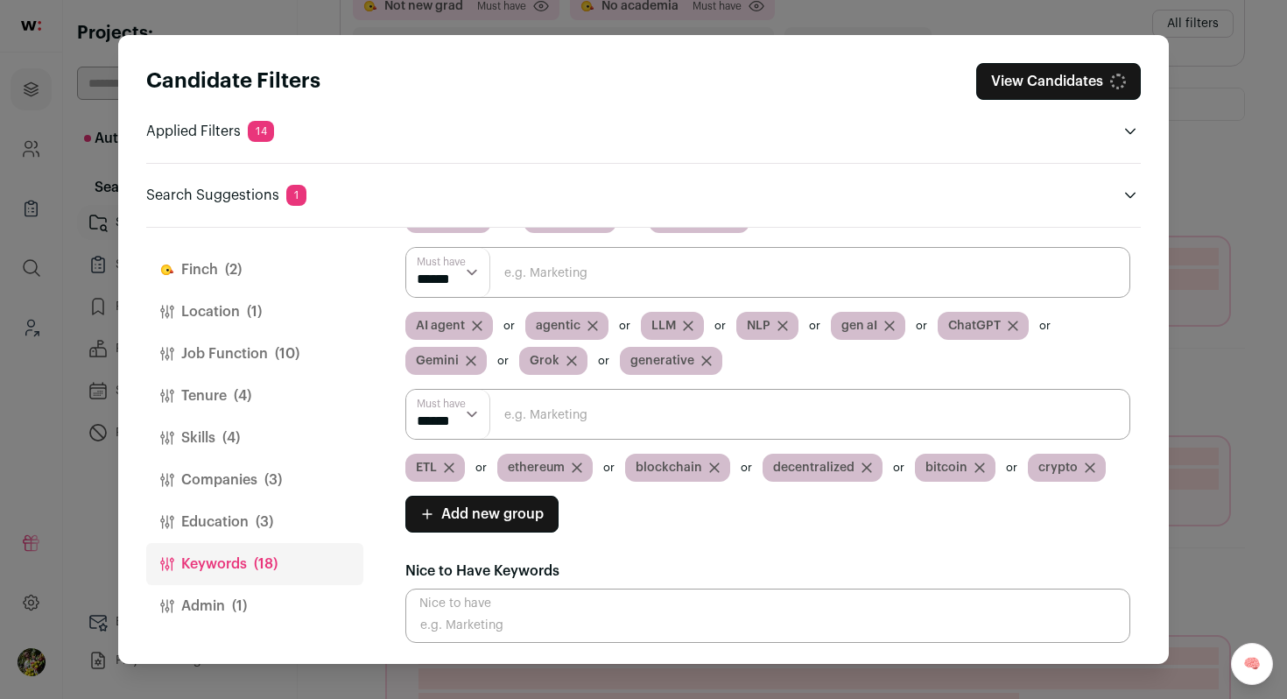
scroll to position [137, 0]
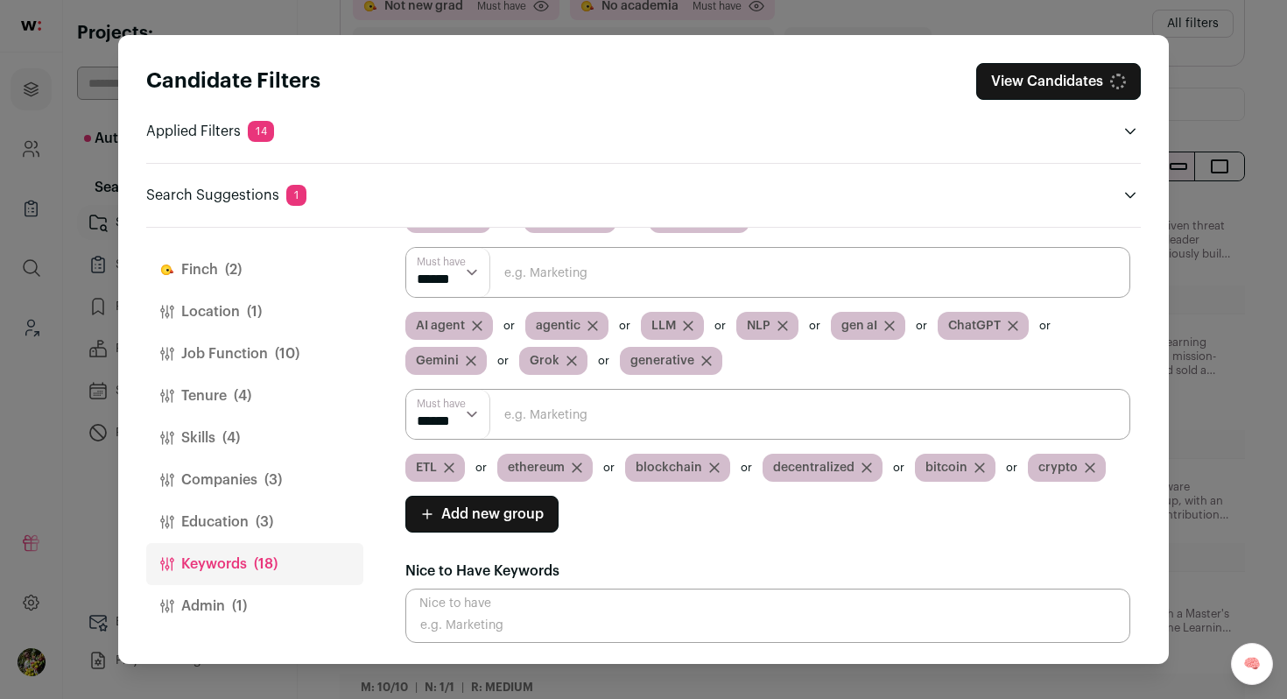
click at [446, 462] on icon "Close modal via background" at bounding box center [449, 467] width 11 height 11
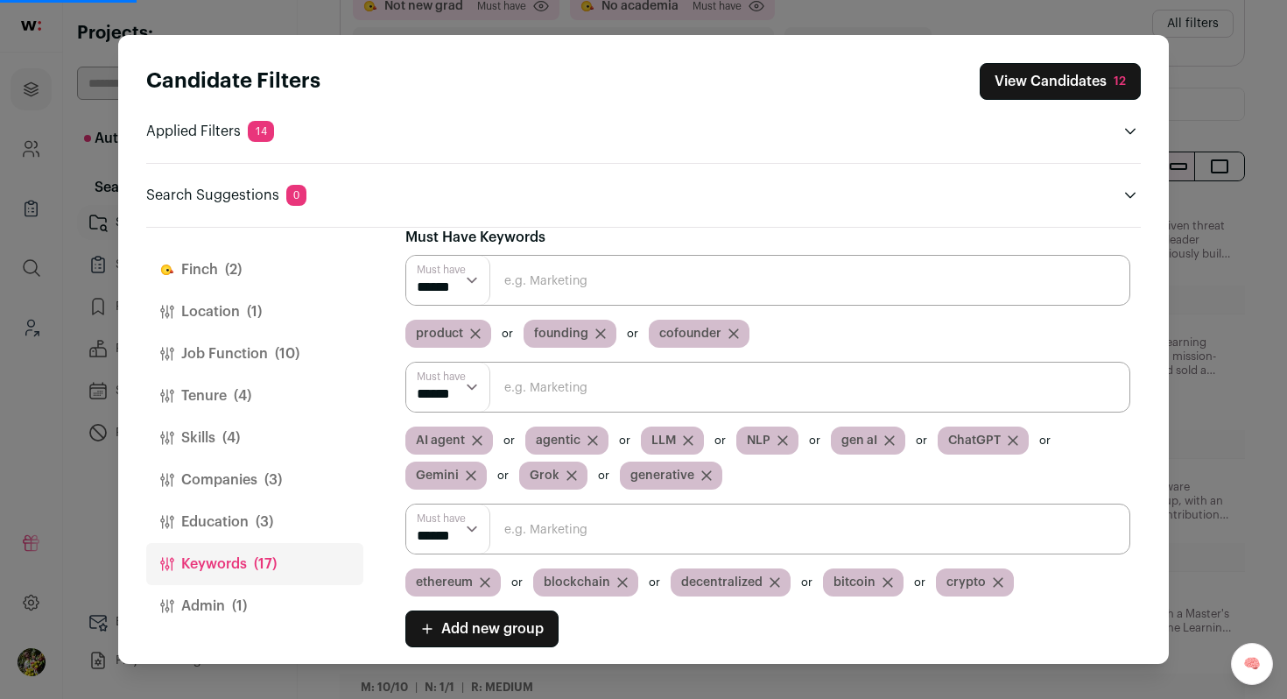
scroll to position [19, 0]
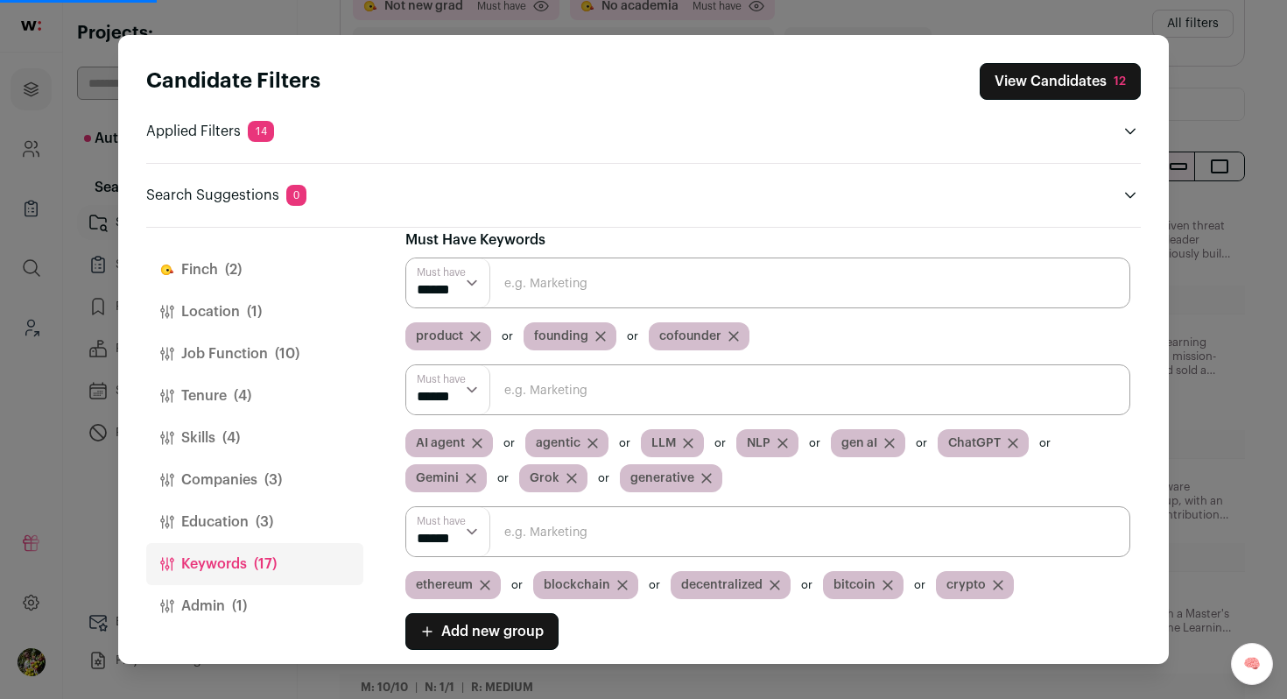
click at [1029, 83] on button "View Candidates 12" at bounding box center [1060, 81] width 161 height 37
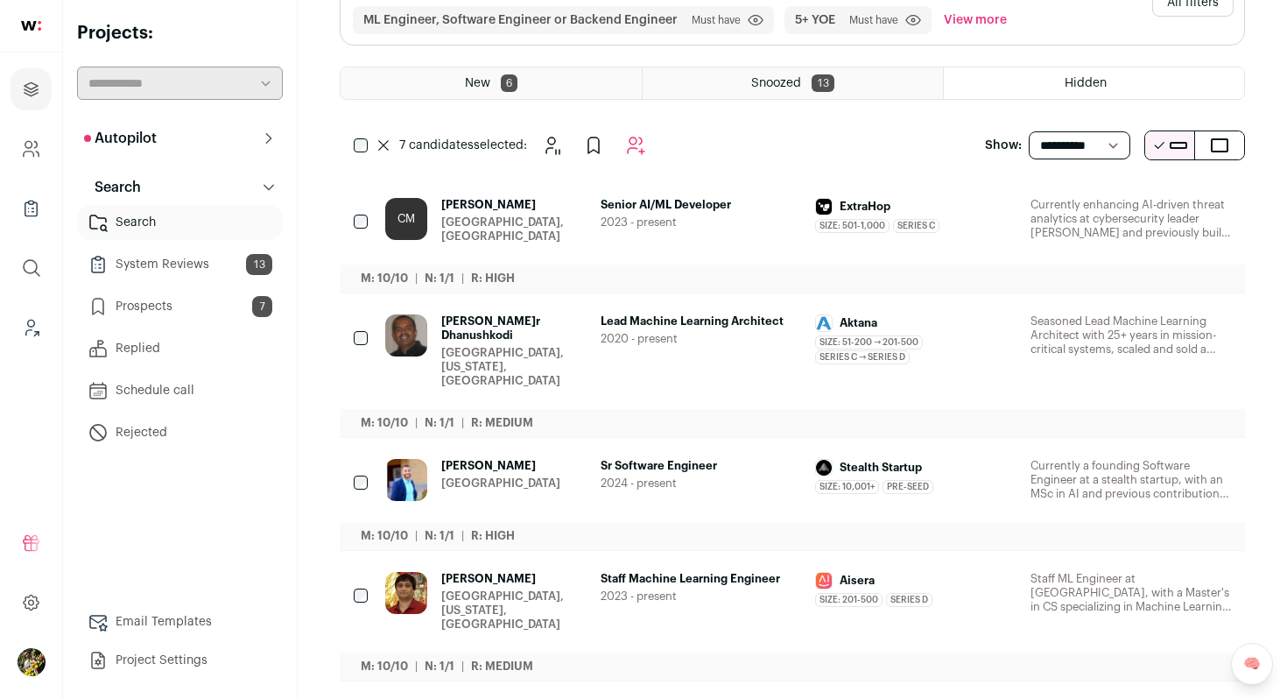
scroll to position [206, 0]
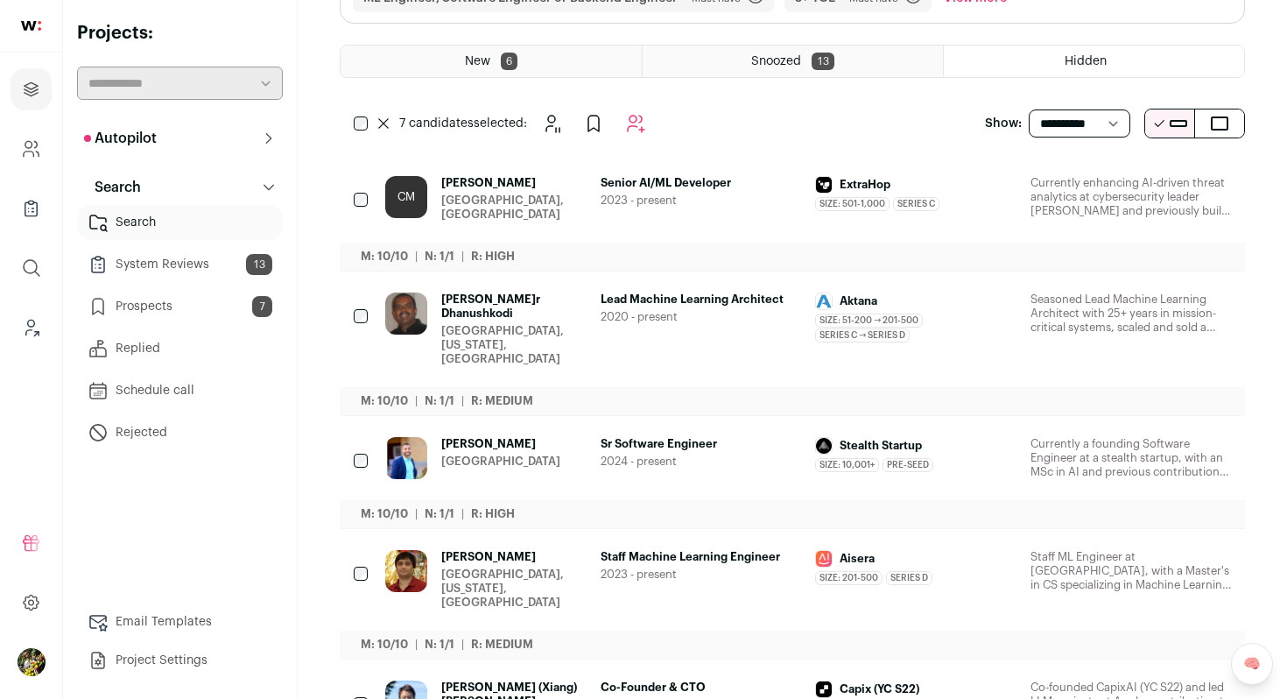
click at [484, 327] on div "[GEOGRAPHIC_DATA], [US_STATE], [GEOGRAPHIC_DATA]" at bounding box center [513, 345] width 145 height 42
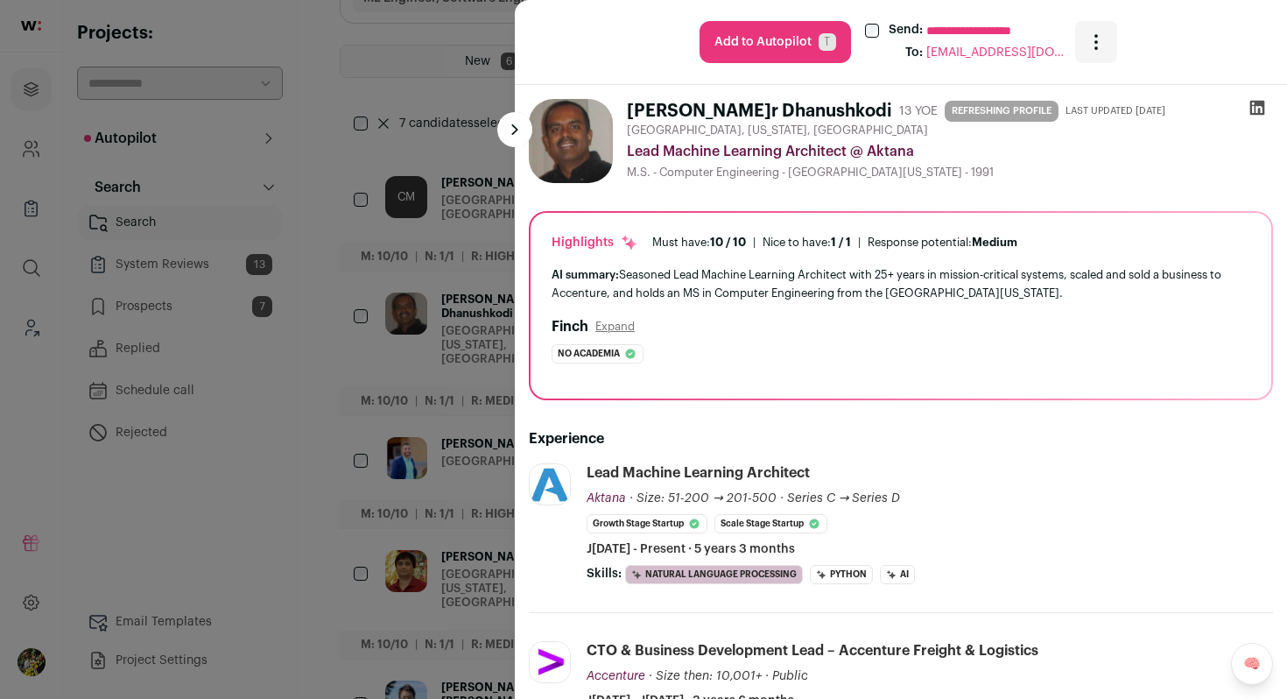
click at [629, 45] on div "**********" at bounding box center [901, 42] width 730 height 42
click at [1086, 45] on icon "Open dropdown" at bounding box center [1096, 42] width 21 height 21
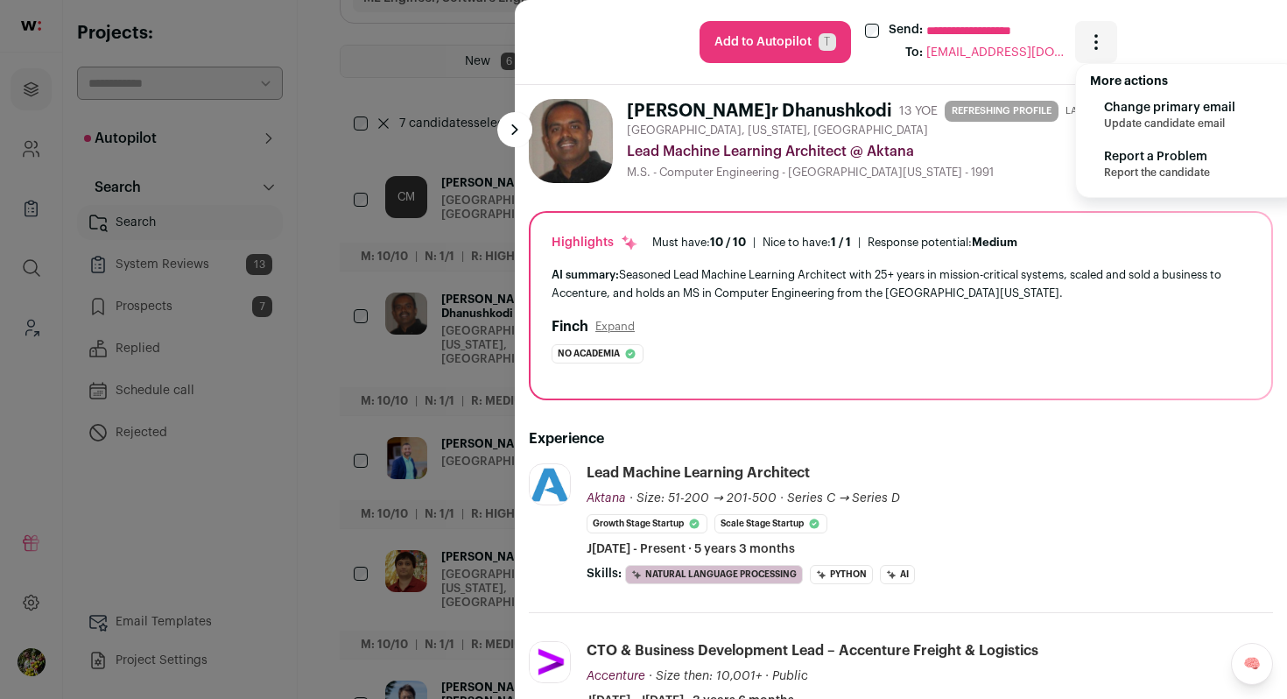
click at [935, 172] on div "M.S. - Computer Engineering - University of Wisconsin-Madison - 1991" at bounding box center [950, 172] width 646 height 14
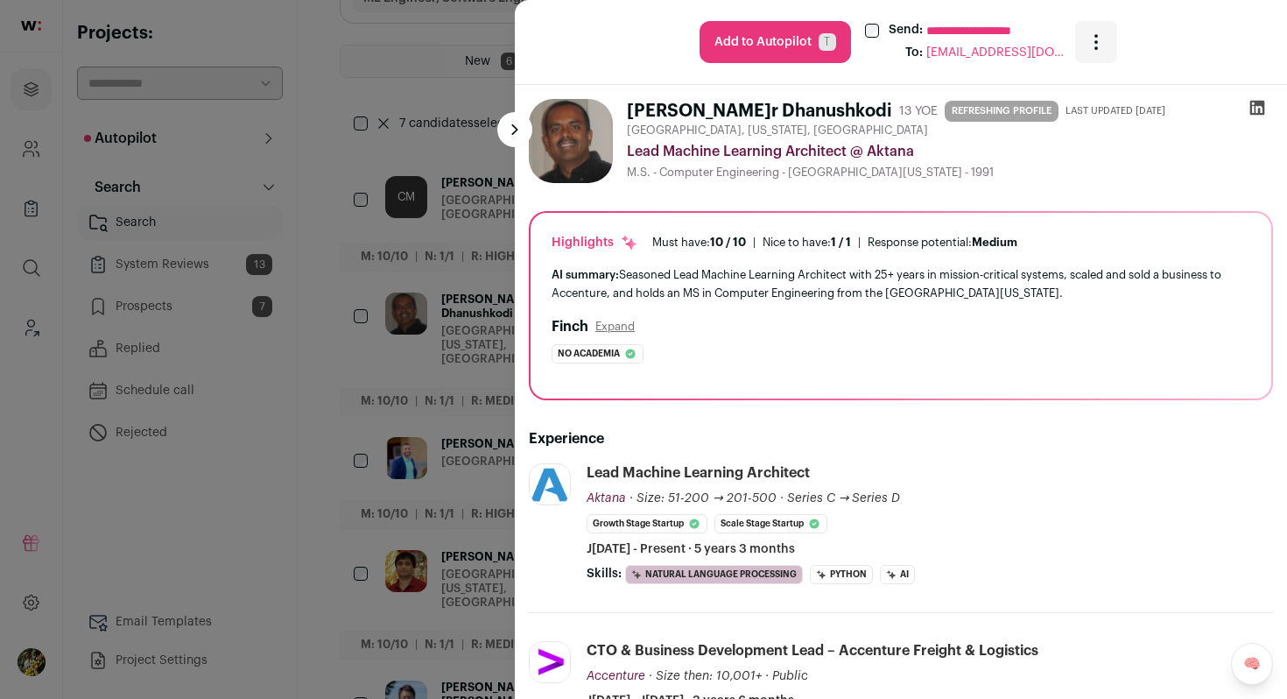
click at [461, 312] on div "**********" at bounding box center [643, 349] width 1287 height 699
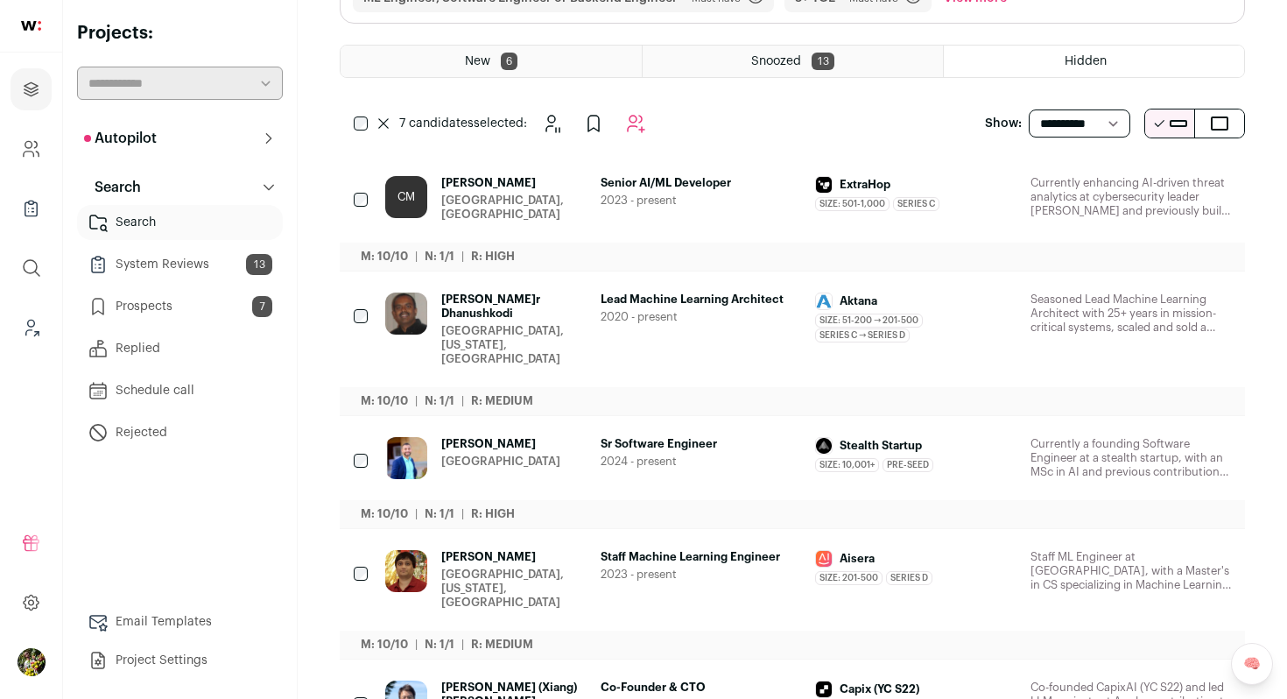
click at [517, 214] on div "Chris Morris San Francisco, CA" at bounding box center [513, 199] width 145 height 46
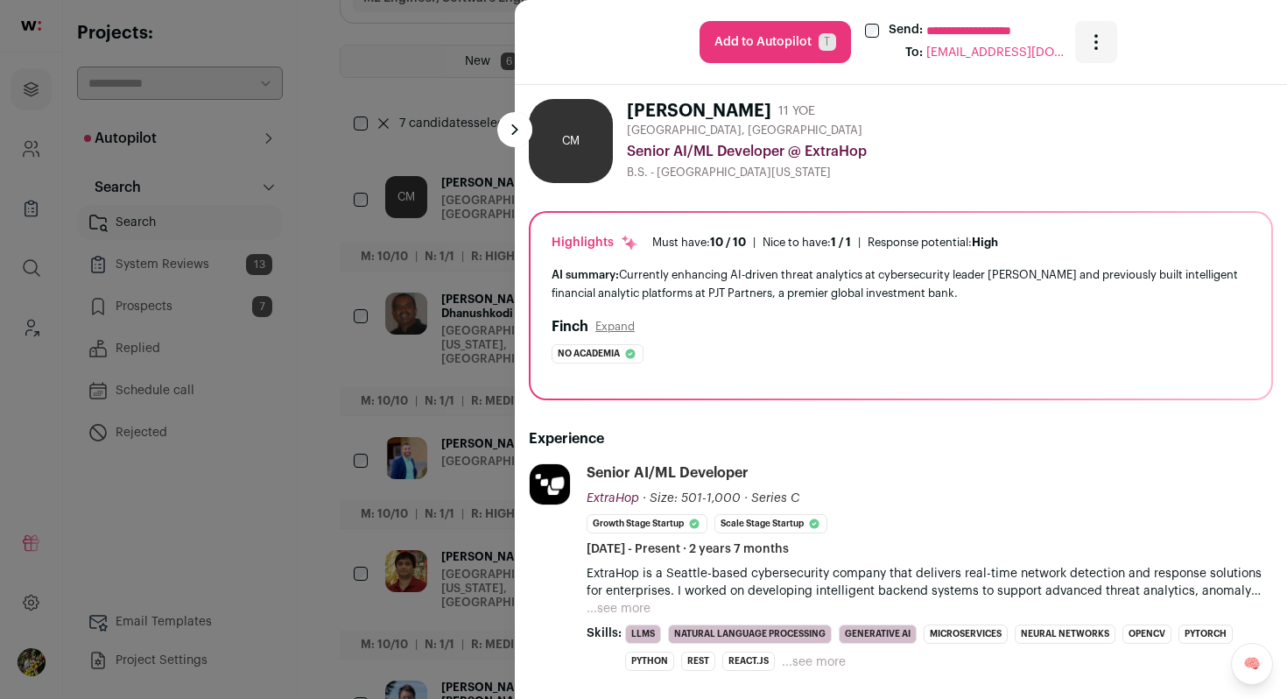
click at [448, 306] on div "**********" at bounding box center [643, 349] width 1287 height 699
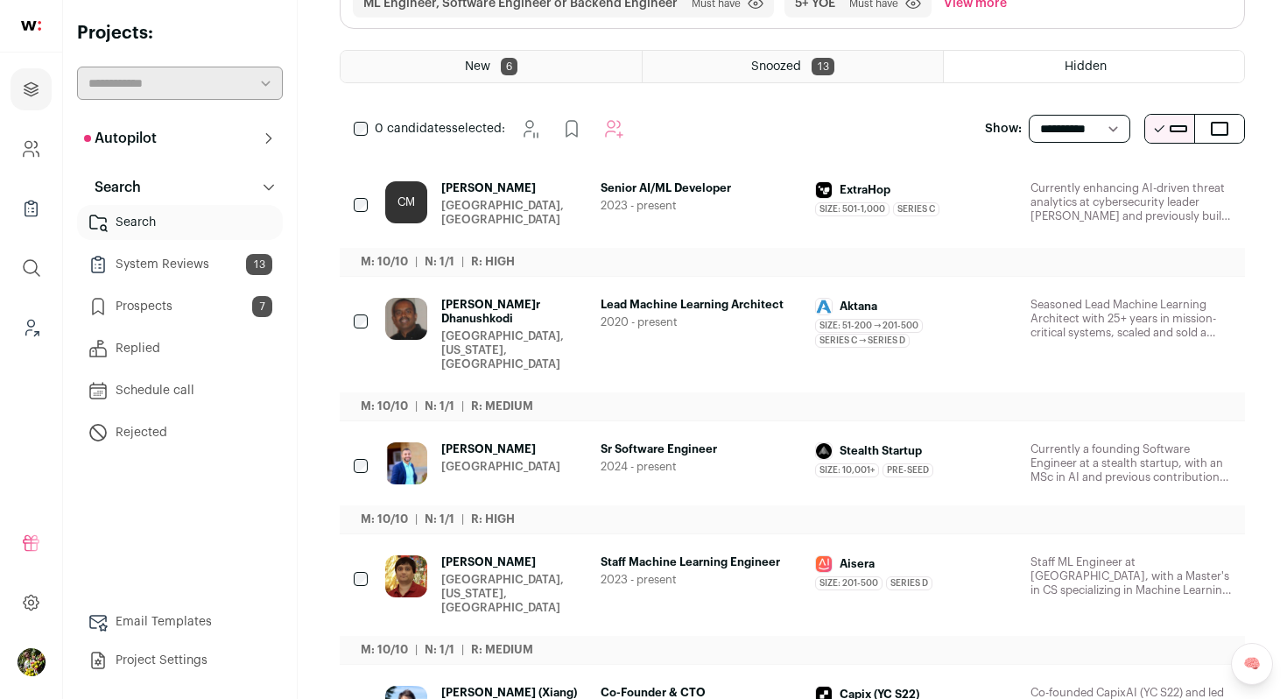
scroll to position [205, 0]
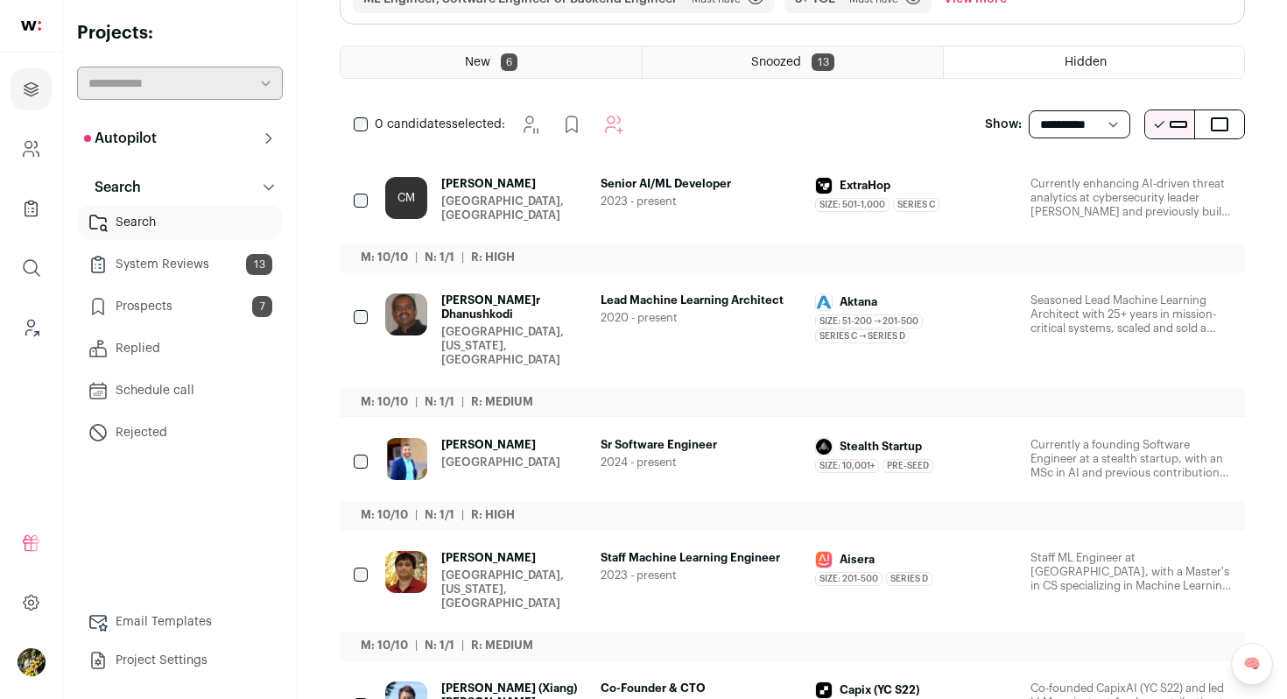
click at [519, 325] on div "[GEOGRAPHIC_DATA], [US_STATE], [GEOGRAPHIC_DATA]" at bounding box center [513, 346] width 145 height 42
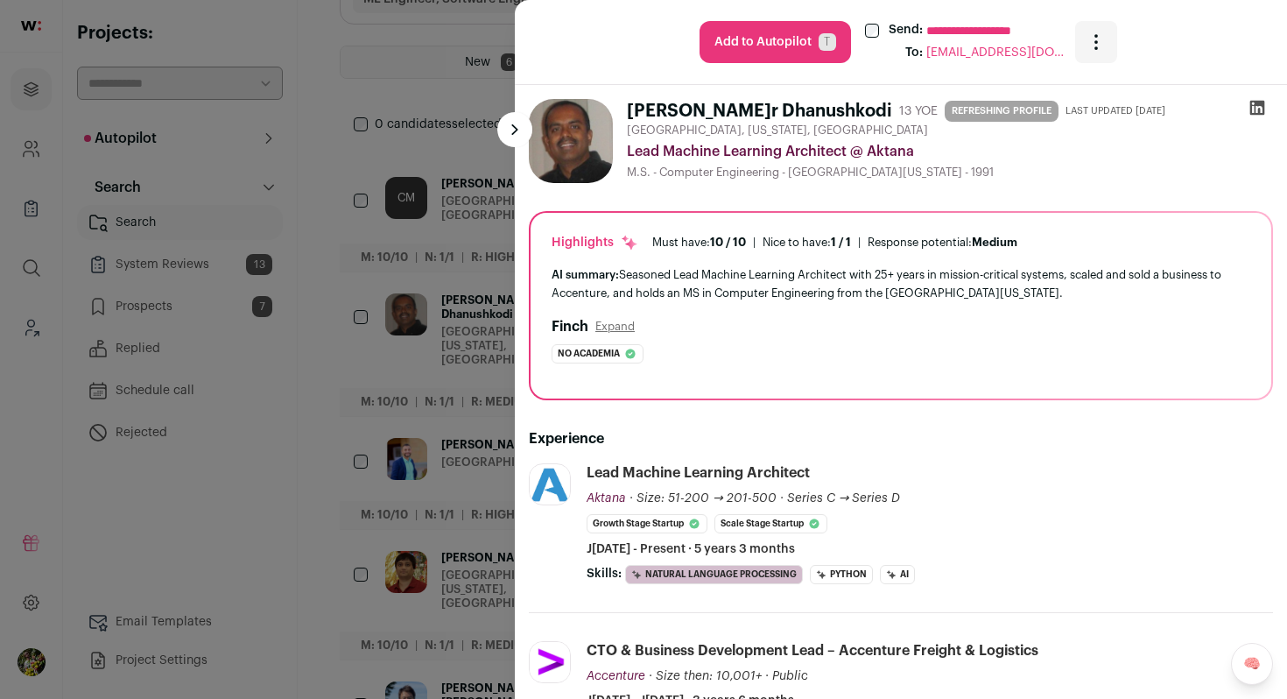
click at [434, 228] on div "**********" at bounding box center [643, 349] width 1287 height 699
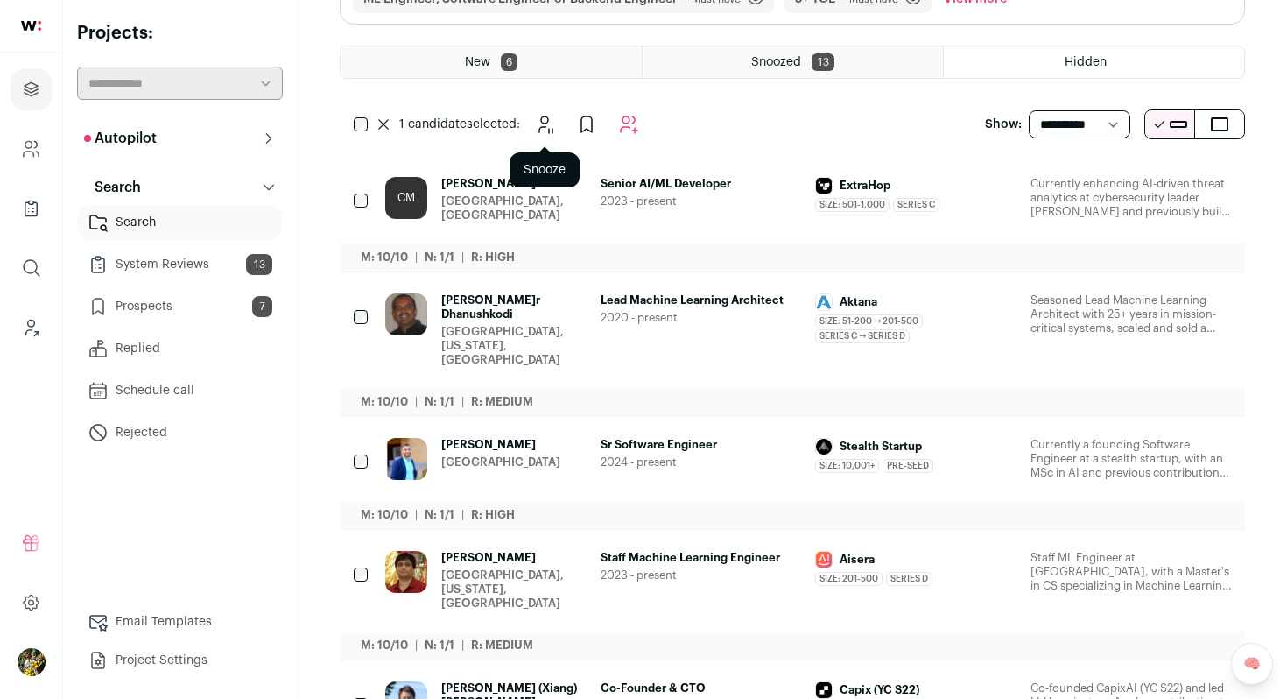
click at [545, 125] on icon "Snooze" at bounding box center [544, 124] width 21 height 21
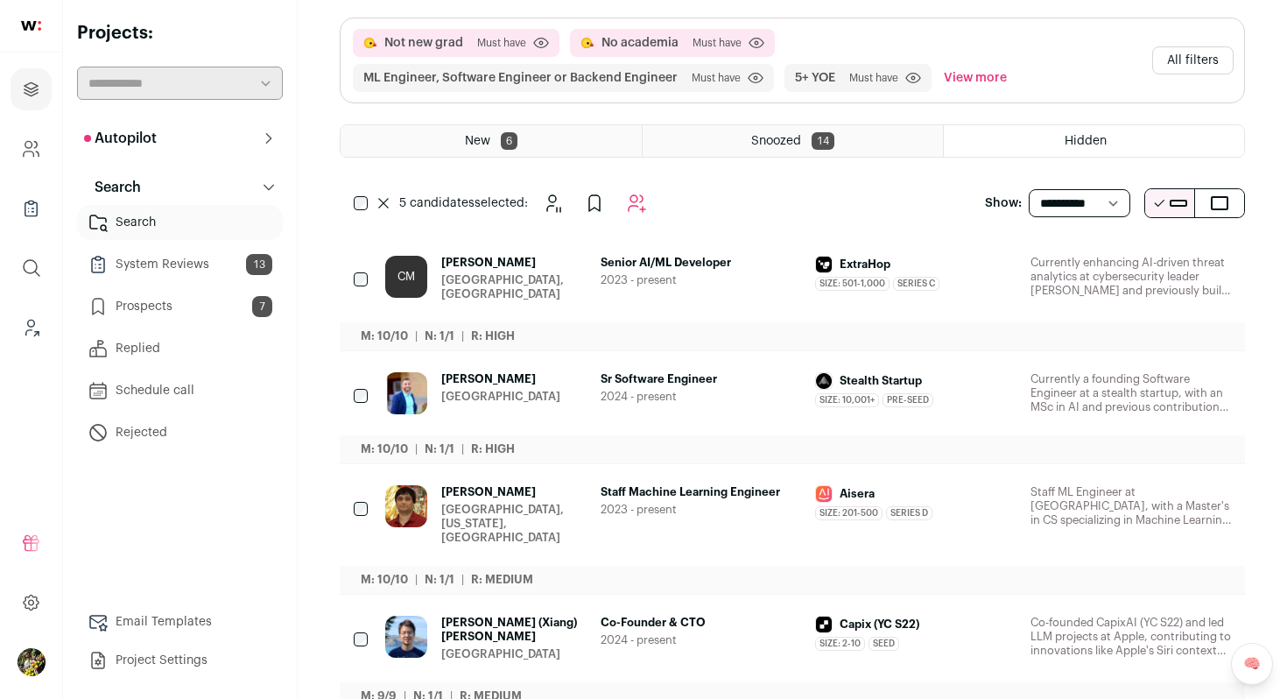
scroll to position [0, 0]
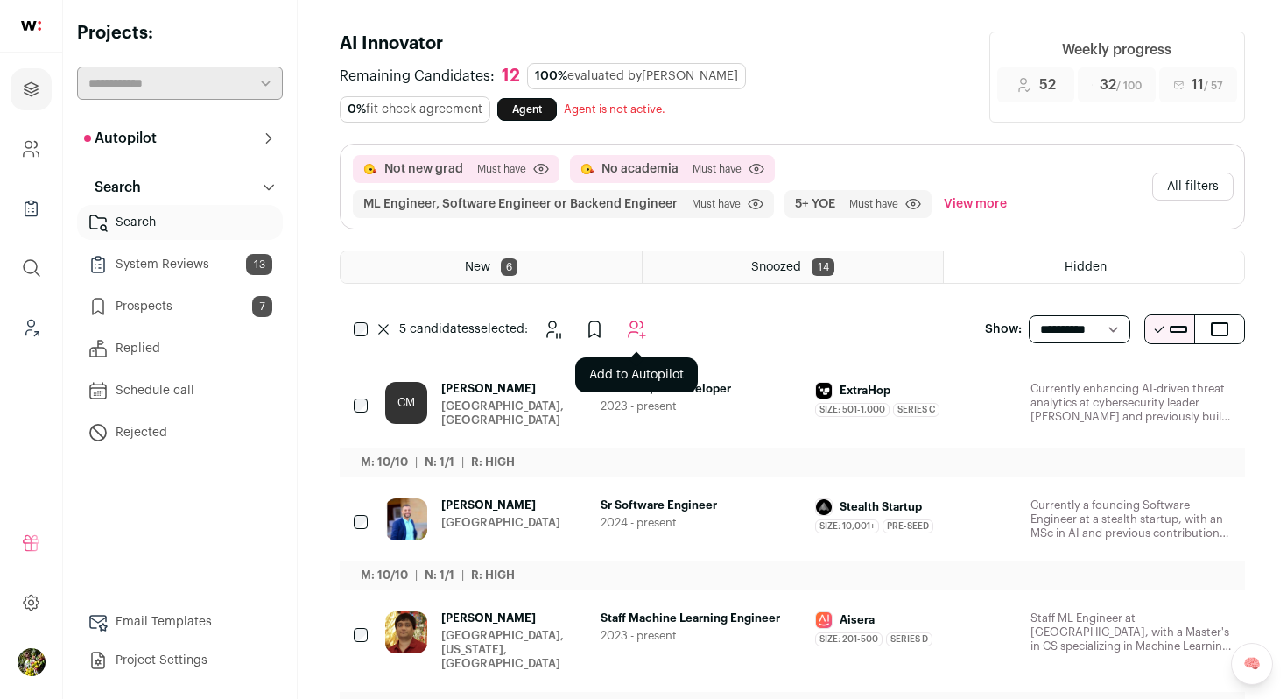
click at [634, 315] on button "Add to Autopilot" at bounding box center [636, 329] width 35 height 35
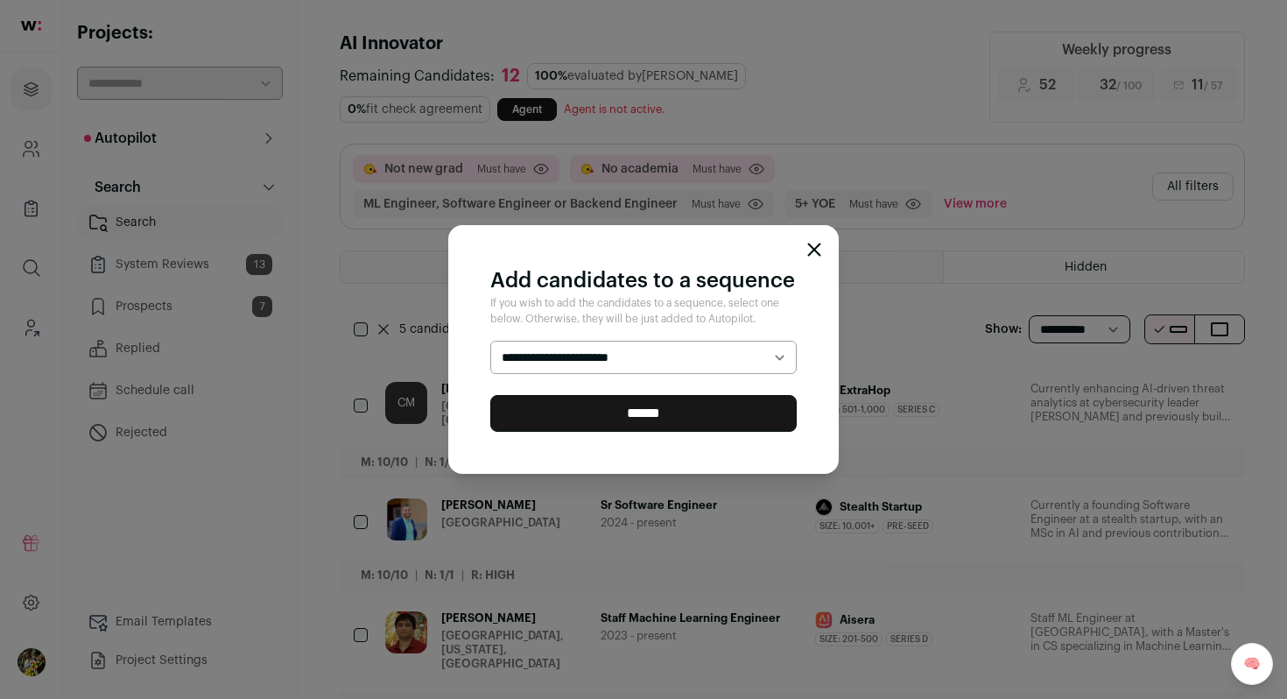
select select "*****"
click at [601, 409] on input "******" at bounding box center [643, 413] width 306 height 37
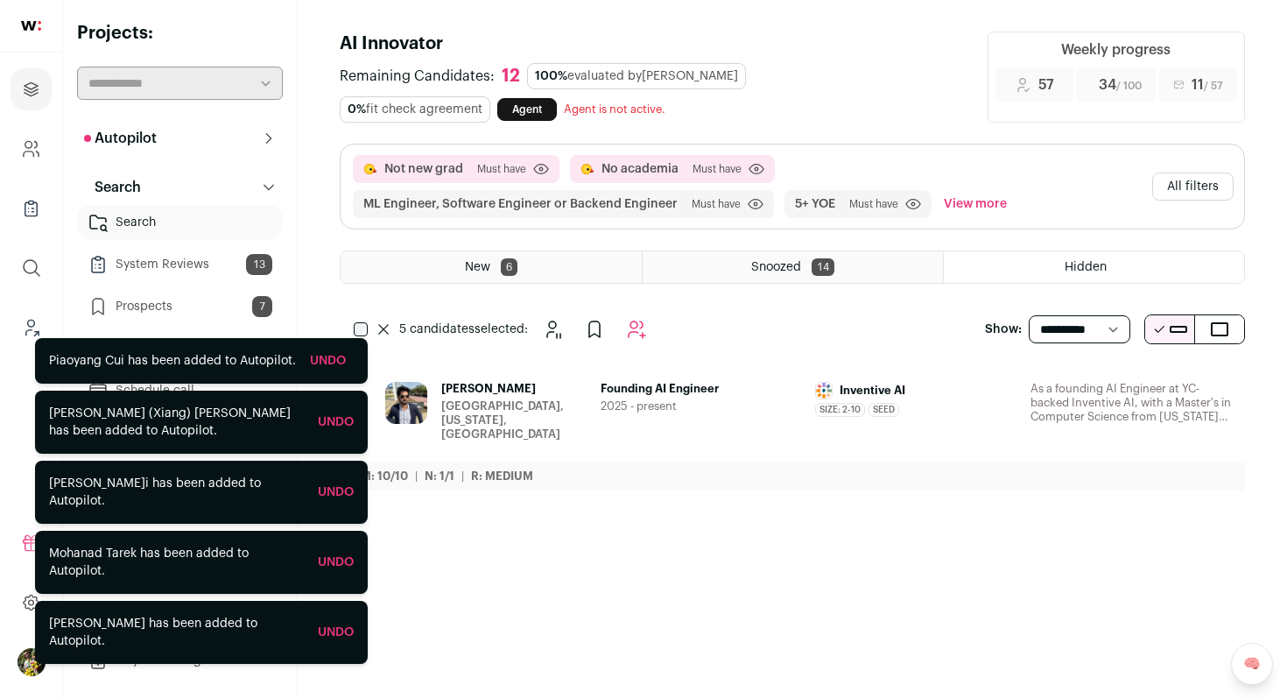
click at [503, 406] on div "[GEOGRAPHIC_DATA], [US_STATE], [GEOGRAPHIC_DATA]" at bounding box center [513, 420] width 145 height 42
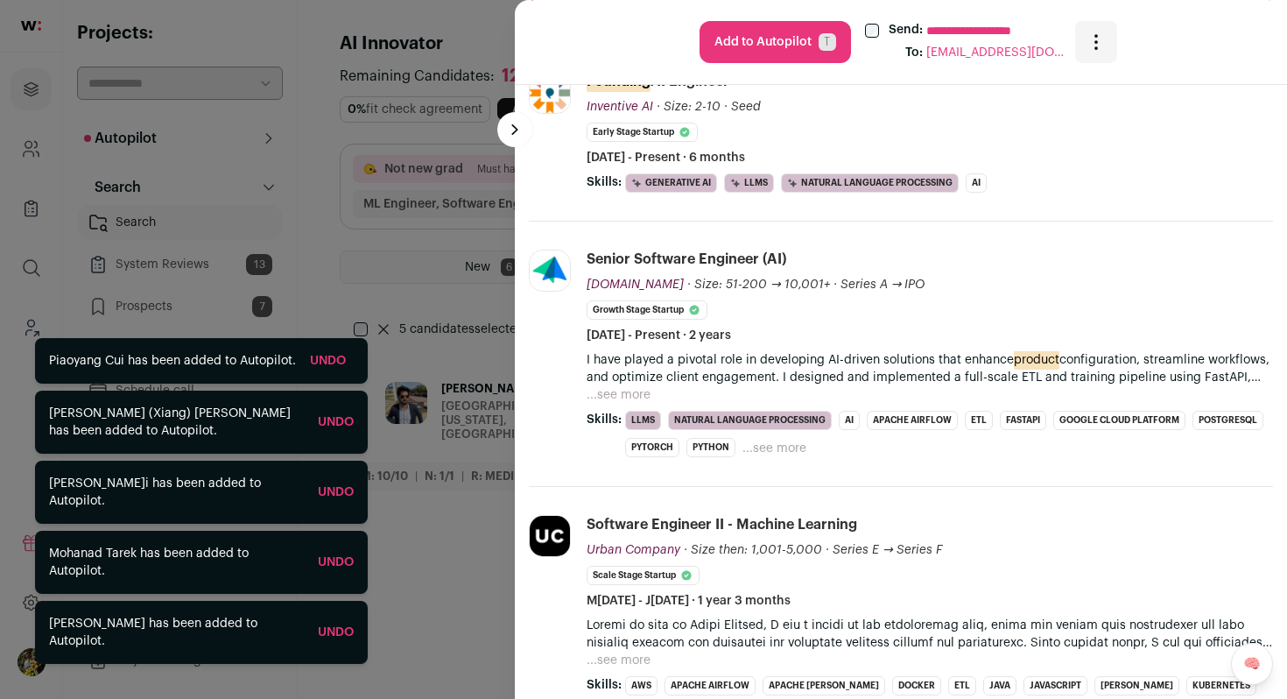
scroll to position [485, 0]
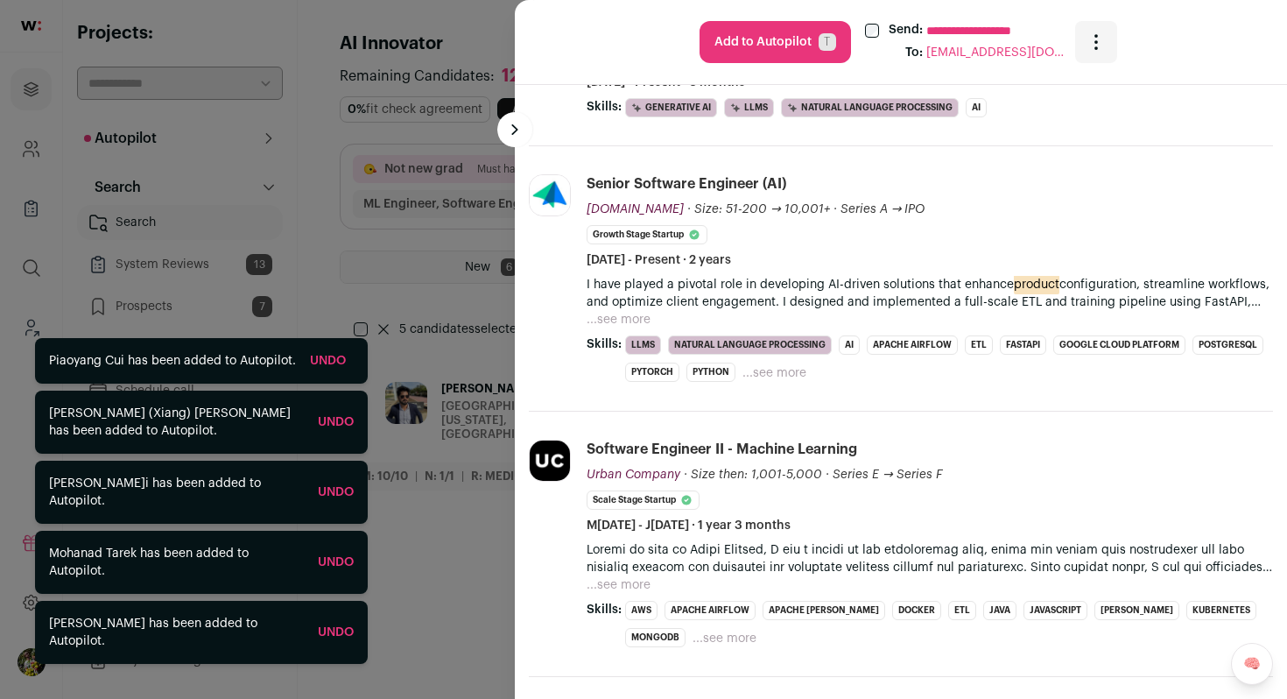
click at [1096, 48] on icon "Open dropdown" at bounding box center [1096, 48] width 2 height 2
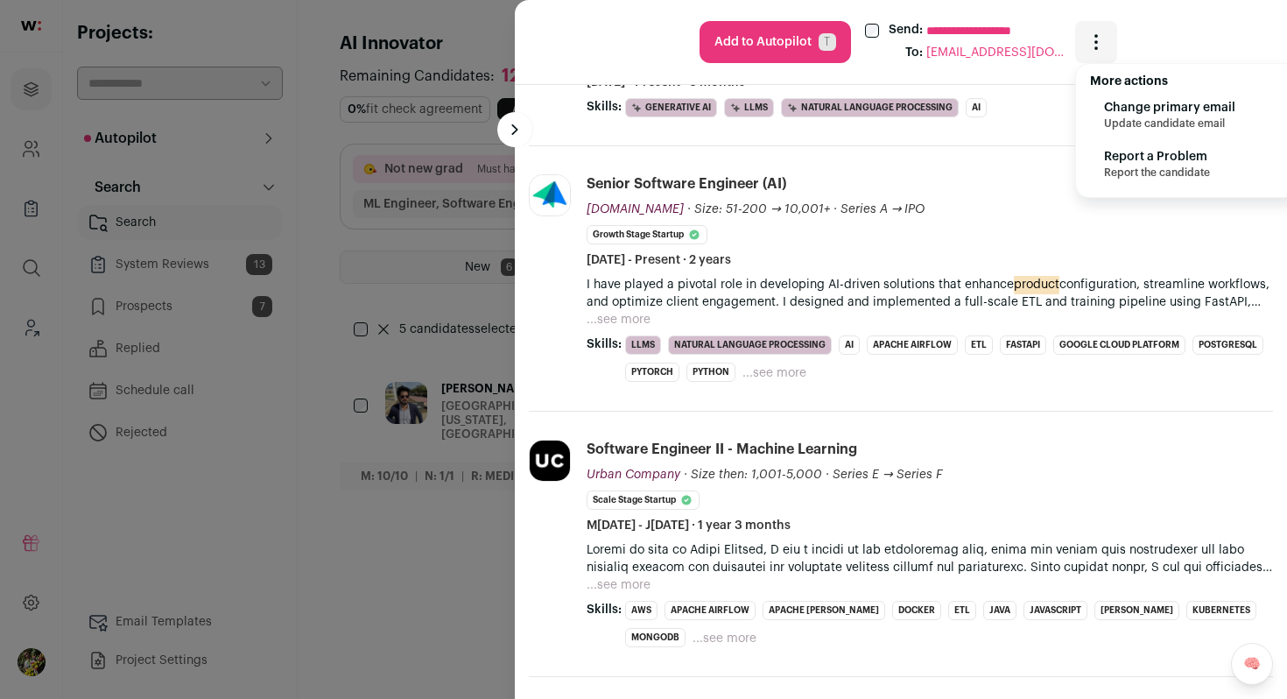
click at [974, 237] on div "Senior Software Engineer (AI) Logik.io Logik.io logik.io Add to company list Pu…" at bounding box center [930, 221] width 686 height 95
click at [619, 285] on p "I have played a pivotal role in developing AI-driven solutions that enhance pro…" at bounding box center [930, 293] width 686 height 35
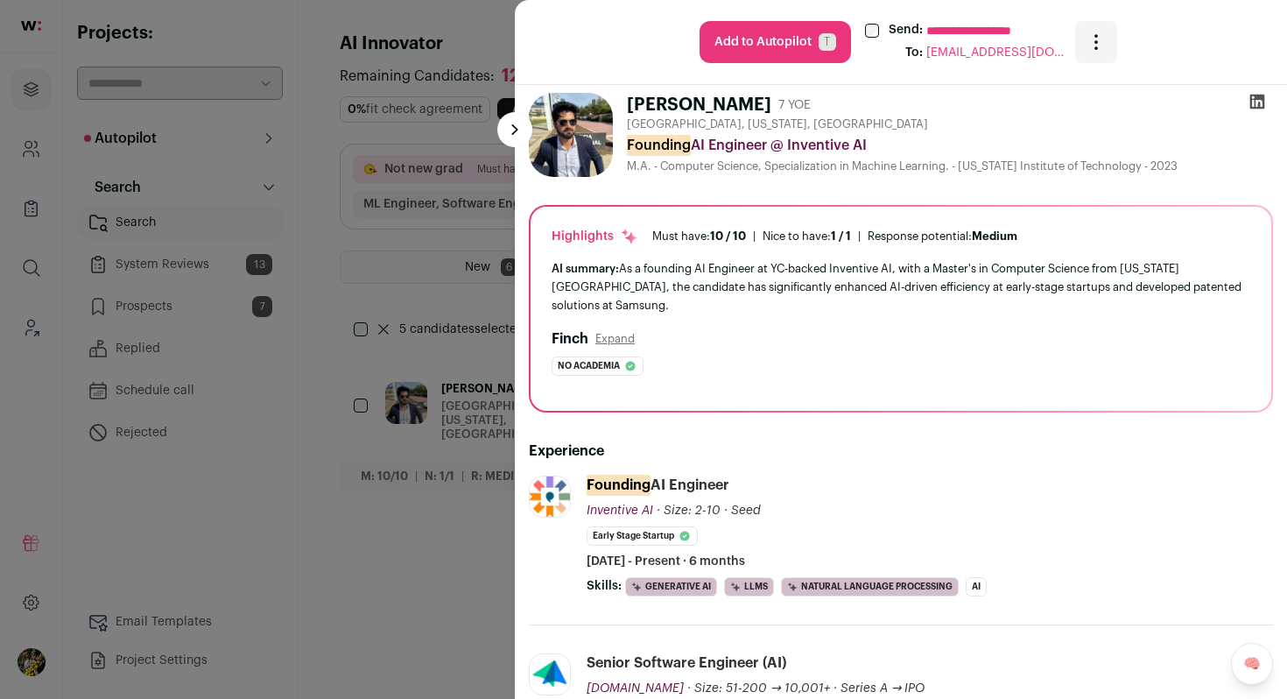
scroll to position [0, 0]
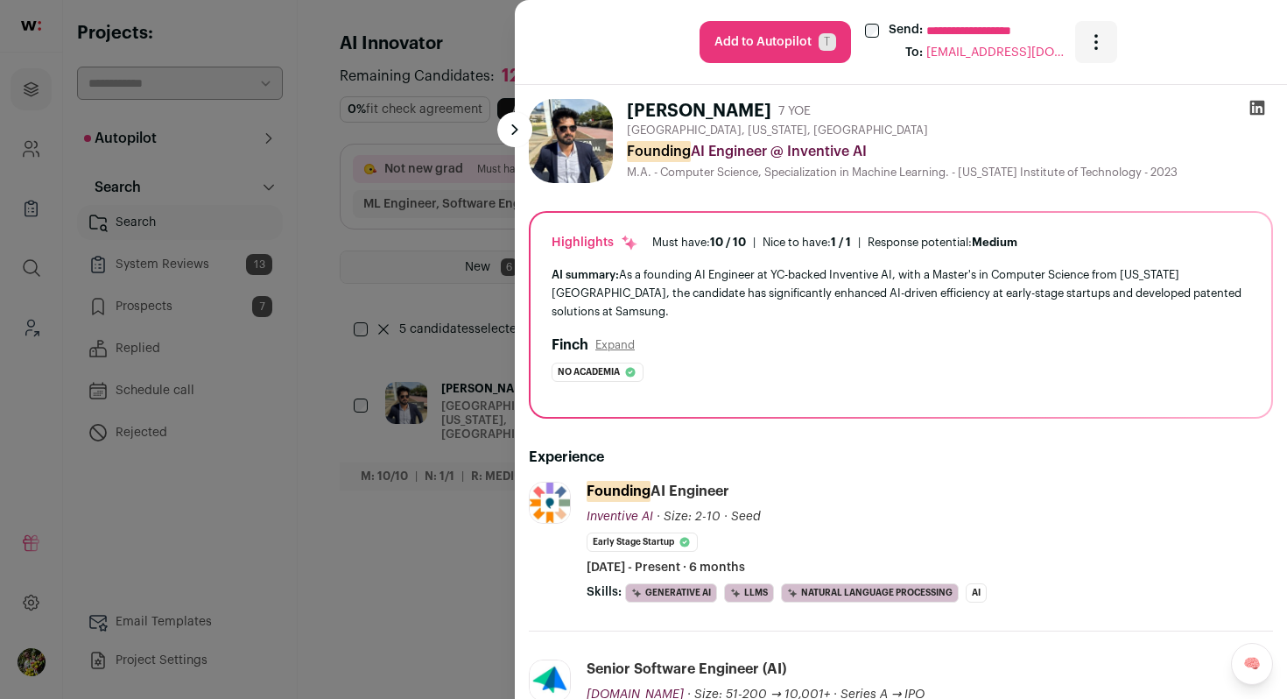
click at [421, 296] on div "**********" at bounding box center [643, 349] width 1287 height 699
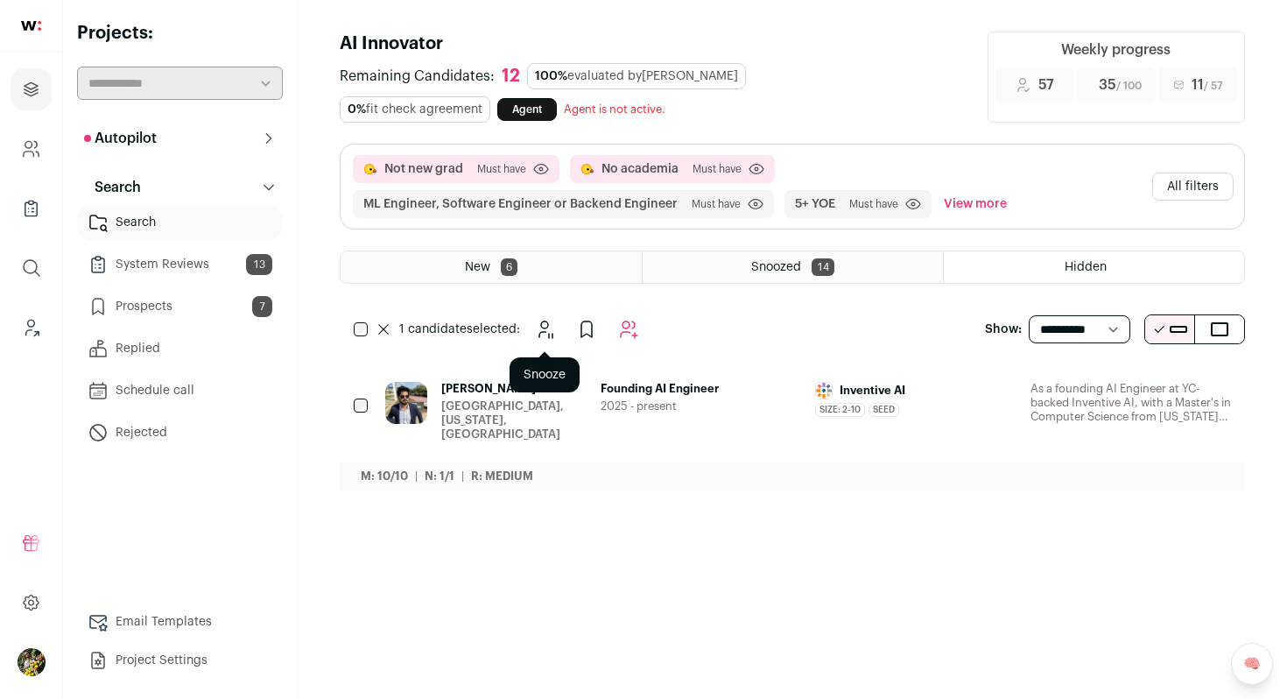
click at [541, 339] on icon "Snooze" at bounding box center [544, 329] width 21 height 21
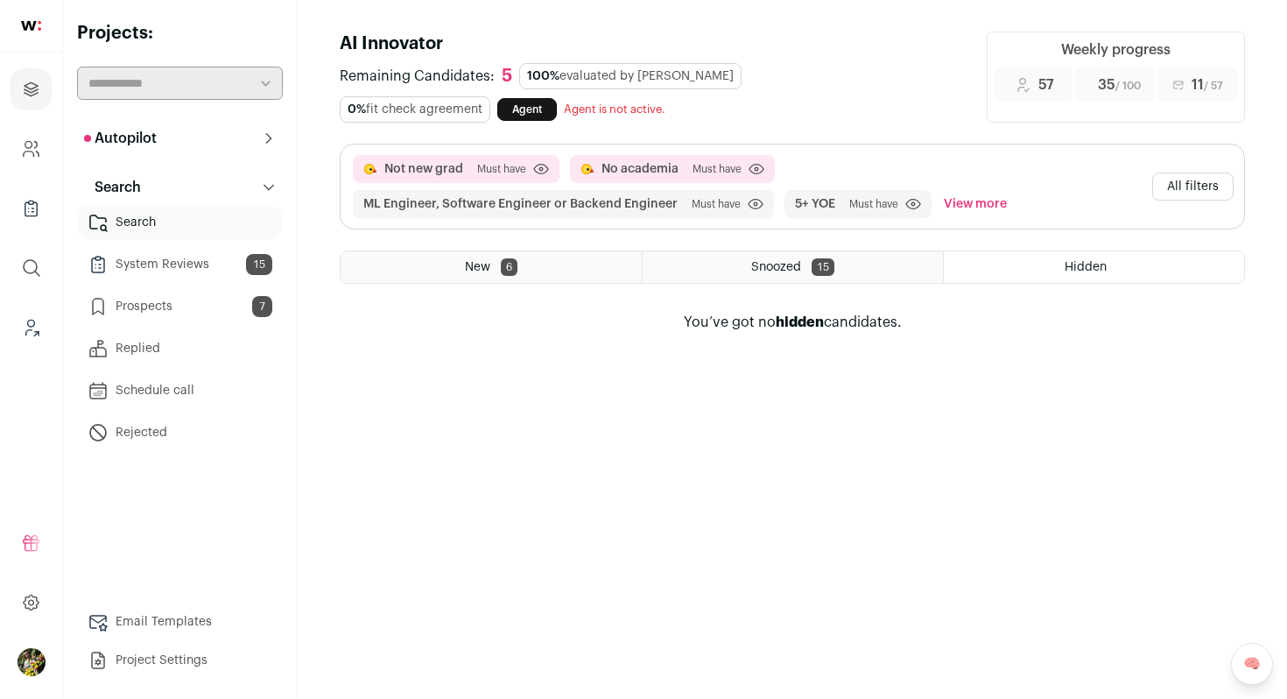
click at [463, 268] on div "New 6" at bounding box center [491, 267] width 301 height 32
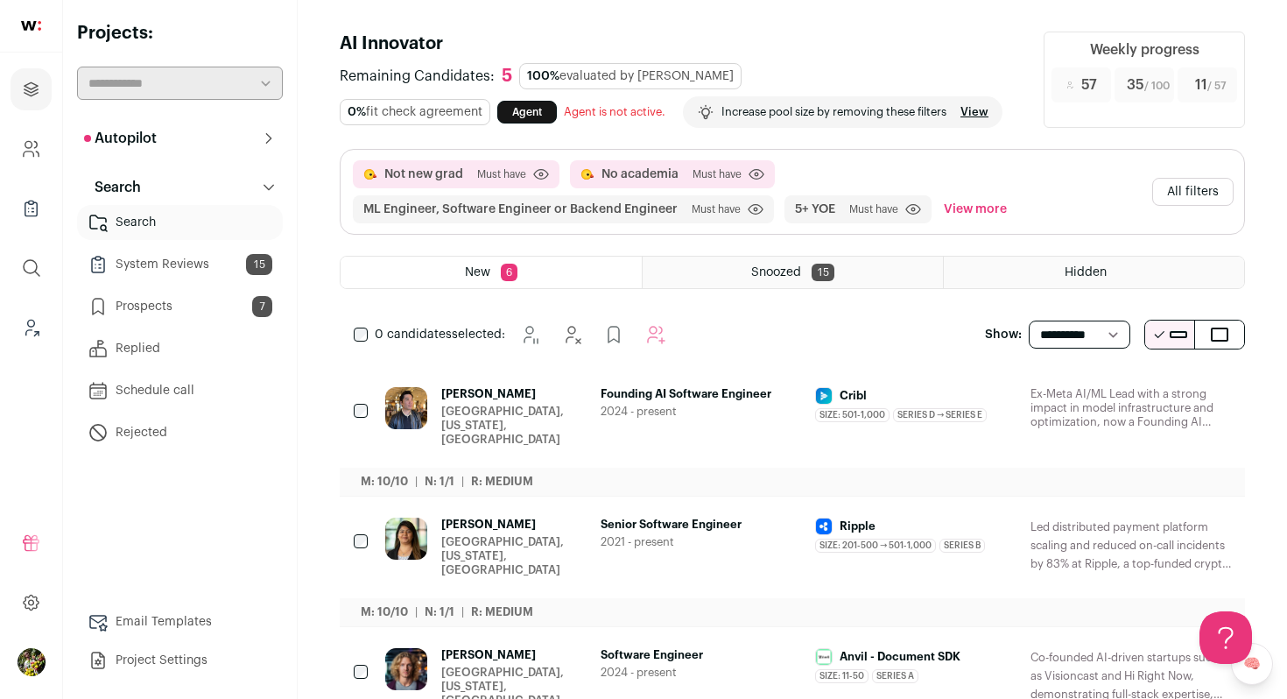
click at [1033, 277] on div "Hidden" at bounding box center [1094, 273] width 300 height 32
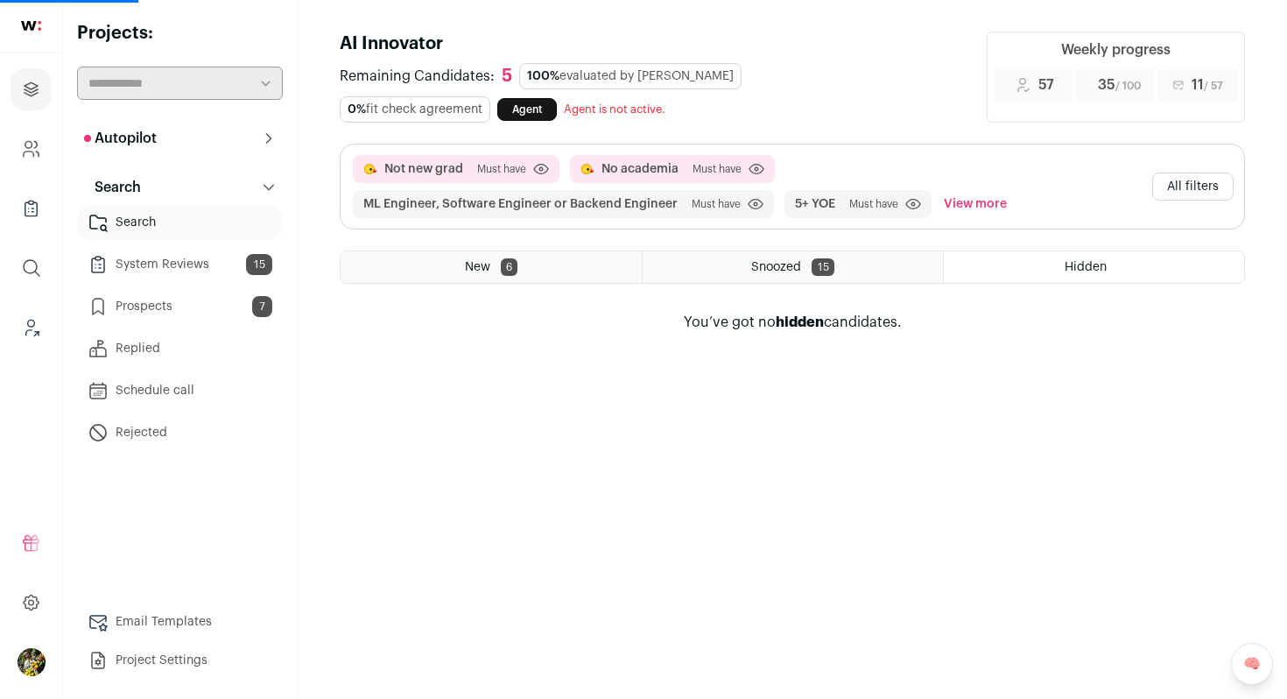
click at [848, 264] on div "Snoozed 15" at bounding box center [793, 267] width 300 height 32
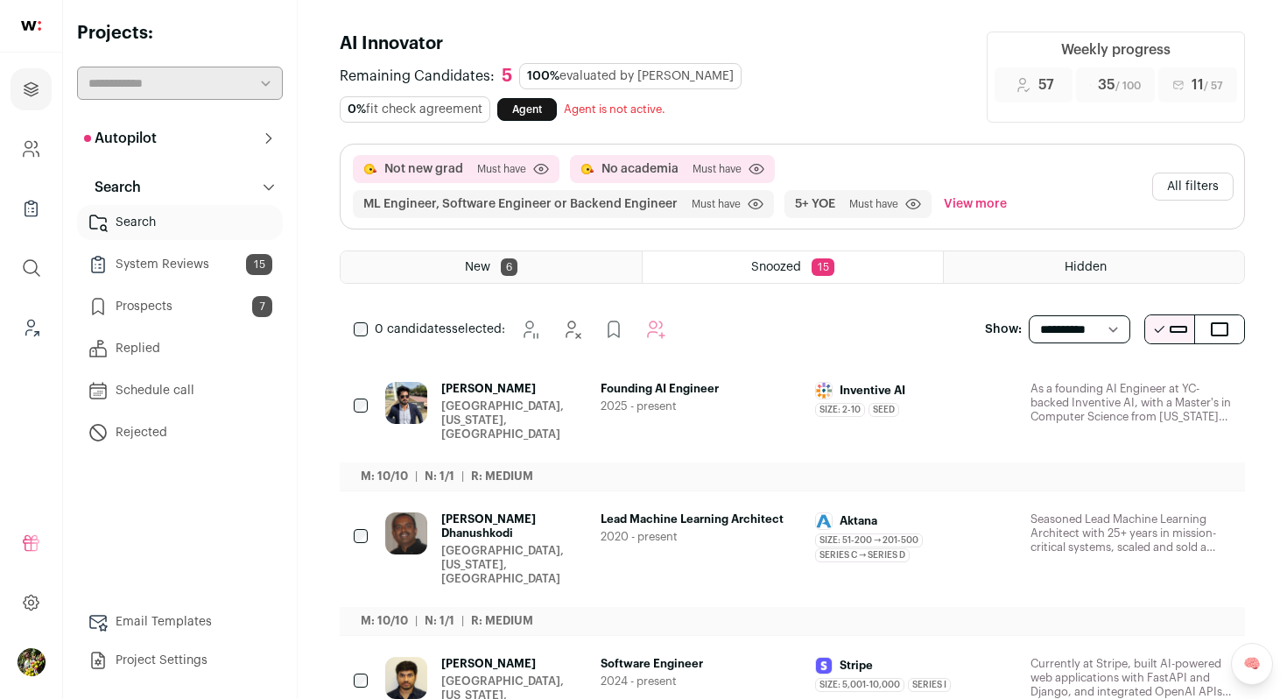
click at [544, 270] on div "New 6" at bounding box center [491, 267] width 301 height 32
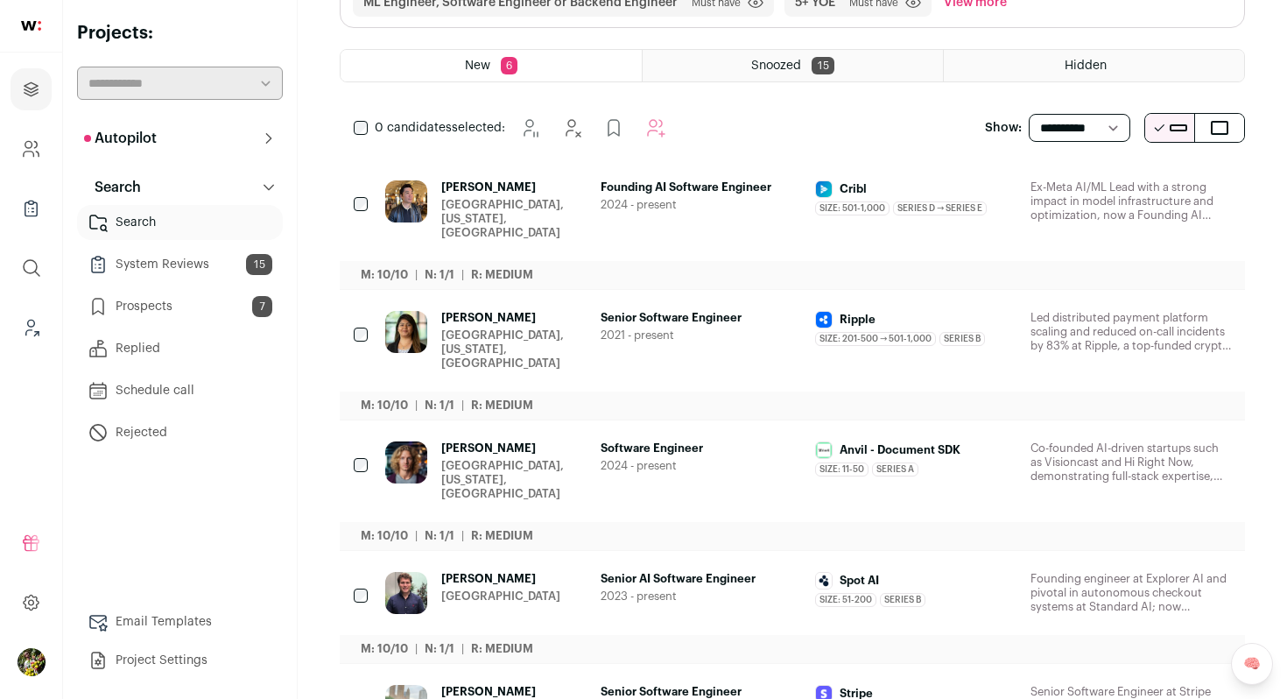
scroll to position [34, 0]
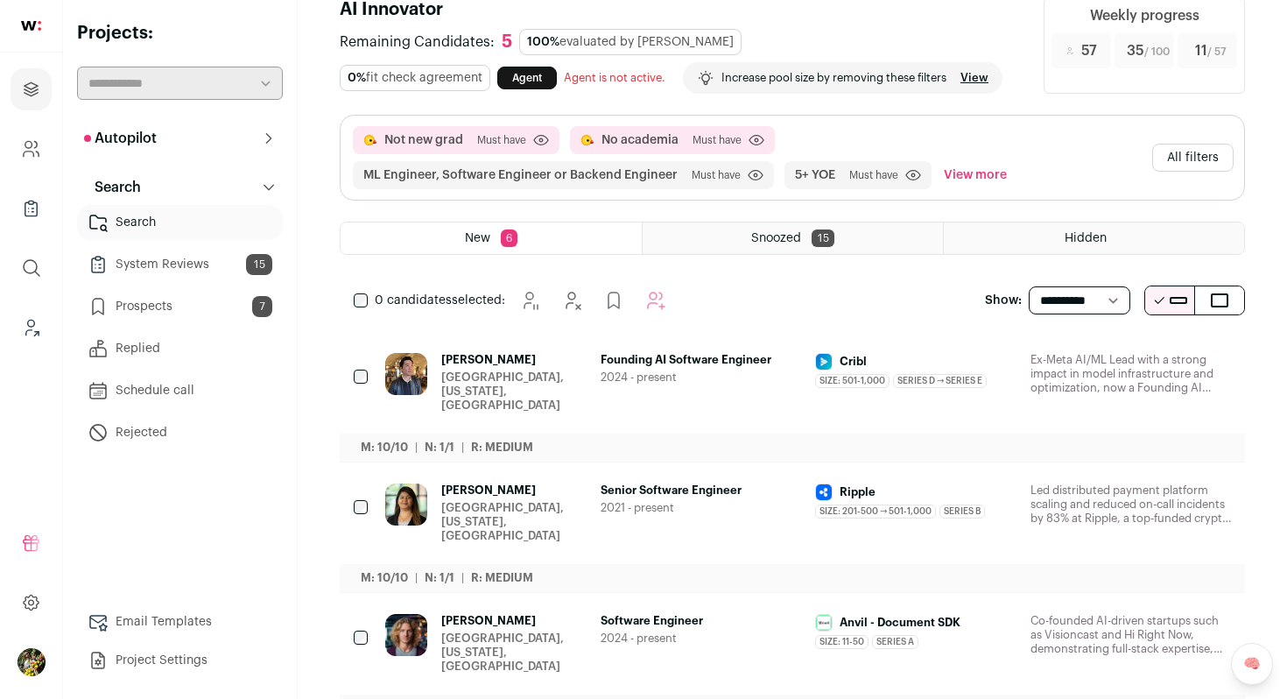
click at [559, 245] on div "New 6" at bounding box center [491, 238] width 301 height 32
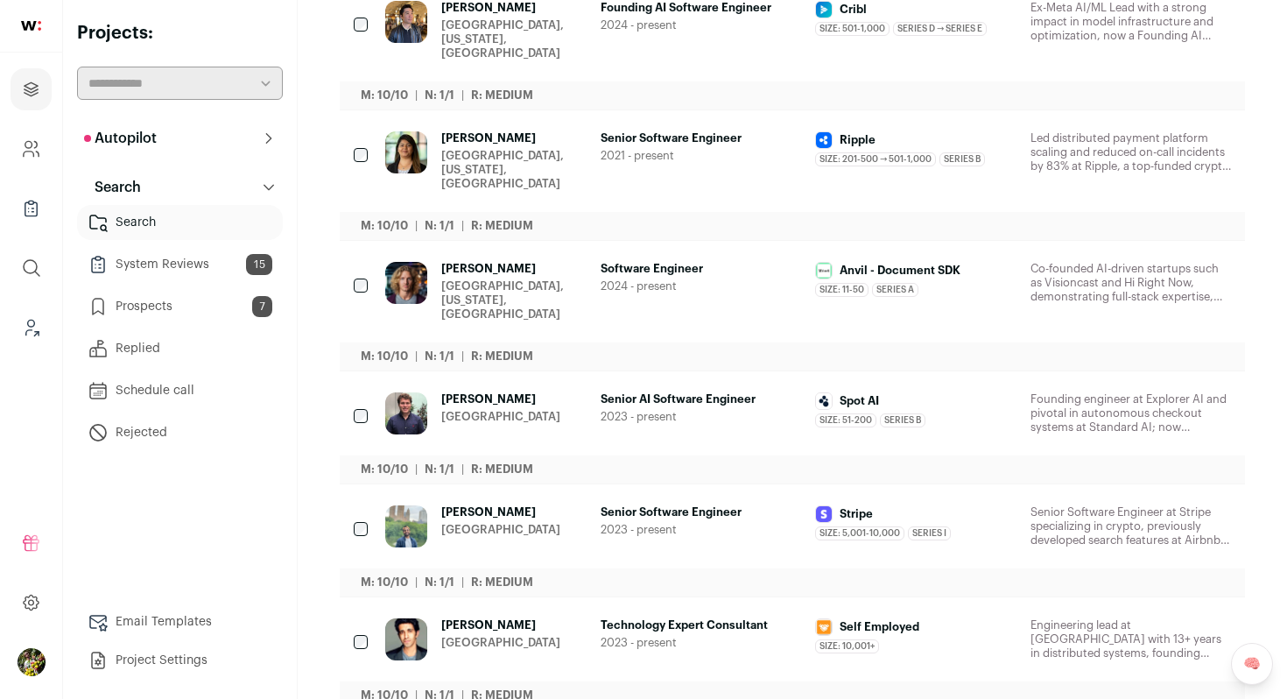
scroll to position [0, 0]
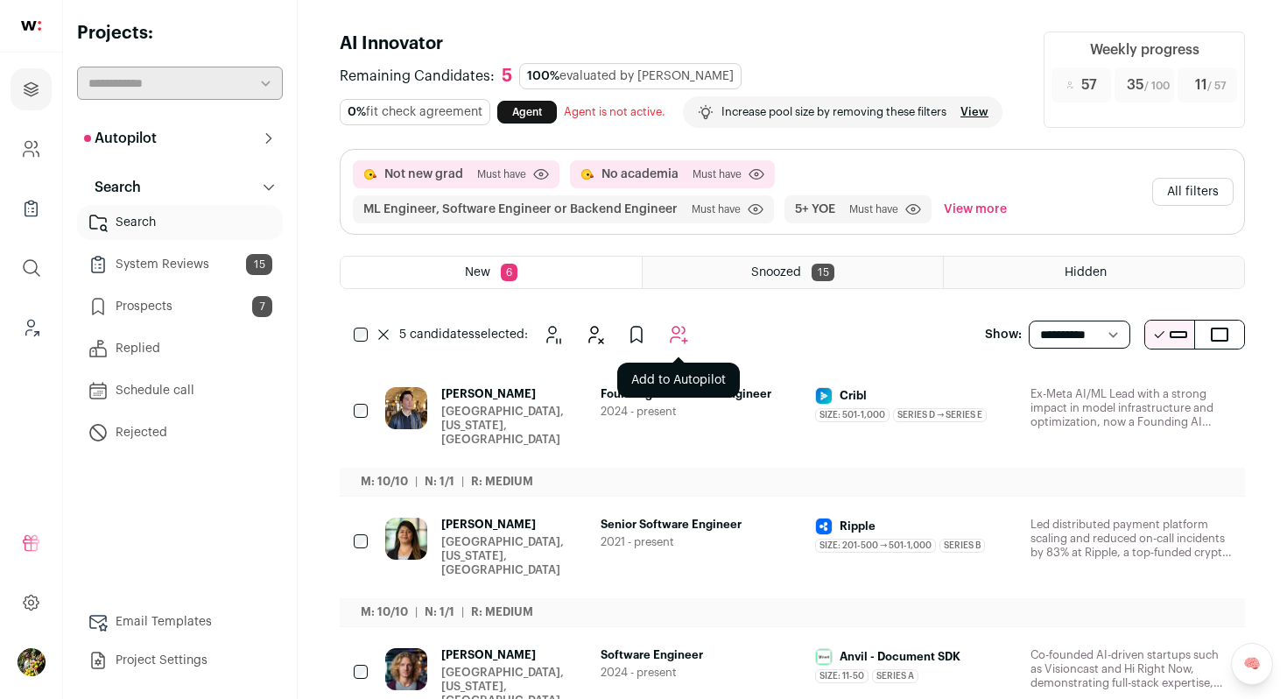
click at [676, 336] on icon "Add to Autopilot" at bounding box center [679, 335] width 17 height 17
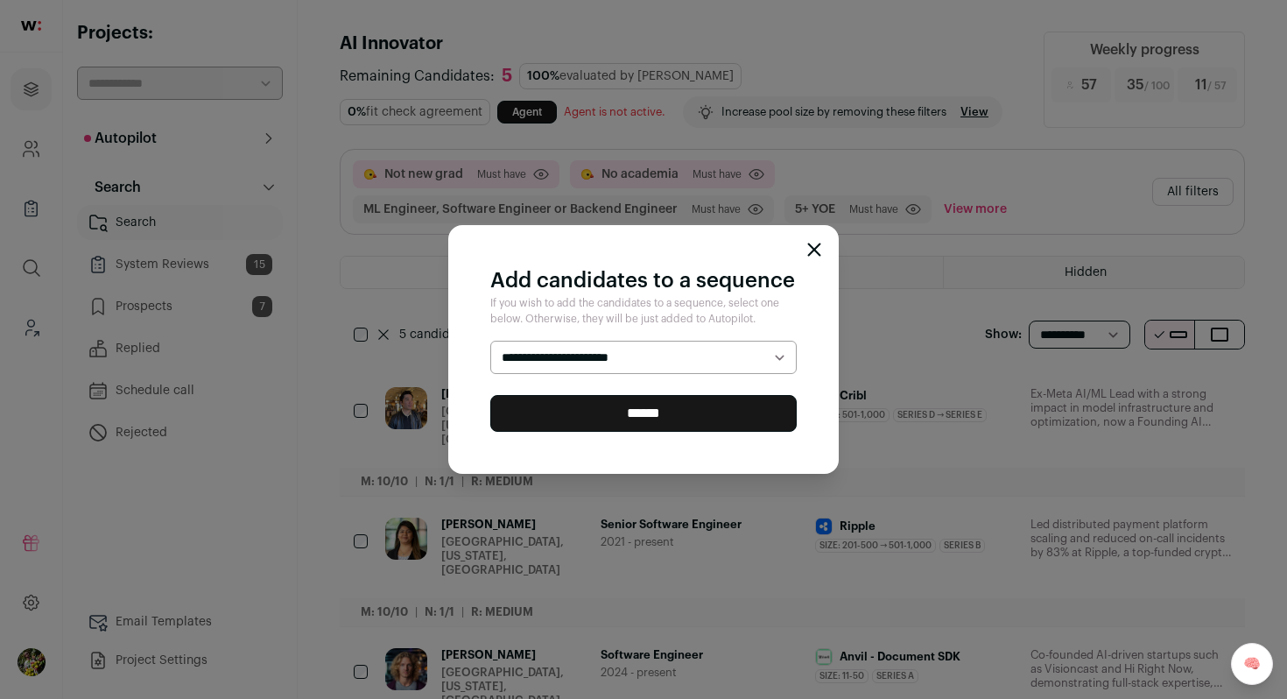
select select "*****"
click at [659, 414] on input "******" at bounding box center [643, 413] width 306 height 37
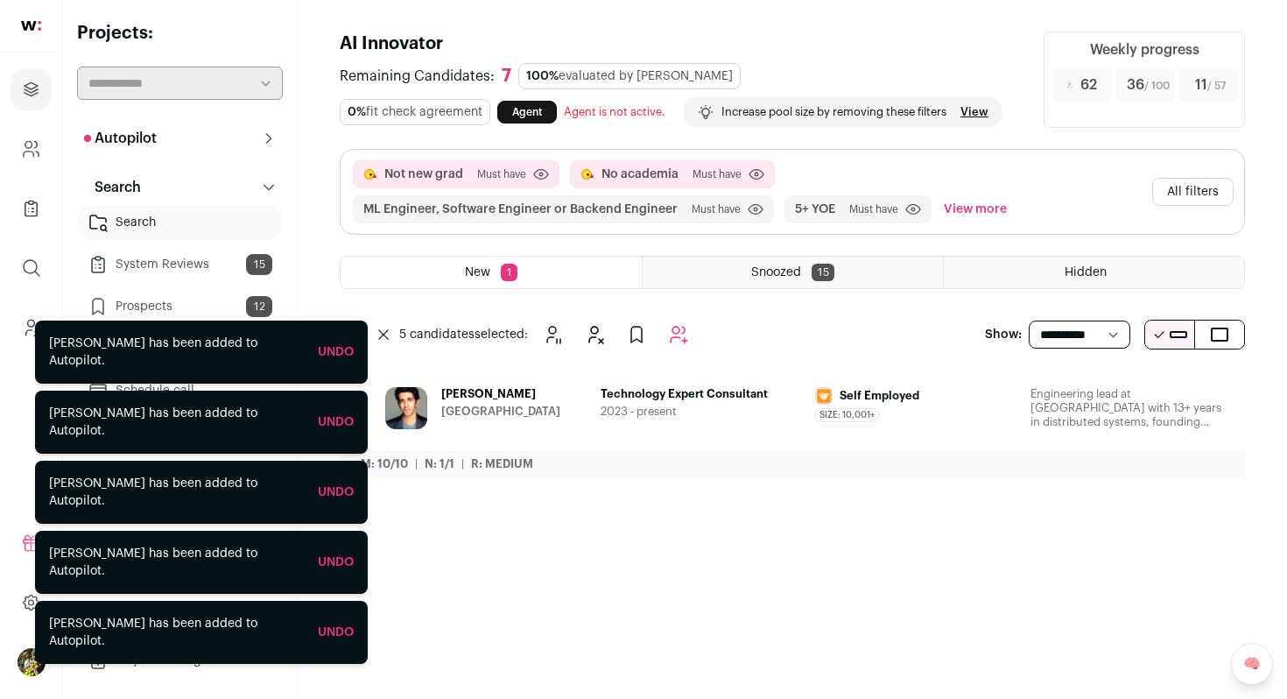
click at [575, 288] on div "New 1" at bounding box center [491, 273] width 301 height 32
click at [386, 340] on icon at bounding box center [383, 334] width 11 height 11
click at [1125, 404] on icon "Hide" at bounding box center [1123, 395] width 14 height 17
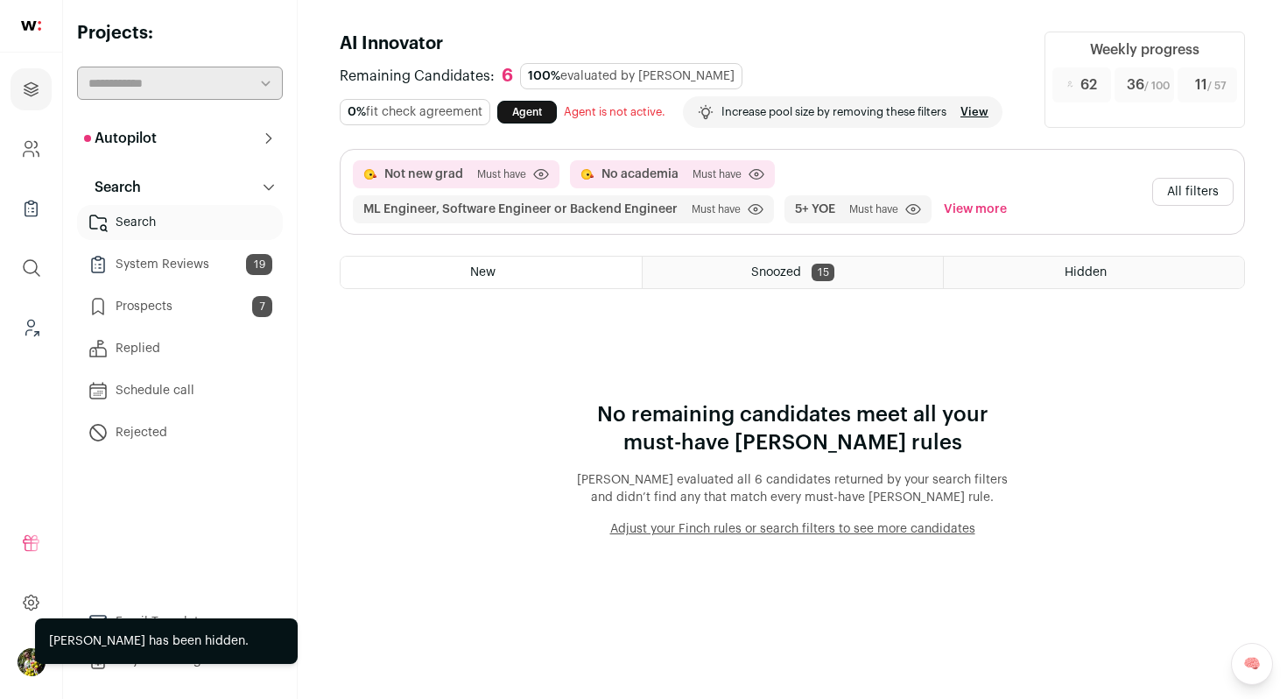
click at [1189, 206] on button "All filters" at bounding box center [1192, 192] width 81 height 28
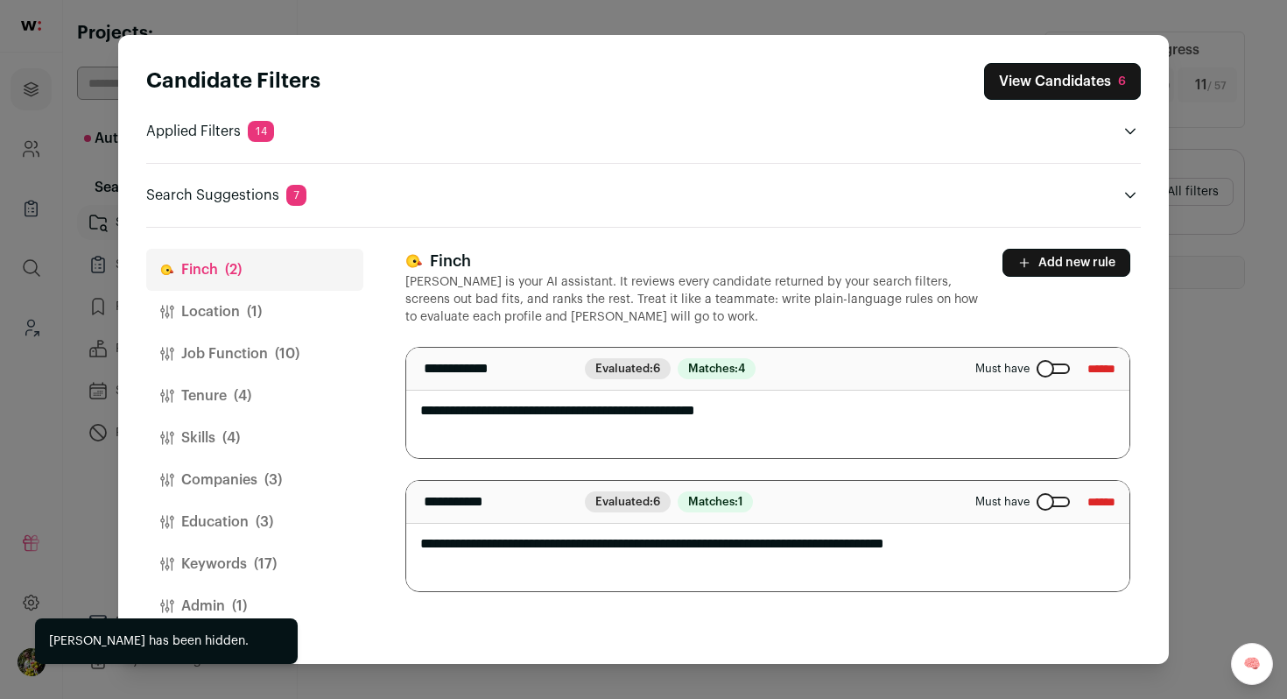
click at [256, 314] on span "(1)" at bounding box center [254, 311] width 15 height 21
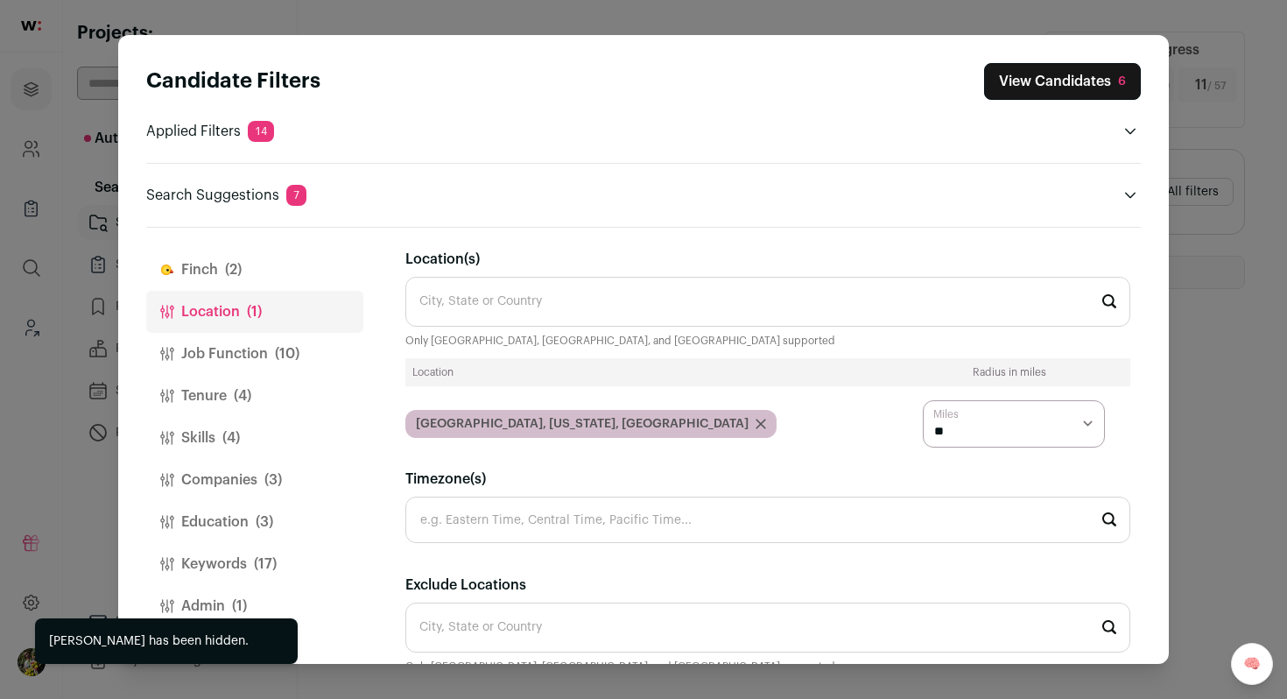
click at [254, 342] on button "Job Function (10)" at bounding box center [254, 354] width 217 height 42
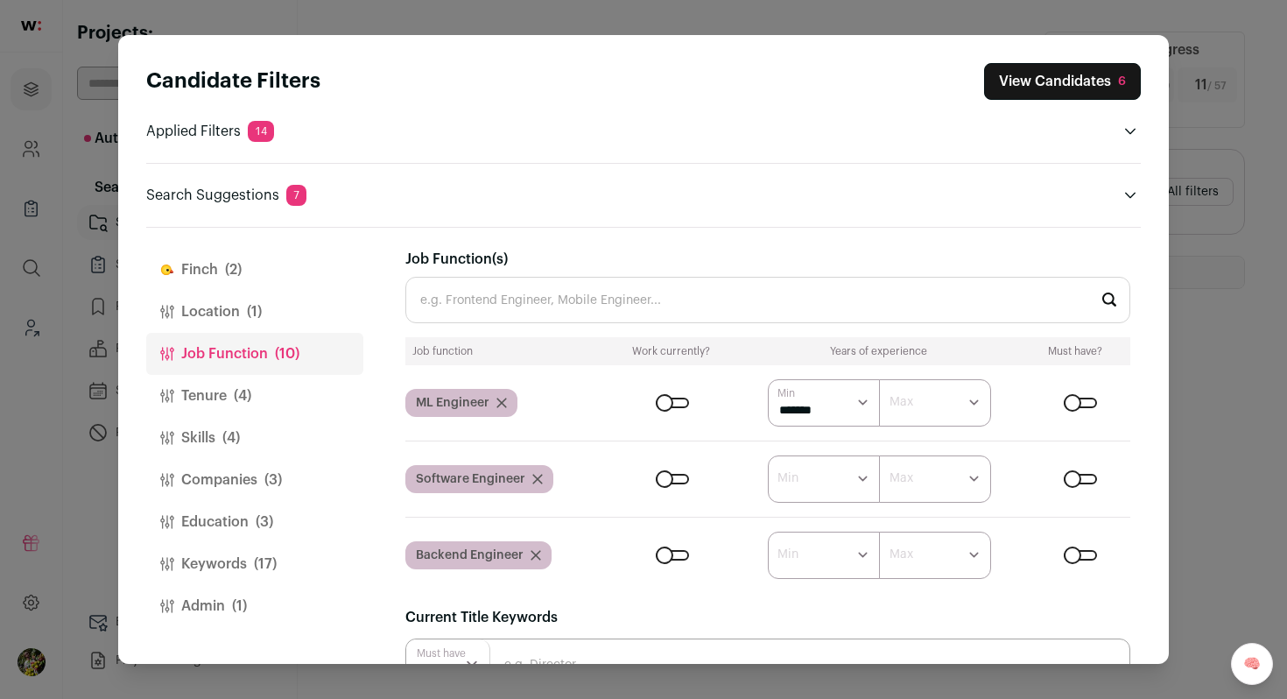
click at [250, 385] on span "(4)" at bounding box center [243, 395] width 18 height 21
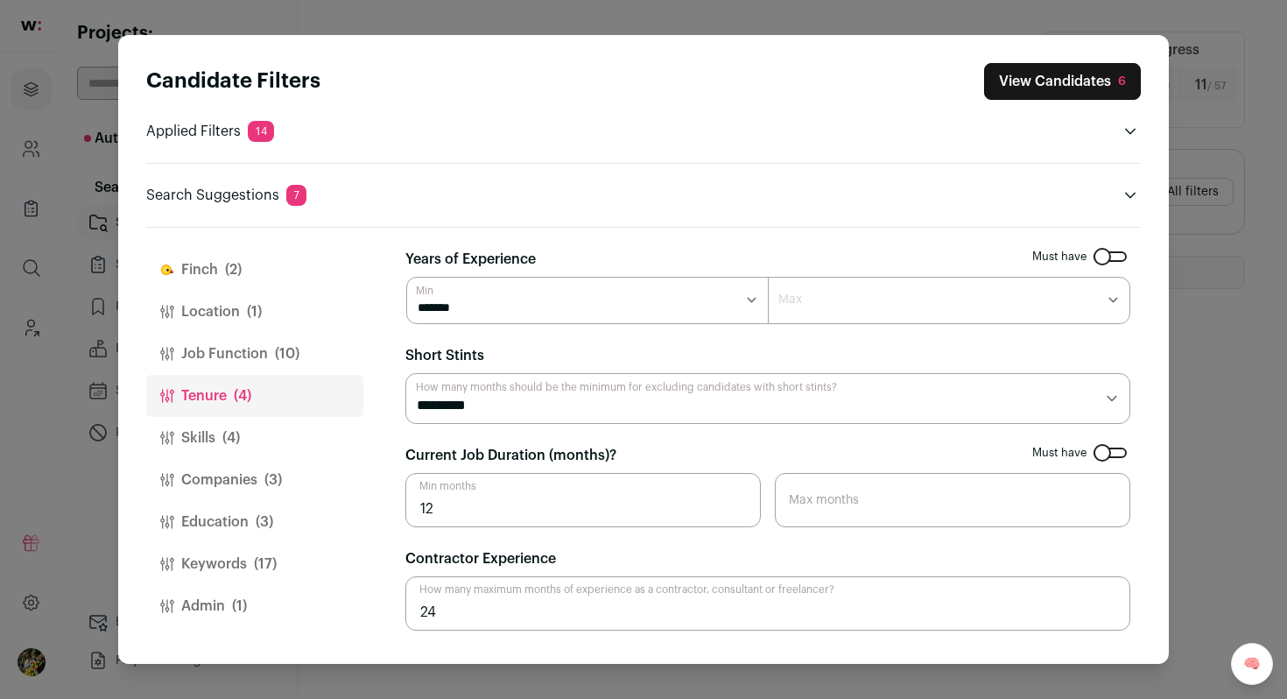
click at [250, 426] on button "Skills (4)" at bounding box center [254, 438] width 217 height 42
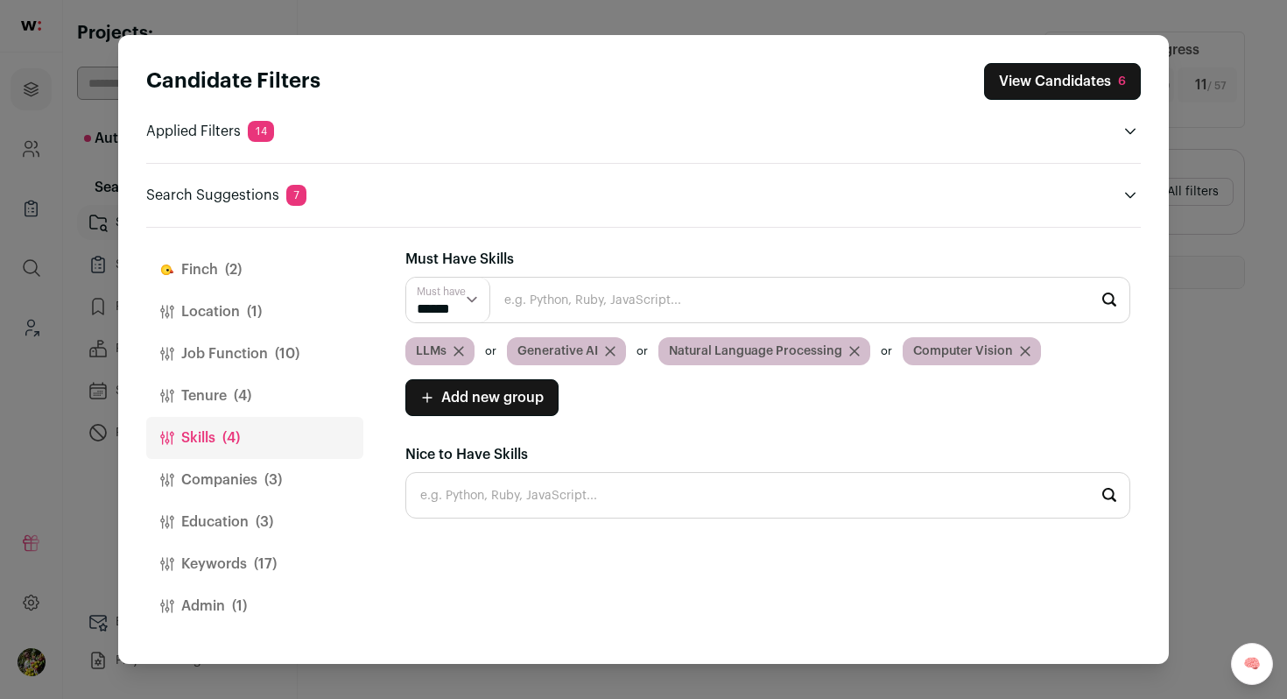
click at [552, 304] on input "Close modal via background" at bounding box center [767, 300] width 725 height 46
type input "blo"
click at [459, 345] on div "LLMs" at bounding box center [439, 351] width 69 height 28
click at [459, 351] on icon "Close modal via background" at bounding box center [458, 351] width 9 height 9
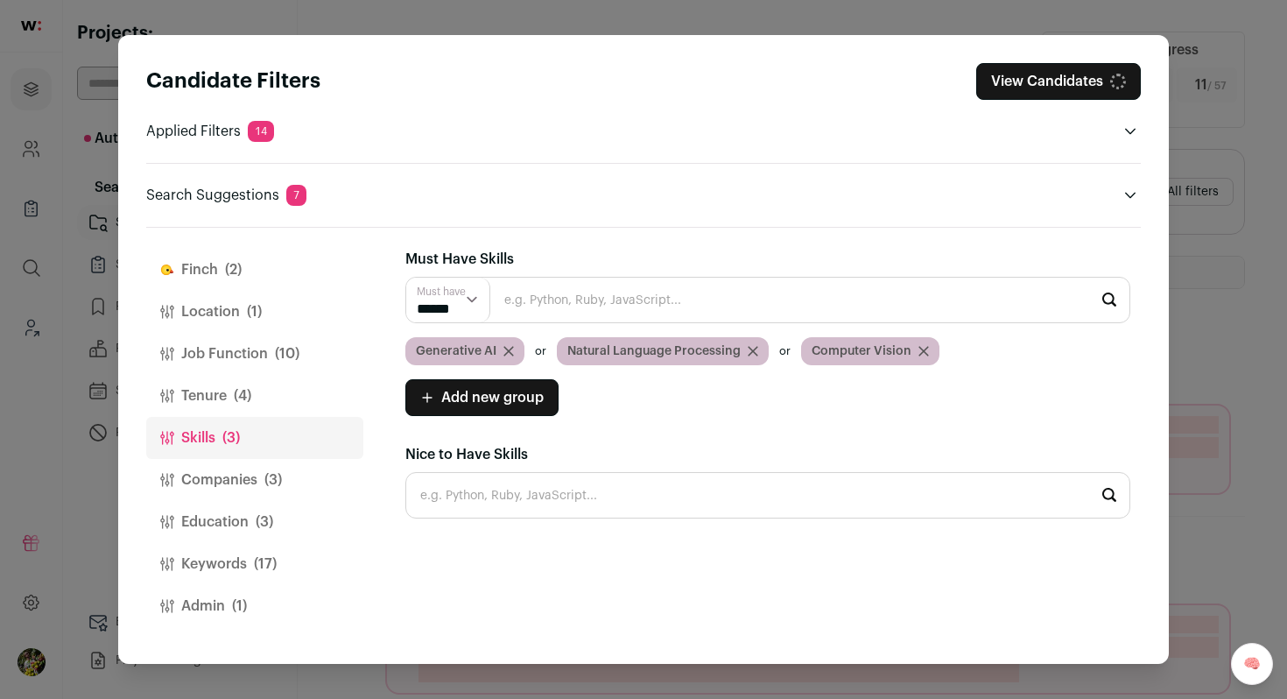
click at [505, 346] on icon "Close modal via background" at bounding box center [508, 351] width 11 height 11
click at [507, 349] on icon "Close modal via background" at bounding box center [508, 351] width 11 height 11
click at [767, 347] on icon "Close modal via background" at bounding box center [772, 351] width 11 height 11
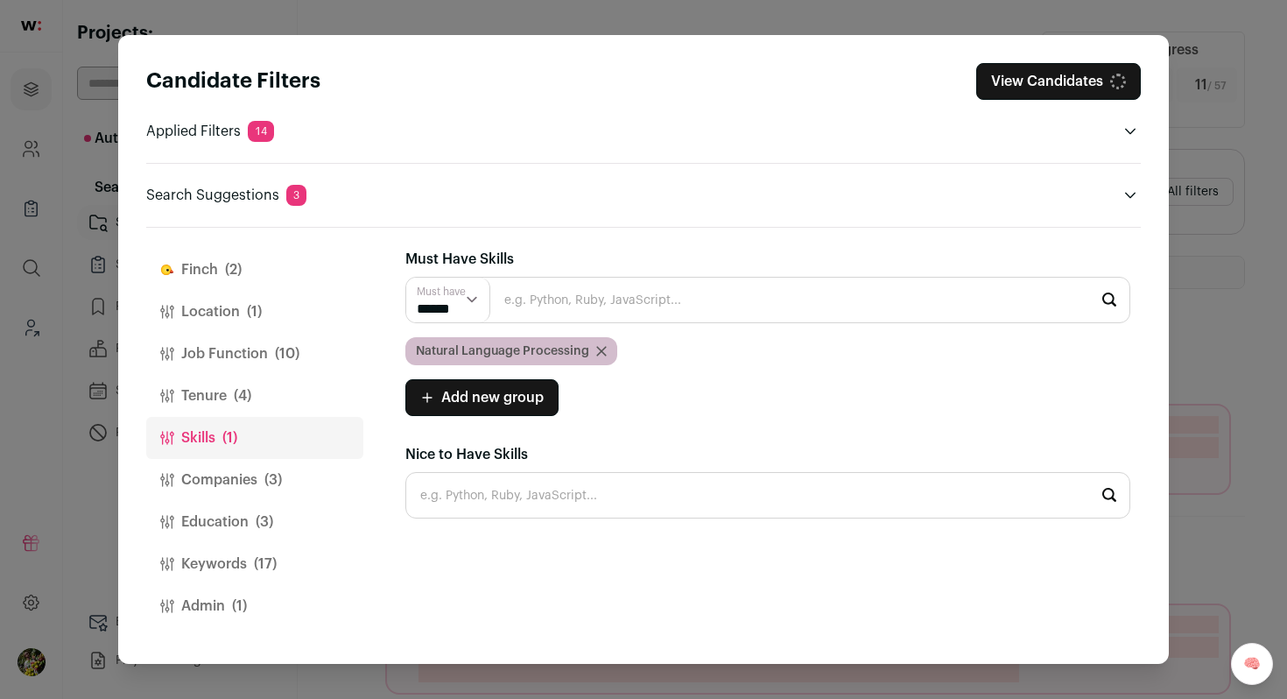
click at [597, 349] on icon "Close modal via background" at bounding box center [601, 351] width 9 height 9
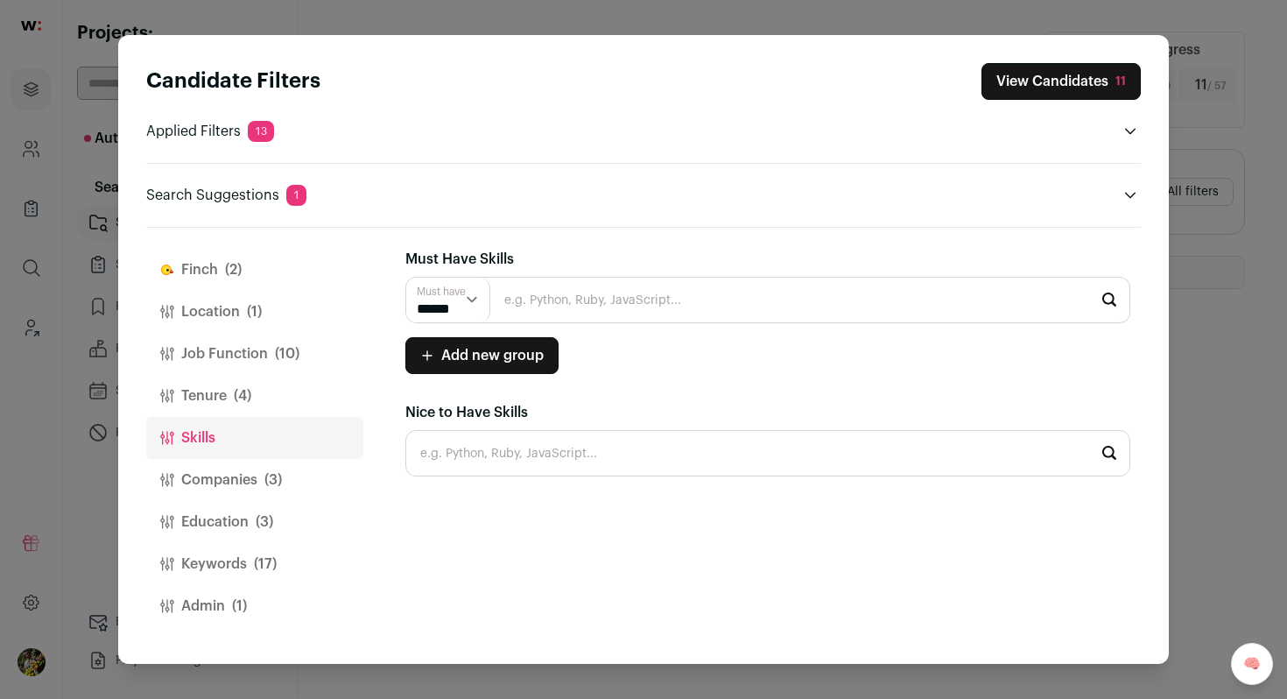
click at [264, 488] on span "(3)" at bounding box center [273, 479] width 18 height 21
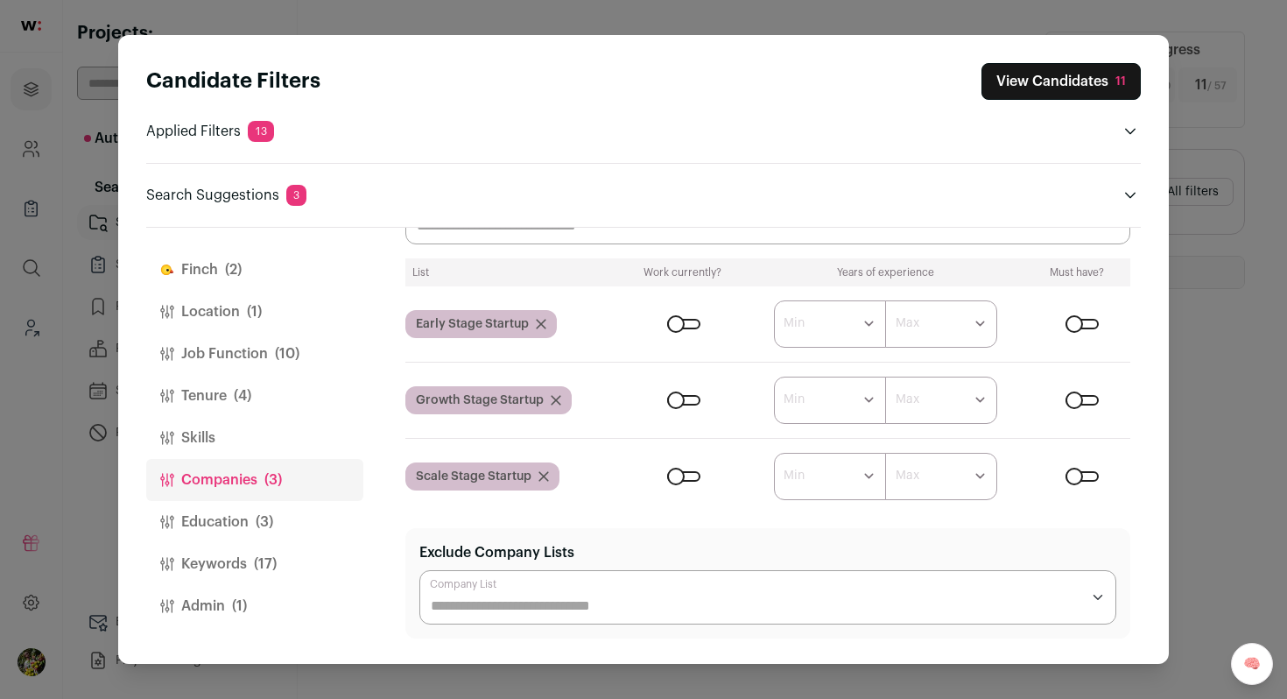
scroll to position [135, 0]
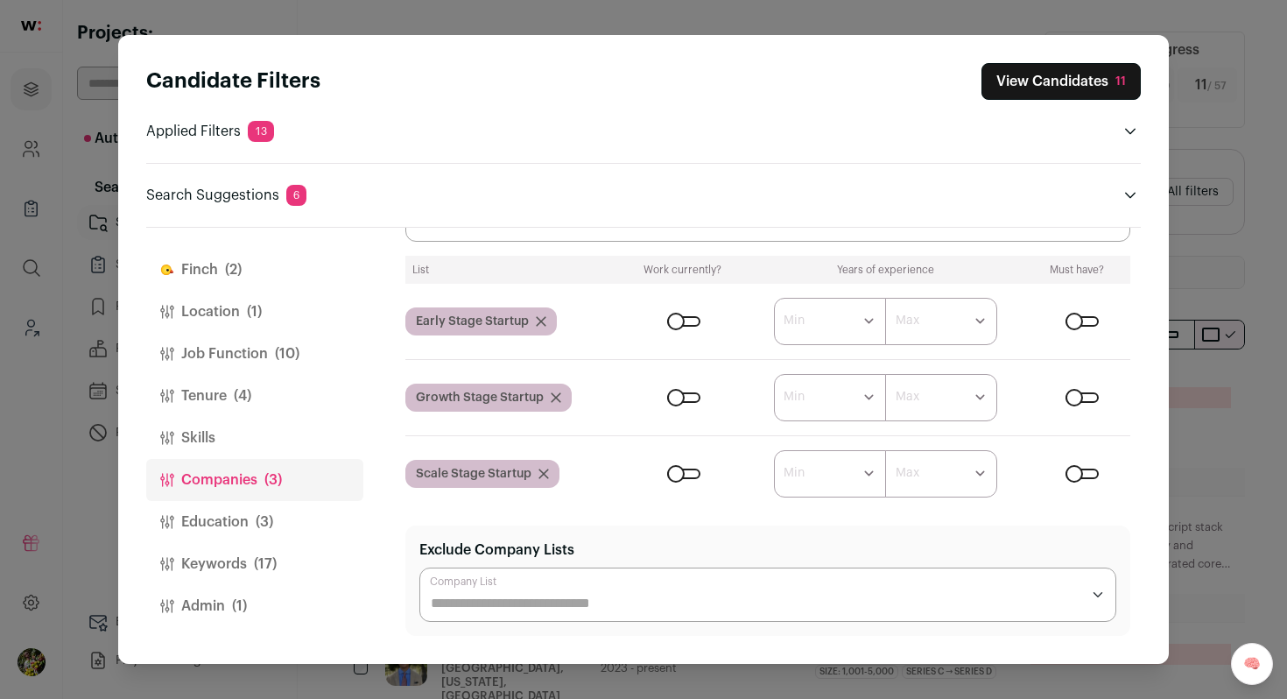
click at [545, 227] on input "Company Lists" at bounding box center [756, 223] width 678 height 21
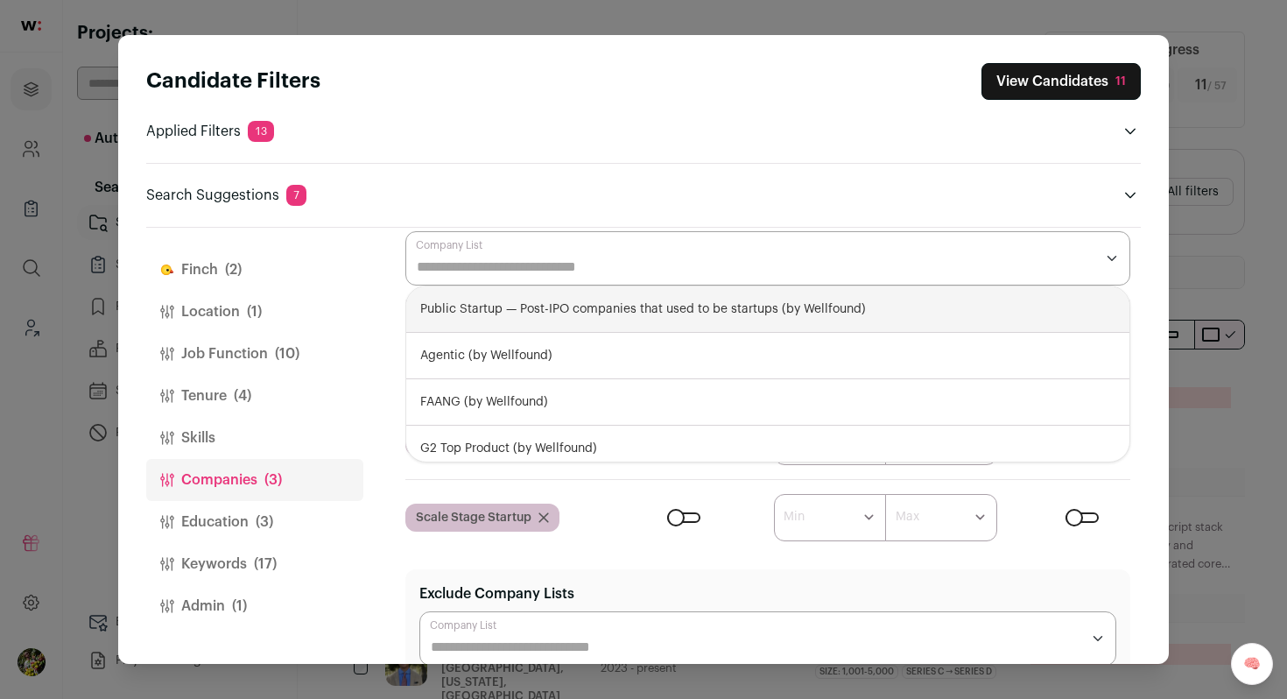
scroll to position [94, 0]
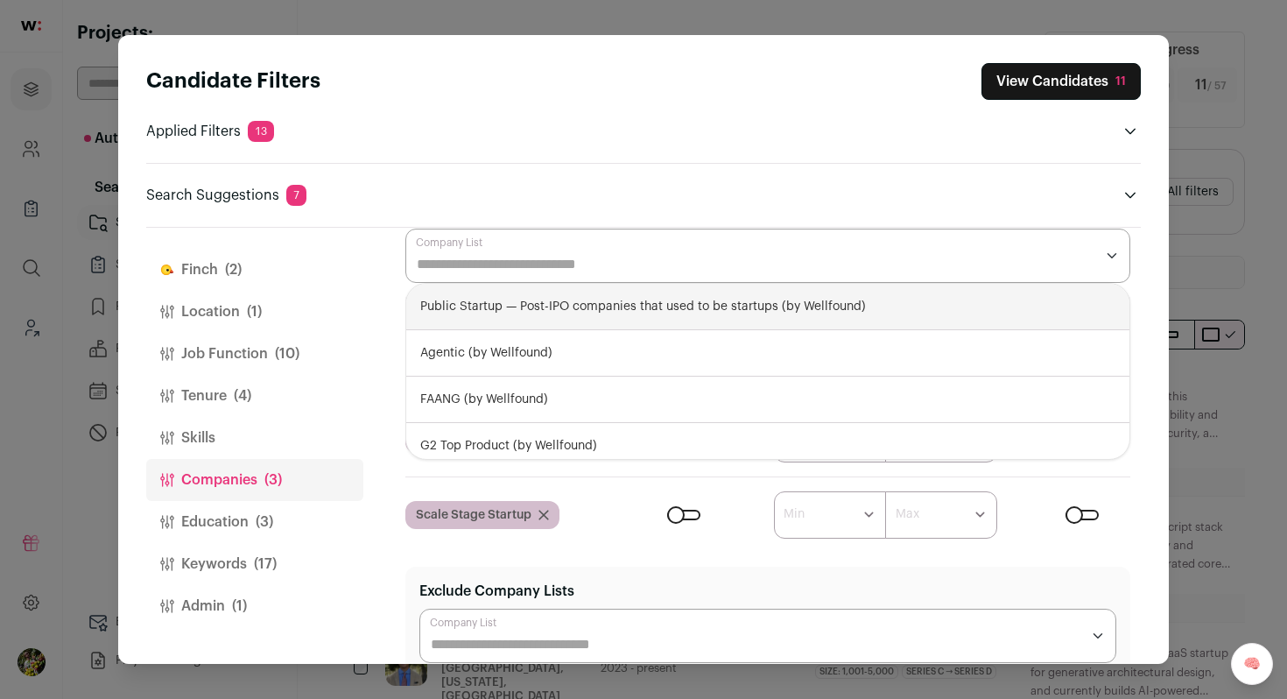
click at [553, 302] on div "Public Startup — Post-IPO companies that used to be startups (by Wellfound)" at bounding box center [767, 307] width 723 height 46
select select "**********"
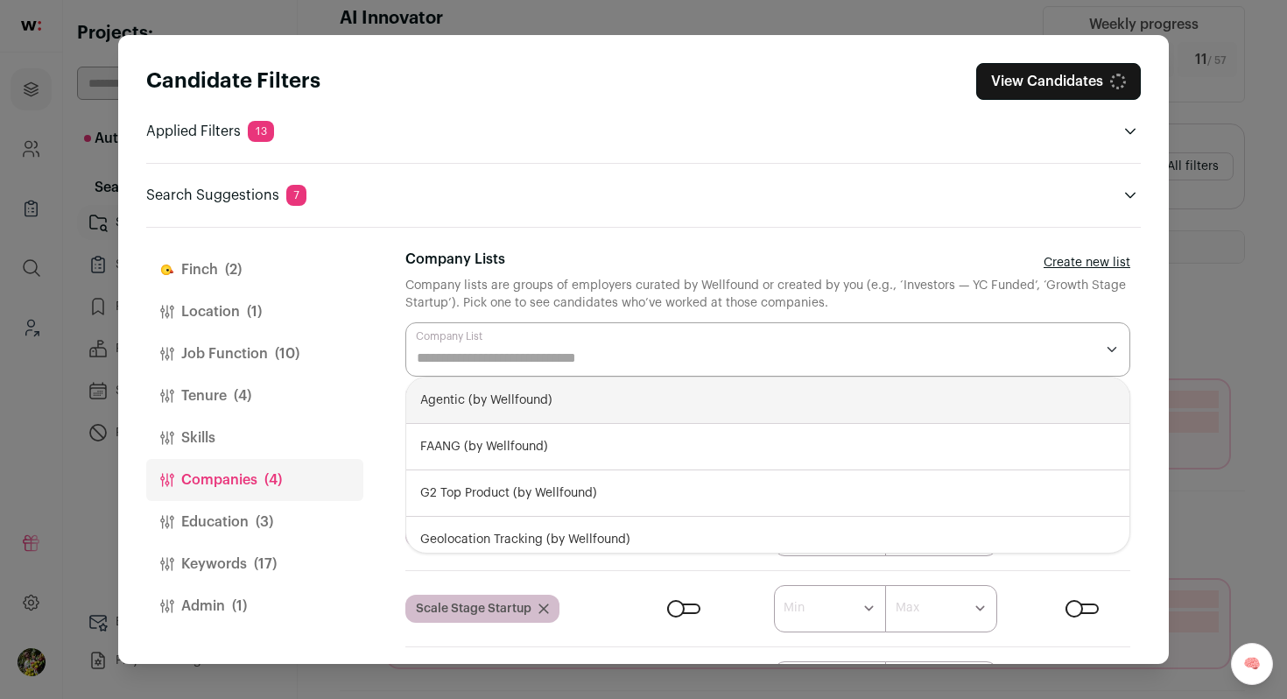
scroll to position [62, 0]
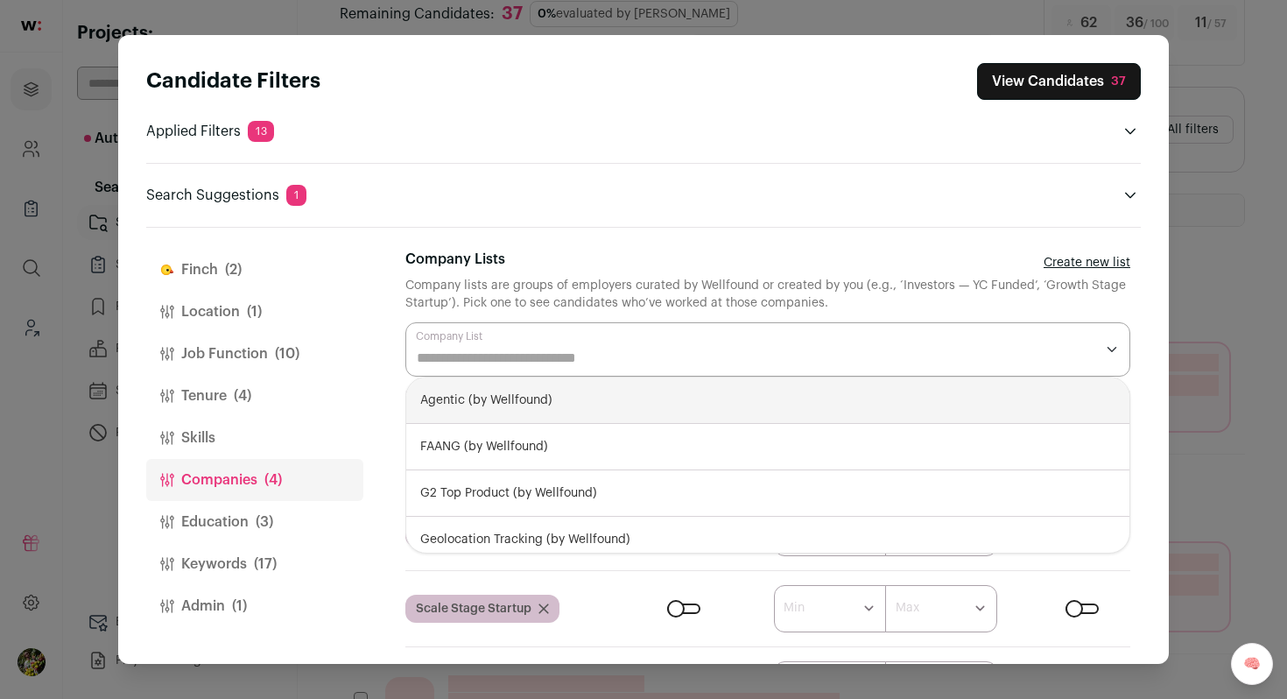
click at [375, 514] on div "[PERSON_NAME] (2) Location (1) Job Function (10) Tenure (4) Skills Companies (4…" at bounding box center [643, 446] width 995 height 436
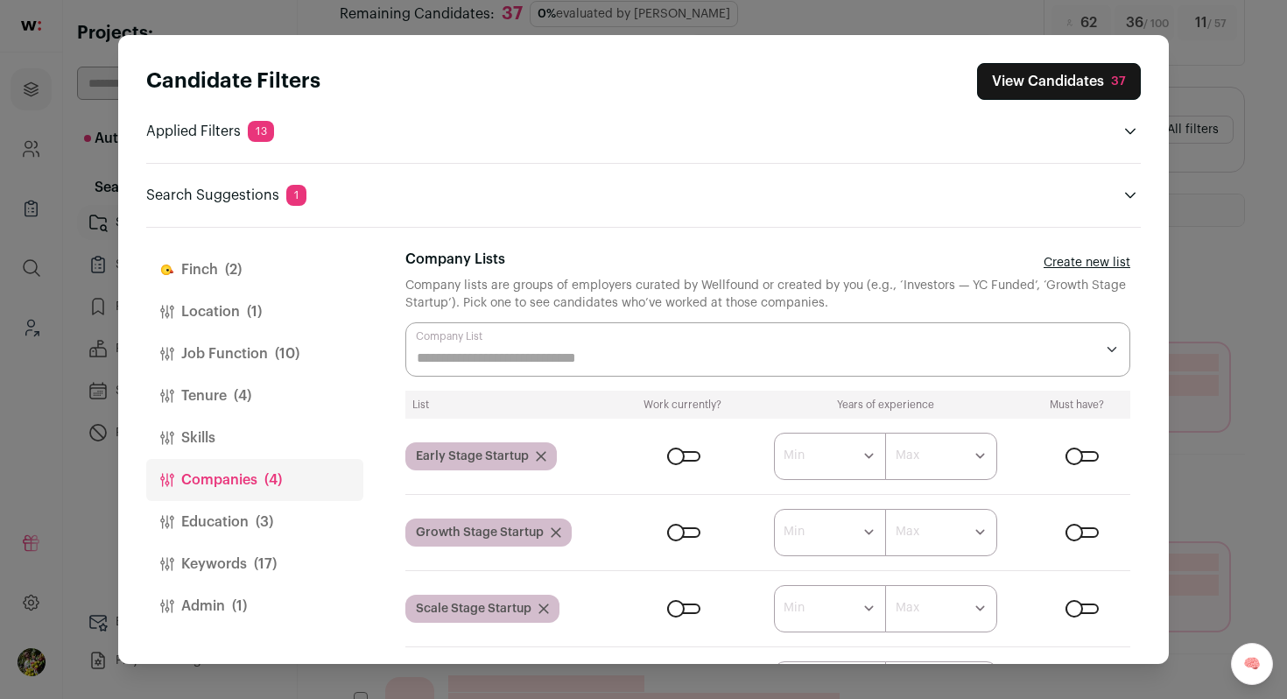
click at [286, 518] on button "Education (3)" at bounding box center [254, 522] width 217 height 42
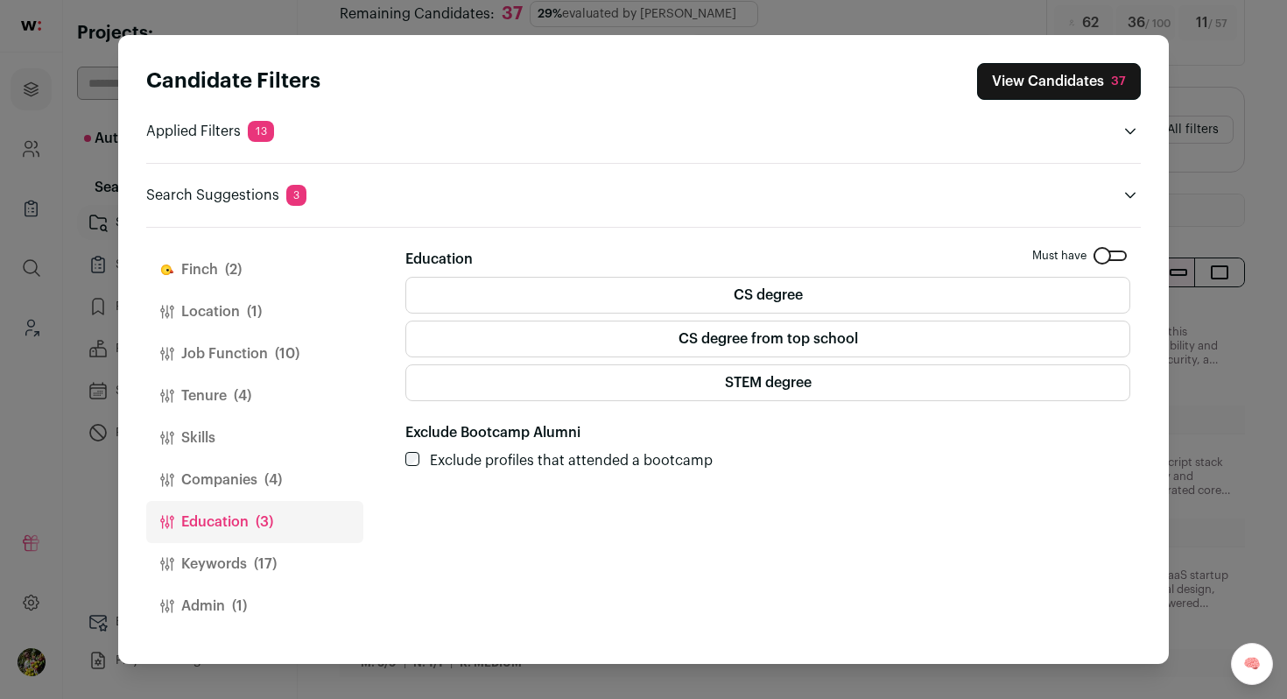
scroll to position [44, 0]
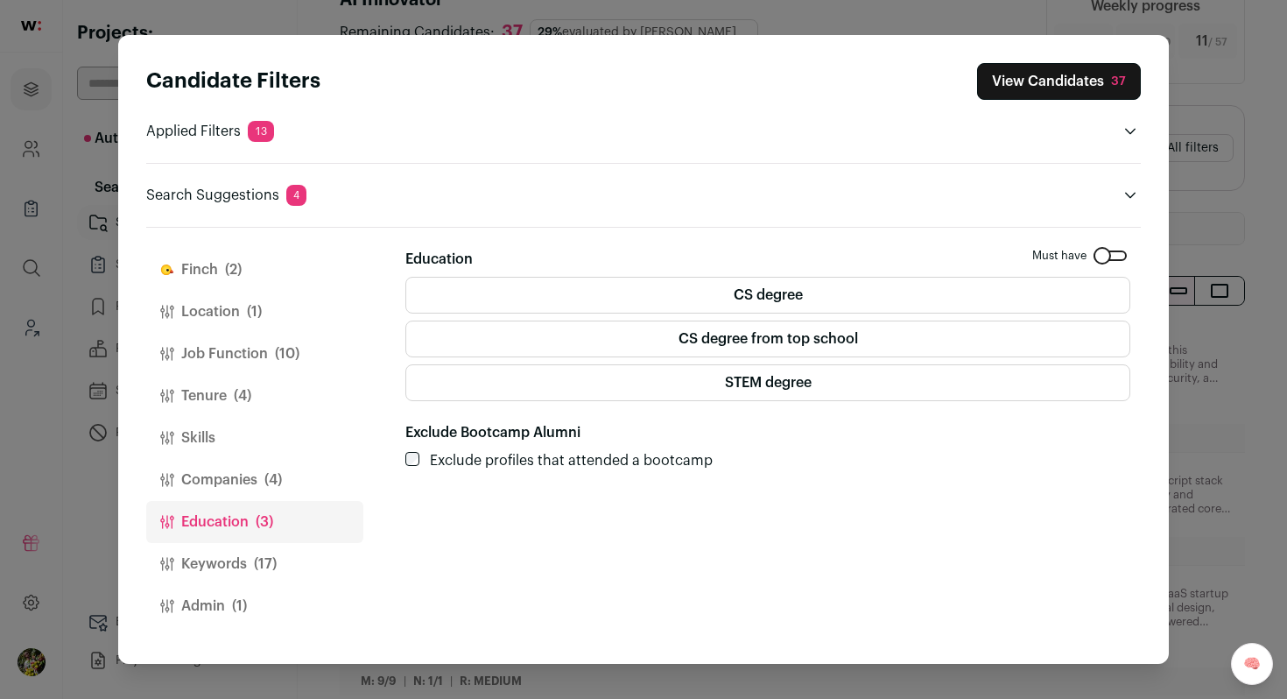
click at [280, 558] on button "Keywords (17)" at bounding box center [254, 564] width 217 height 42
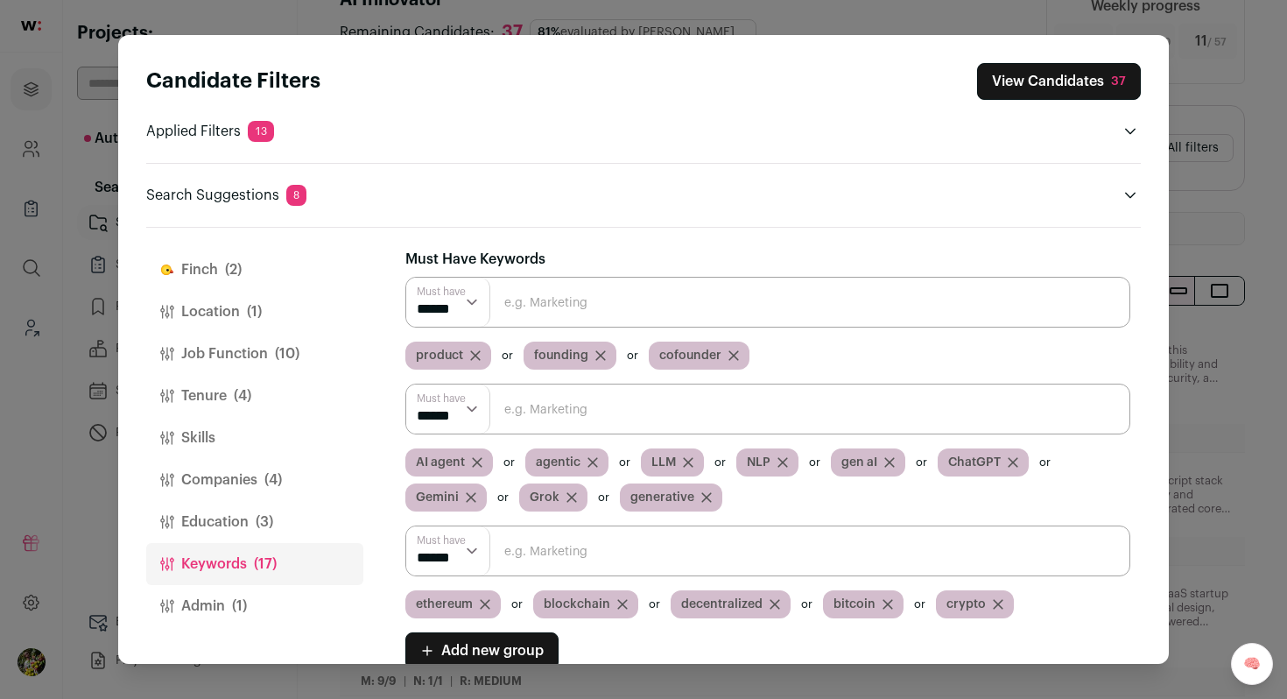
click at [789, 294] on input "Close modal via background" at bounding box center [767, 302] width 725 height 51
click at [933, 308] on input "Close modal via background" at bounding box center [767, 302] width 725 height 51
type input "founder"
click at [1050, 86] on button "View Candidates" at bounding box center [1058, 81] width 165 height 37
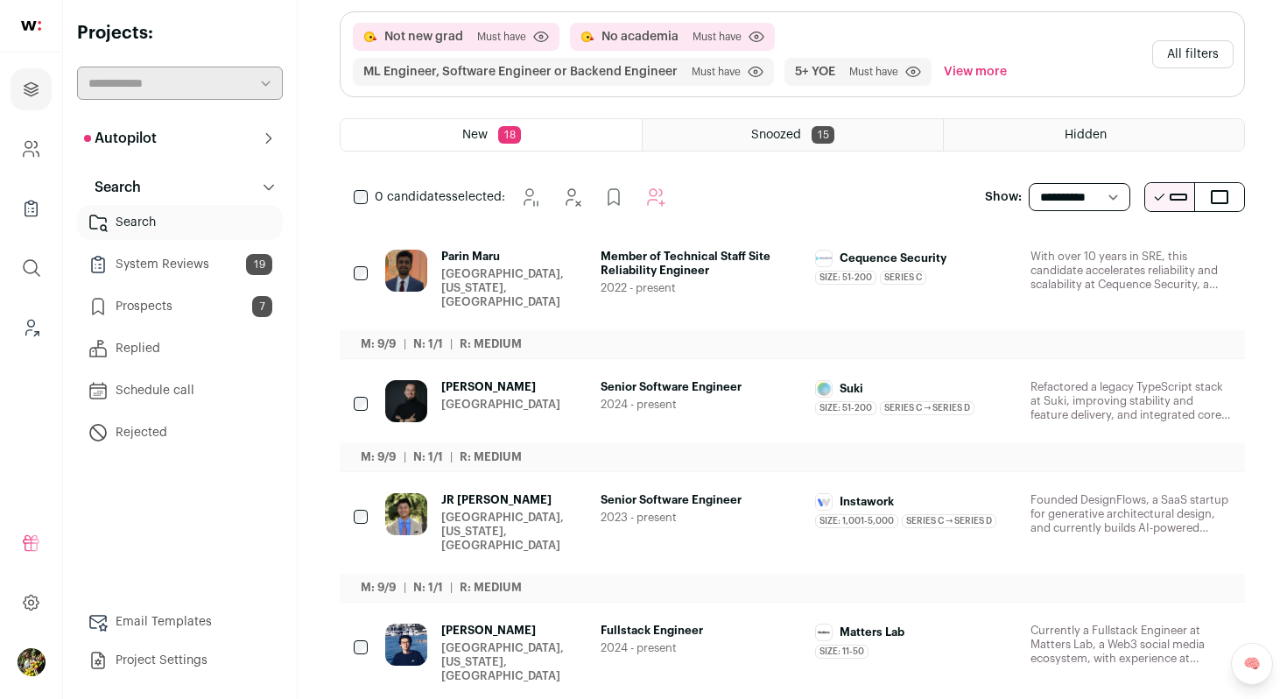
scroll to position [138, 0]
click at [1123, 266] on icon "Hide" at bounding box center [1121, 256] width 21 height 21
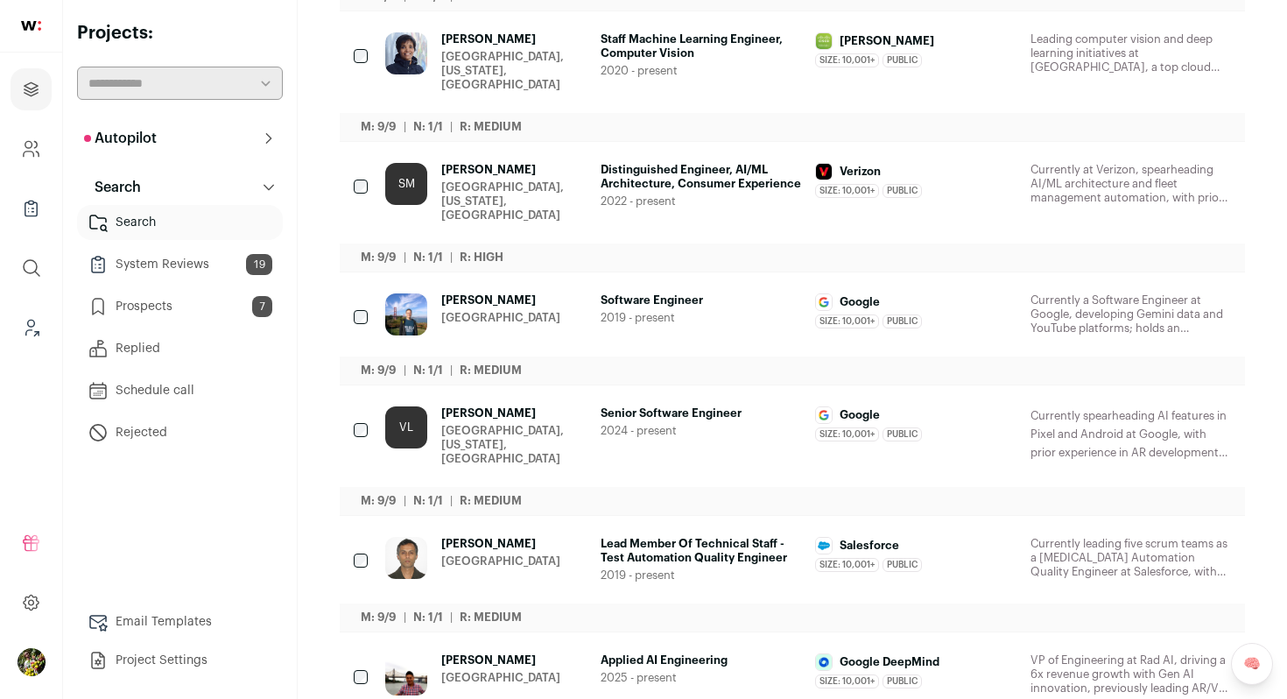
scroll to position [730, 0]
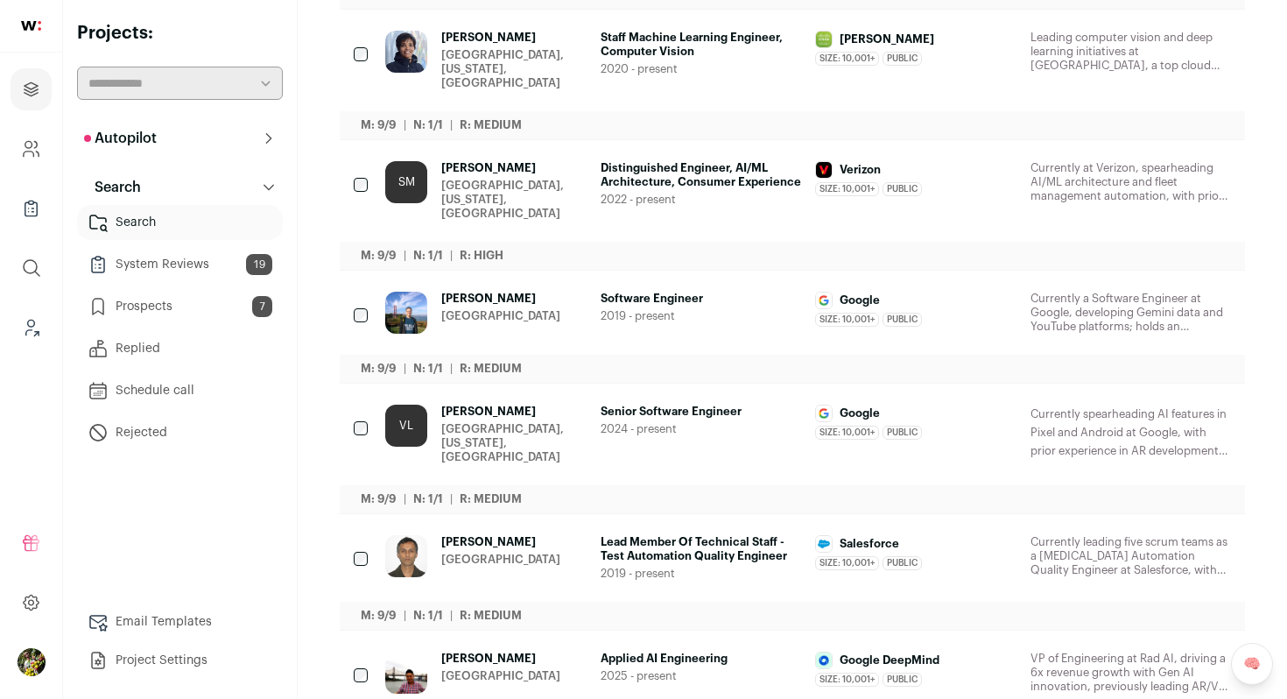
click at [1129, 158] on icon "Hide" at bounding box center [1121, 168] width 21 height 21
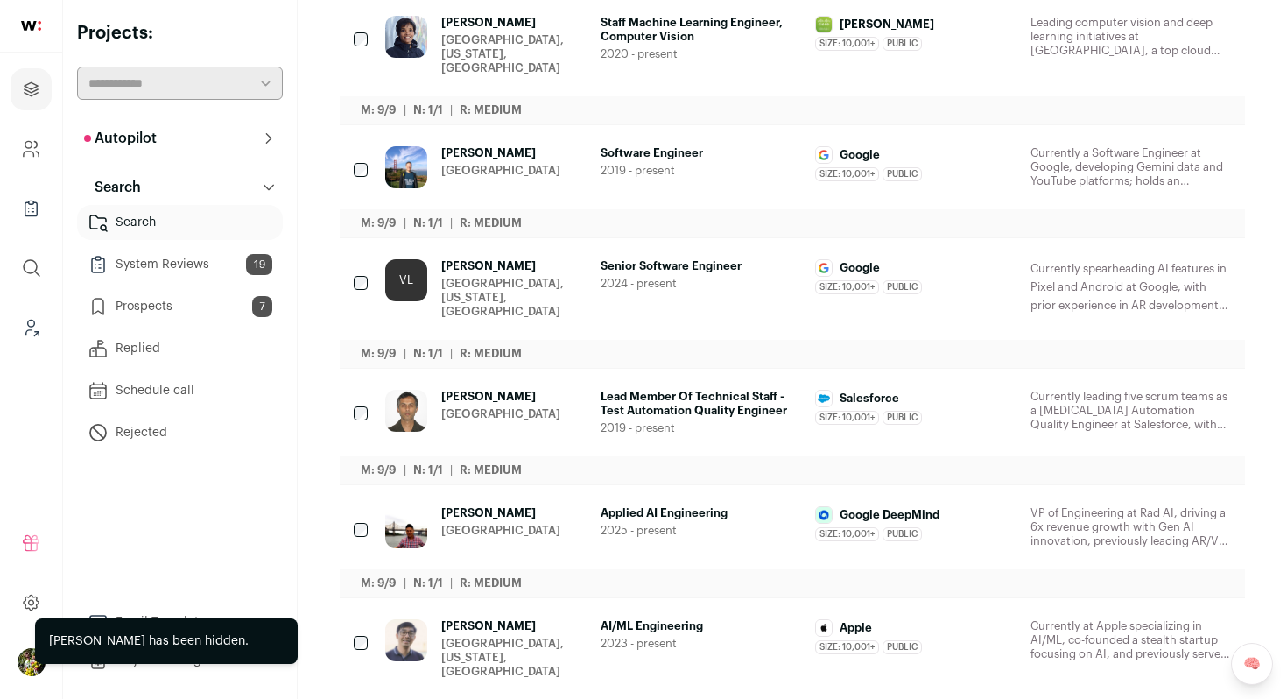
scroll to position [861, 0]
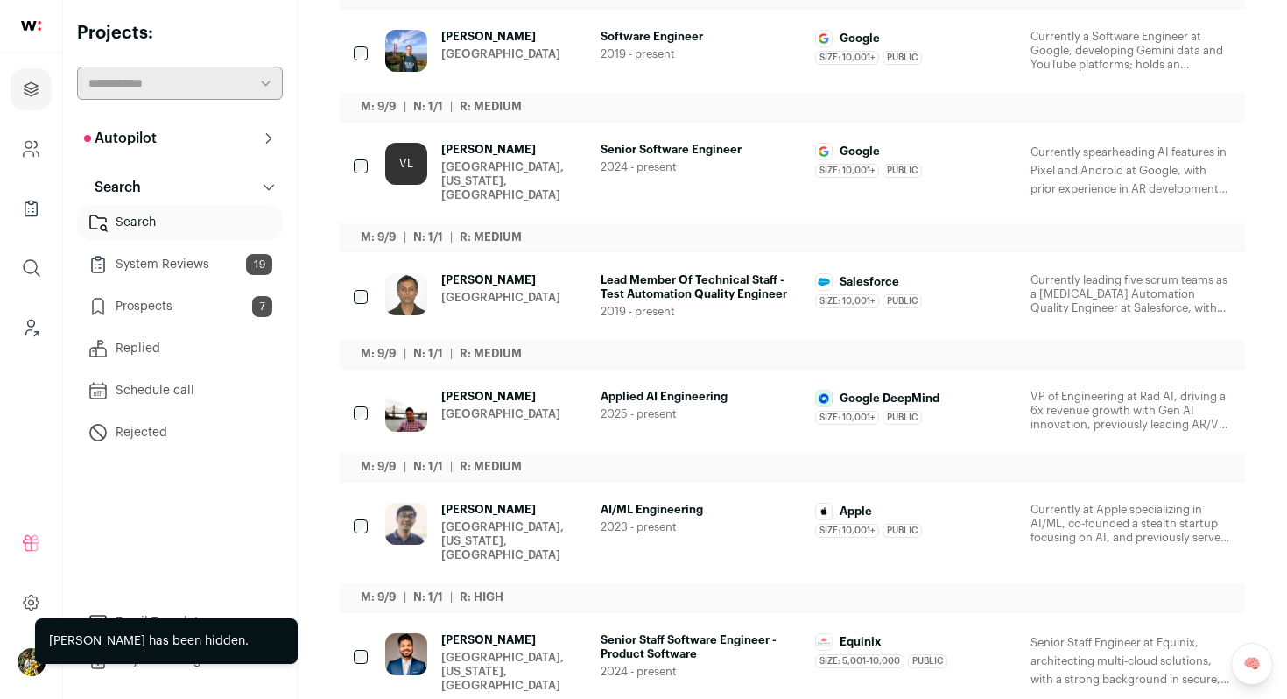
click at [1111, 271] on icon "Hide" at bounding box center [1121, 281] width 21 height 21
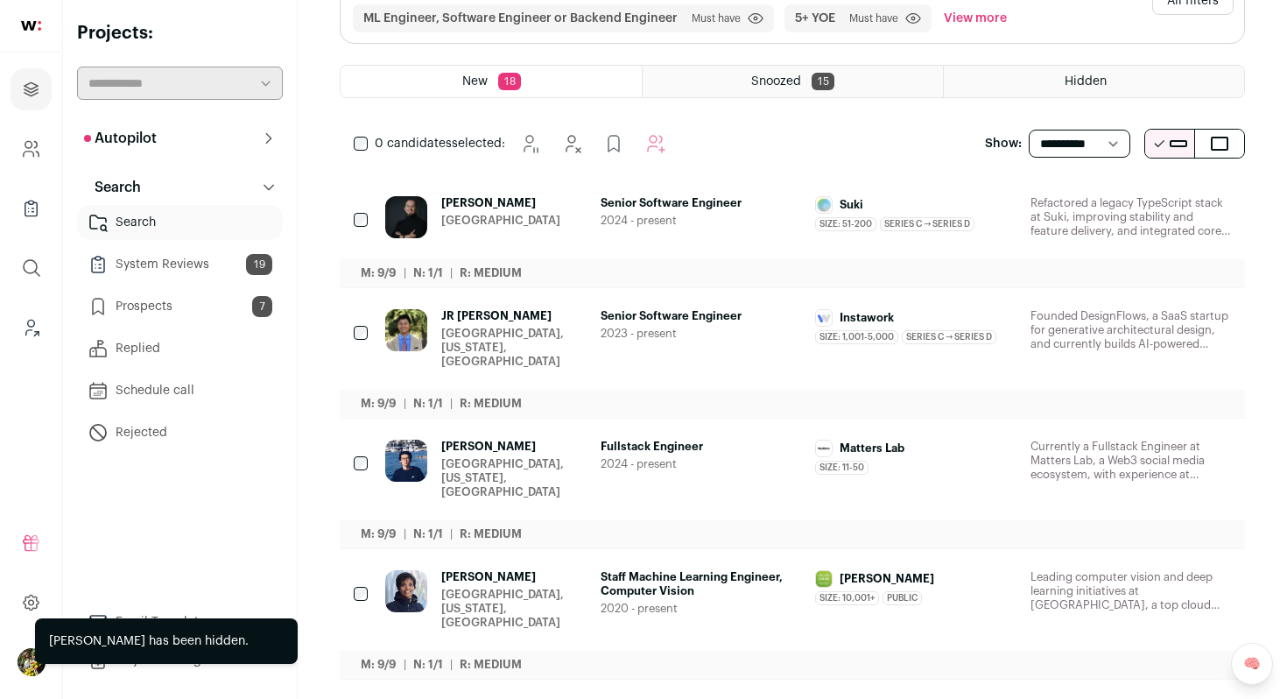
scroll to position [59, 0]
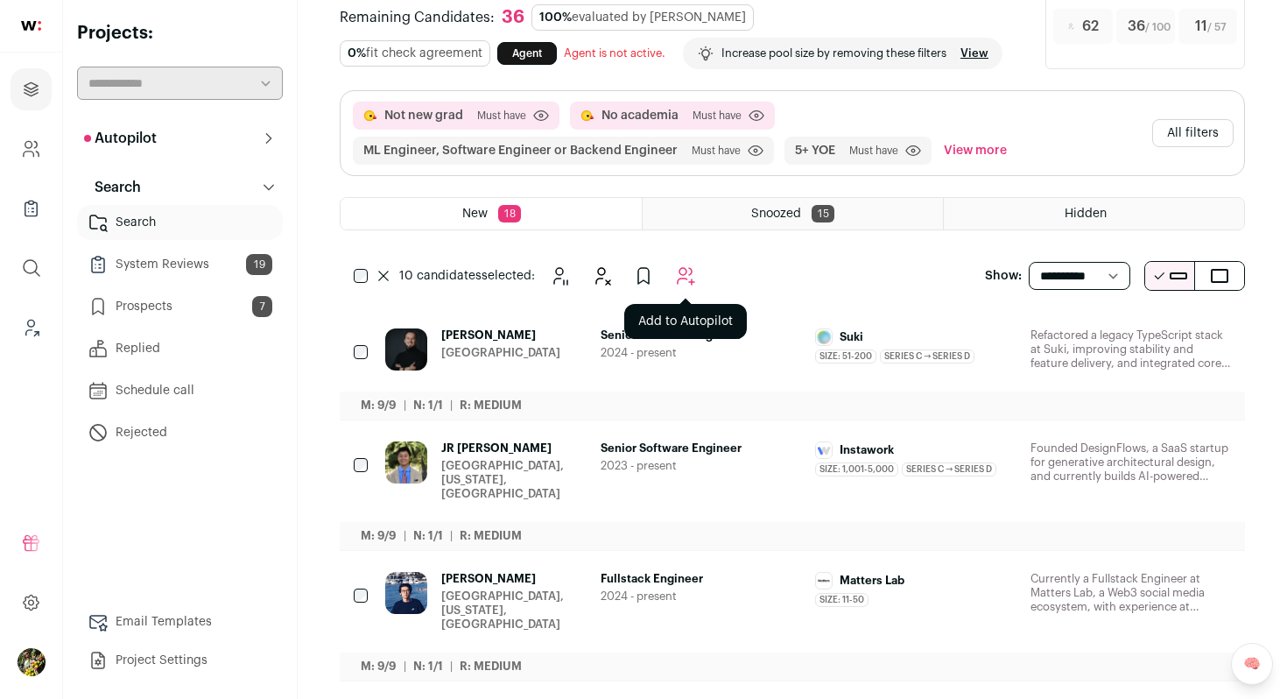
click at [697, 273] on button "Add to Autopilot" at bounding box center [685, 275] width 35 height 35
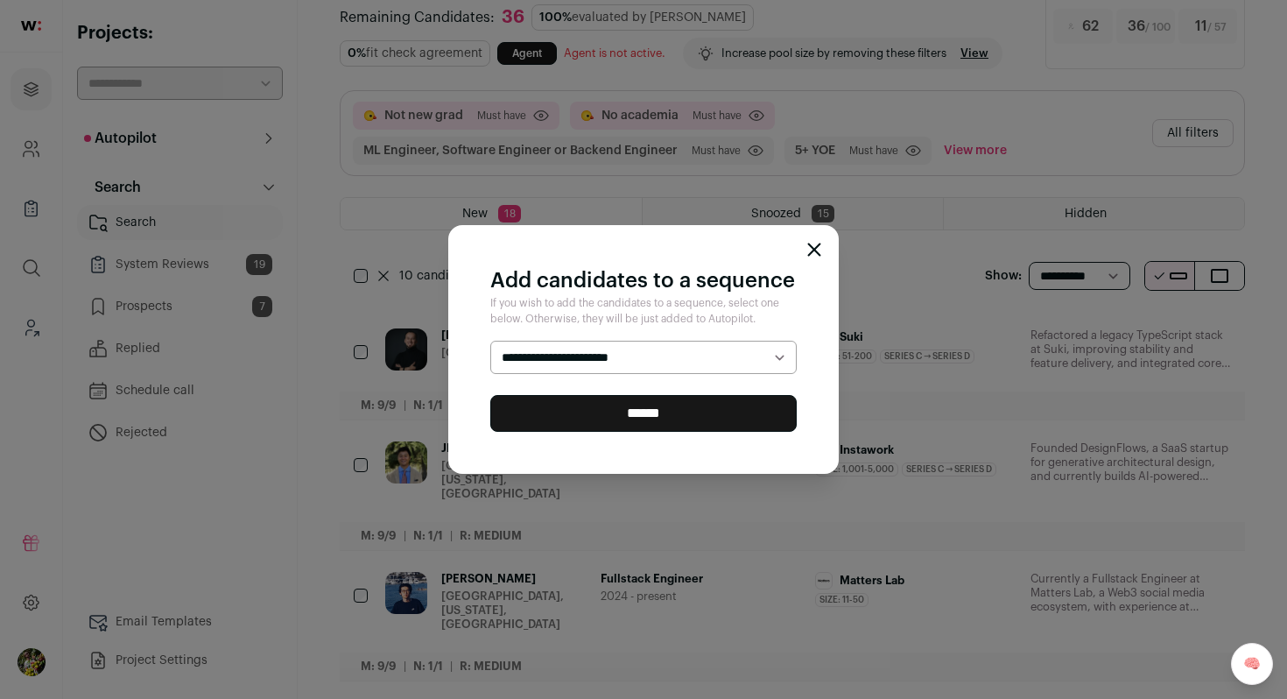
select select "*****"
click at [676, 418] on input "******" at bounding box center [643, 413] width 306 height 37
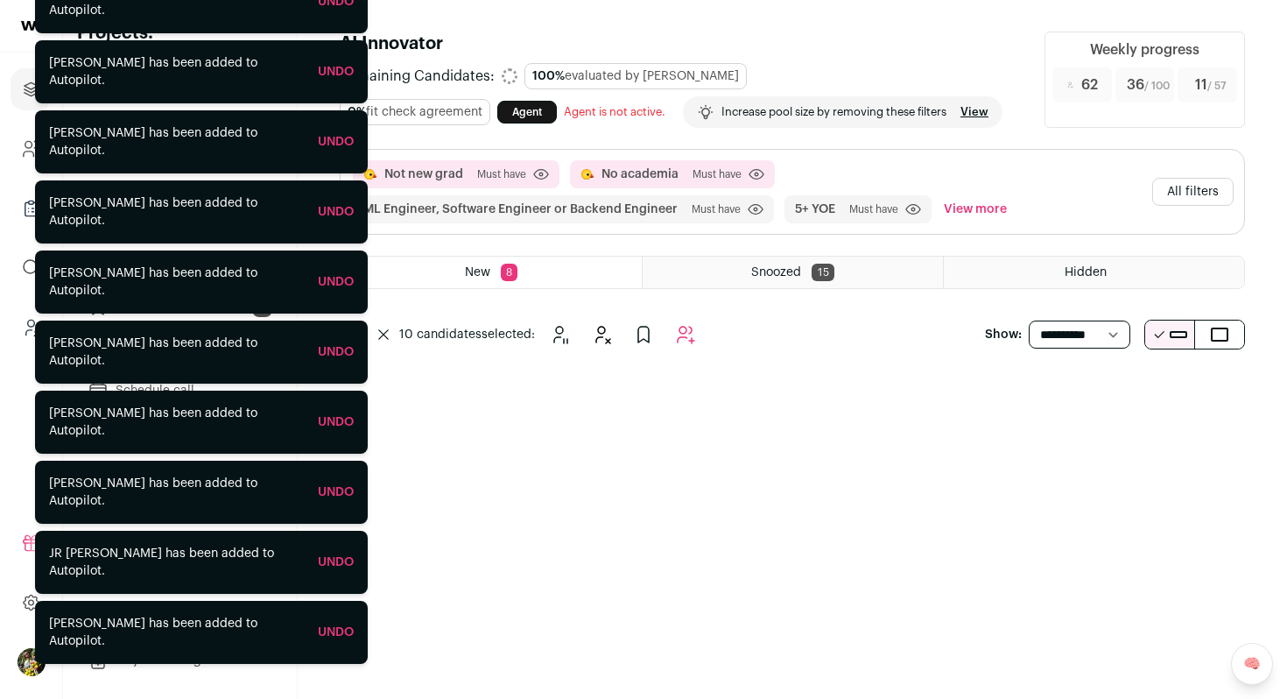
scroll to position [0, 0]
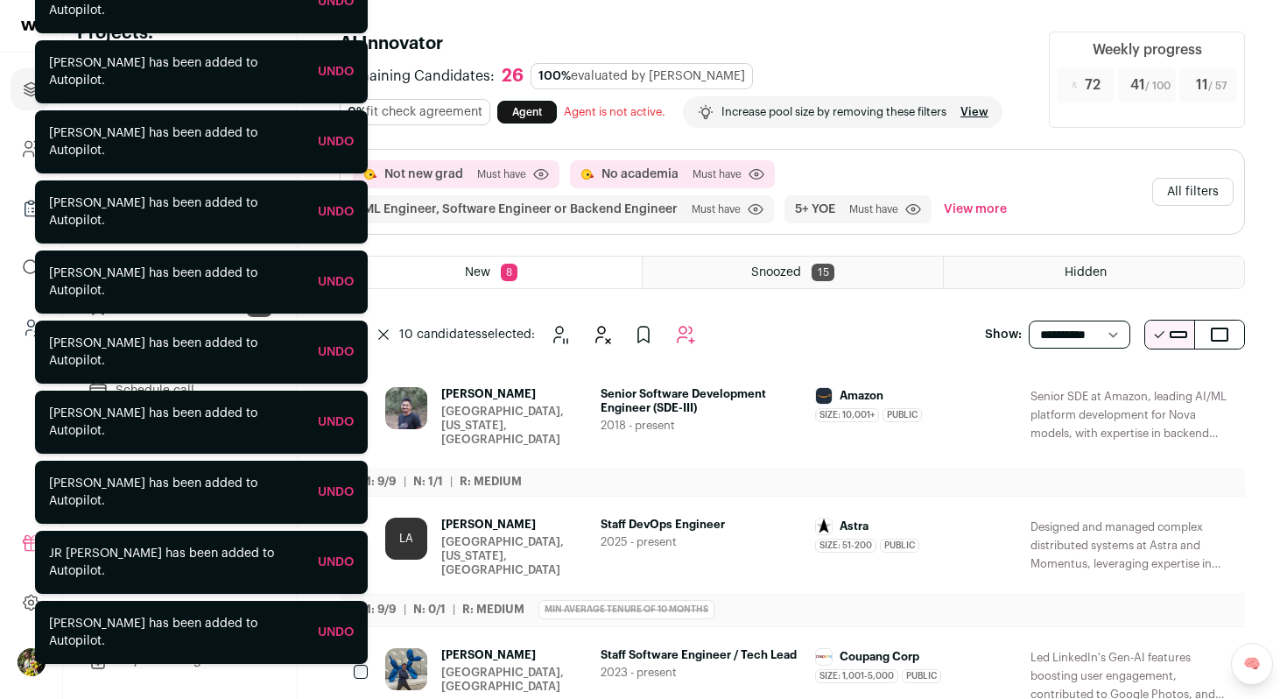
click at [1117, 524] on icon "Hide" at bounding box center [1121, 525] width 21 height 21
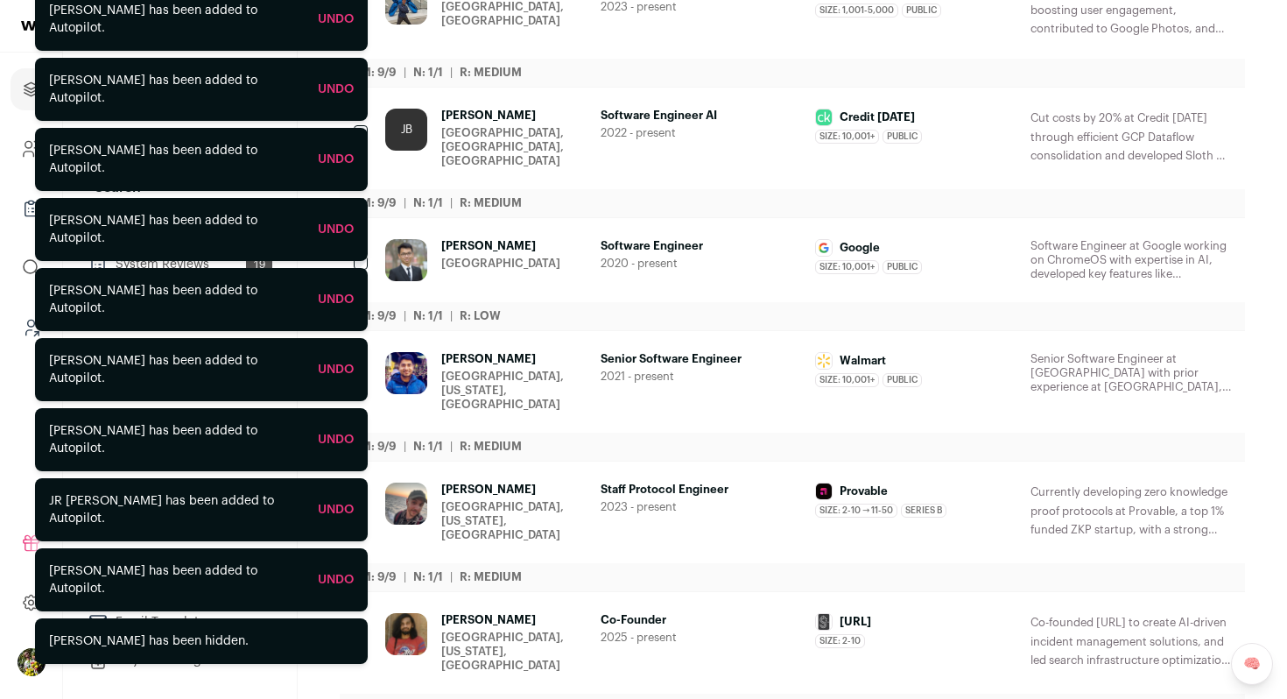
scroll to position [560, 0]
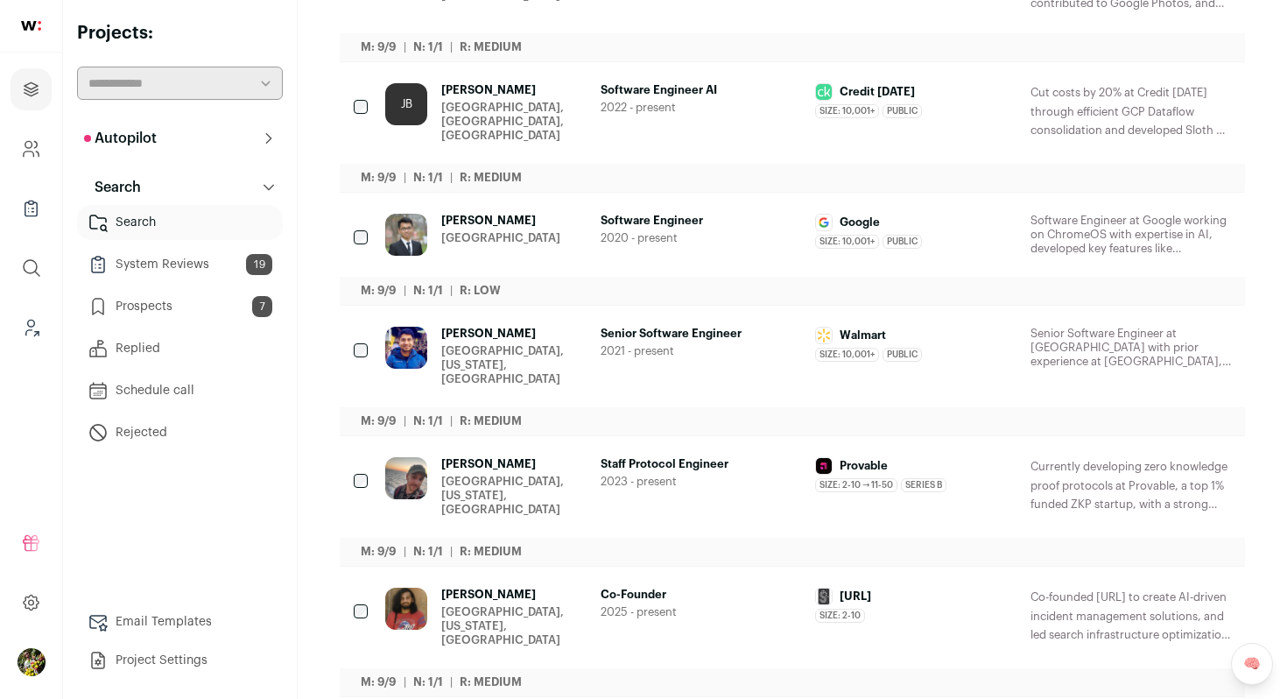
click at [1130, 585] on icon "Hide" at bounding box center [1121, 595] width 21 height 21
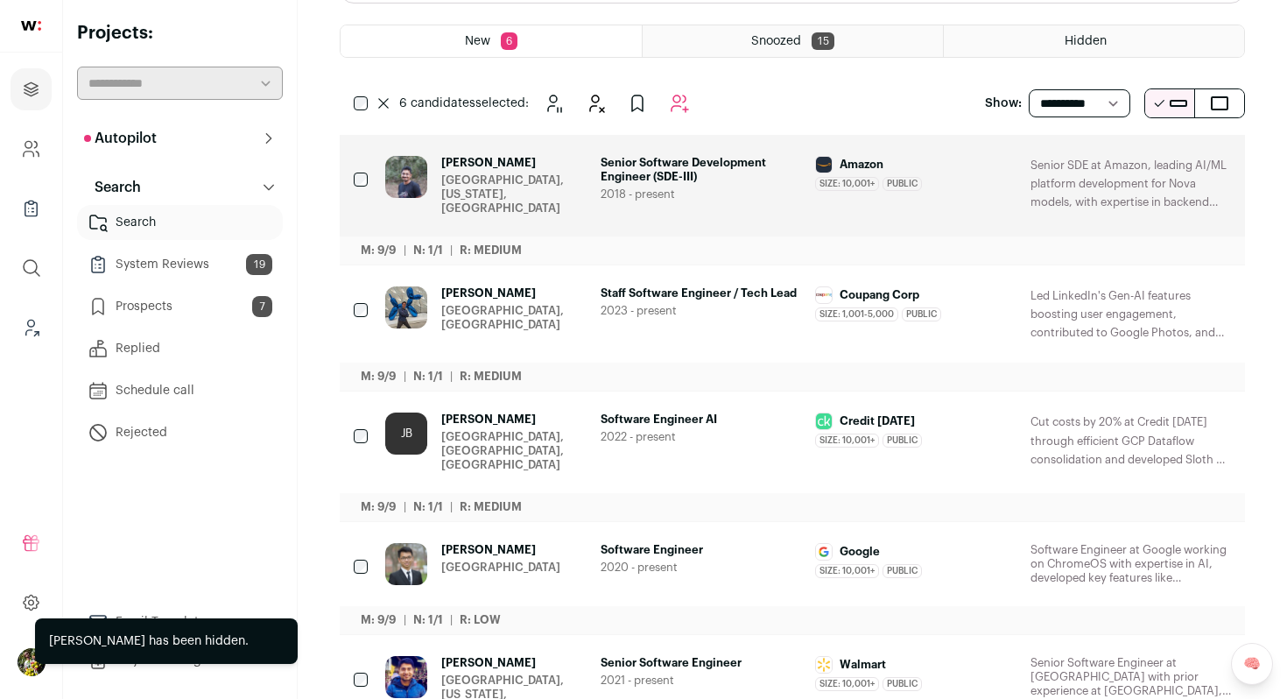
scroll to position [218, 0]
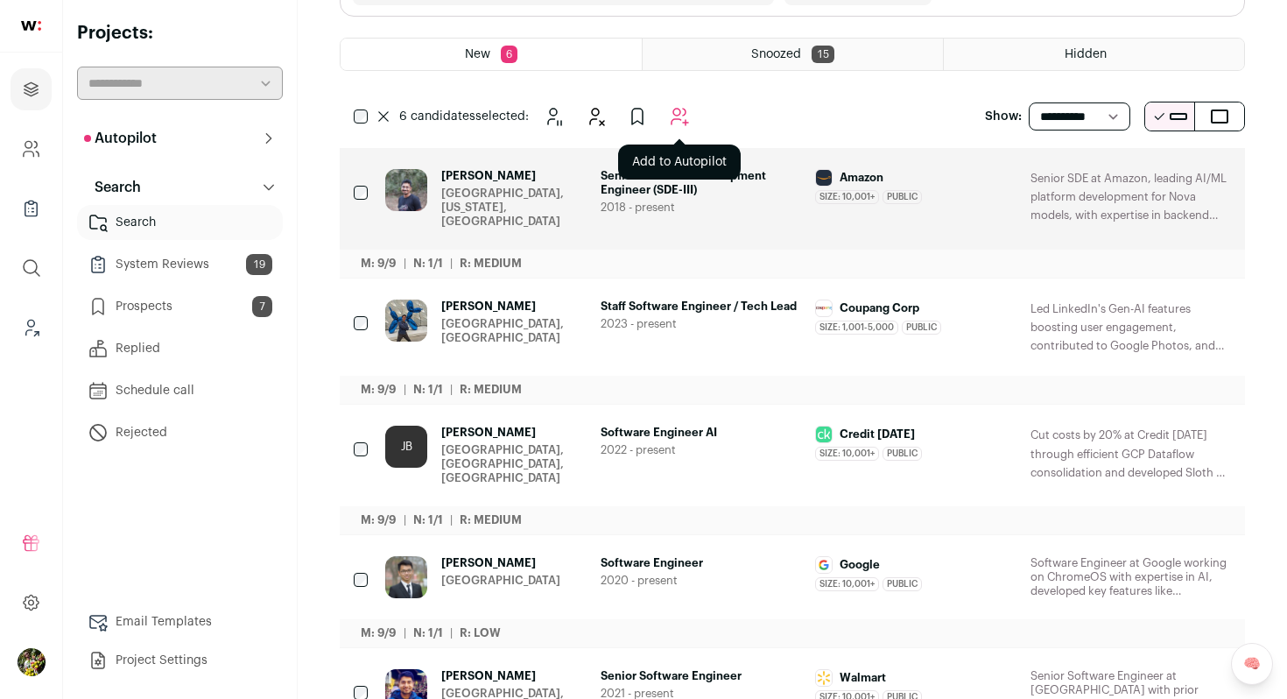
click at [686, 121] on icon "Add to Autopilot" at bounding box center [679, 117] width 17 height 17
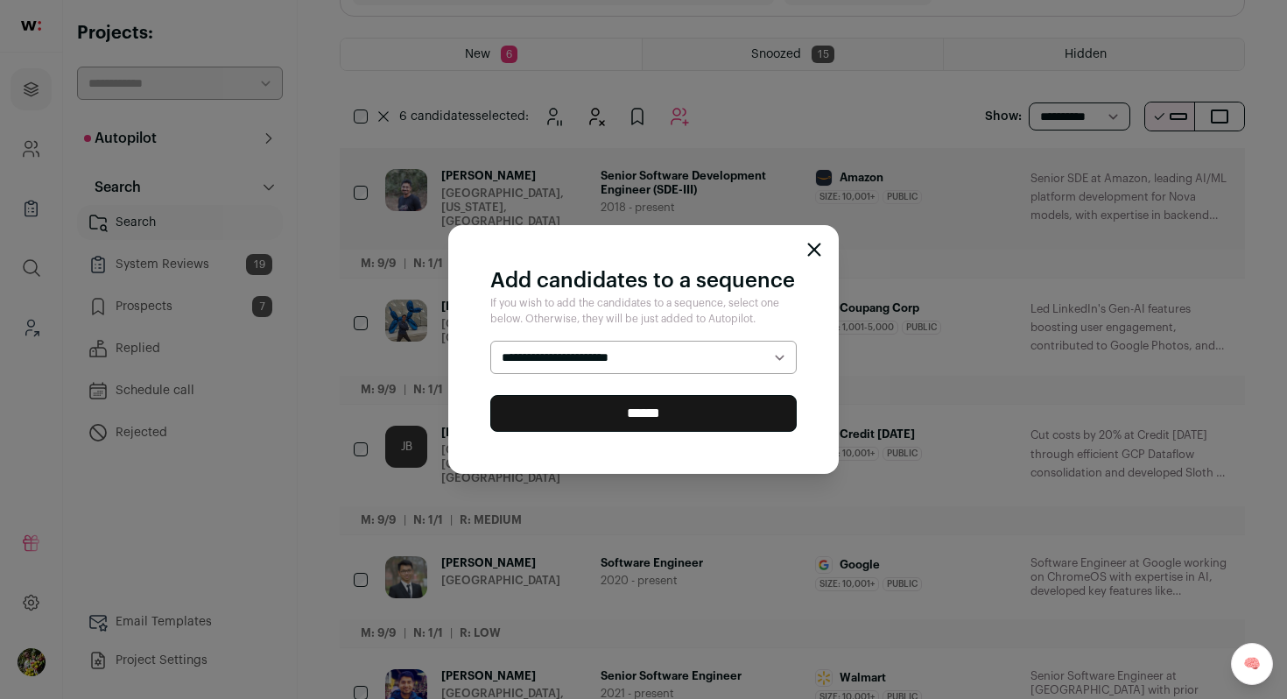
select select "*****"
click at [672, 401] on input "******" at bounding box center [643, 413] width 306 height 37
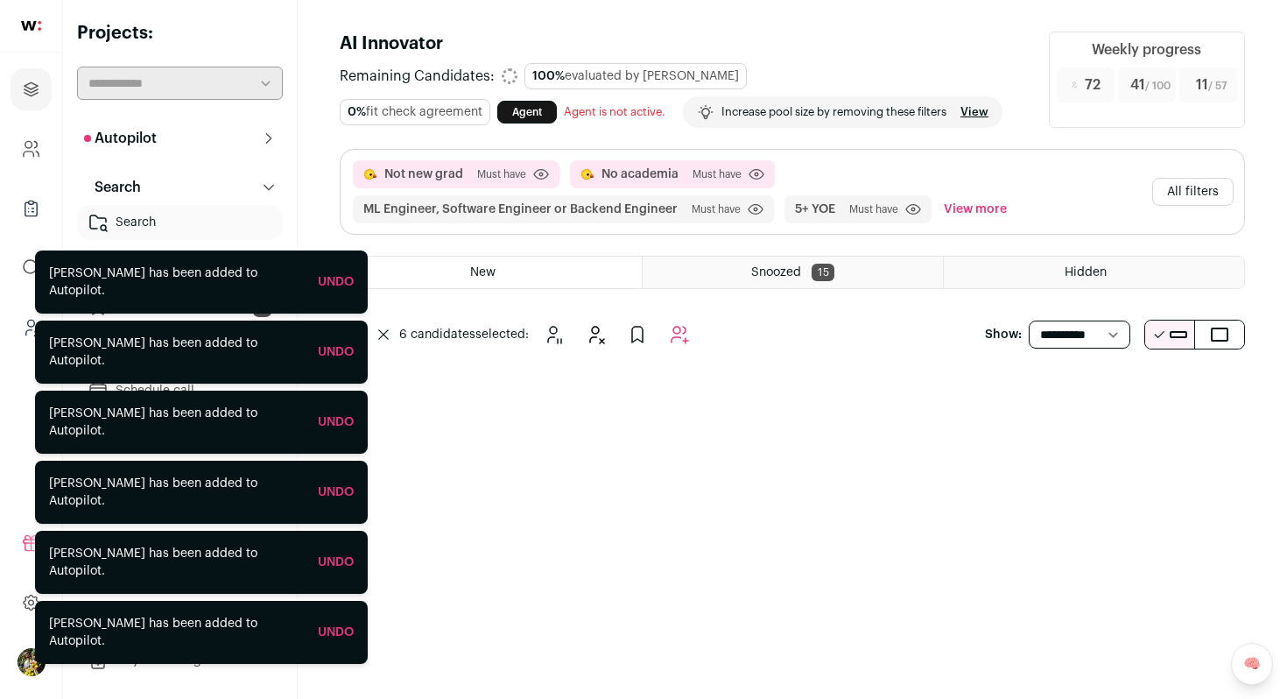
scroll to position [0, 0]
